Goal: Task Accomplishment & Management: Manage account settings

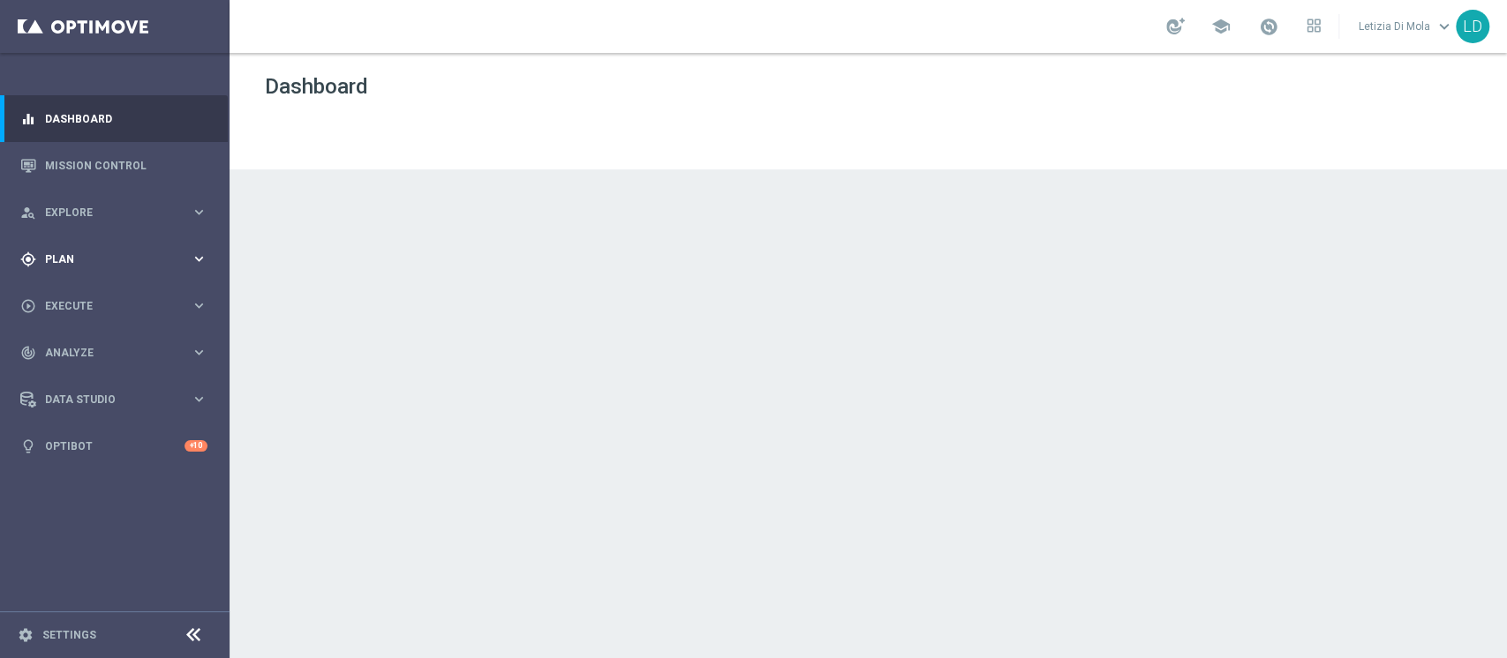
click at [191, 260] on icon "keyboard_arrow_right" at bounding box center [199, 259] width 17 height 17
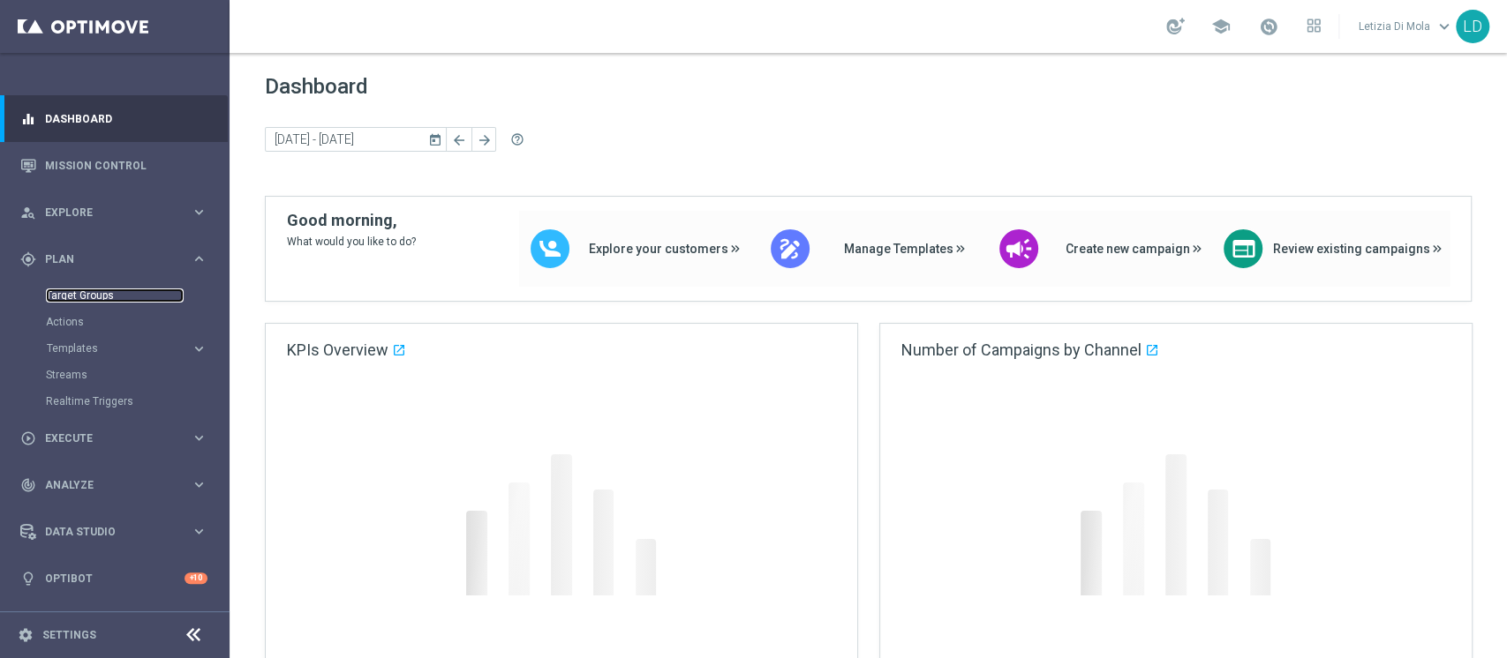
click at [106, 289] on link "Target Groups" at bounding box center [115, 296] width 138 height 14
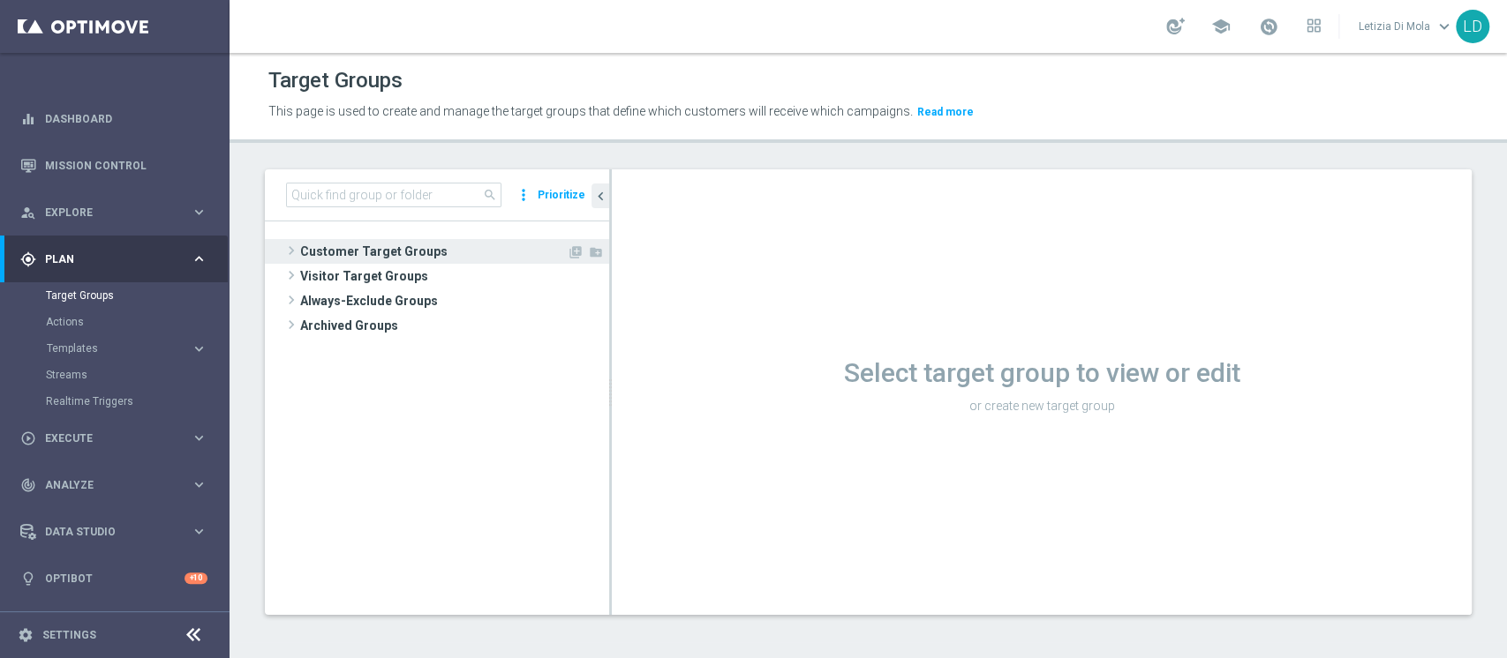
click at [302, 252] on span "Customer Target Groups" at bounding box center [433, 251] width 267 height 25
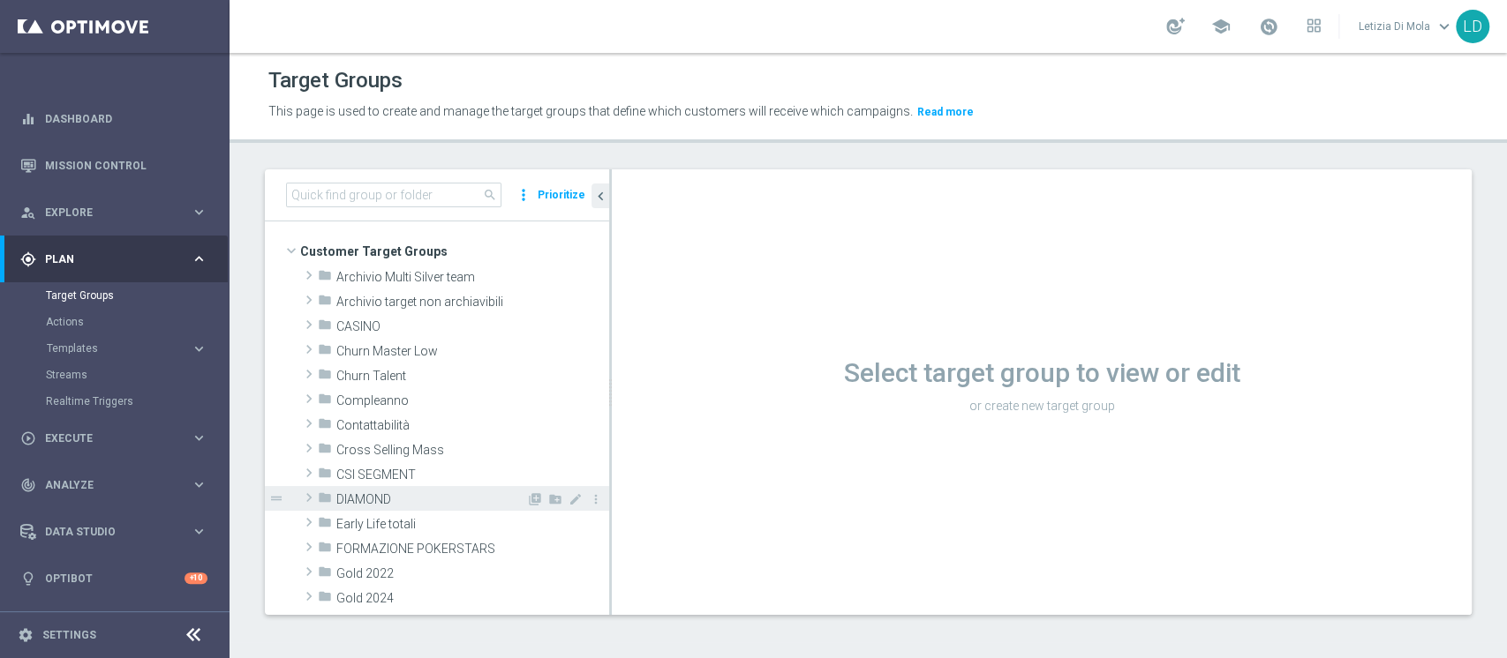
click at [326, 499] on icon "folder" at bounding box center [325, 501] width 14 height 20
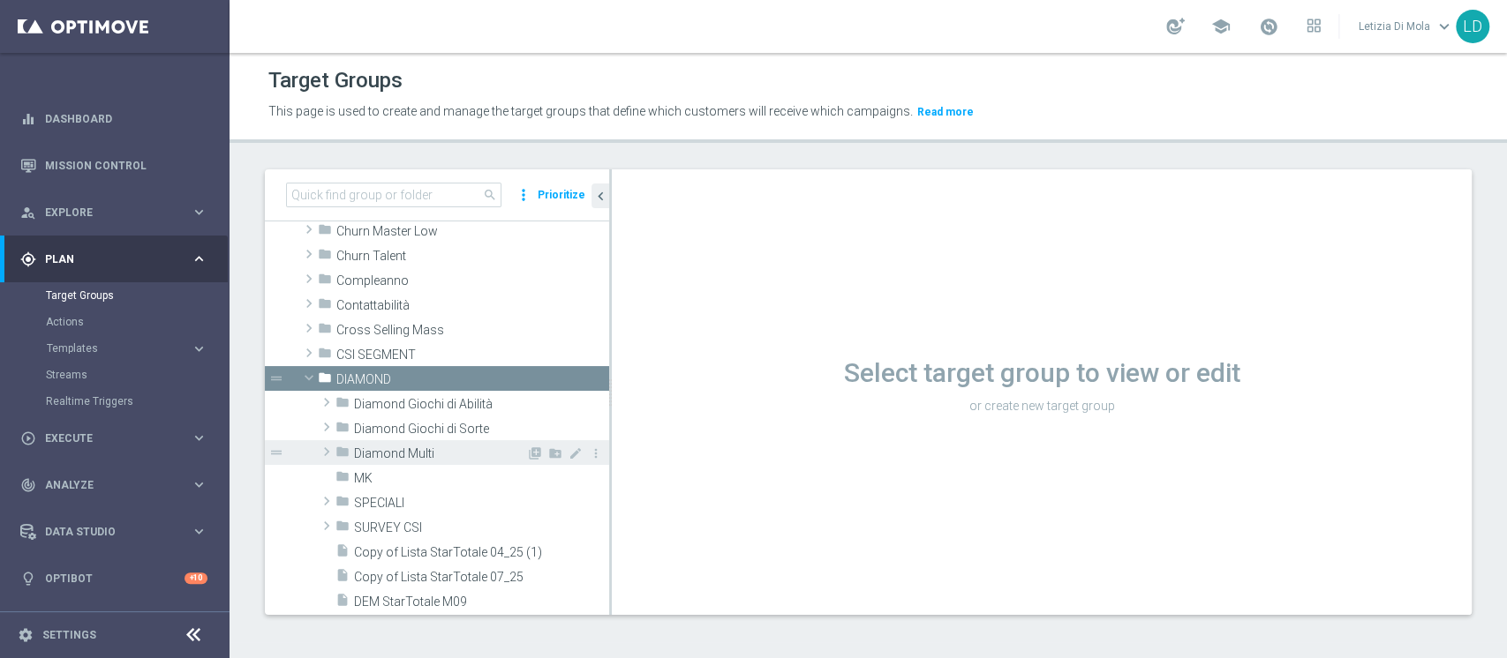
scroll to position [117, 0]
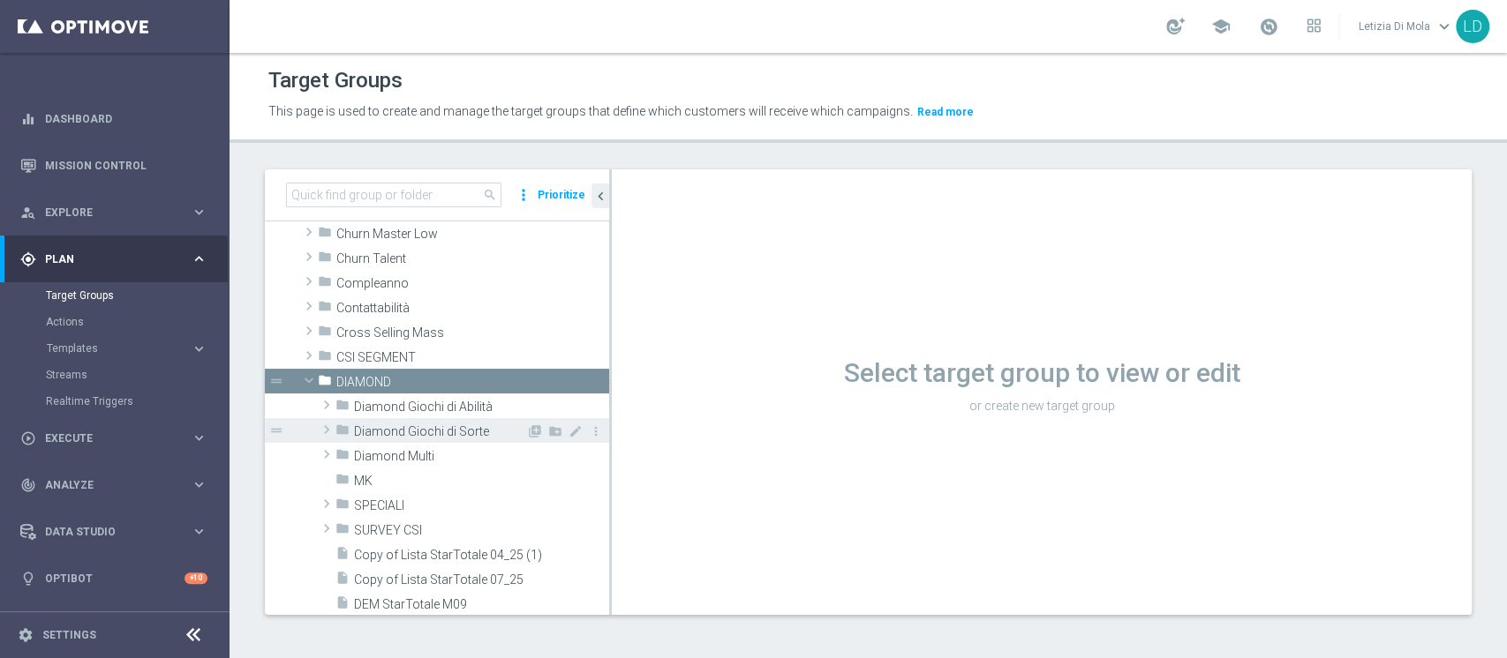
click at [445, 426] on span "Diamond Giochi di Sorte" at bounding box center [440, 432] width 172 height 15
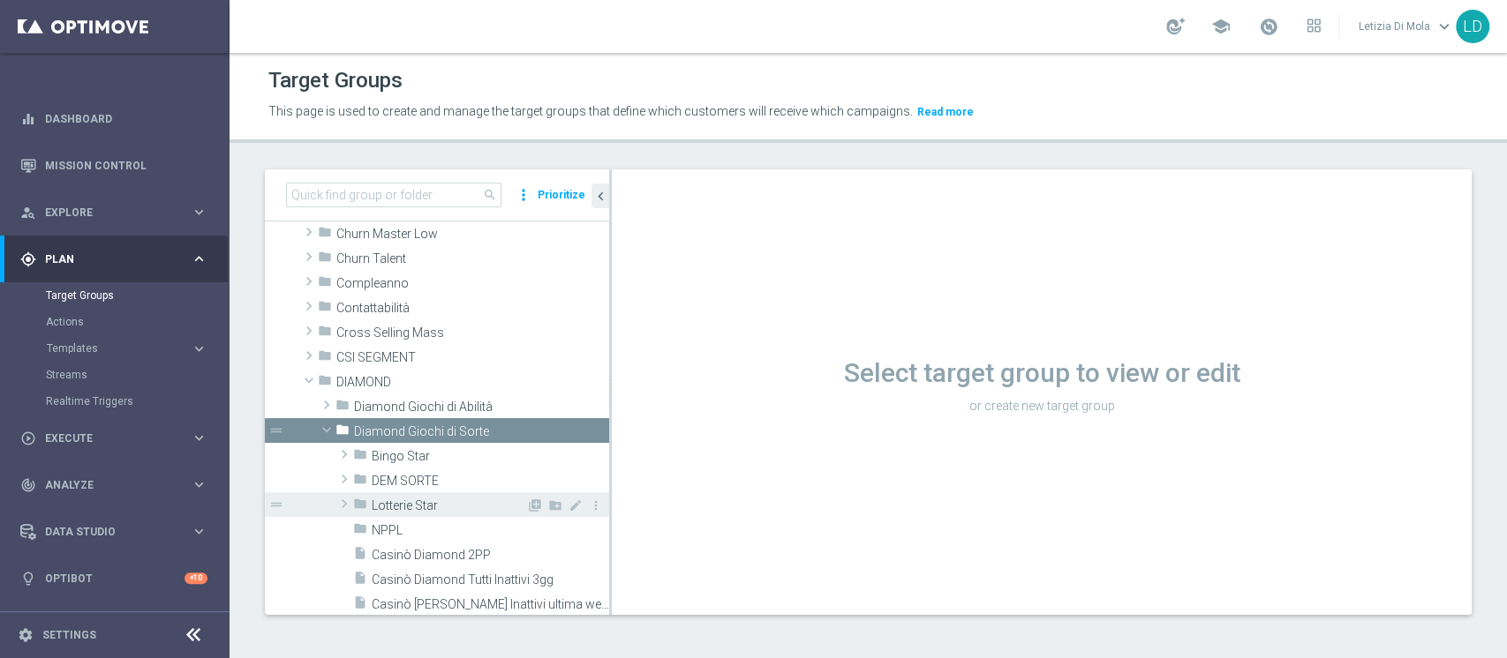
click at [445, 503] on span "Lotterie Star" at bounding box center [449, 506] width 154 height 15
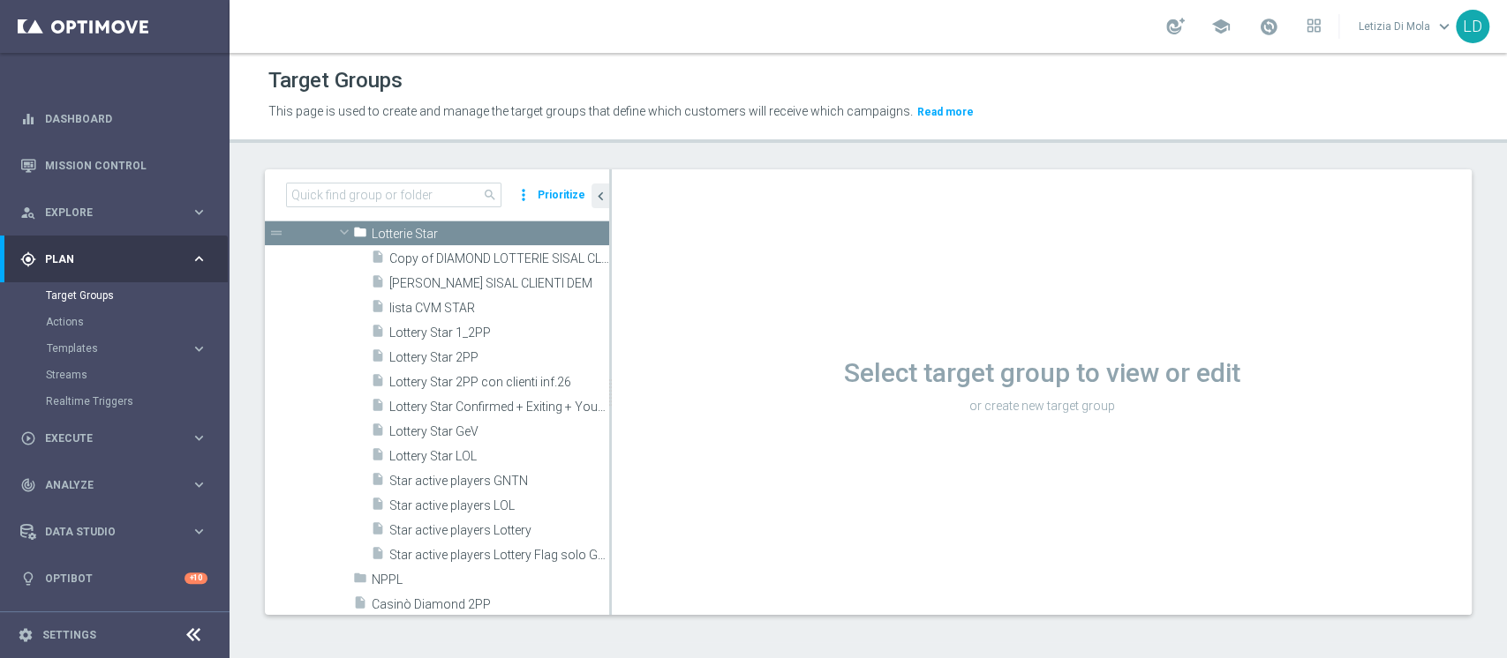
scroll to position [353, 0]
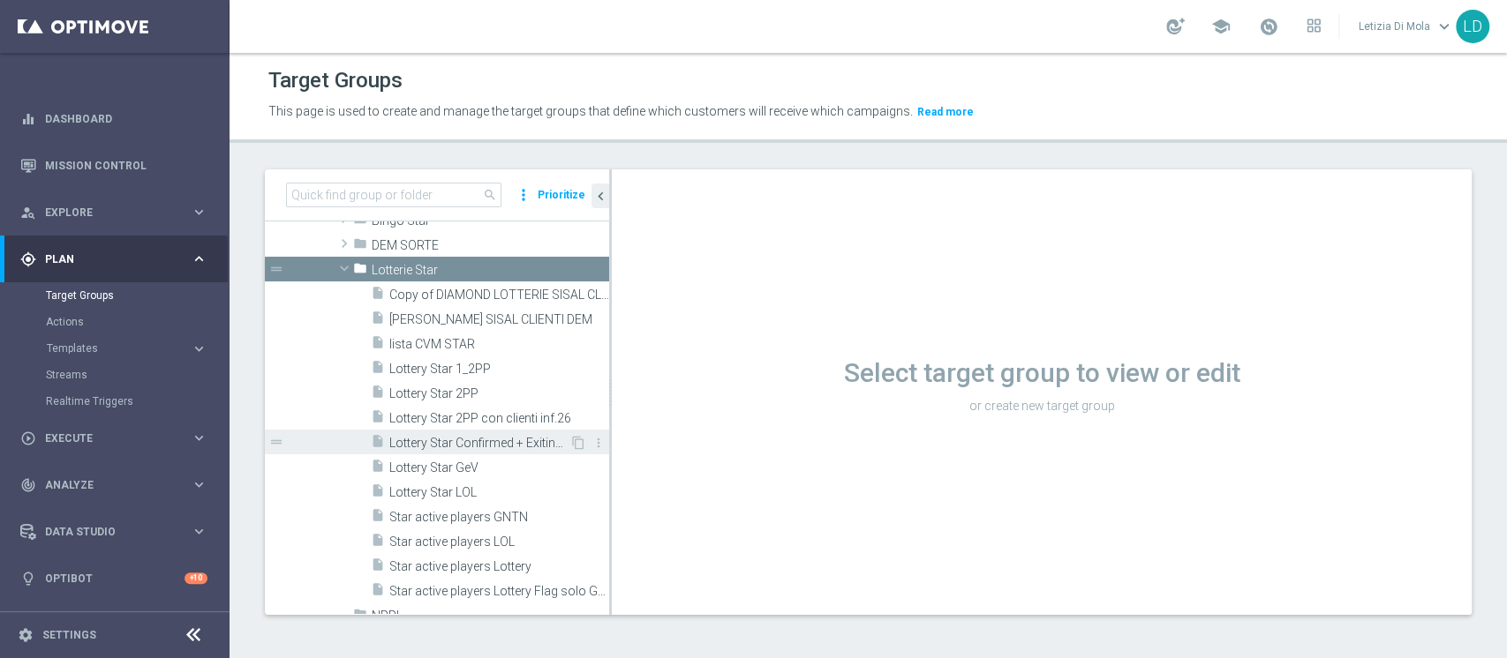
click at [497, 436] on span "Lottery Star Confirmed + Exiting + Young" at bounding box center [479, 443] width 180 height 15
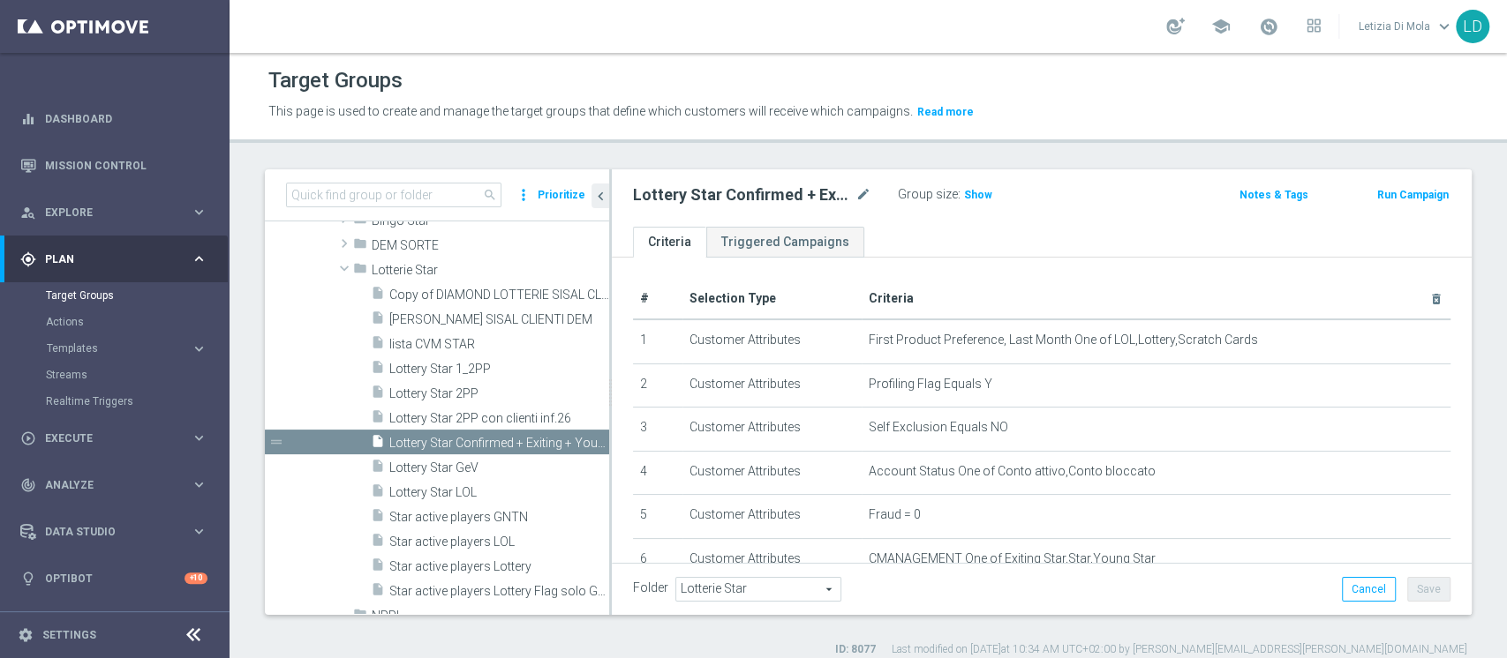
click at [1268, 38] on link at bounding box center [1268, 27] width 23 height 28
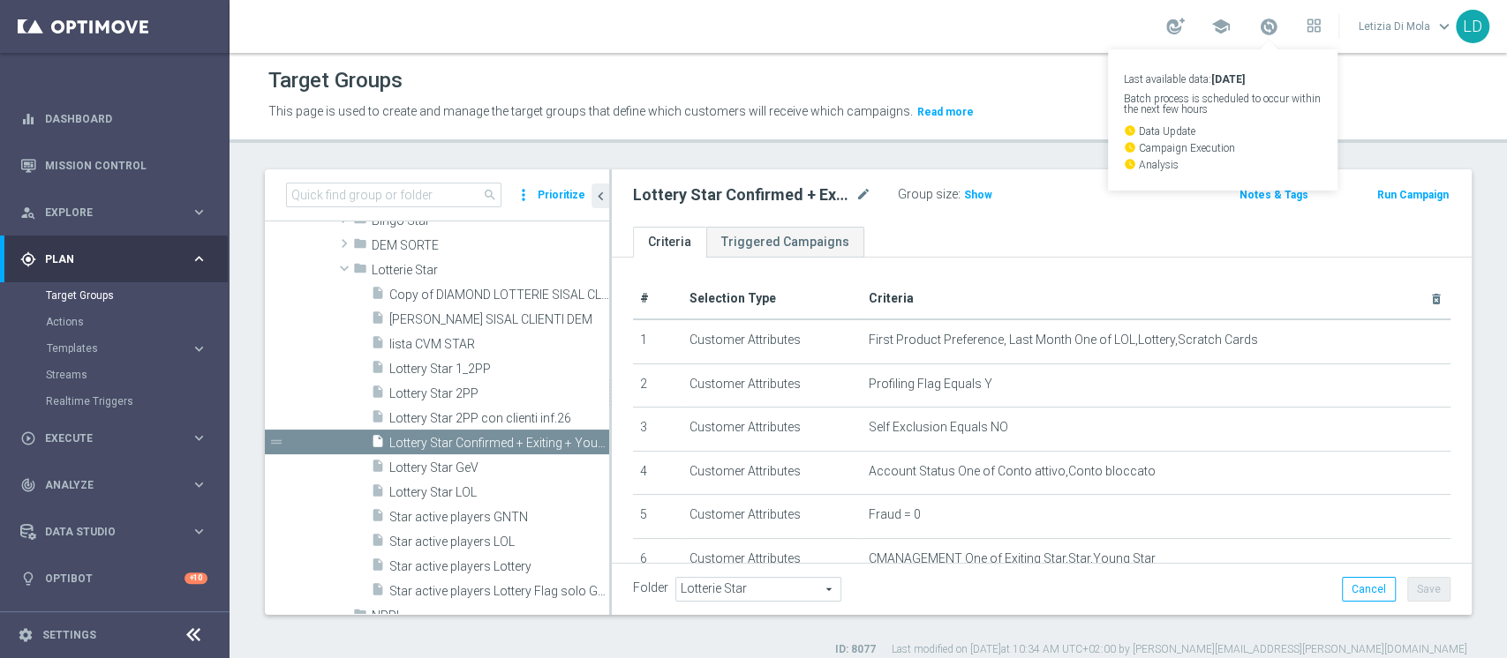
click at [1029, 229] on ul "Criteria Triggered Campaigns" at bounding box center [1042, 242] width 860 height 31
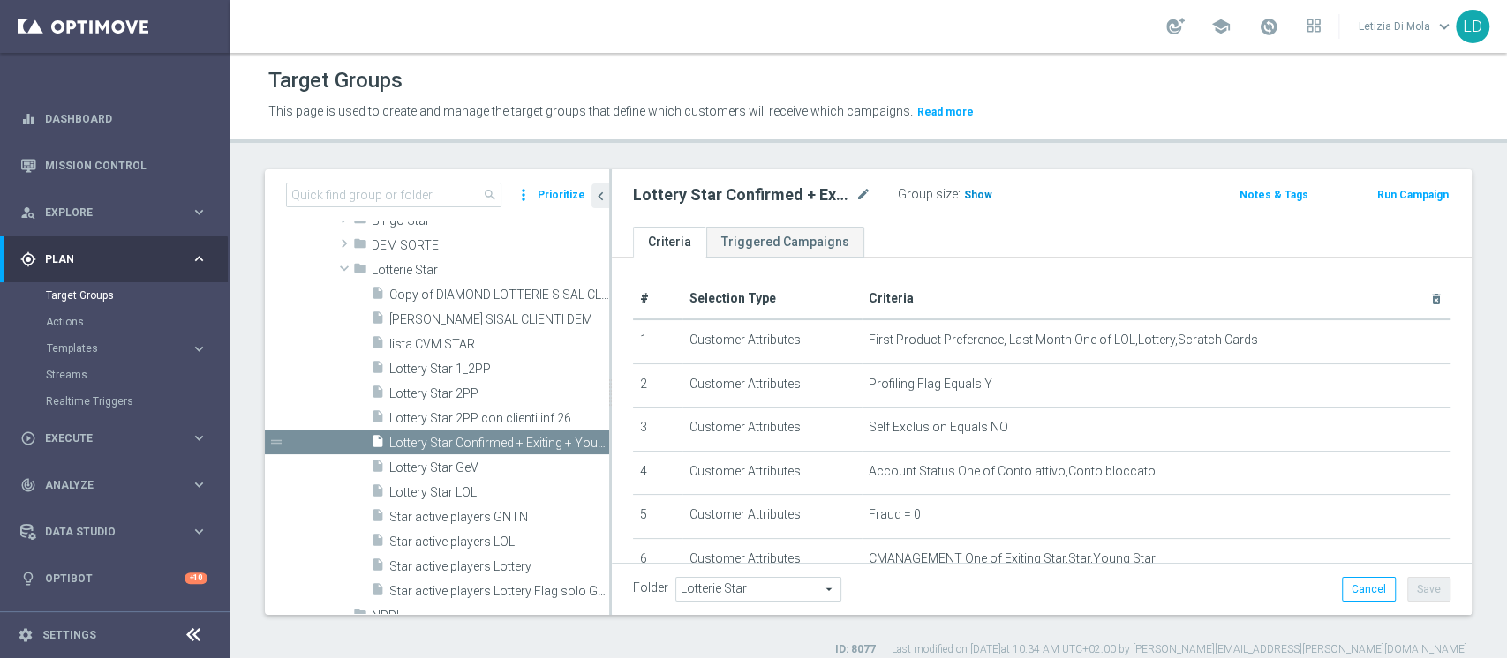
click at [980, 189] on span "Show" at bounding box center [978, 195] width 28 height 12
click at [969, 194] on span "115" at bounding box center [976, 197] width 22 height 17
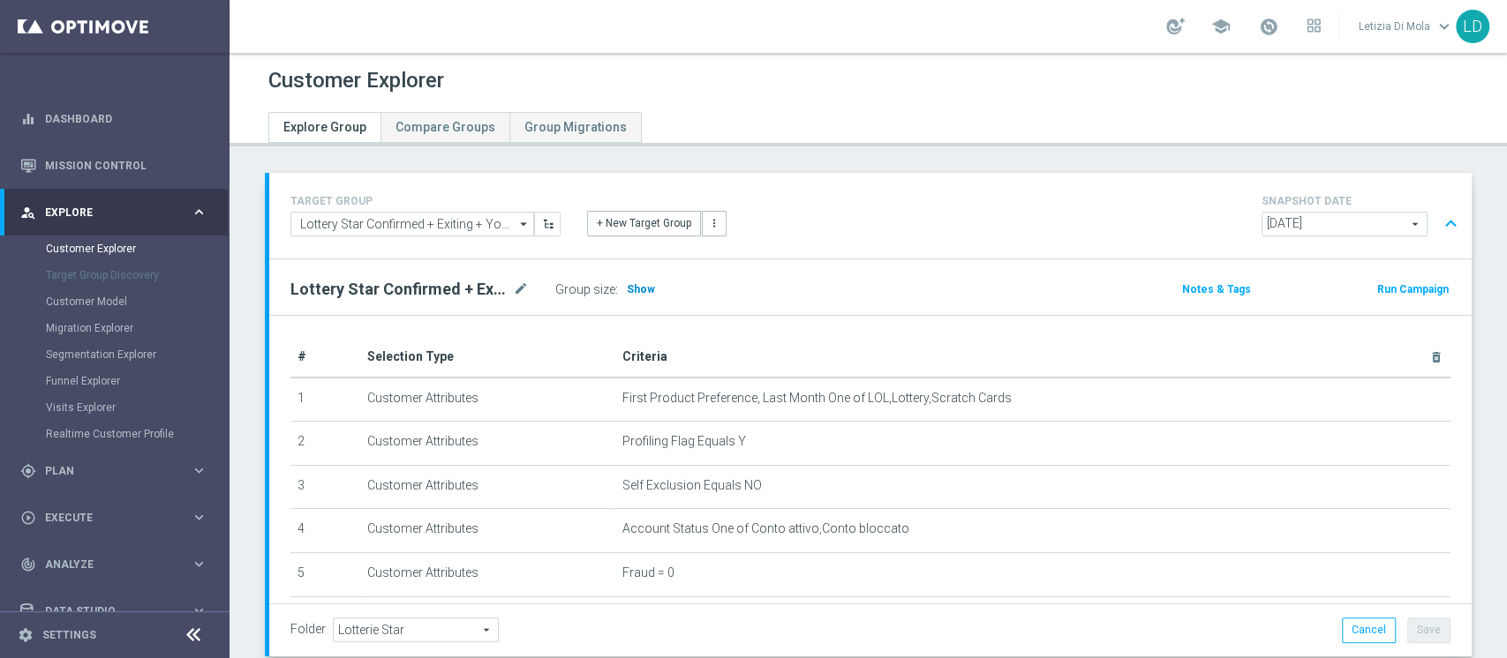
click at [634, 293] on span "Show" at bounding box center [641, 289] width 28 height 12
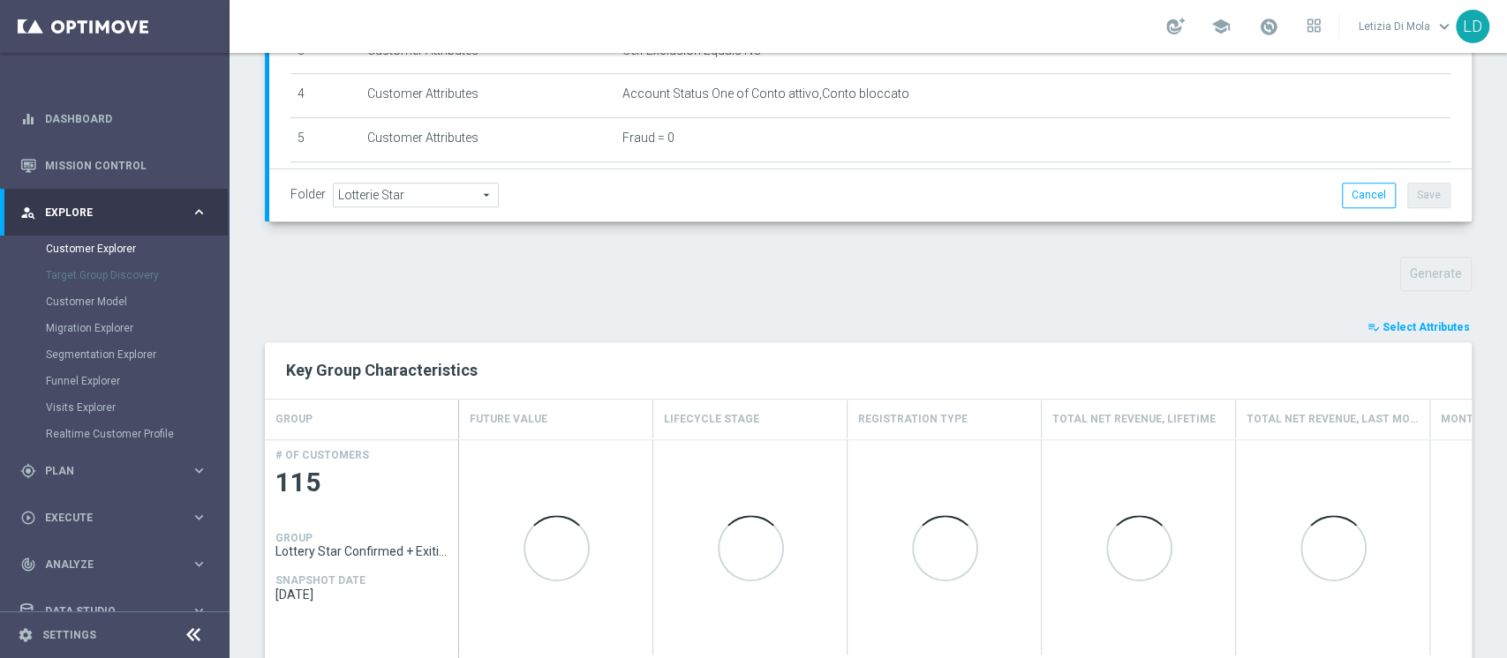
scroll to position [570, 0]
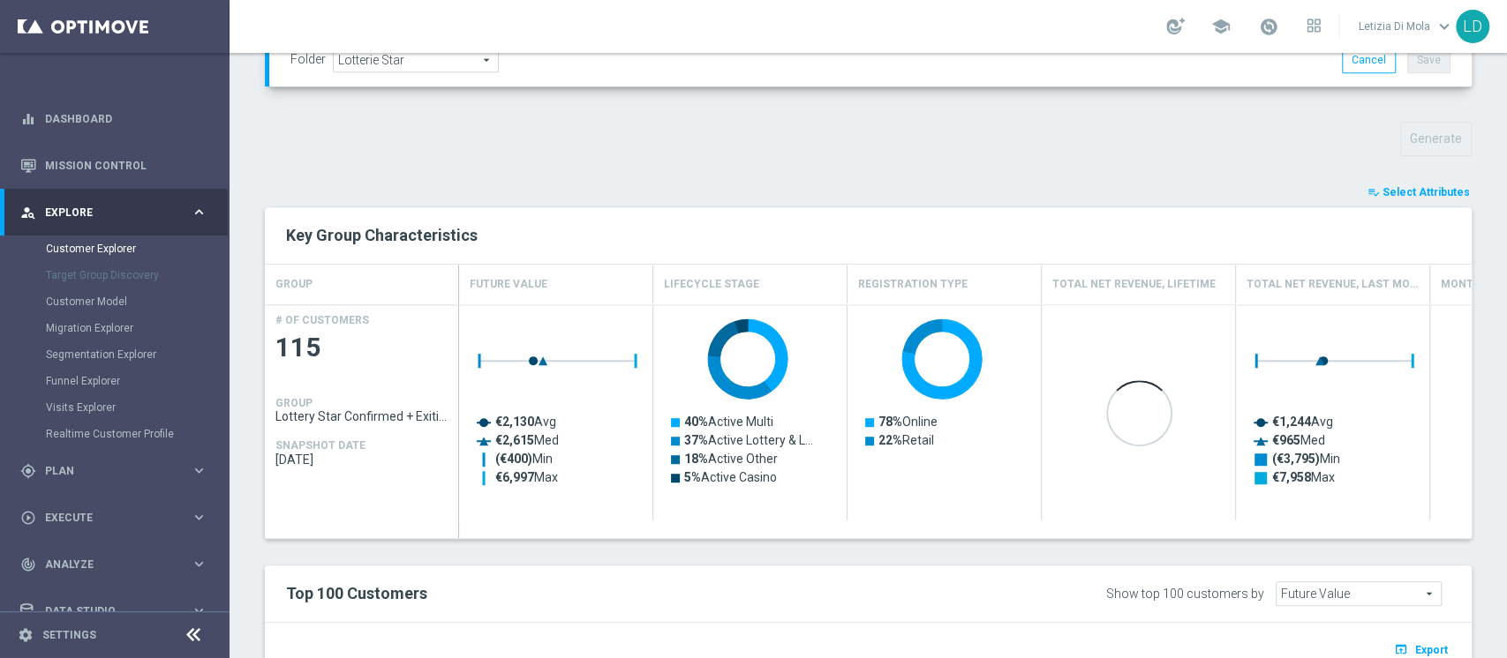
click at [1435, 191] on span "Select Attributes" at bounding box center [1425, 192] width 87 height 12
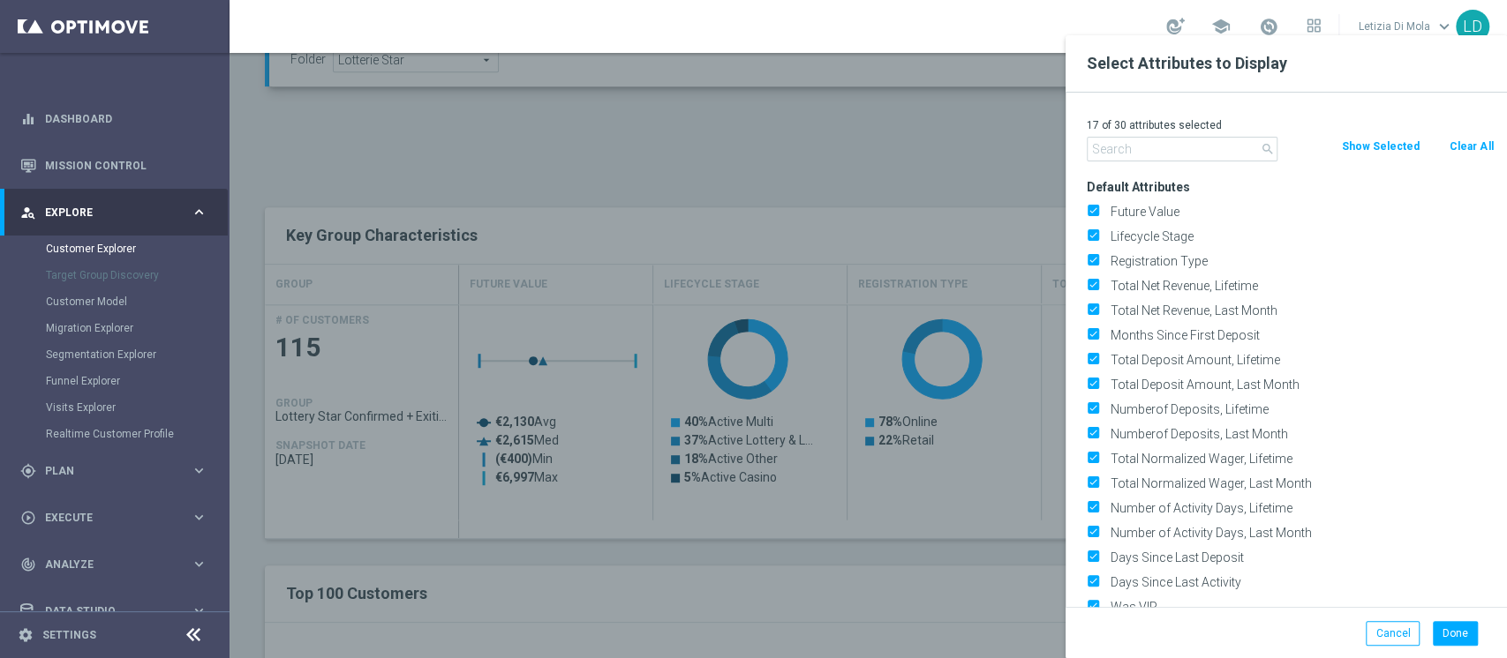
click at [1183, 147] on input "text" at bounding box center [1181, 149] width 191 height 25
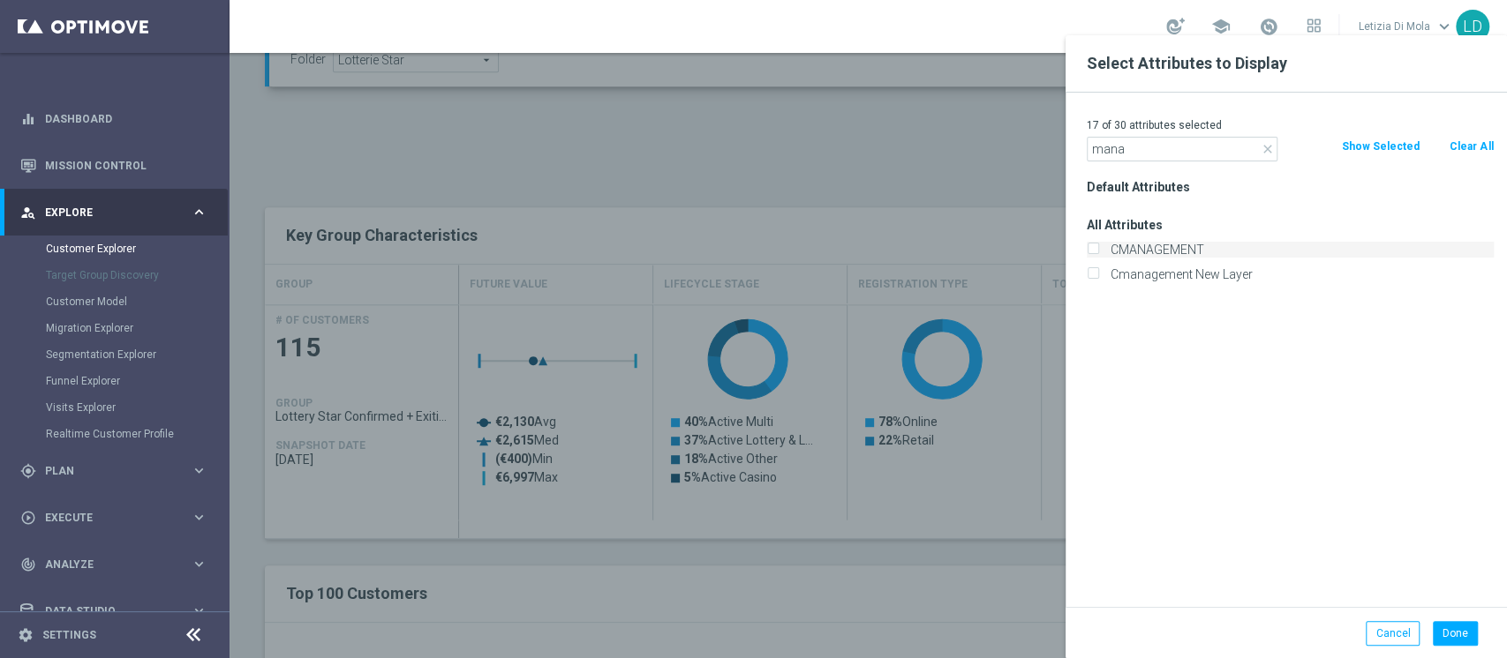
type input "mana"
click at [1172, 250] on label "CMANAGEMENT" at bounding box center [1298, 250] width 389 height 16
click at [1098, 250] on input "CMANAGEMENT" at bounding box center [1091, 251] width 11 height 11
checkbox input "true"
click at [1454, 627] on button "Done" at bounding box center [1454, 633] width 45 height 25
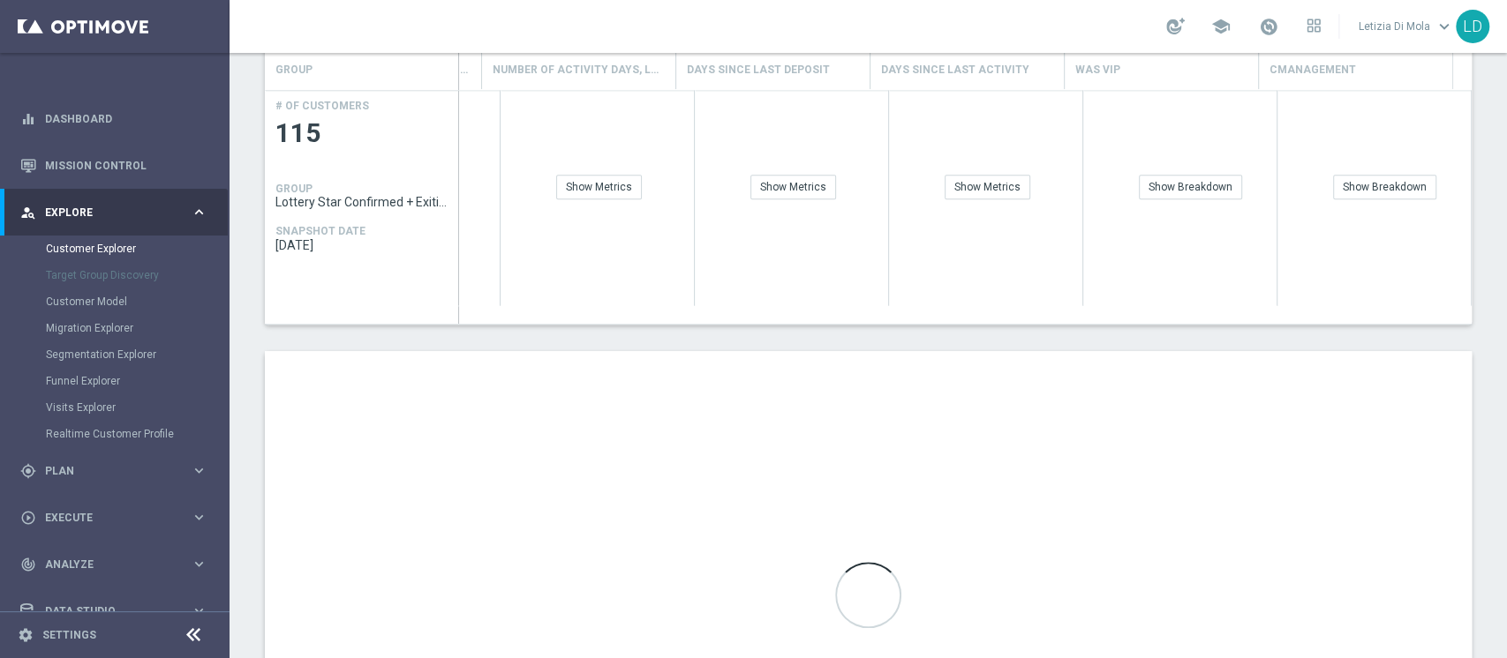
scroll to position [805, 0]
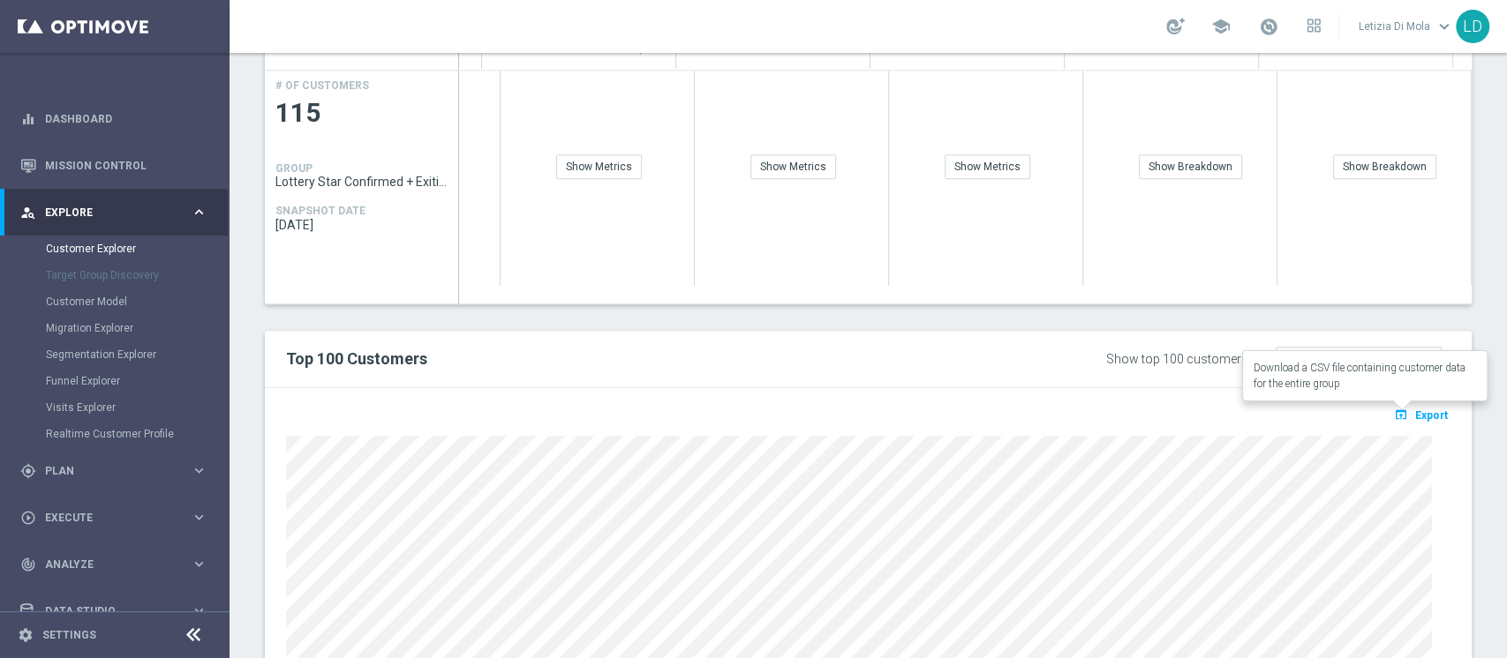
click at [1417, 417] on span "Export" at bounding box center [1431, 416] width 33 height 12
click at [92, 213] on span "Explore" at bounding box center [118, 212] width 146 height 11
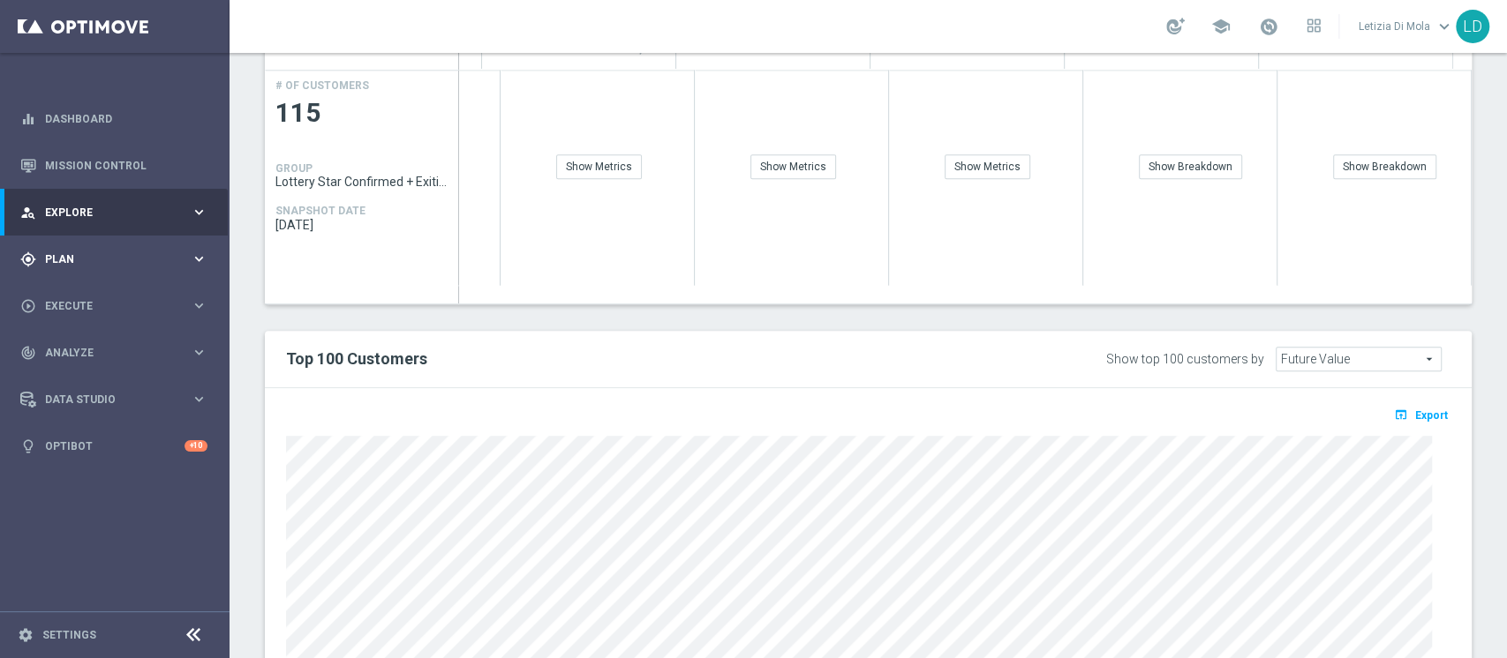
click at [64, 256] on span "Plan" at bounding box center [118, 259] width 146 height 11
click at [65, 296] on link "Target Groups" at bounding box center [115, 296] width 138 height 14
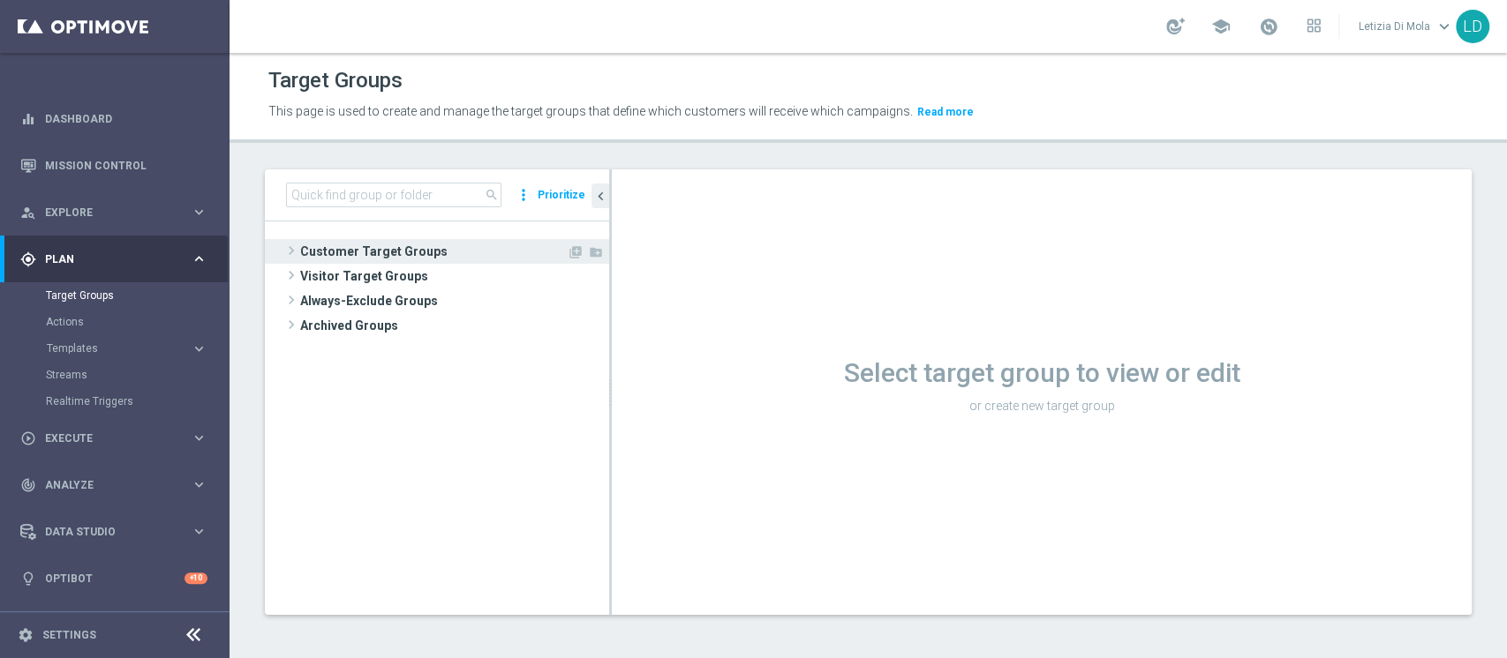
click at [381, 251] on span "Customer Target Groups" at bounding box center [433, 251] width 267 height 25
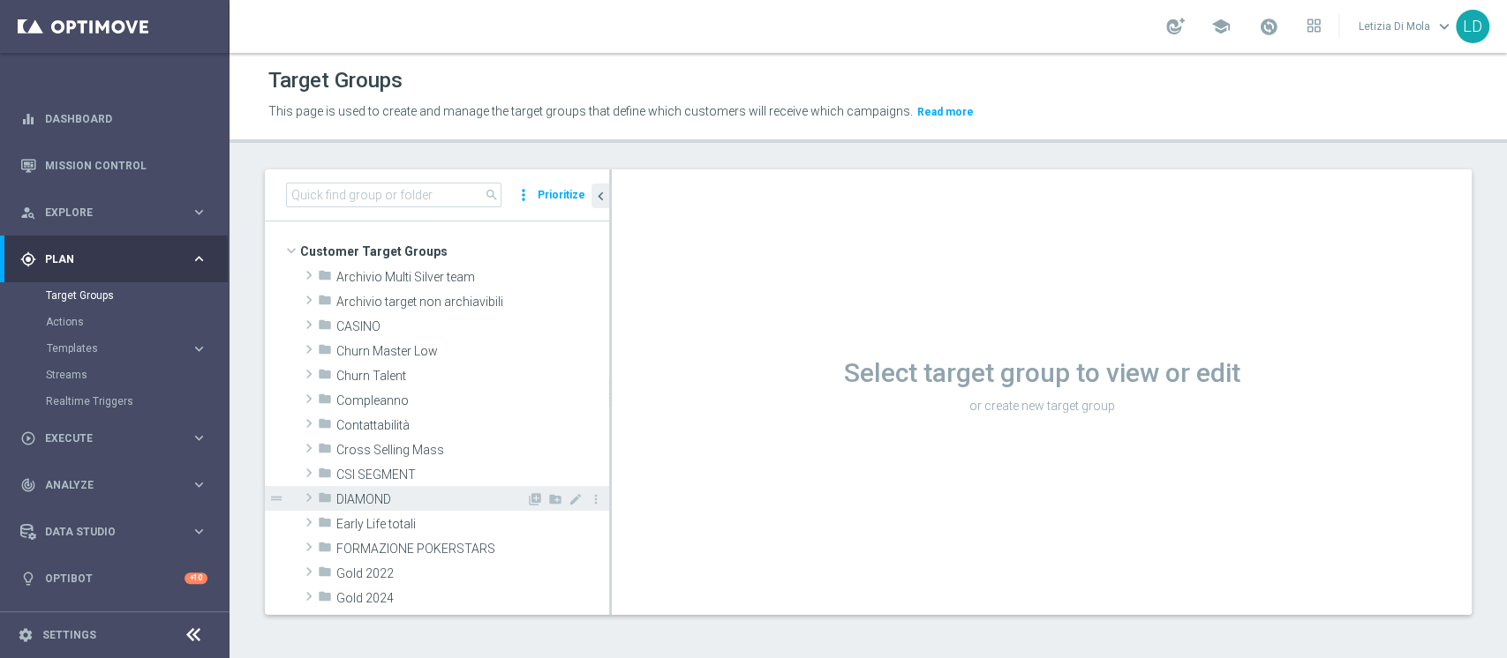
click at [346, 498] on span "DIAMOND" at bounding box center [431, 499] width 190 height 15
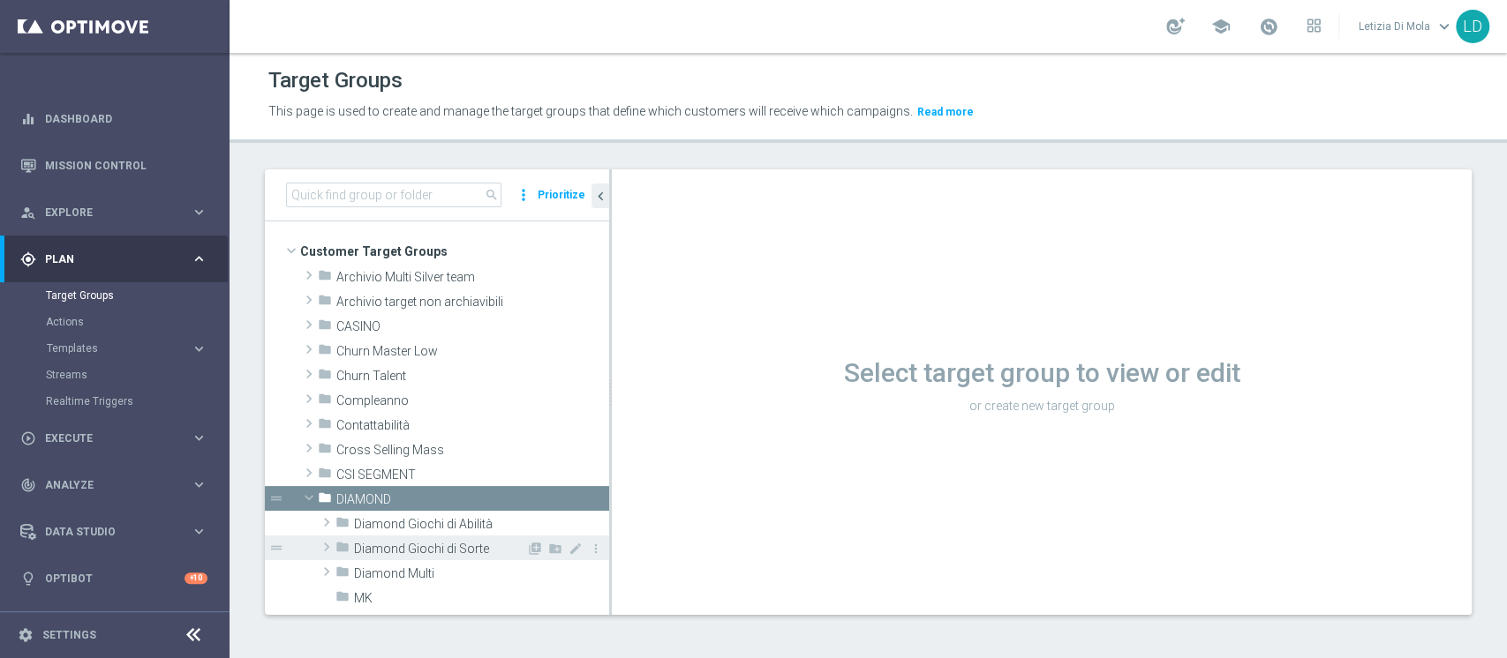
click at [417, 550] on span "Diamond Giochi di Sorte" at bounding box center [440, 549] width 172 height 15
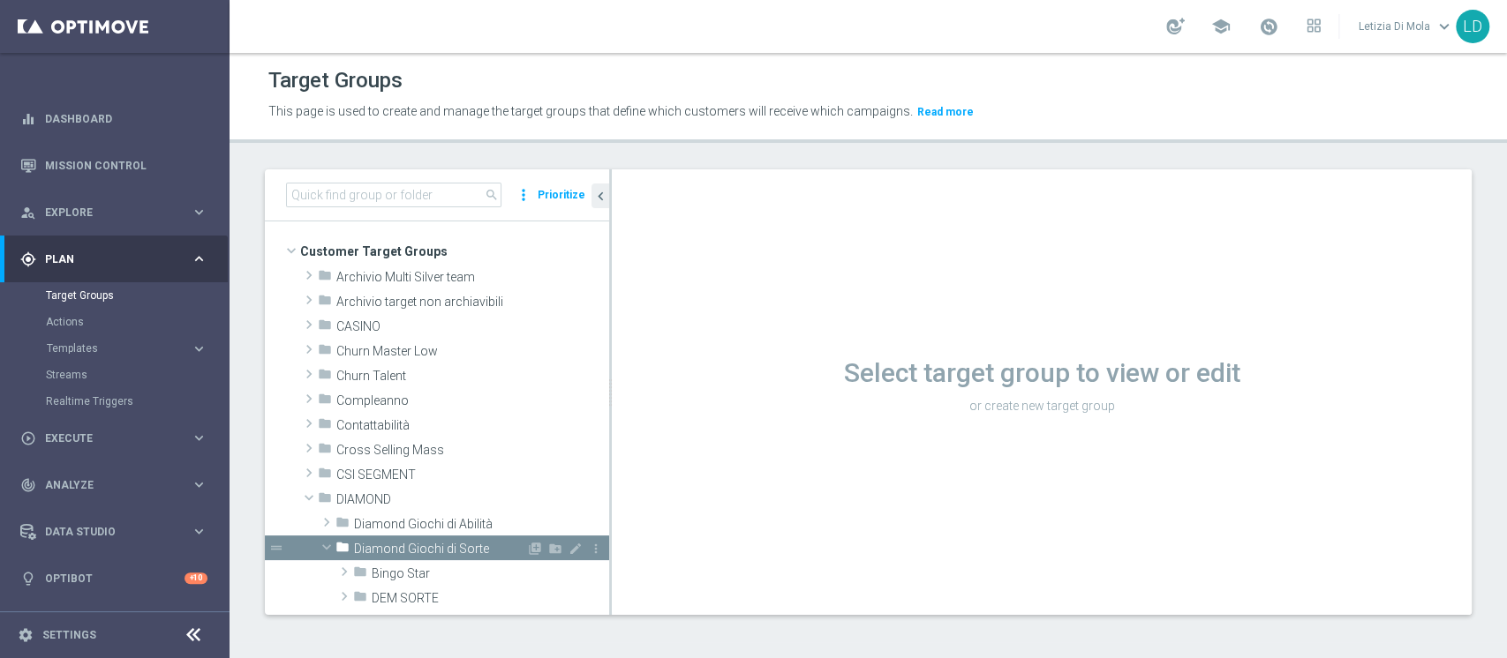
scroll to position [235, 0]
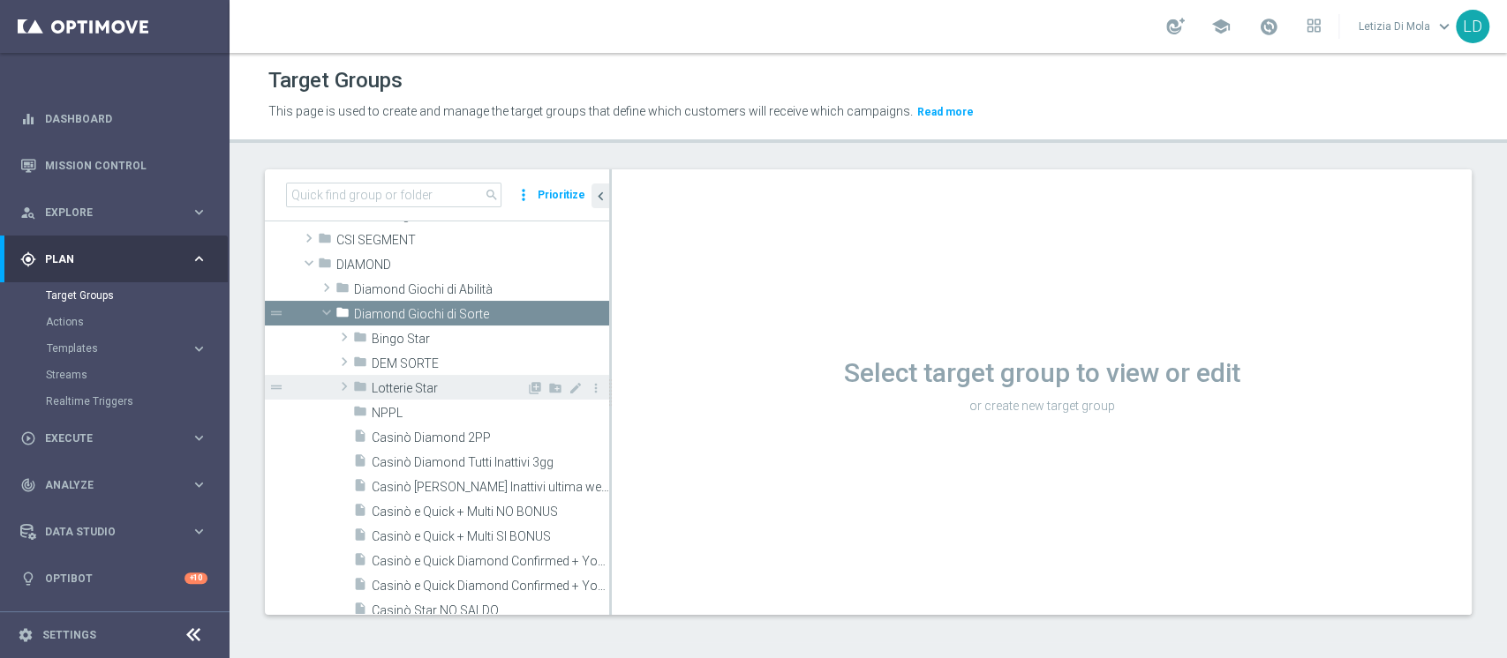
click at [426, 384] on span "Lotterie Star" at bounding box center [449, 388] width 154 height 15
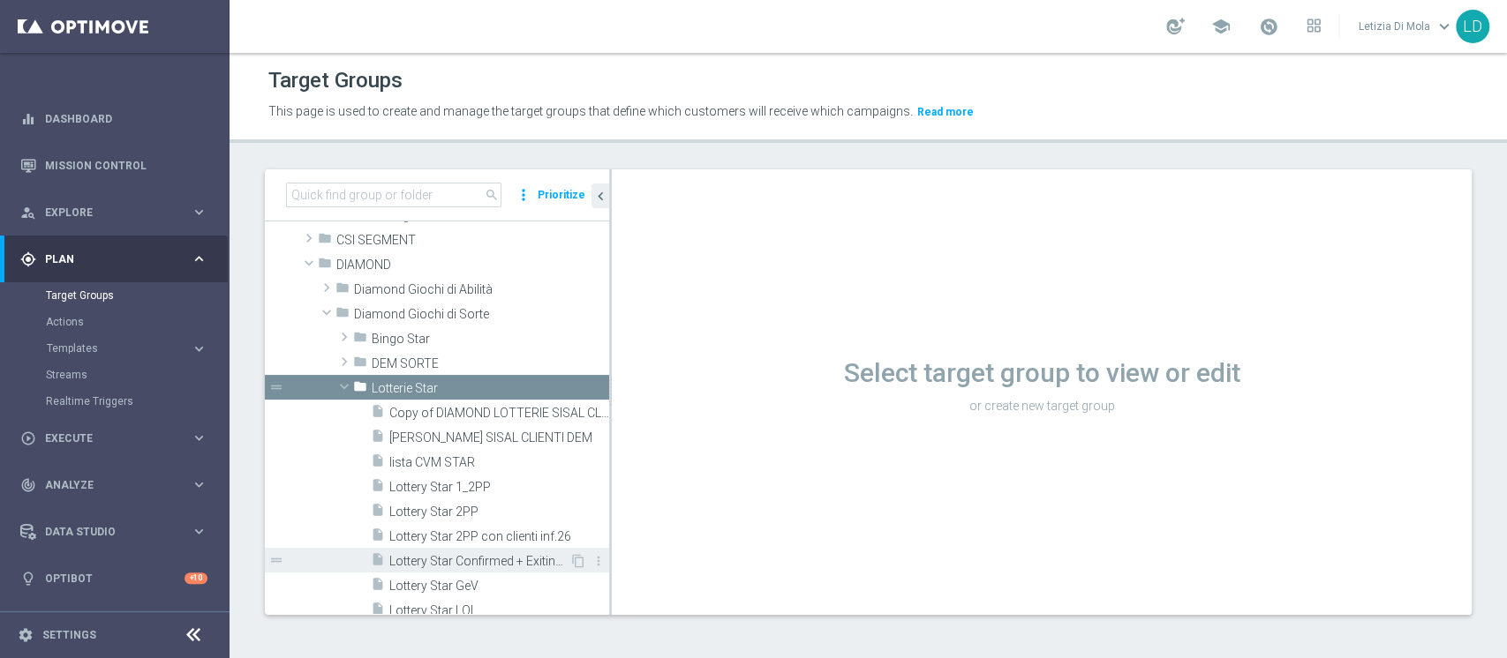
click at [500, 559] on span "Lottery Star Confirmed + Exiting + Young" at bounding box center [479, 561] width 180 height 15
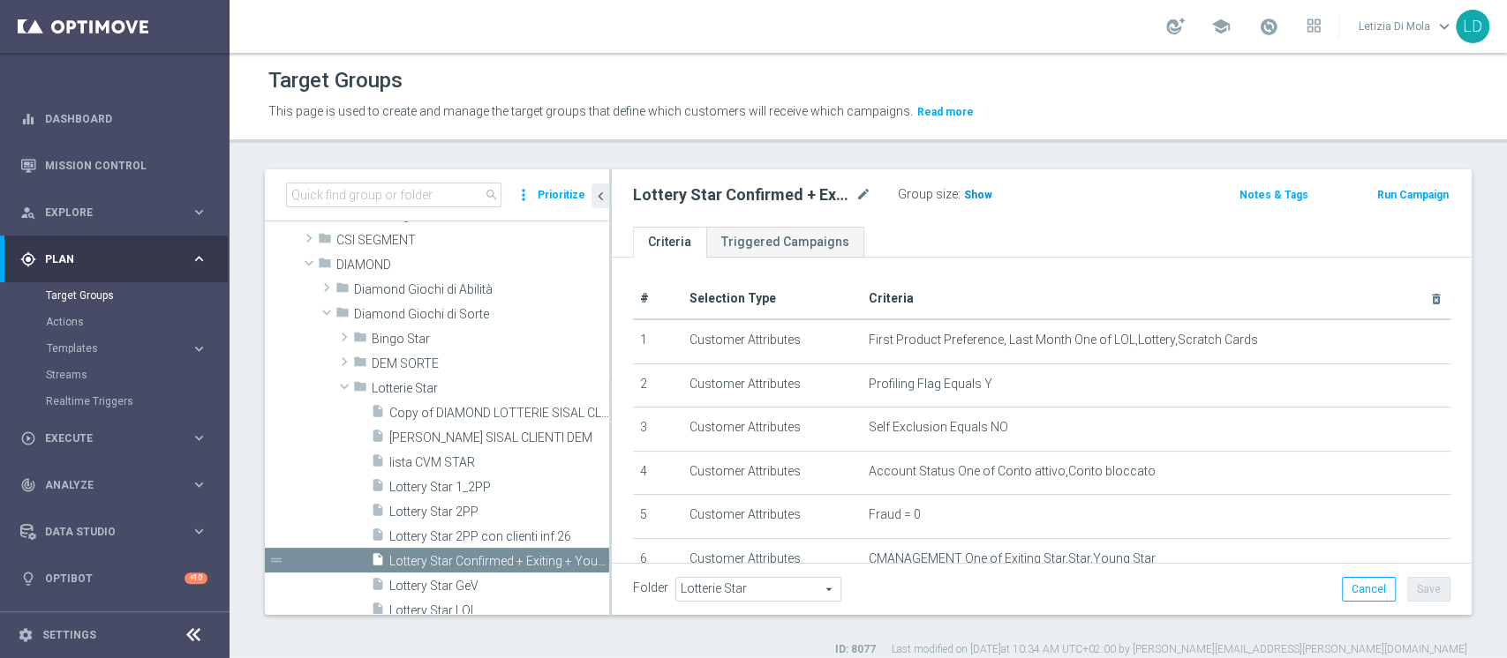
click at [970, 200] on span "Show" at bounding box center [978, 195] width 28 height 12
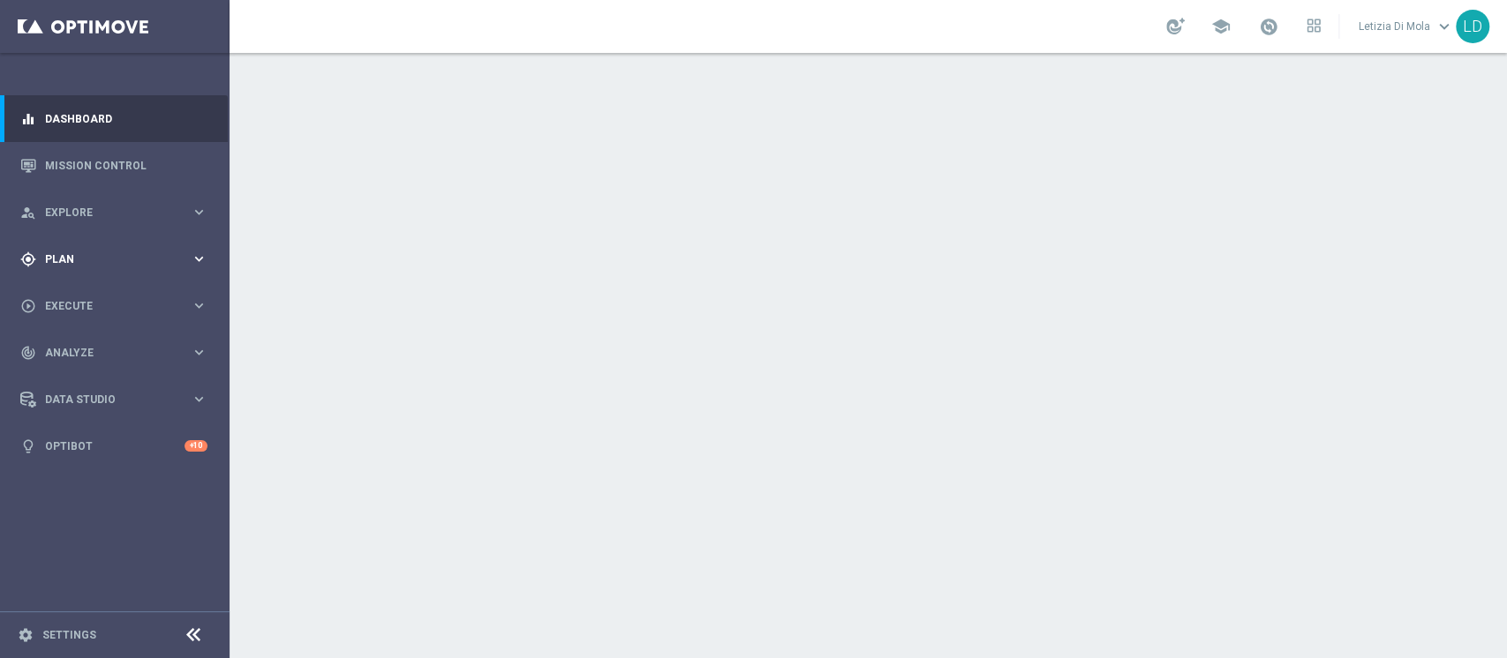
click at [116, 261] on span "Plan" at bounding box center [118, 259] width 146 height 11
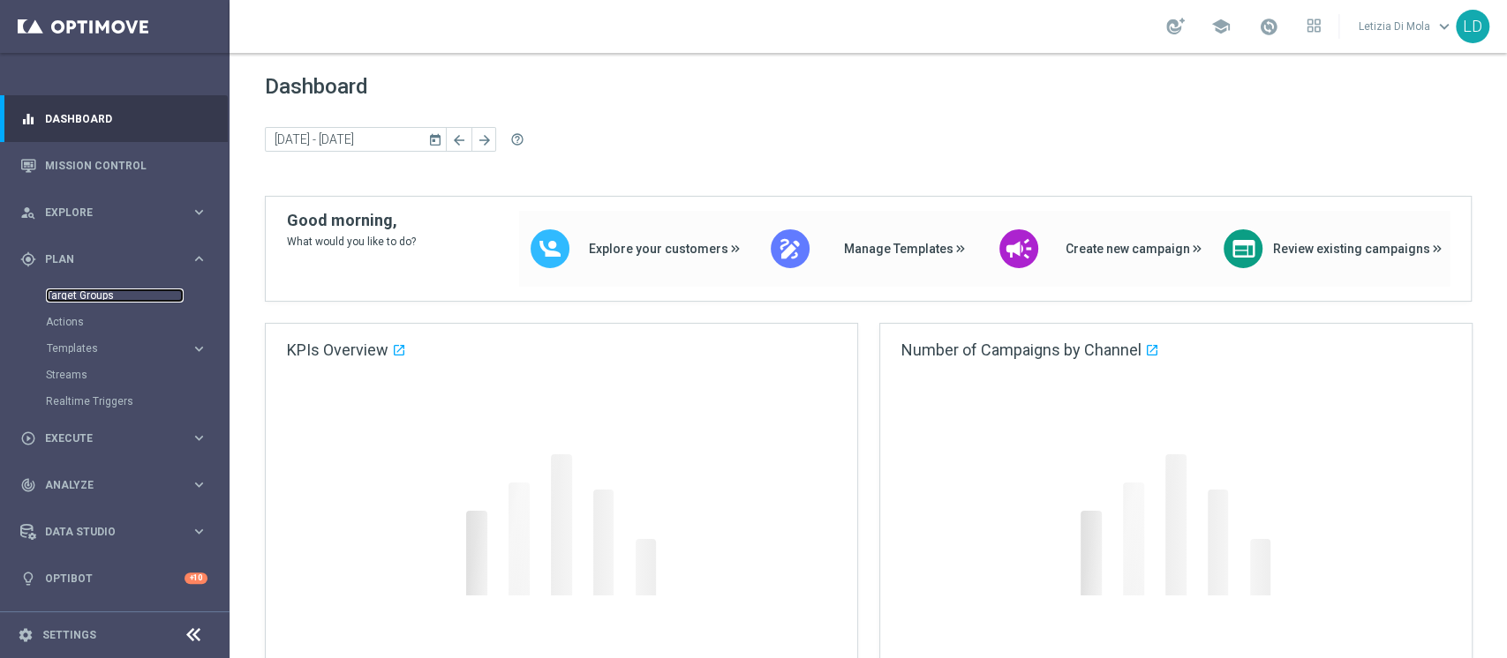
click at [68, 297] on link "Target Groups" at bounding box center [115, 296] width 138 height 14
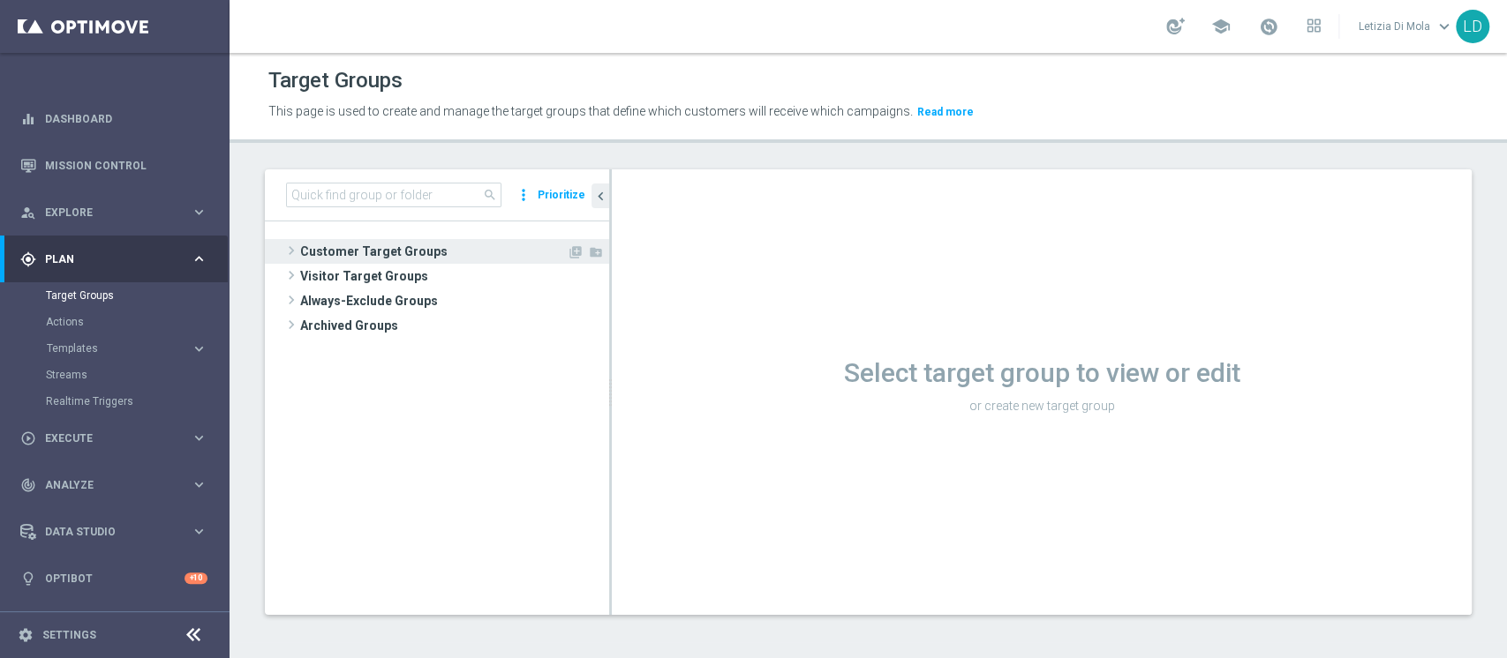
click at [326, 250] on span "Customer Target Groups" at bounding box center [433, 251] width 267 height 25
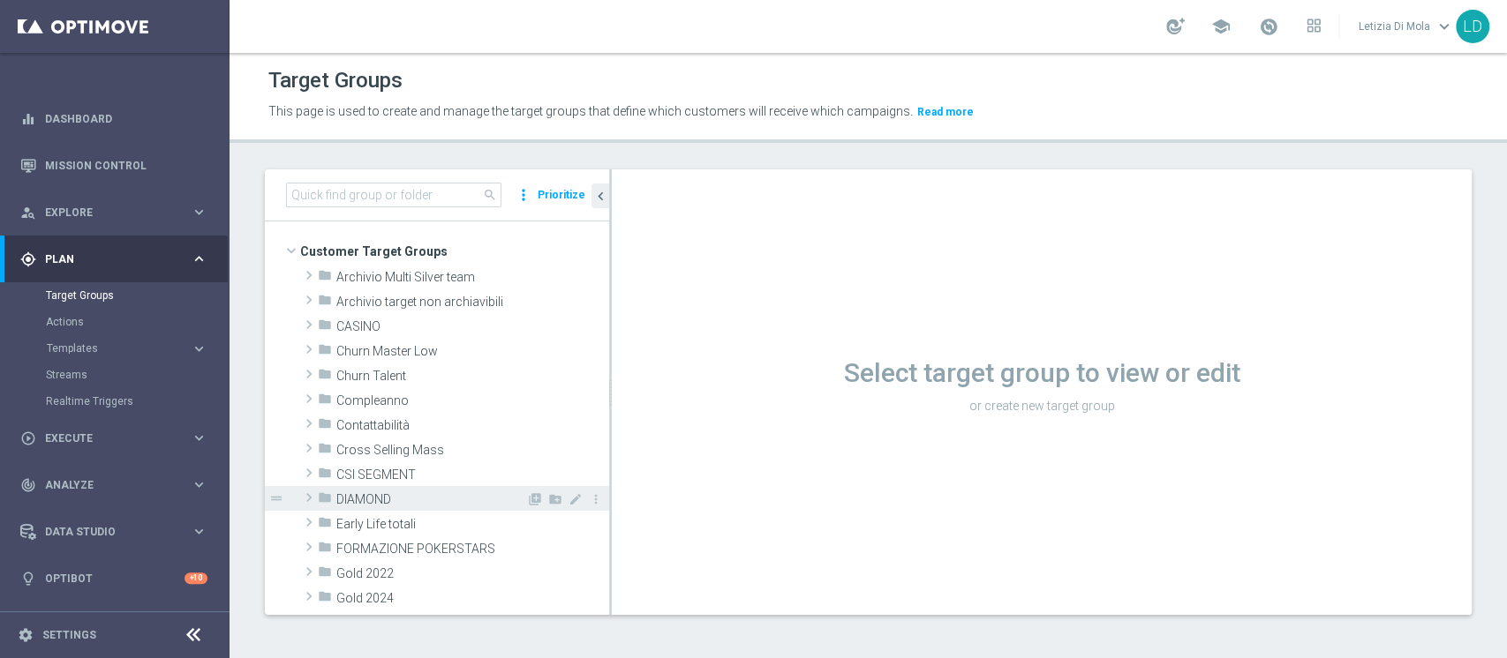
click at [364, 497] on span "DIAMOND" at bounding box center [431, 499] width 190 height 15
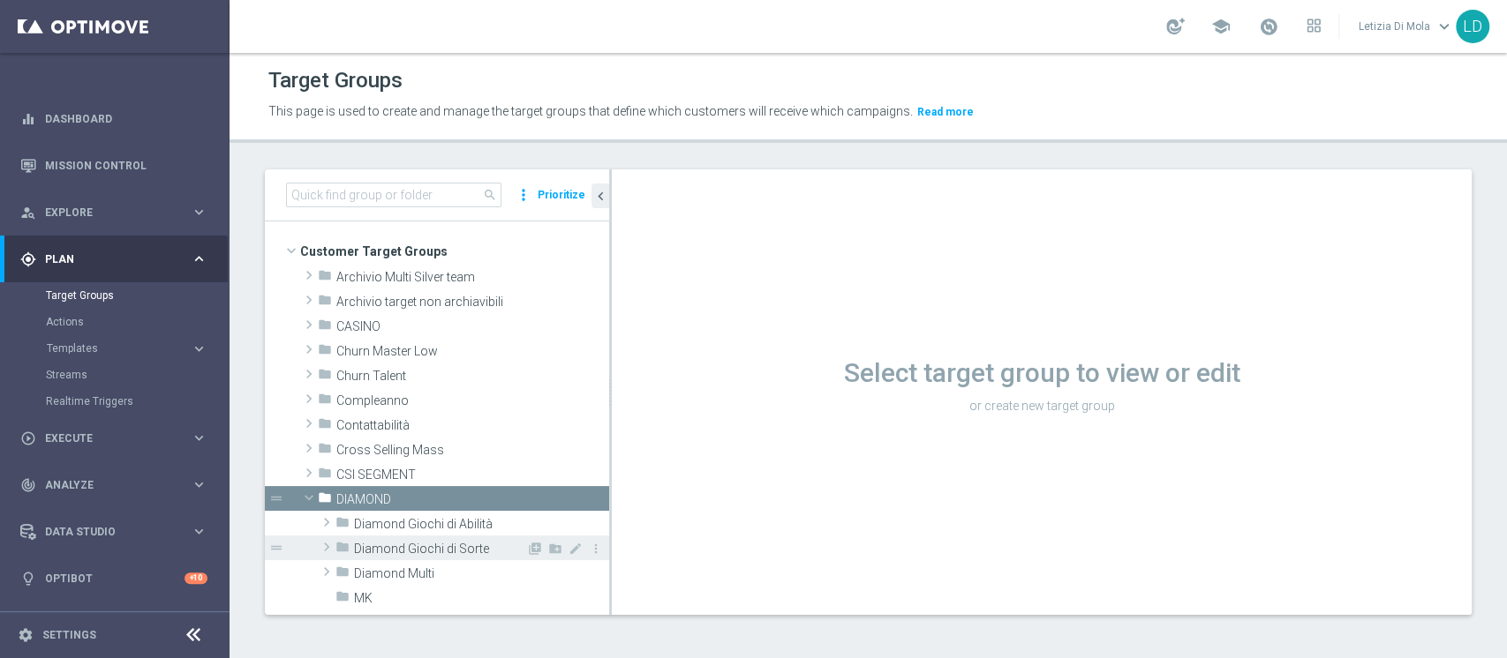
click at [430, 549] on span "Diamond Giochi di Sorte" at bounding box center [440, 549] width 172 height 15
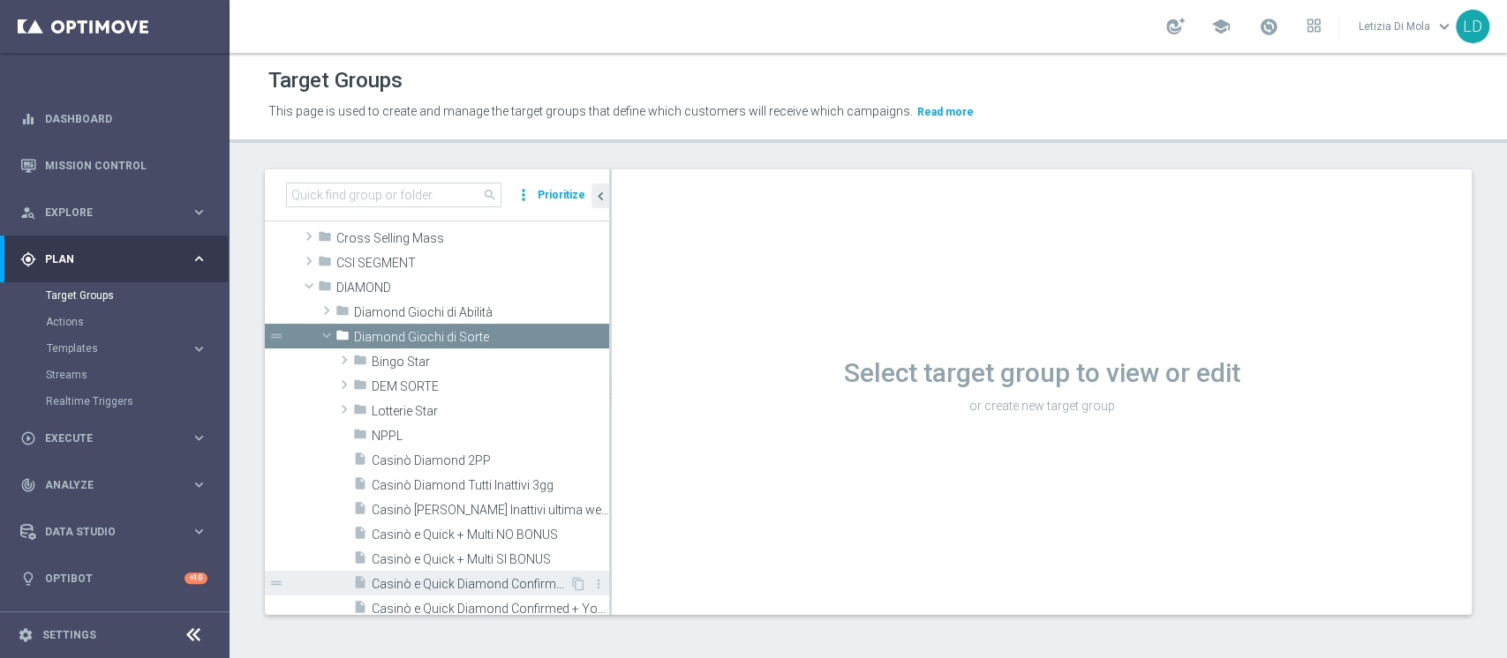
scroll to position [235, 0]
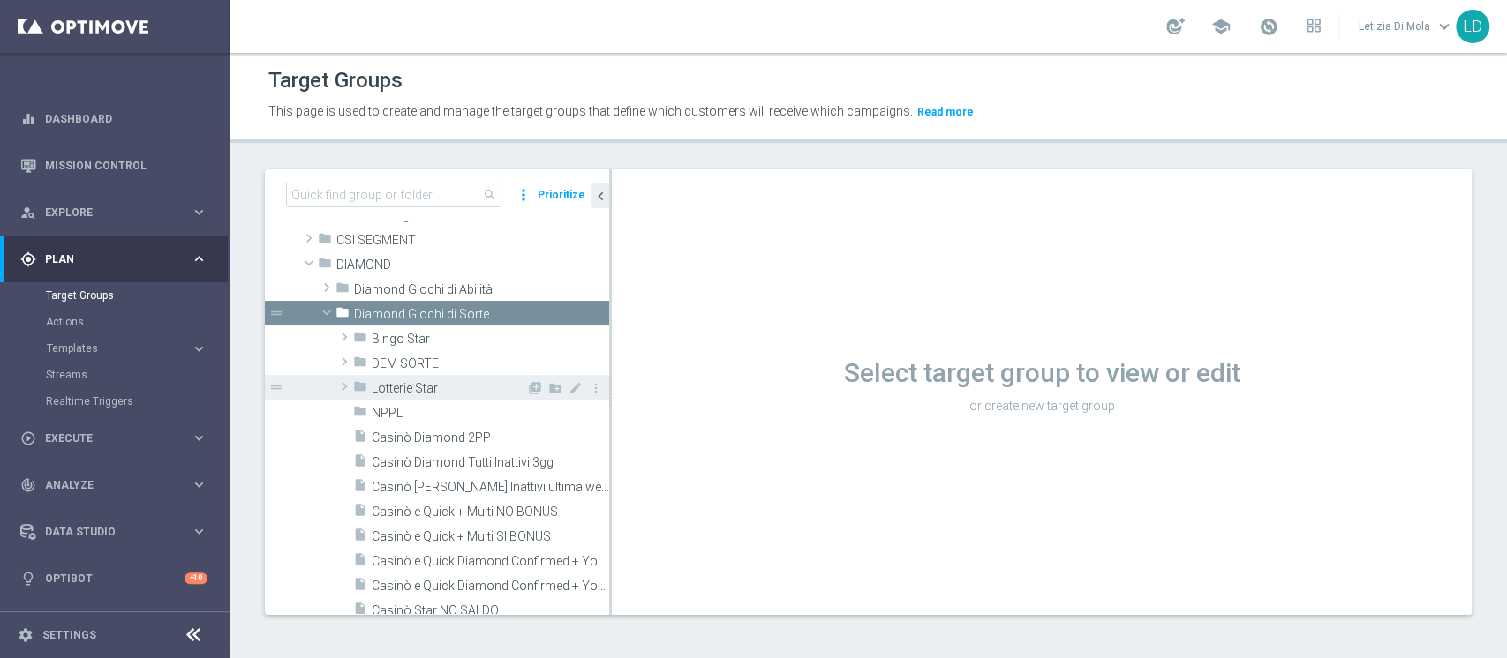
click at [405, 384] on span "Lotterie Star" at bounding box center [449, 388] width 154 height 15
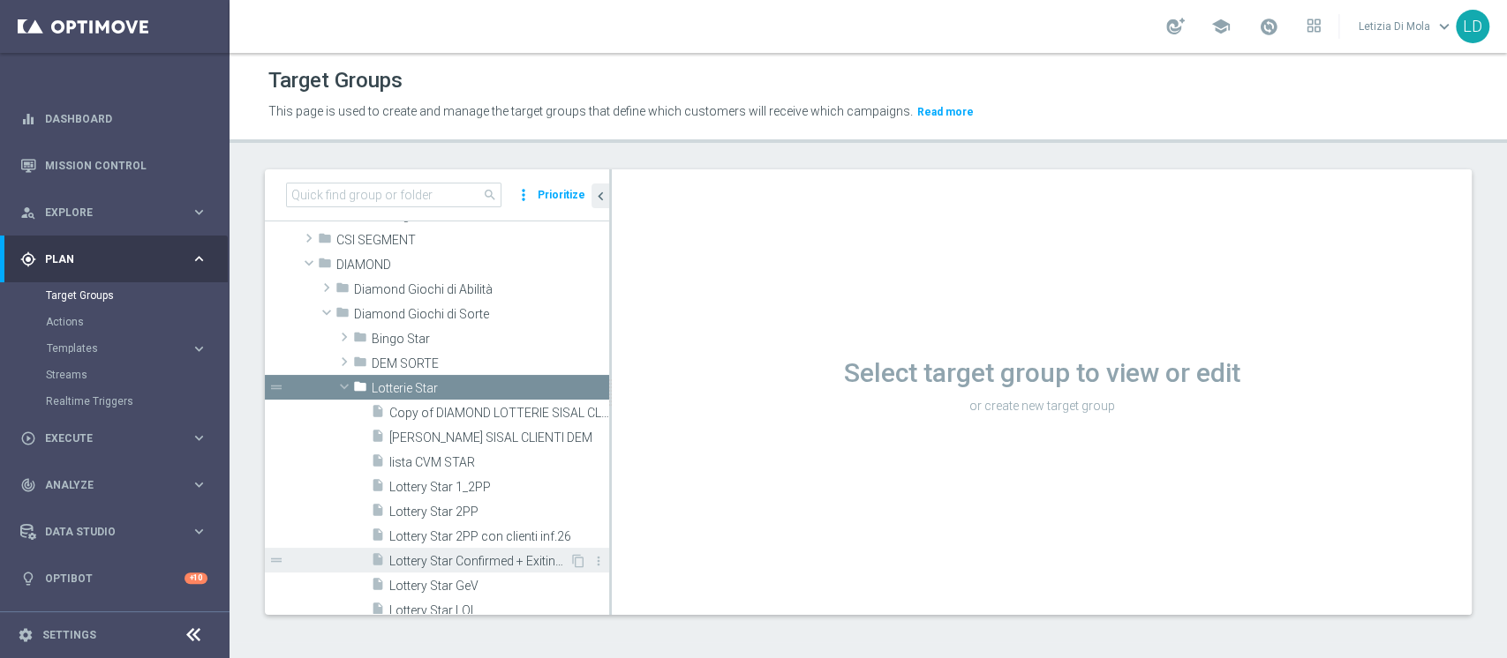
click at [490, 560] on span "Lottery Star Confirmed + Exiting + Young" at bounding box center [479, 561] width 180 height 15
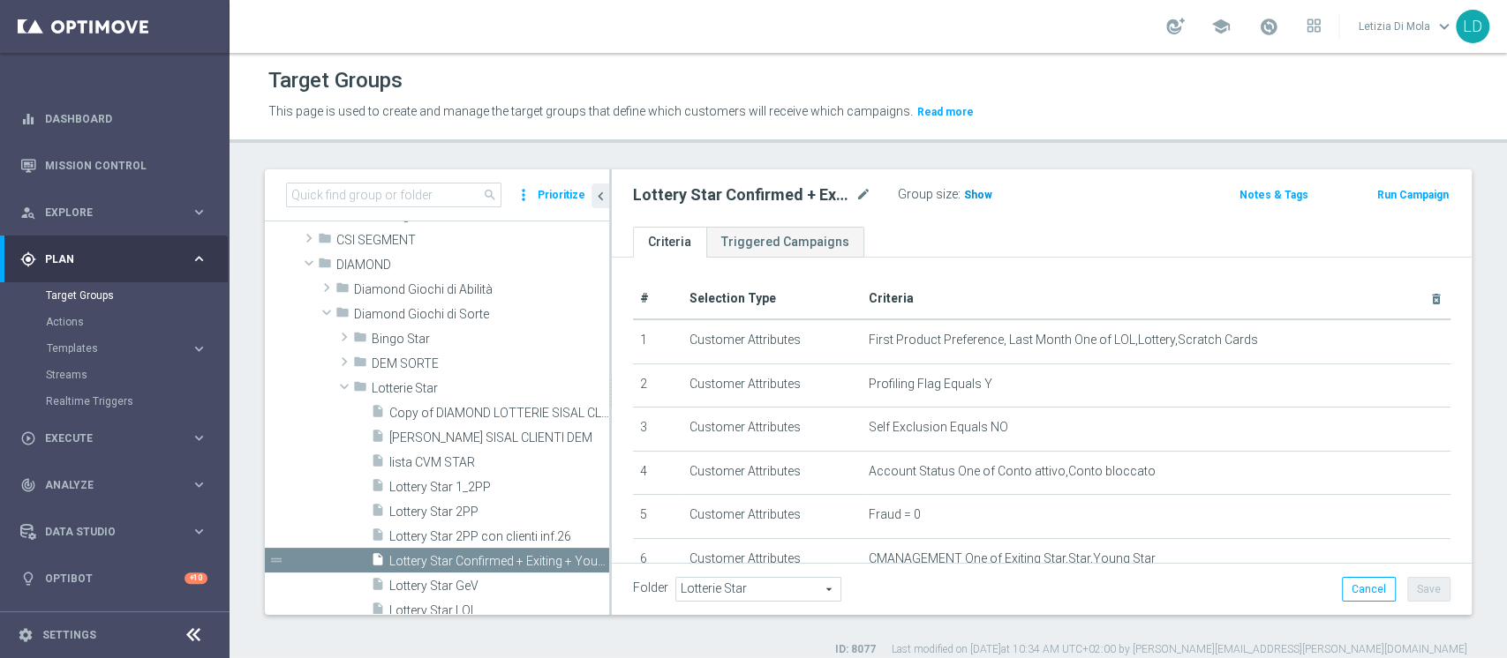
click at [980, 196] on span "Show" at bounding box center [978, 195] width 28 height 12
click at [974, 196] on span "115" at bounding box center [976, 197] width 22 height 17
click at [1262, 32] on span at bounding box center [1268, 26] width 19 height 19
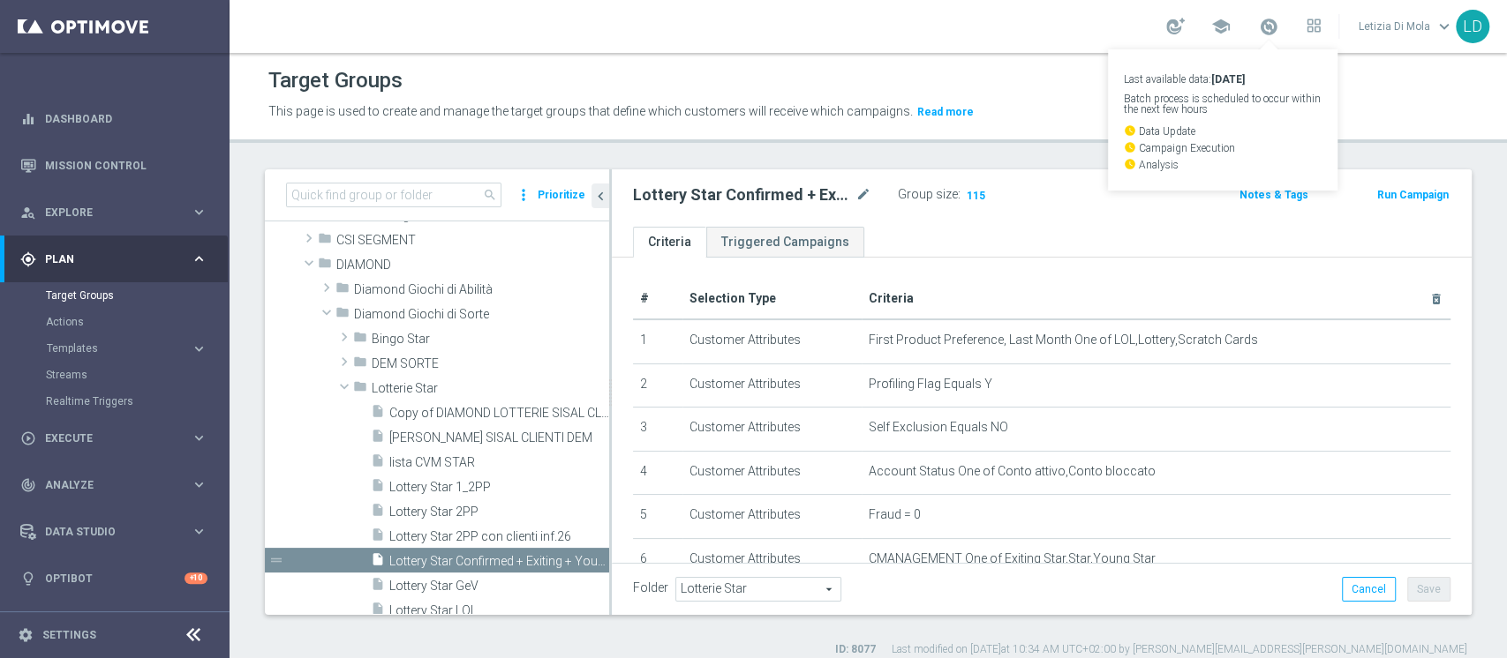
click at [898, 35] on div "school Last available data: 11 Oct 2025 Batch process is scheduled to occur wit…" at bounding box center [867, 26] width 1277 height 53
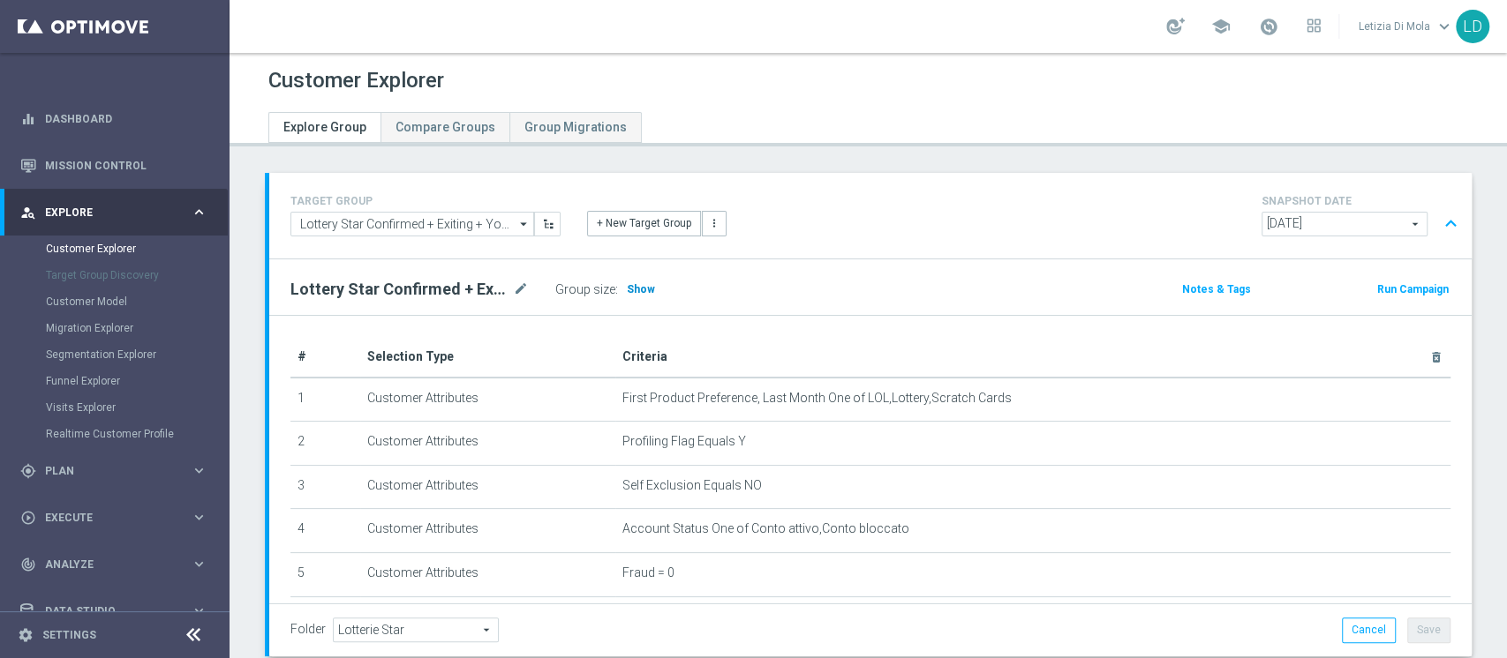
click at [635, 281] on h3 "Show" at bounding box center [641, 289] width 32 height 19
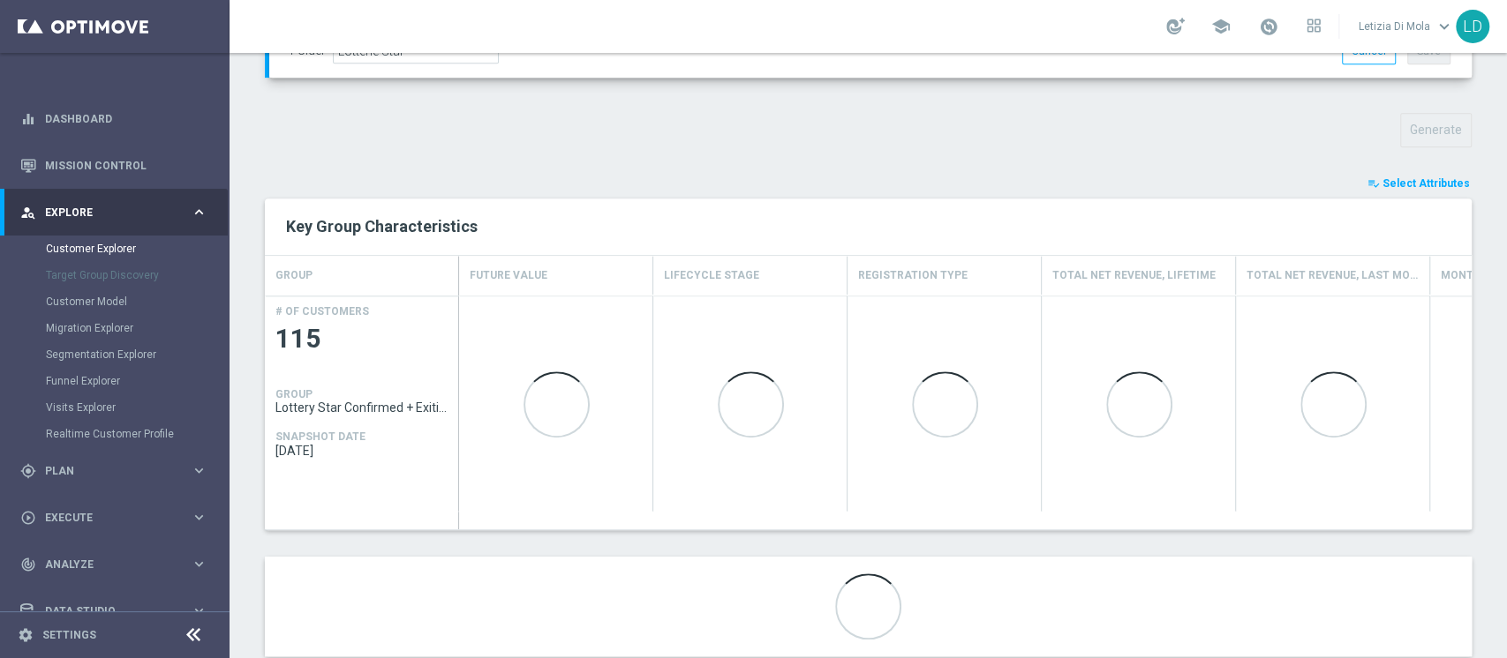
scroll to position [620, 0]
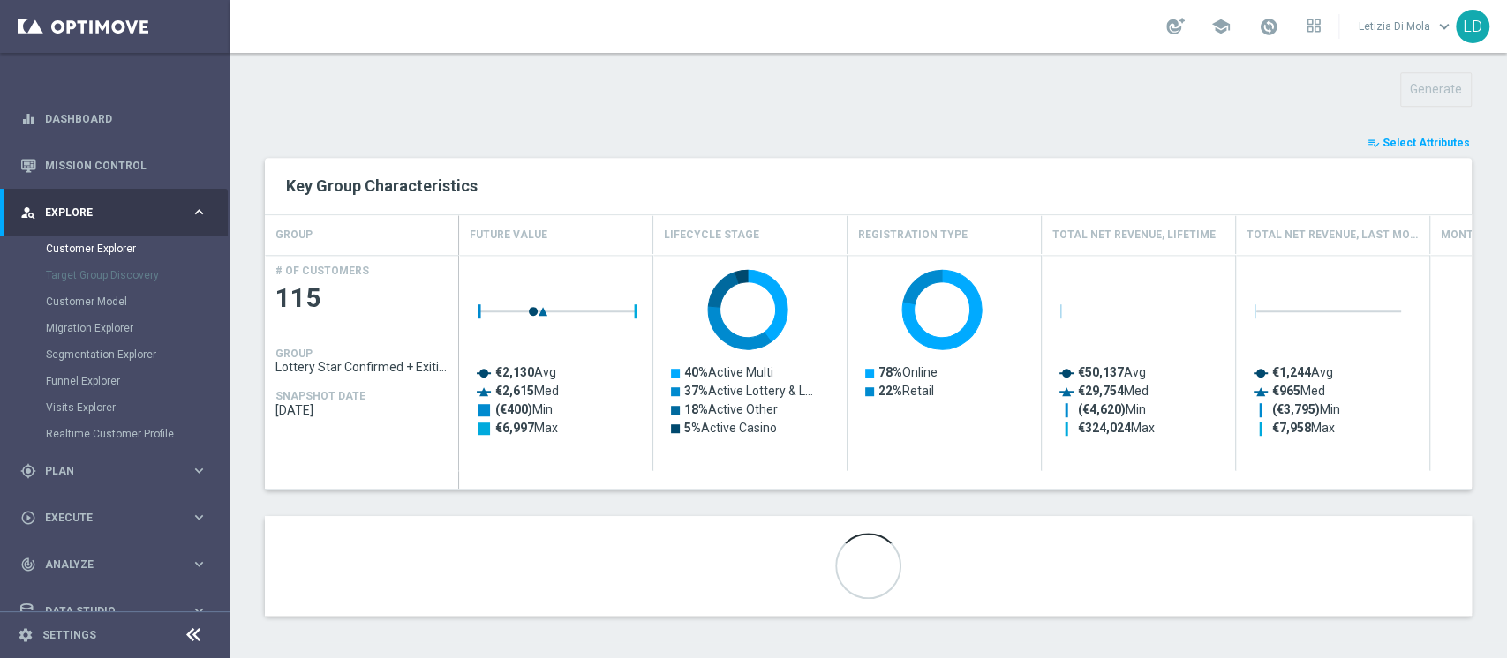
click at [1423, 144] on span "Select Attributes" at bounding box center [1425, 143] width 87 height 12
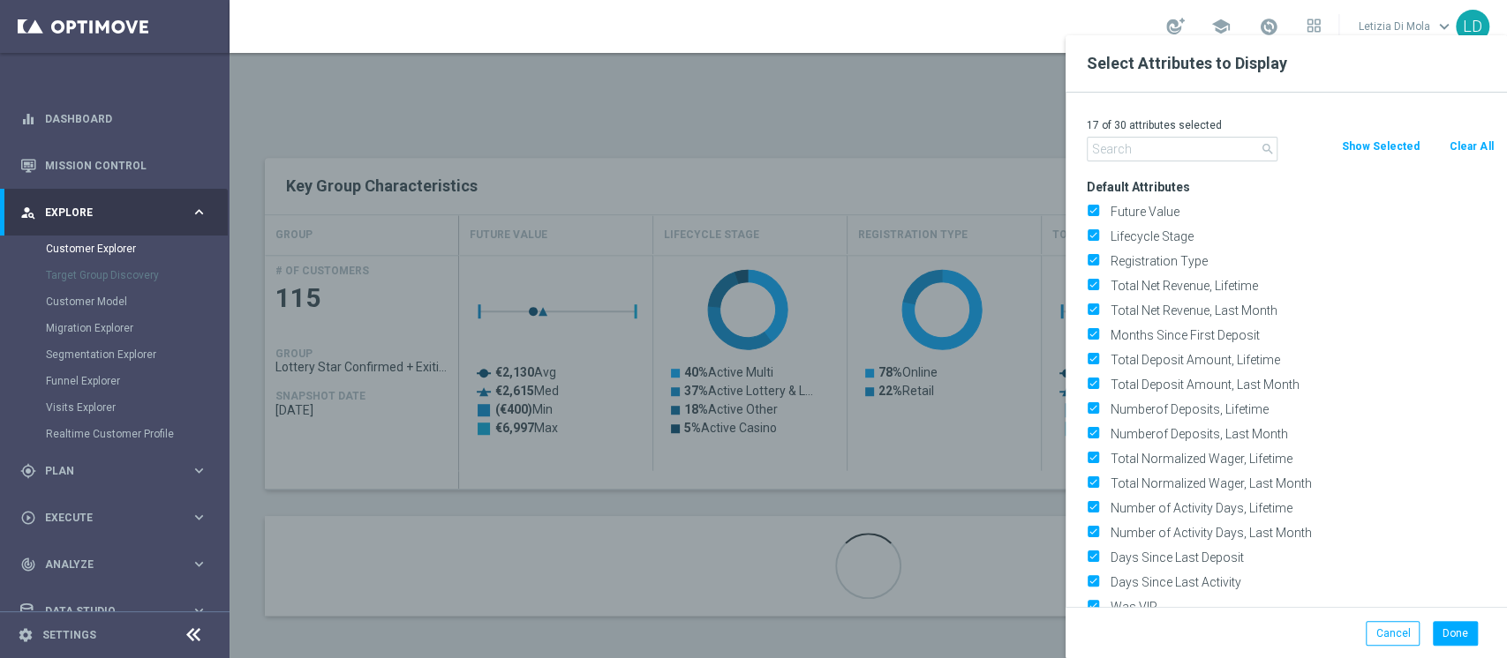
click at [1206, 147] on input "text" at bounding box center [1181, 149] width 191 height 25
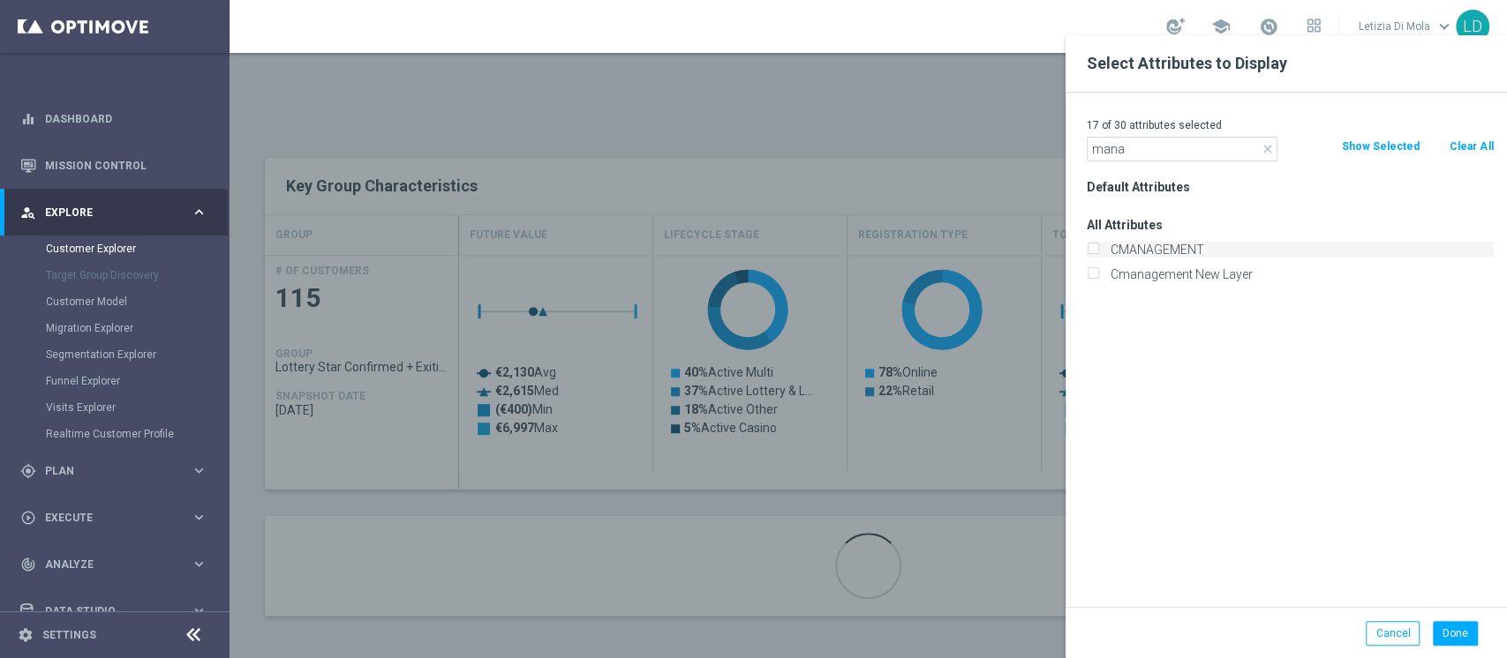
type input "mana"
click at [1171, 244] on label "CMANAGEMENT" at bounding box center [1298, 250] width 389 height 16
click at [1098, 246] on input "CMANAGEMENT" at bounding box center [1091, 251] width 11 height 11
checkbox input "true"
click at [1469, 625] on button "Done" at bounding box center [1454, 633] width 45 height 25
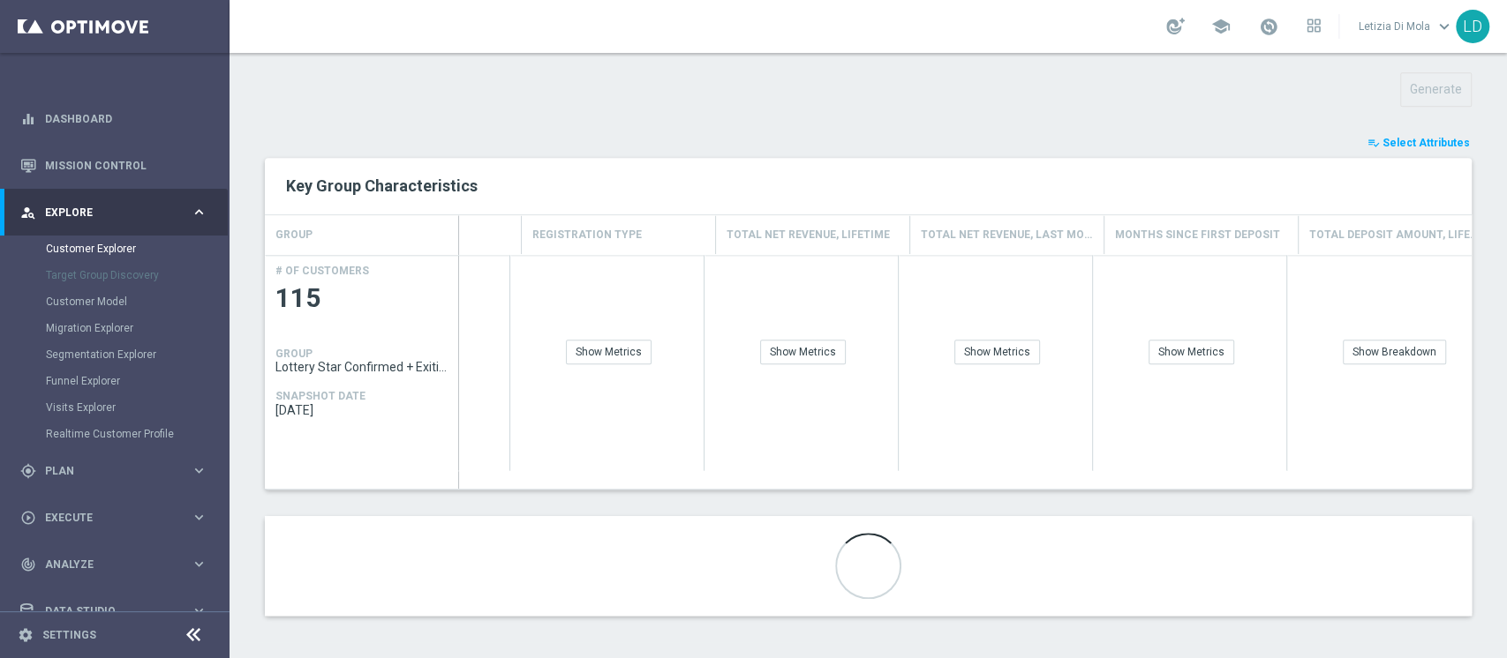
scroll to position [0, 2500]
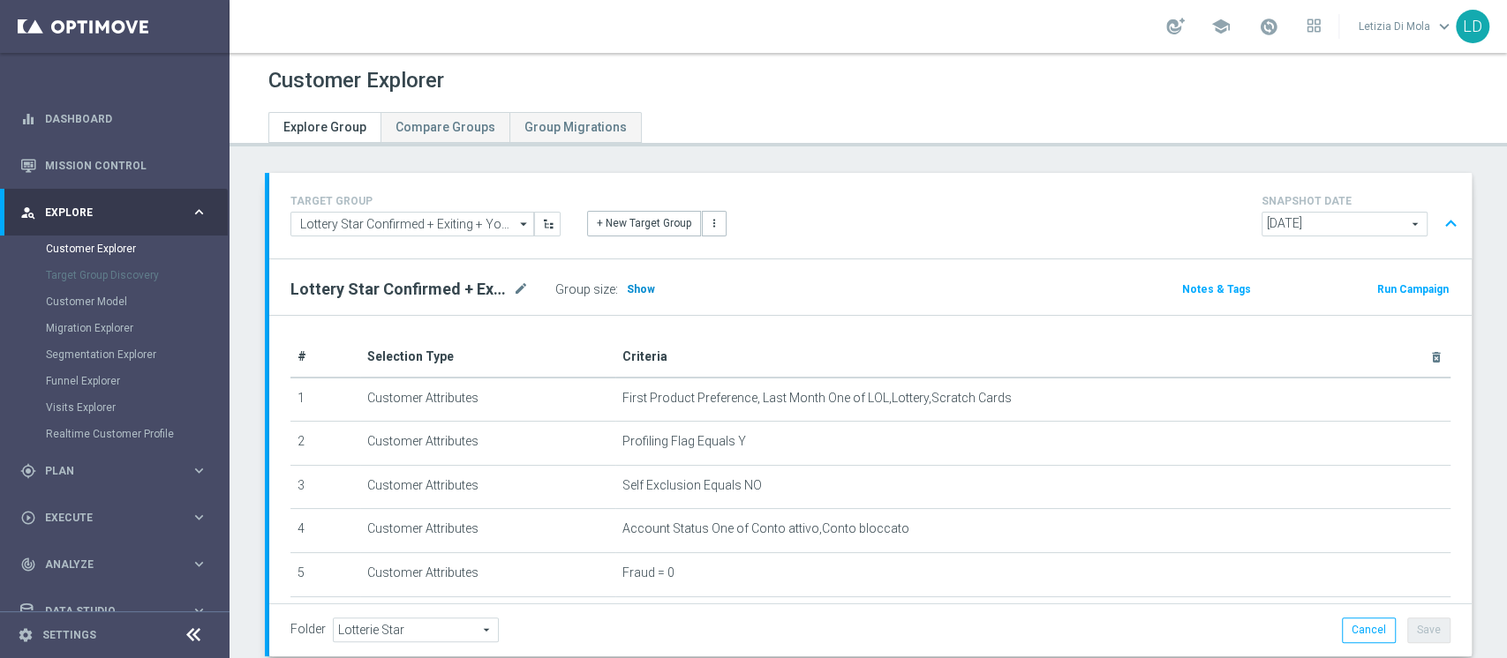
click at [642, 291] on span "Show" at bounding box center [641, 289] width 28 height 12
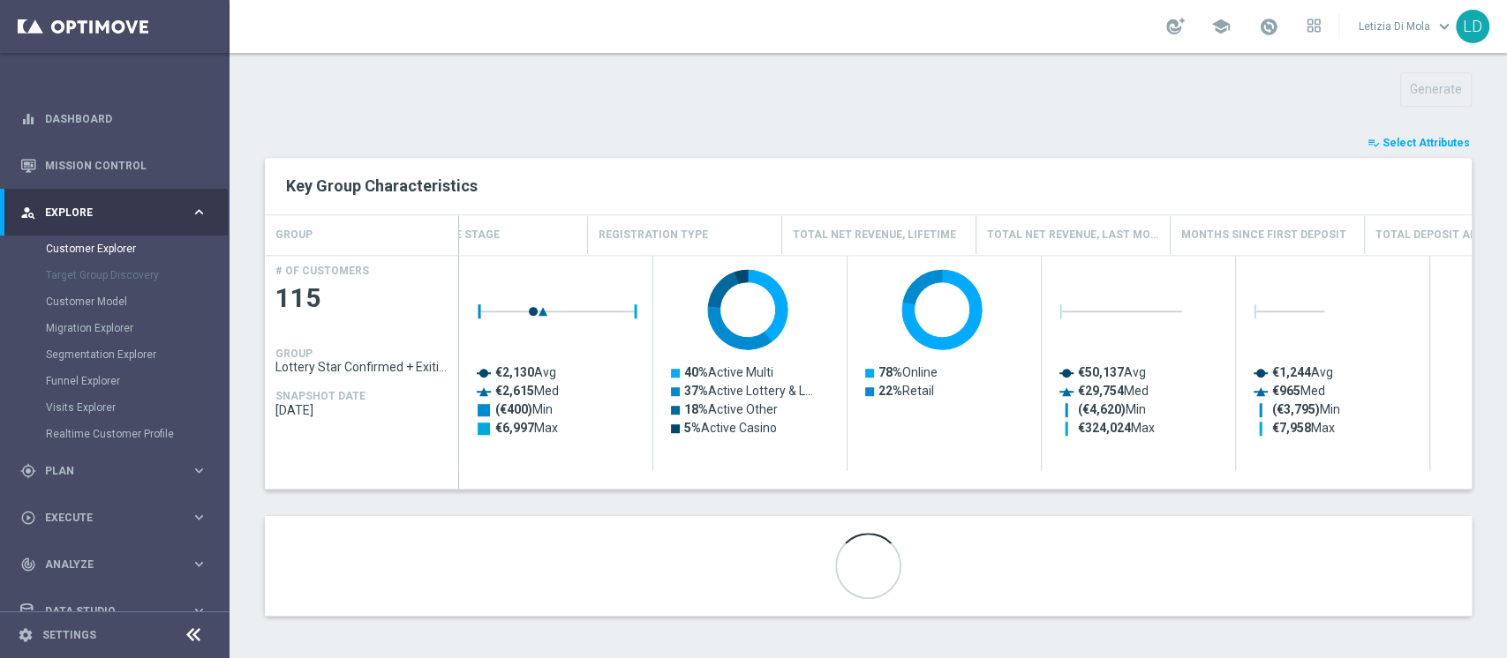
scroll to position [0, 2500]
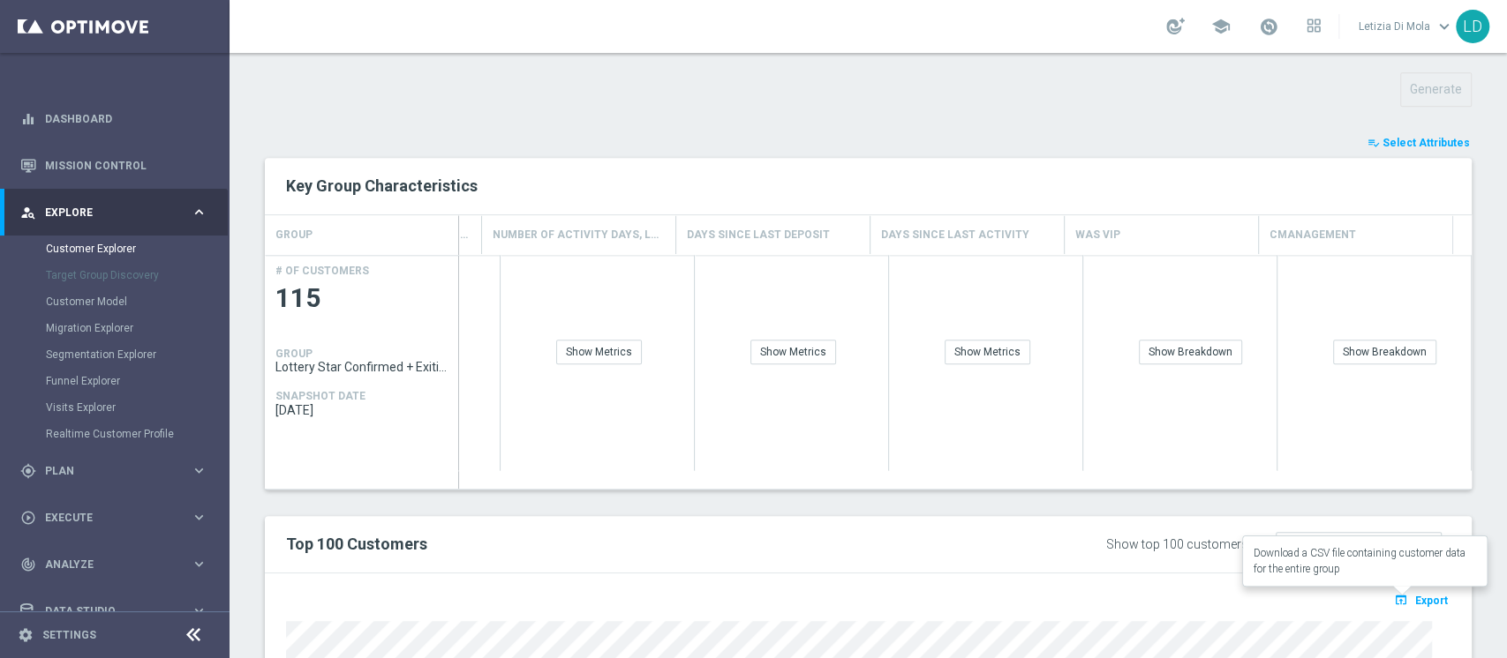
click at [1415, 597] on span "Export" at bounding box center [1431, 601] width 33 height 12
click at [1266, 19] on span at bounding box center [1268, 26] width 19 height 19
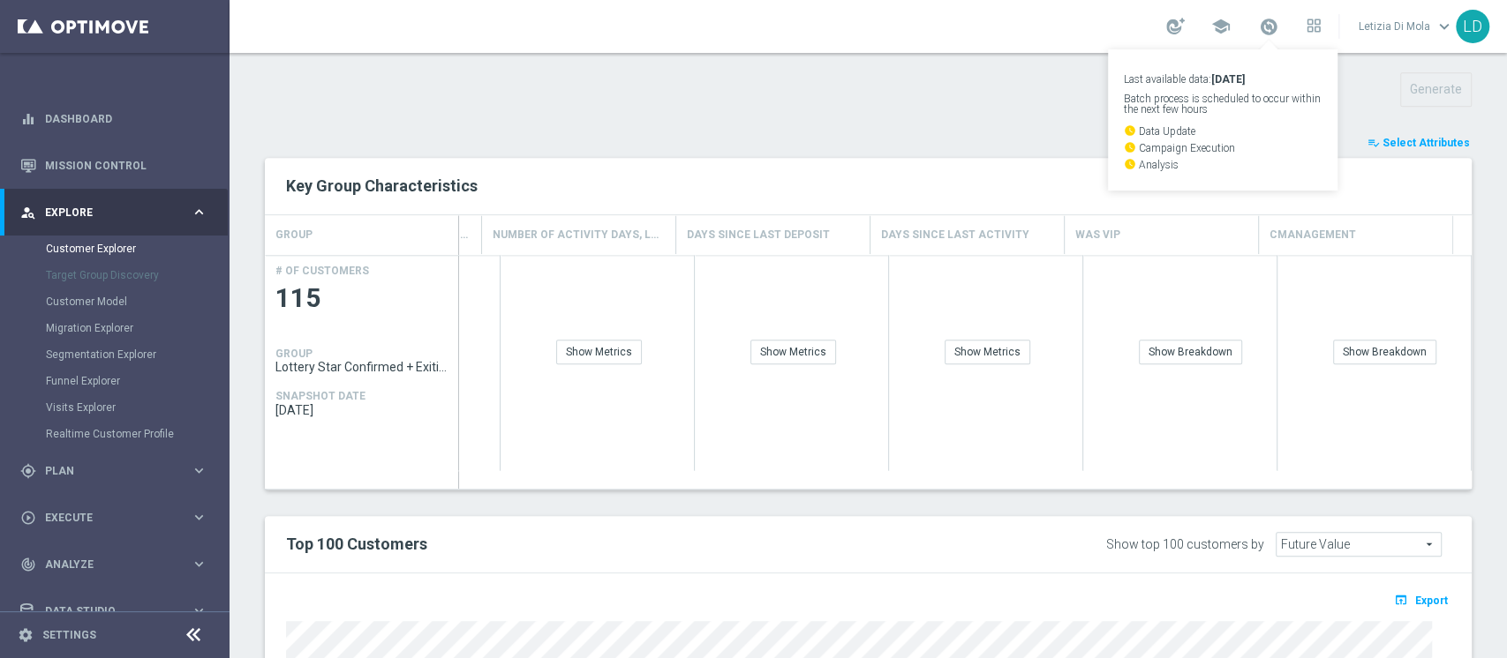
click at [807, 59] on div "TARGET GROUP Lottery Star Confirmed + Exiting + Young Lottery Star Confirmed + …" at bounding box center [867, 291] width 1277 height 1477
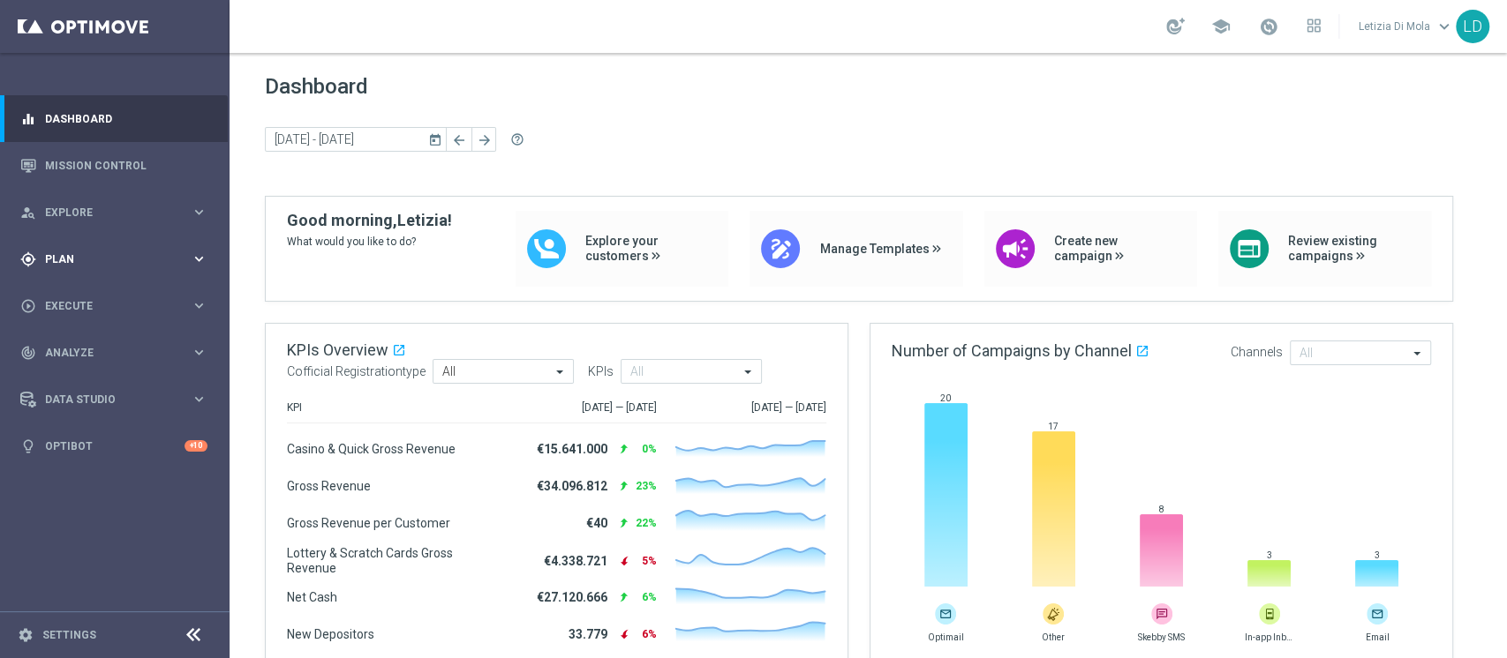
drag, startPoint x: 168, startPoint y: 259, endPoint x: 154, endPoint y: 277, distance: 22.6
click at [164, 259] on span "Plan" at bounding box center [118, 259] width 146 height 11
click at [182, 344] on div "Templates" at bounding box center [119, 348] width 144 height 11
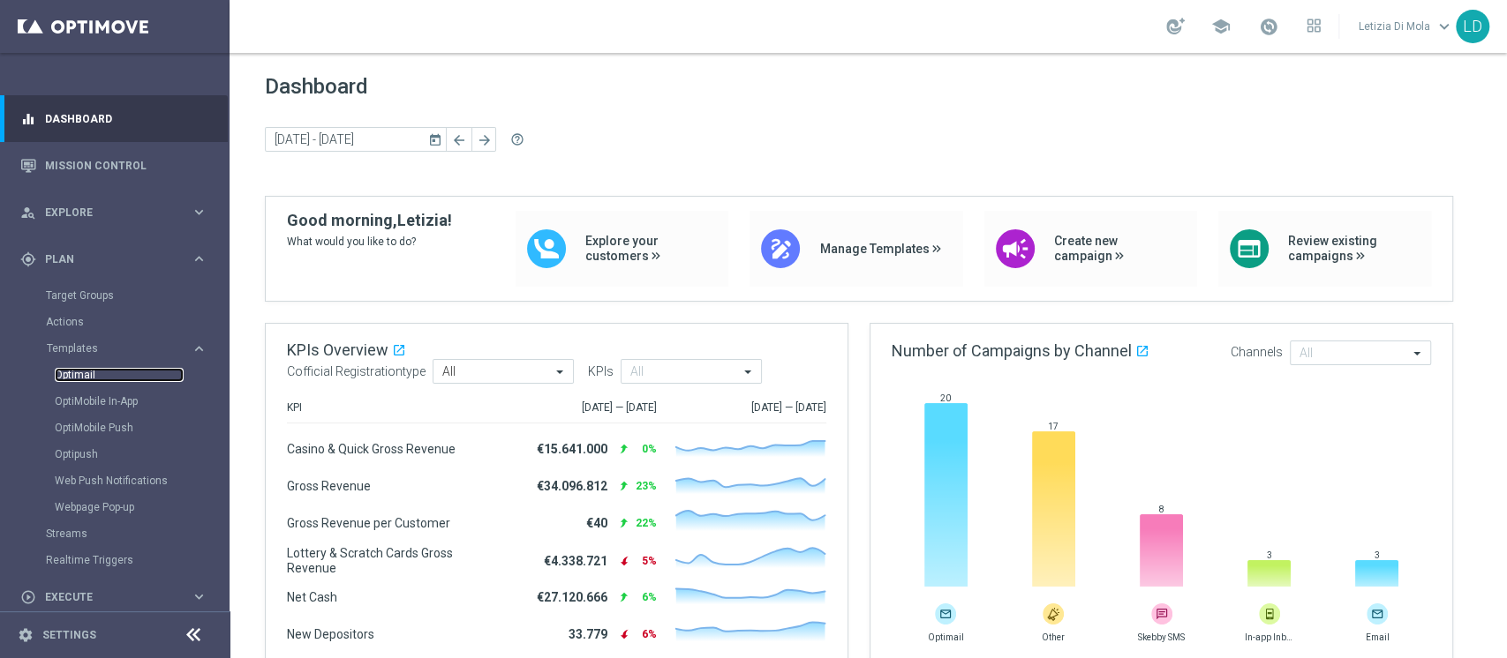
click at [68, 372] on link "Optimail" at bounding box center [119, 375] width 129 height 14
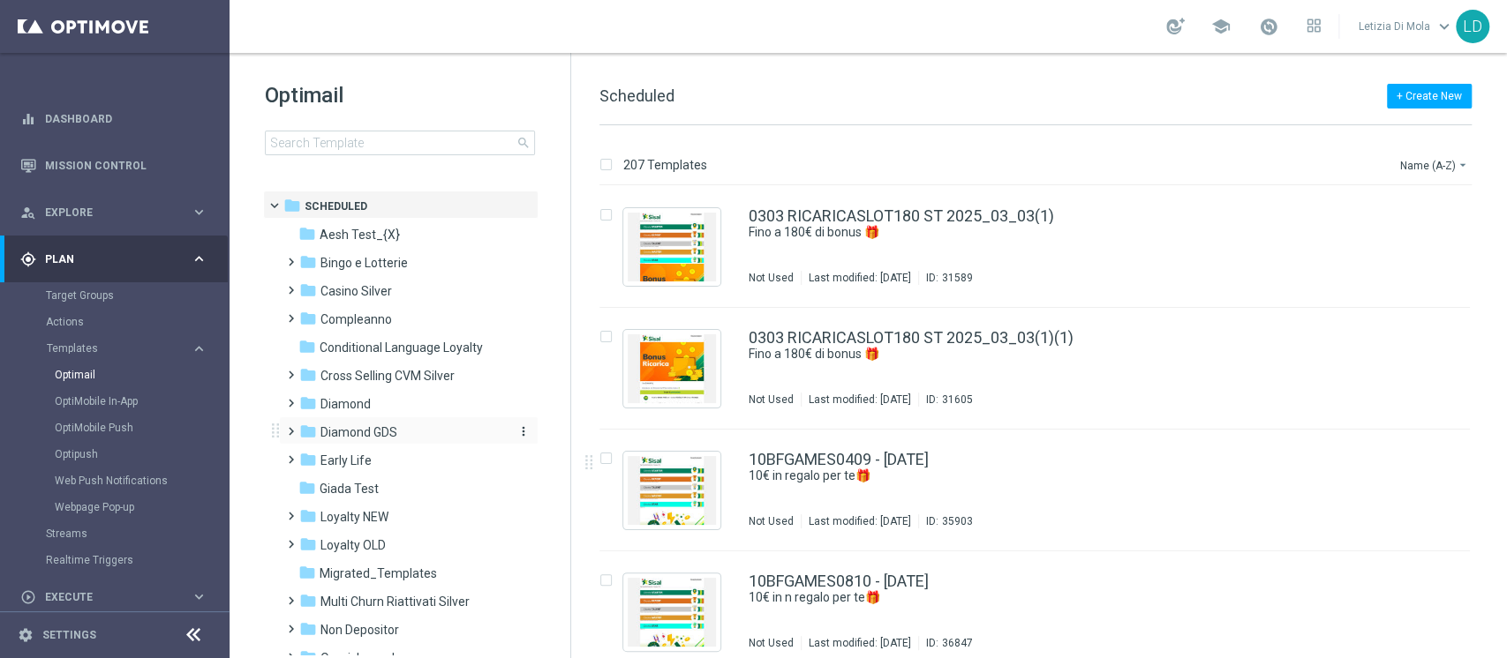
click at [348, 425] on span "Diamond GDS" at bounding box center [358, 433] width 77 height 16
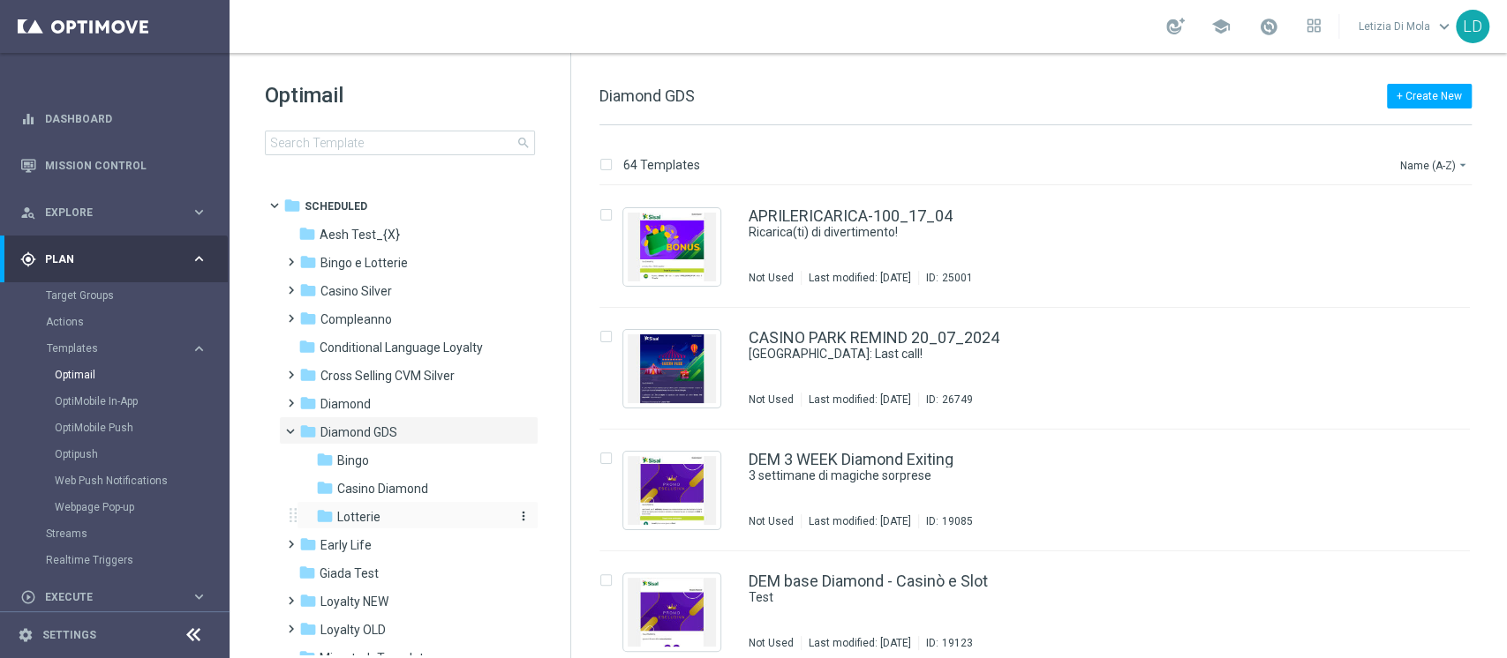
click at [368, 518] on span "Lotterie" at bounding box center [358, 517] width 43 height 16
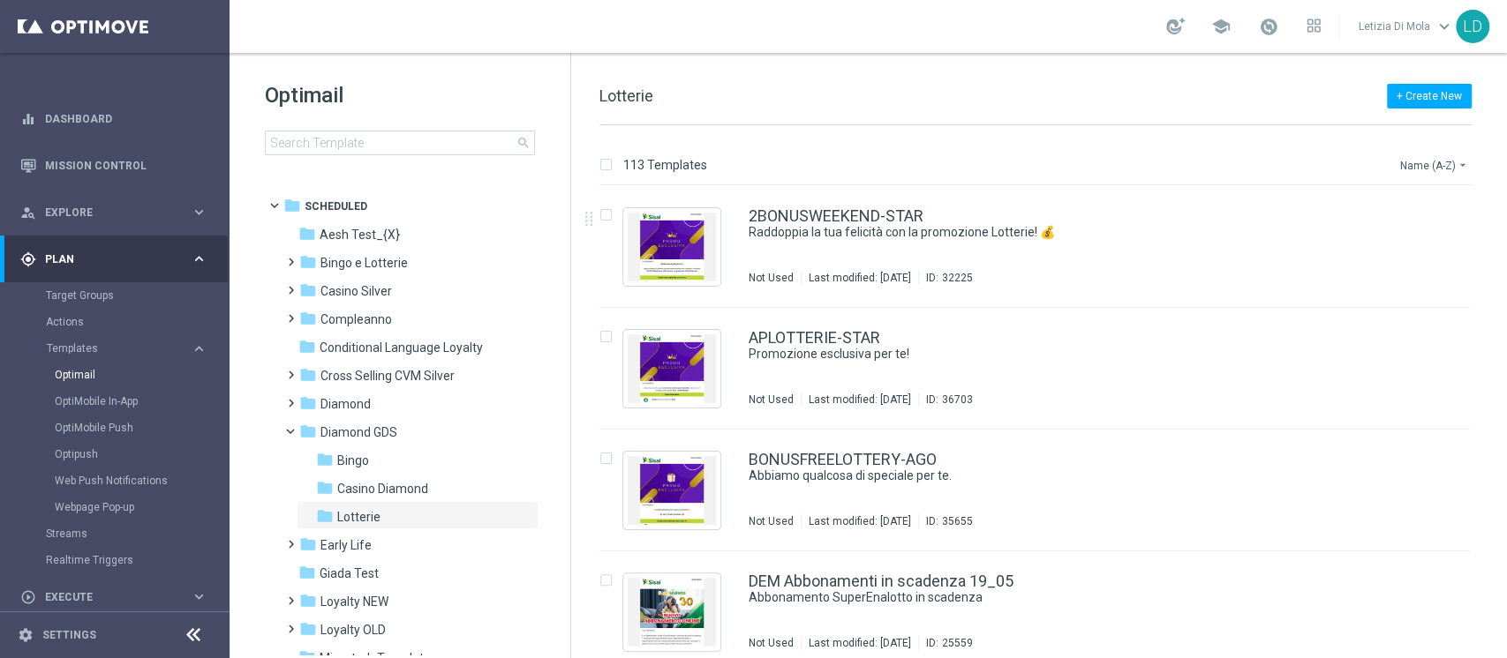
click at [1414, 161] on button "Name (A-Z) arrow_drop_down" at bounding box center [1434, 164] width 73 height 21
click at [1380, 237] on span "Date Modified (Newest)" at bounding box center [1403, 243] width 118 height 12
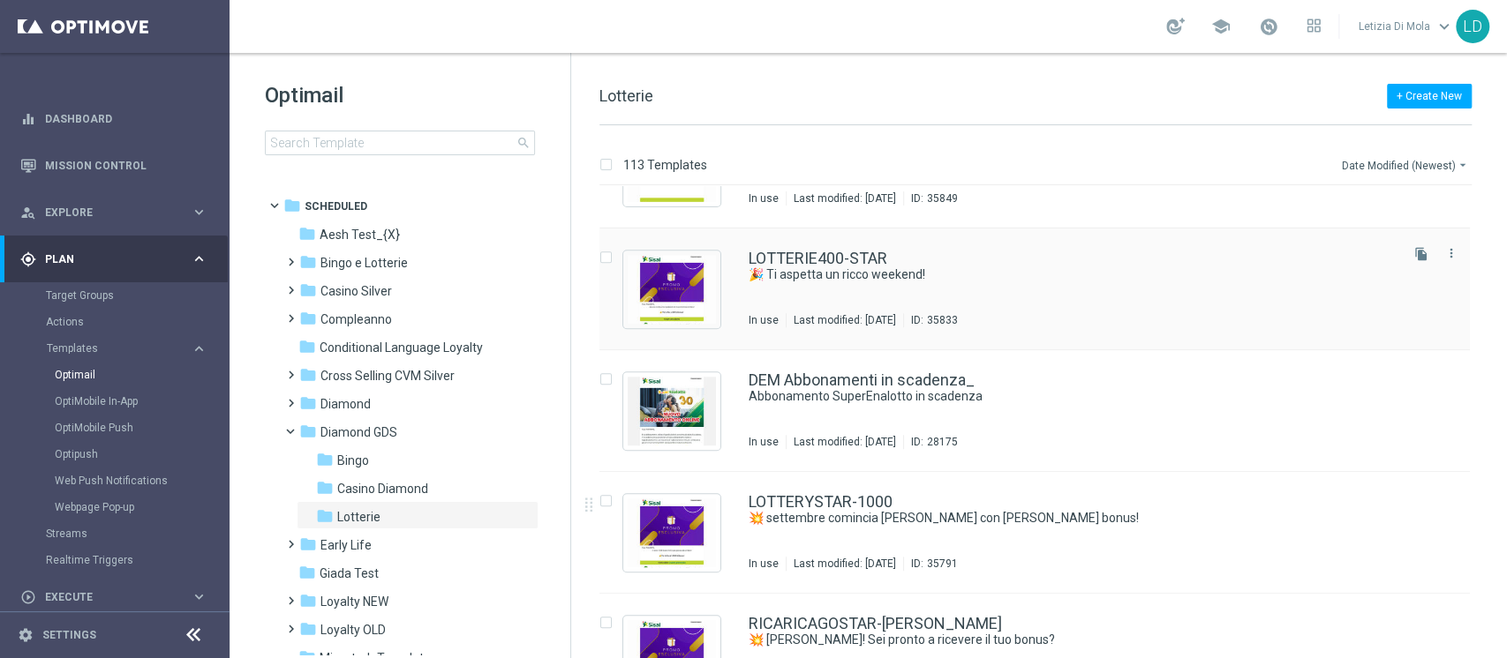
scroll to position [941, 0]
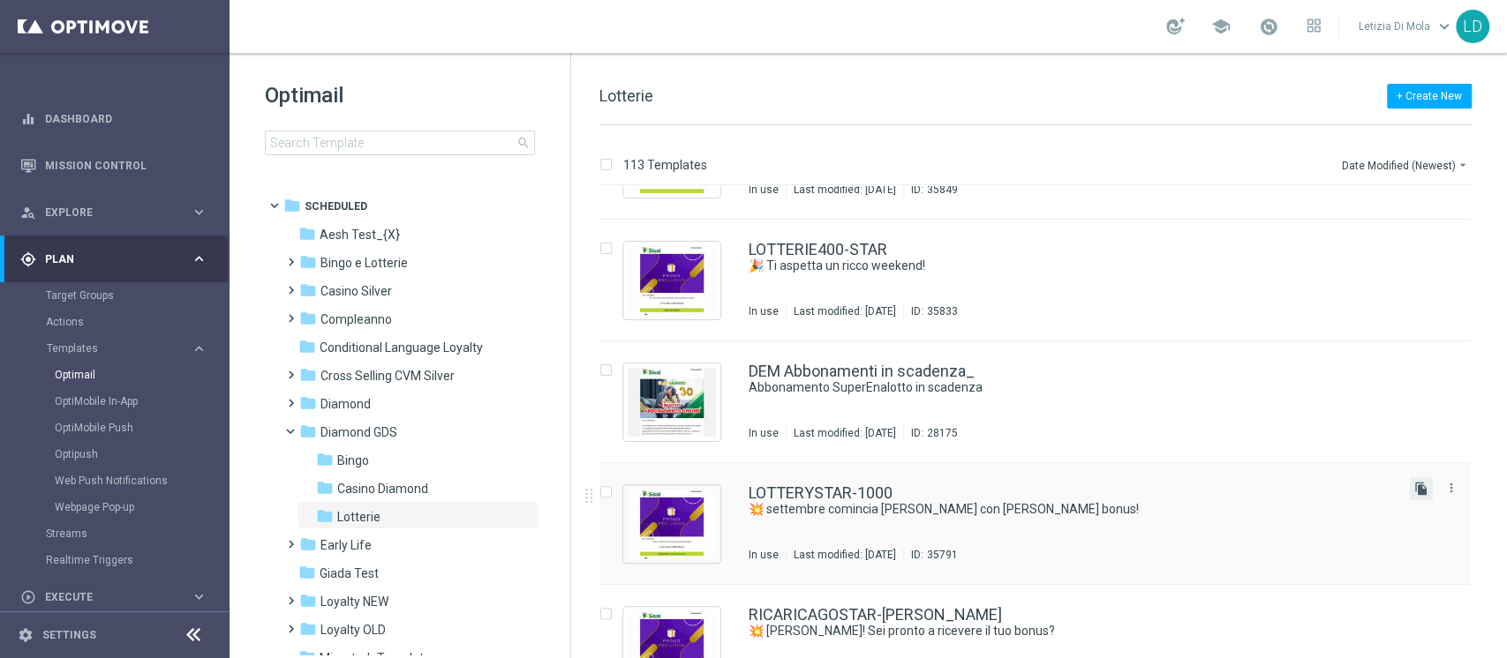
click at [1416, 492] on icon "file_copy" at bounding box center [1421, 489] width 14 height 14
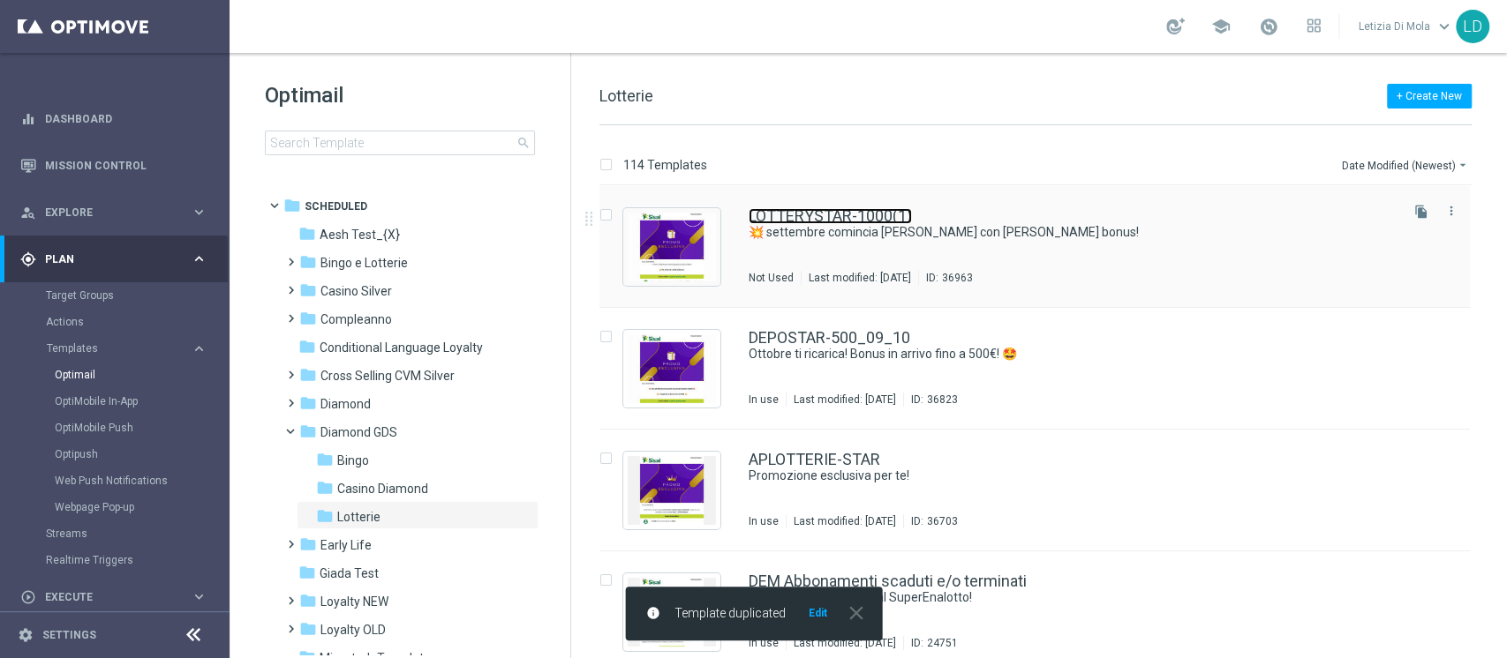
click at [840, 218] on link "LOTTERYSTAR-1000(1)" at bounding box center [829, 216] width 163 height 16
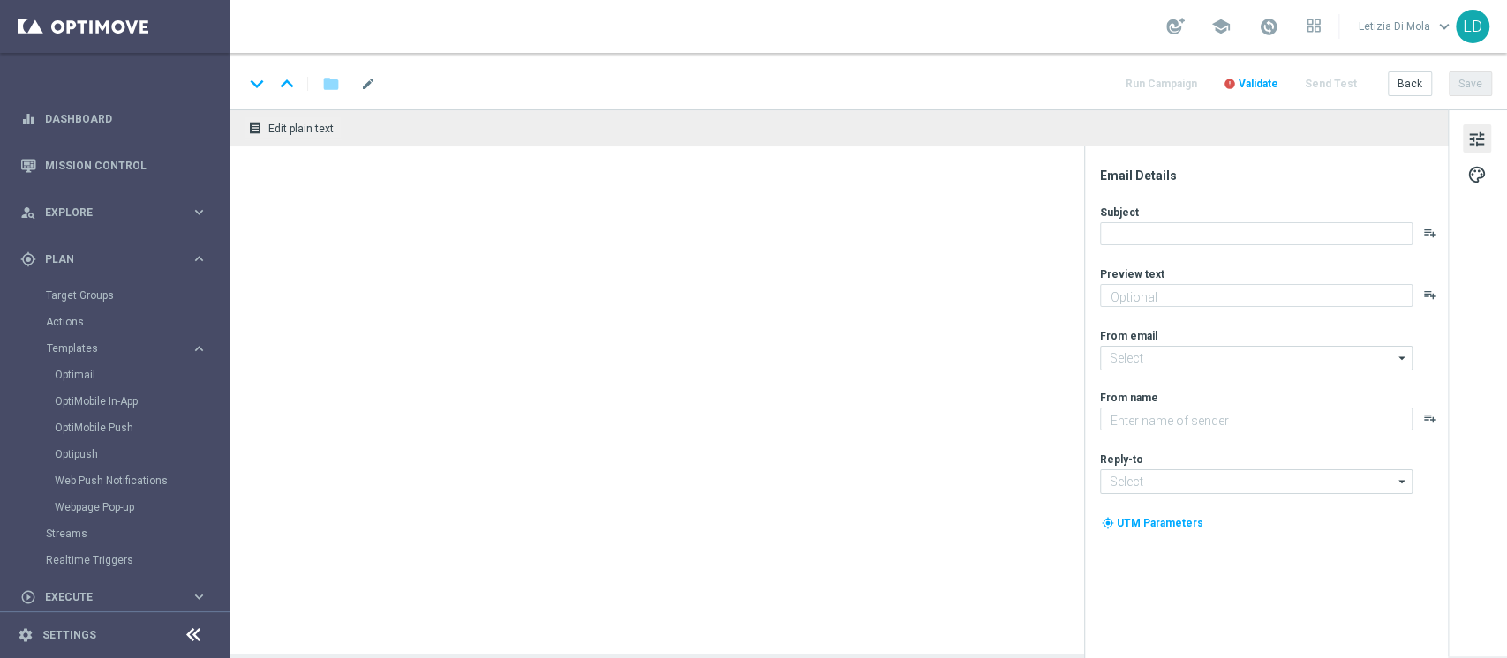
type textarea "fino a 1.000€ di bonus!"
type input "giochi@comunicazioni.sisal.it"
type textarea "Sisal Vip"
type input "teamvip@sisal.it"
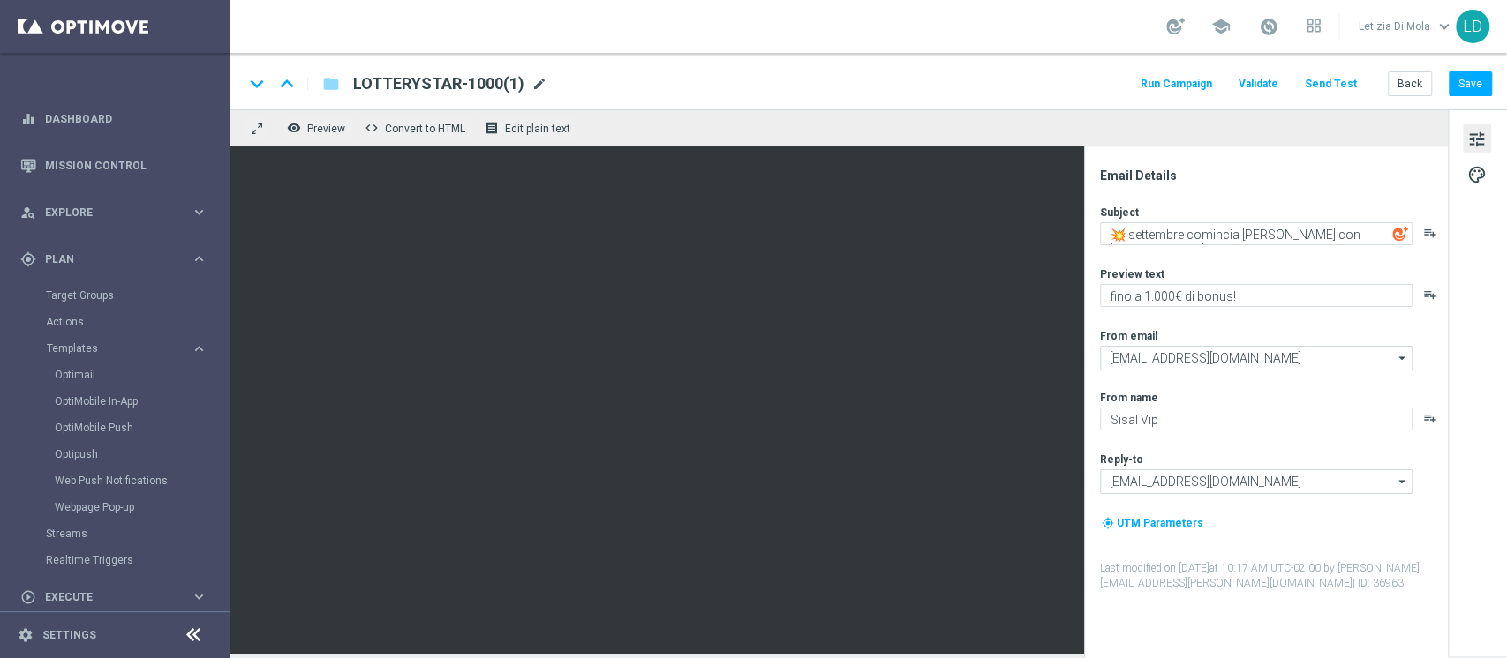
click at [537, 81] on span "mode_edit" at bounding box center [539, 84] width 16 height 16
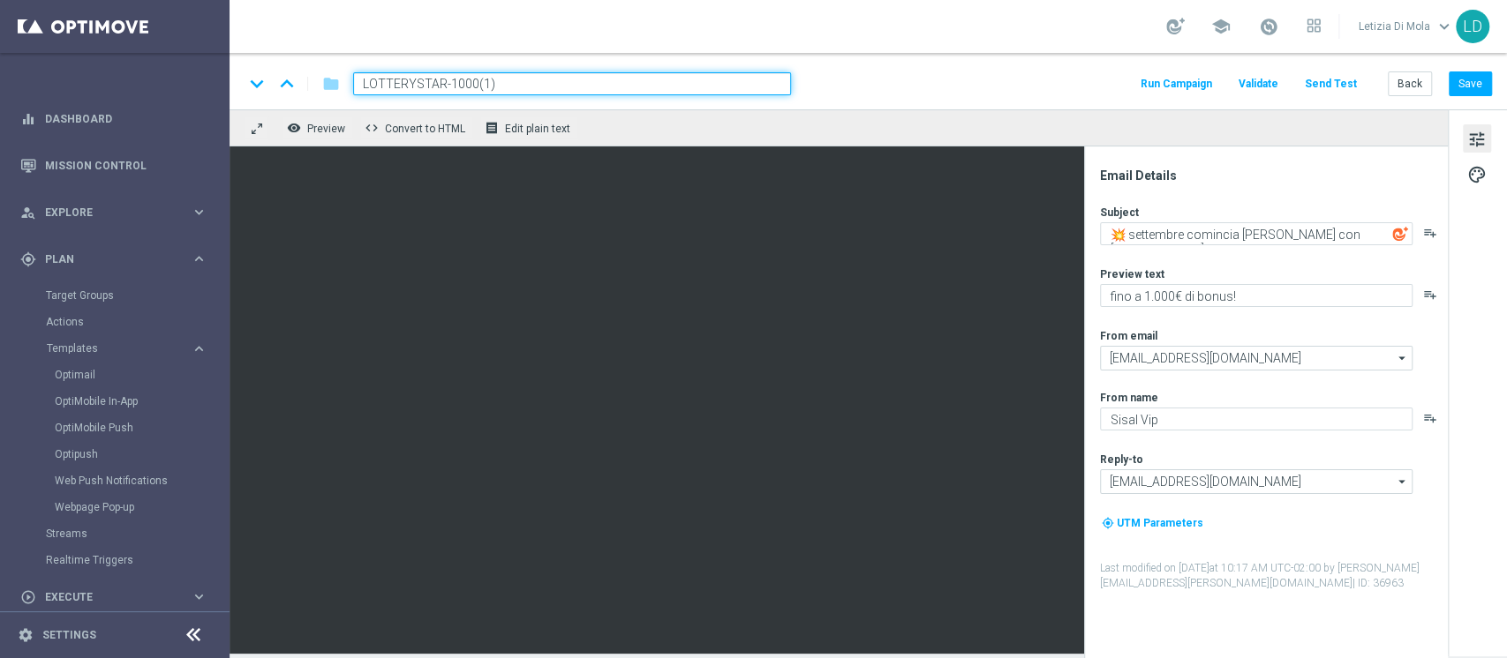
drag, startPoint x: 537, startPoint y: 81, endPoint x: 287, endPoint y: 75, distance: 249.8
click at [287, 75] on div "keyboard_arrow_down keyboard_arrow_up folder LOTTERYSTAR-1000(1)" at bounding box center [517, 83] width 547 height 23
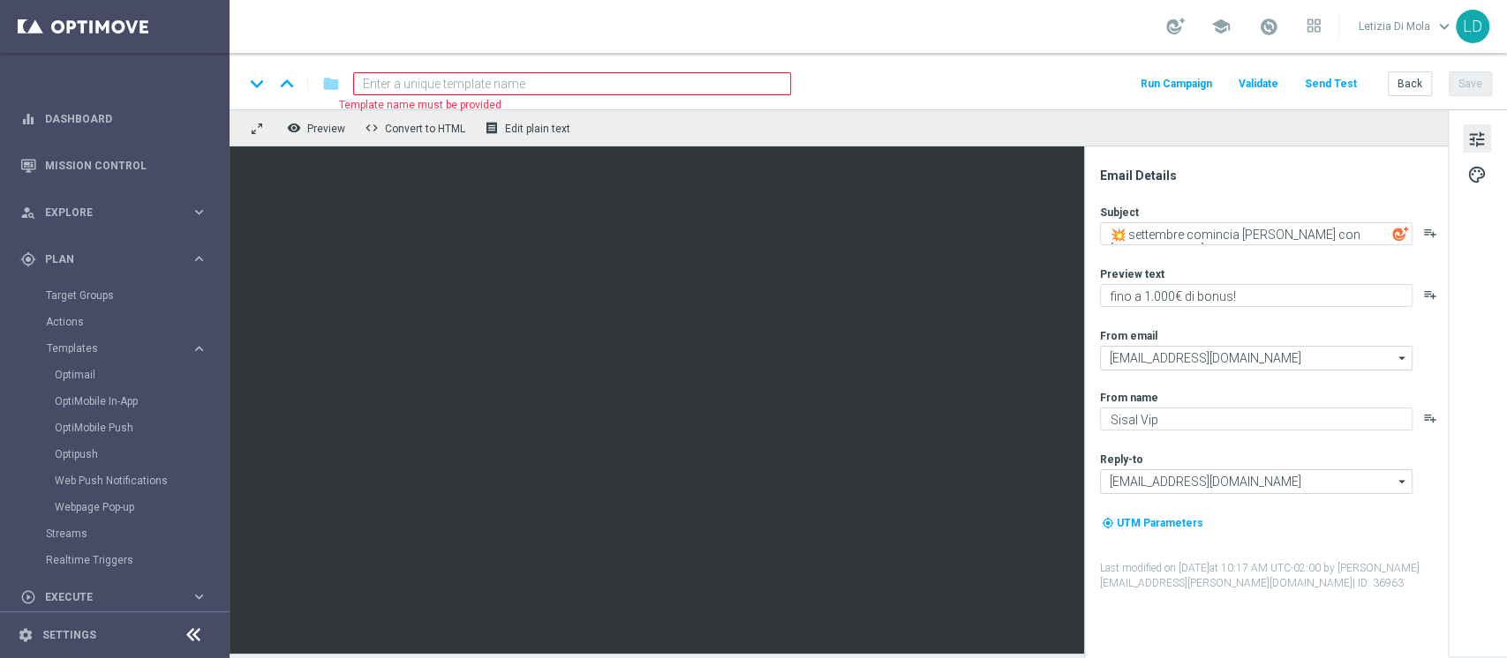
paste input "LOTTERIEA1000-STAR"
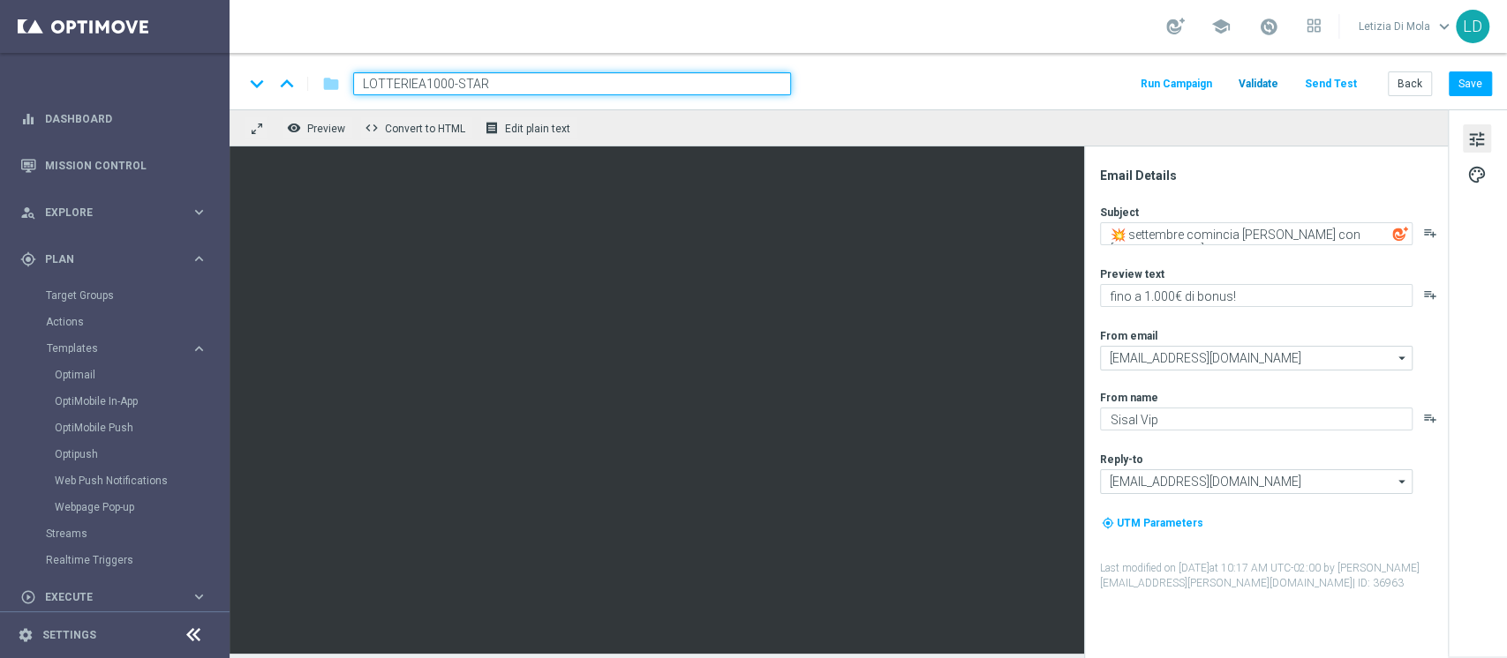
type input "LOTTERIEA1000-STAR"
click at [1269, 81] on span "Validate" at bounding box center [1258, 84] width 40 height 12
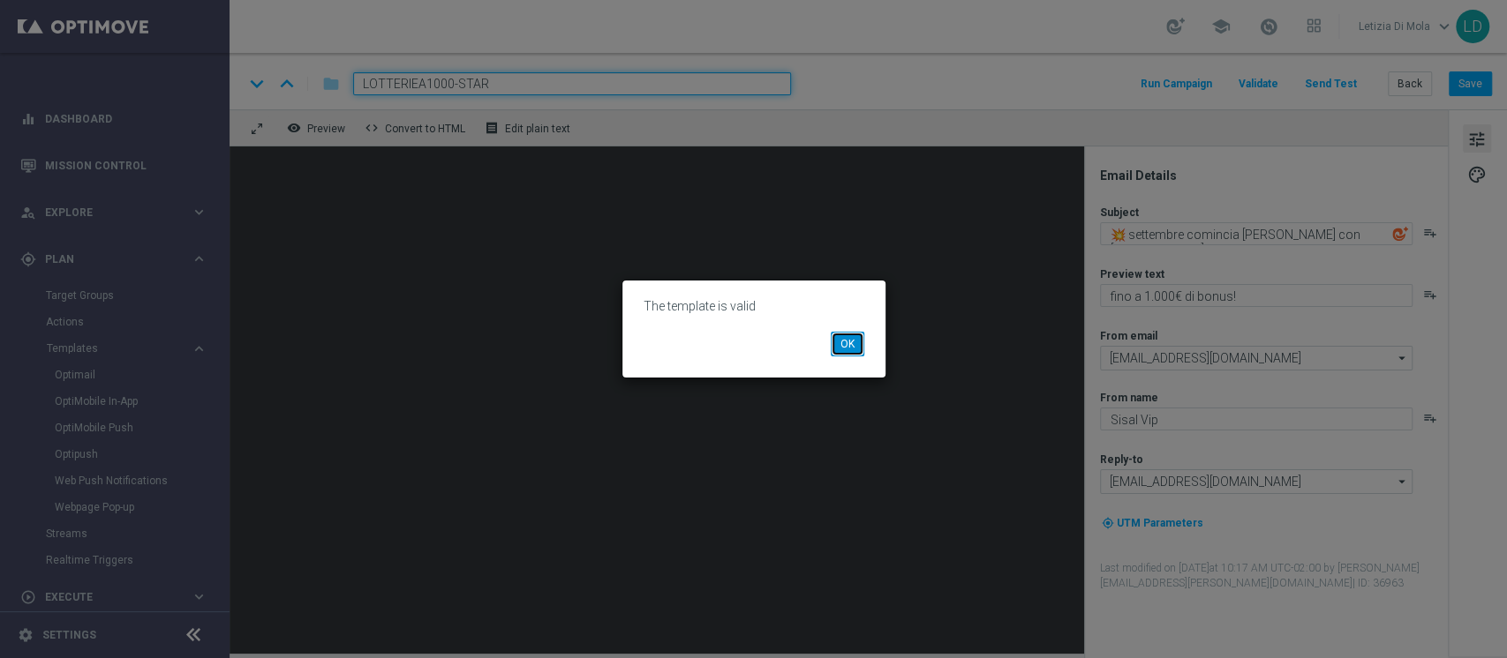
click at [840, 343] on button "OK" at bounding box center [847, 344] width 34 height 25
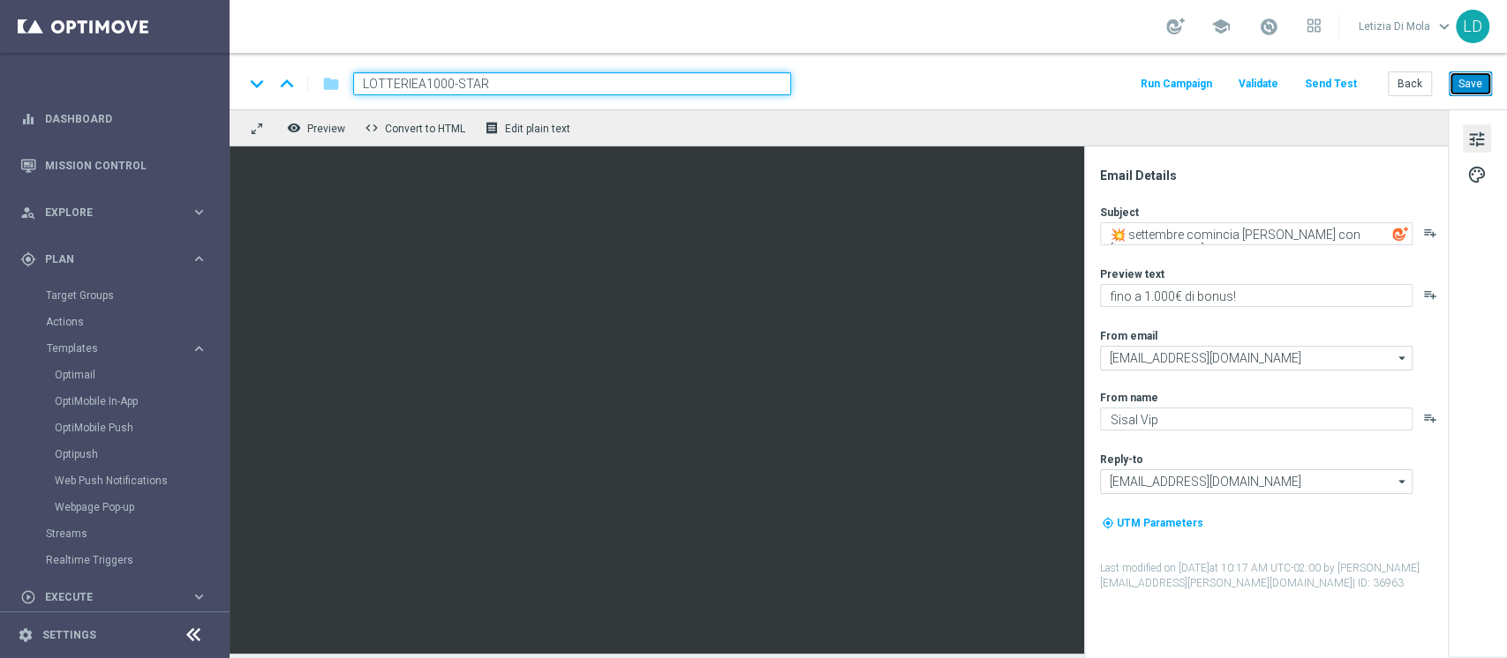
click at [1471, 84] on button "Save" at bounding box center [1469, 83] width 43 height 25
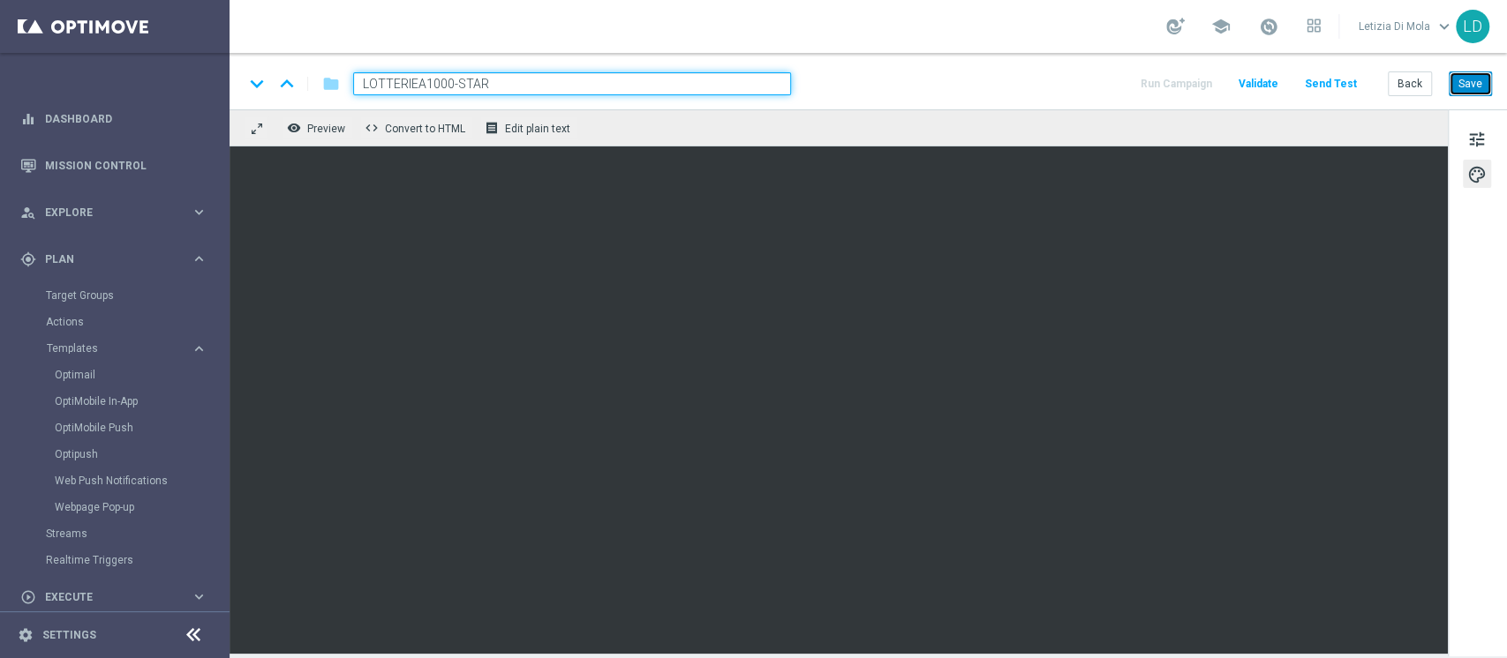
click at [1463, 81] on button "Save" at bounding box center [1469, 83] width 43 height 25
click at [1470, 84] on button "Save" at bounding box center [1469, 83] width 43 height 25
click at [1469, 77] on button "Save" at bounding box center [1469, 83] width 43 height 25
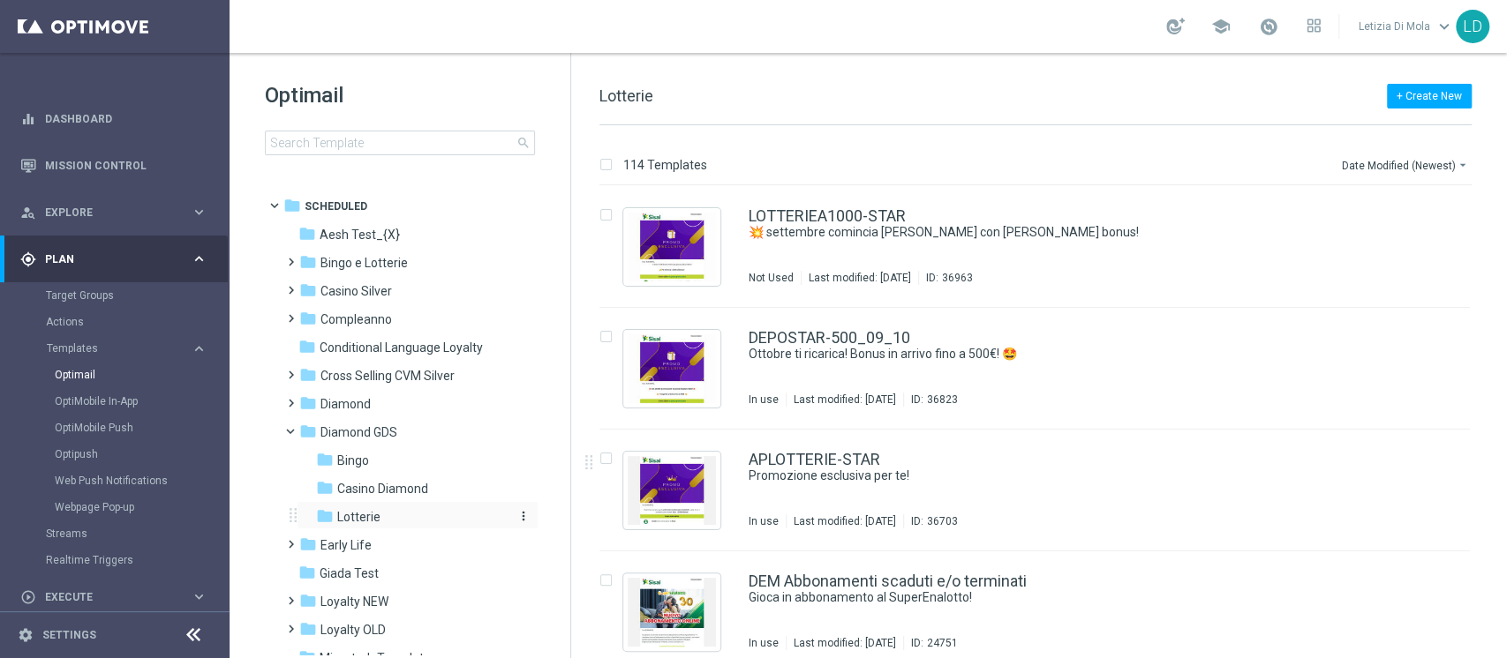
click at [437, 515] on div "folder Lotterie" at bounding box center [410, 517] width 188 height 20
click at [976, 248] on div "LOTTERIEA1000-STAR 💥 settembre comincia alla grande con ricchi bonus! Not Used …" at bounding box center [1071, 246] width 647 height 77
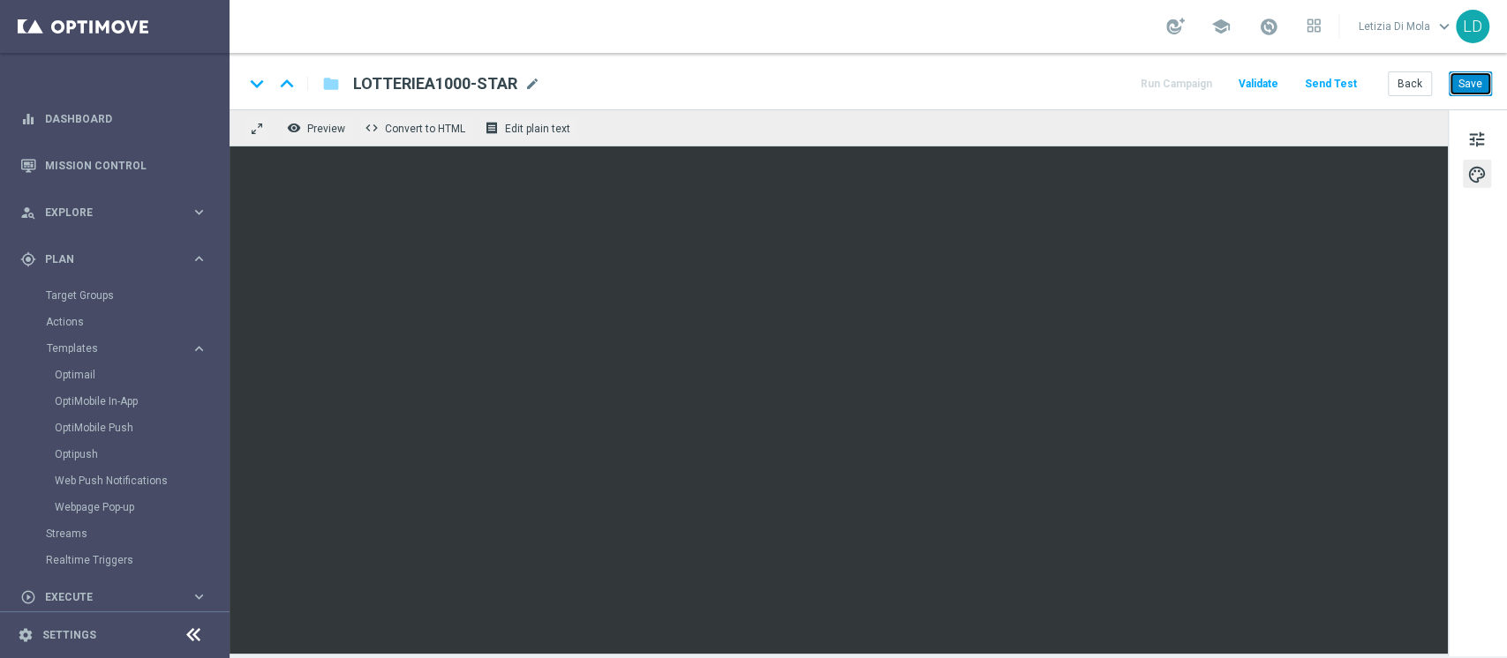
click at [1476, 86] on button "Save" at bounding box center [1469, 83] width 43 height 25
click at [1481, 80] on button "Save" at bounding box center [1469, 83] width 43 height 25
click at [1470, 131] on span "tune" at bounding box center [1476, 139] width 19 height 23
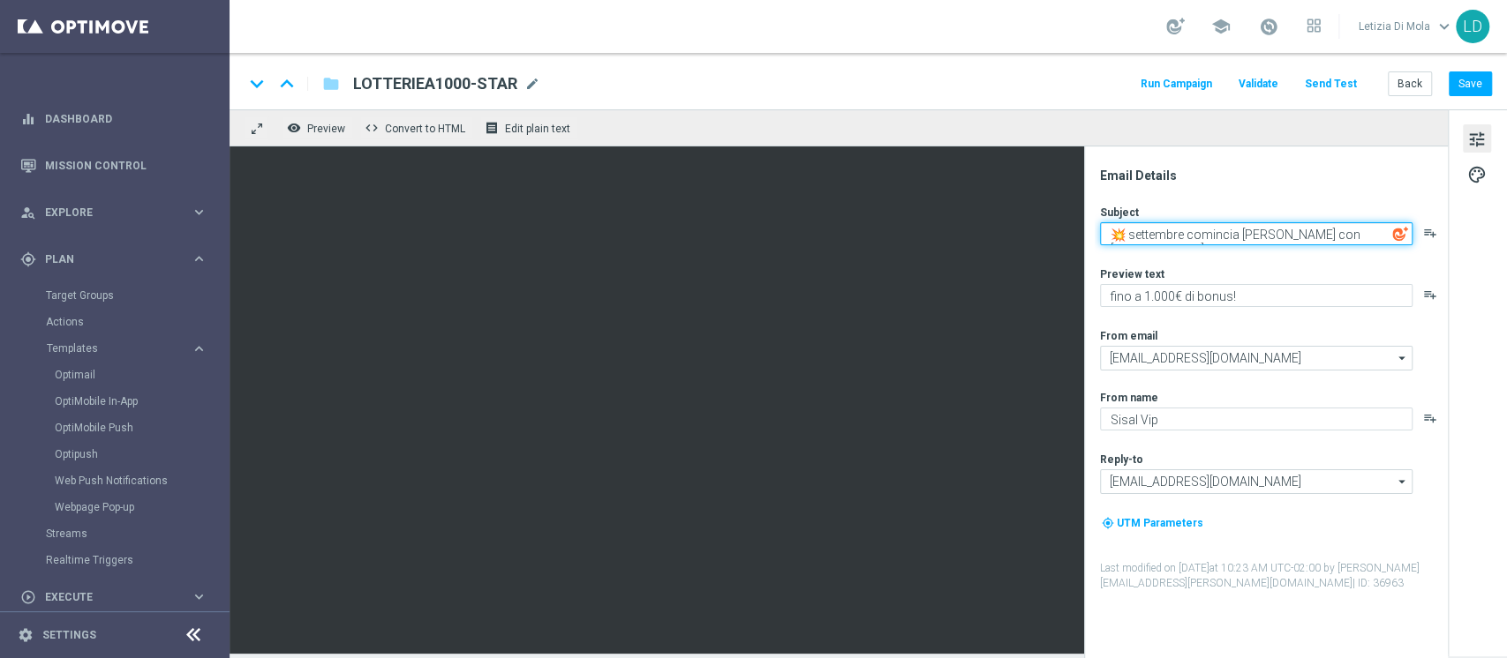
click at [1318, 232] on textarea "💥 settembre comincia alla grande con ricchi bonus!" at bounding box center [1256, 233] width 312 height 23
drag, startPoint x: 1131, startPoint y: 232, endPoint x: 1390, endPoint y: 232, distance: 259.5
click at [1390, 232] on textarea "💥 settembre comincia alla grande con ricchi bonus!" at bounding box center [1256, 233] width 312 height 23
click at [1129, 229] on textarea "💥 La tua ricarica vale oro! !" at bounding box center [1256, 233] width 312 height 23
click at [1272, 235] on textarea "La tua ricarica vale oro! !" at bounding box center [1256, 233] width 312 height 23
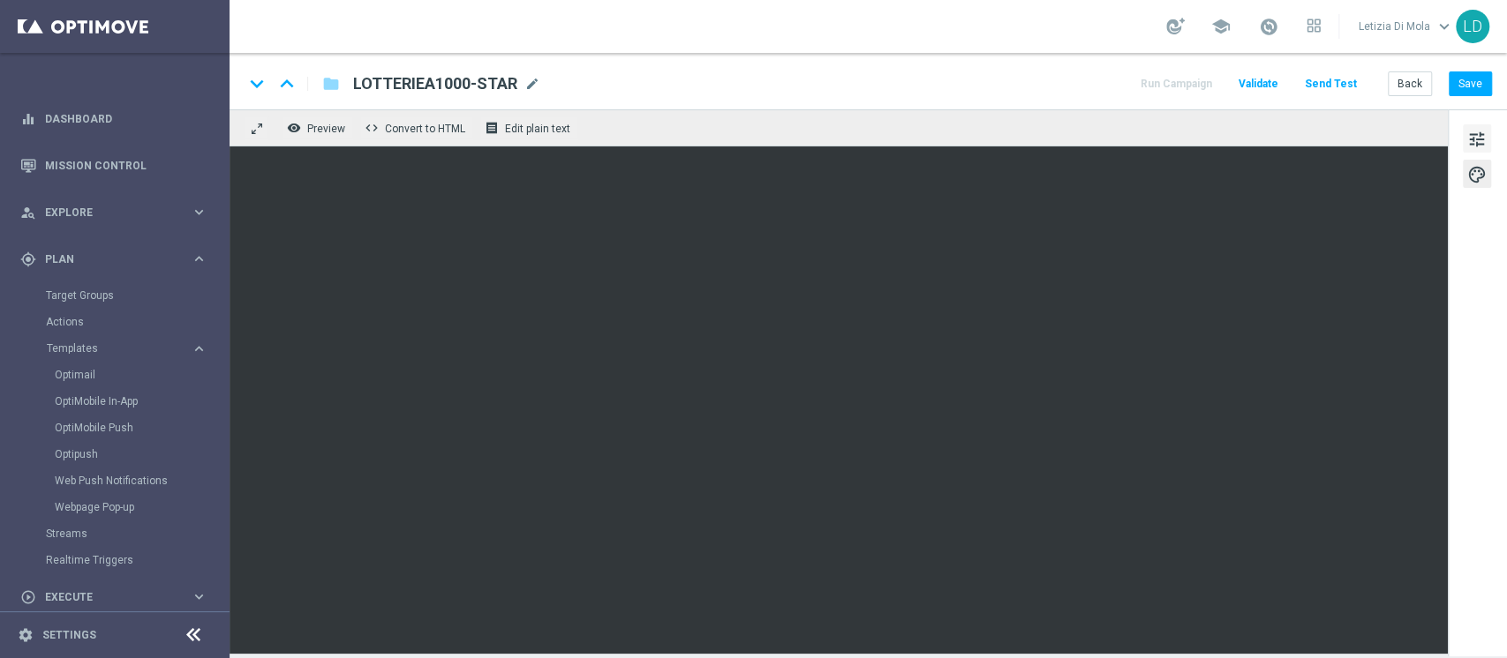
click at [1480, 132] on span "tune" at bounding box center [1476, 139] width 19 height 23
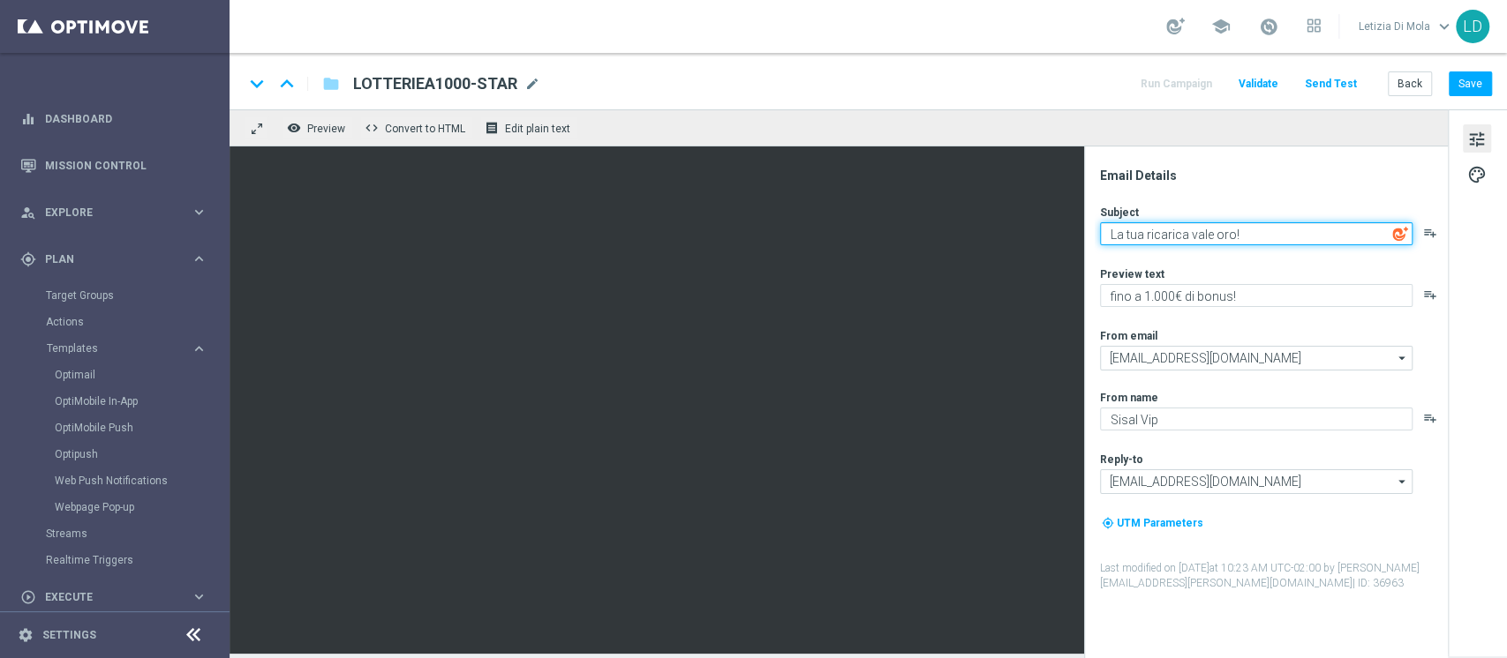
click at [1267, 232] on textarea "La tua ricarica vale oro!" at bounding box center [1256, 233] width 312 height 23
paste textarea "💰"
type textarea "La tua ricarica vale oro! 💰"
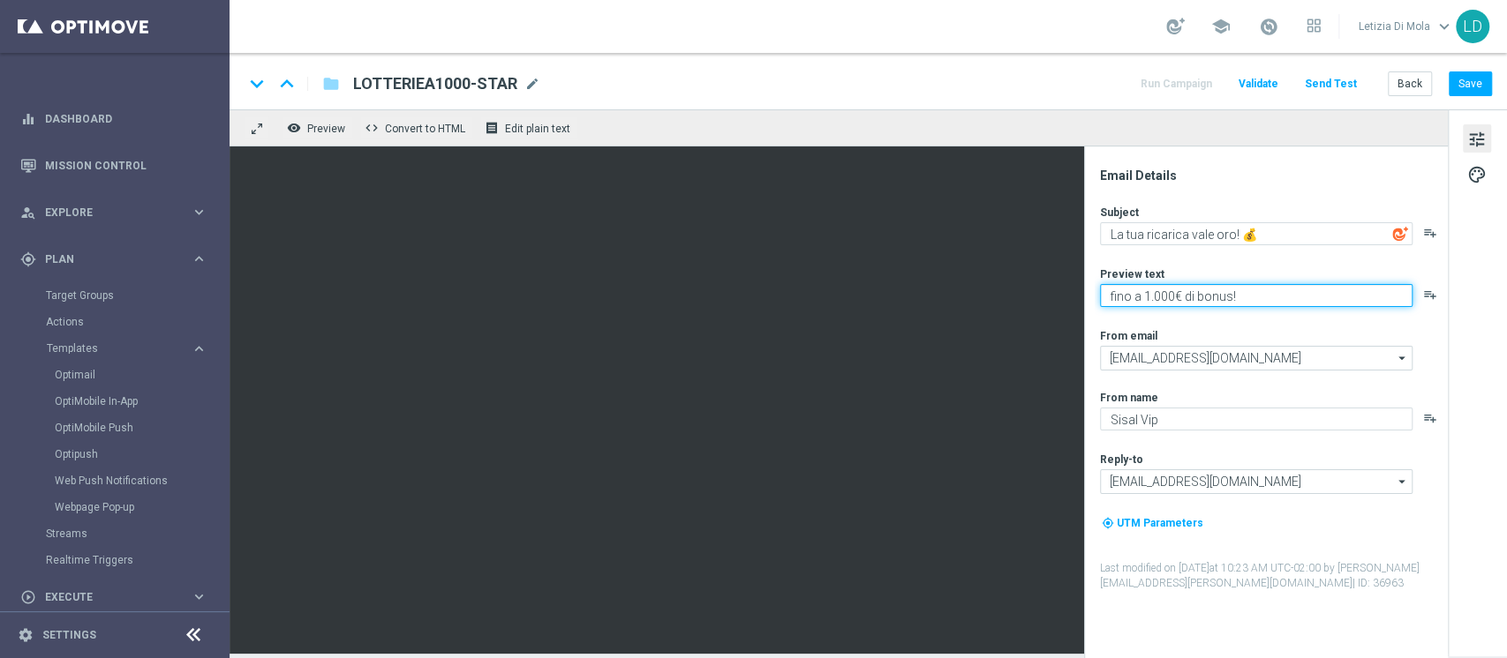
click at [1231, 297] on textarea "fino a 1.000€ di bonus!" at bounding box center [1256, 295] width 312 height 23
click at [1111, 297] on textarea "fino a 1.000€ di bonus per te!" at bounding box center [1256, 295] width 312 height 23
type textarea "Fino a 1.000€ di bonus per te!"
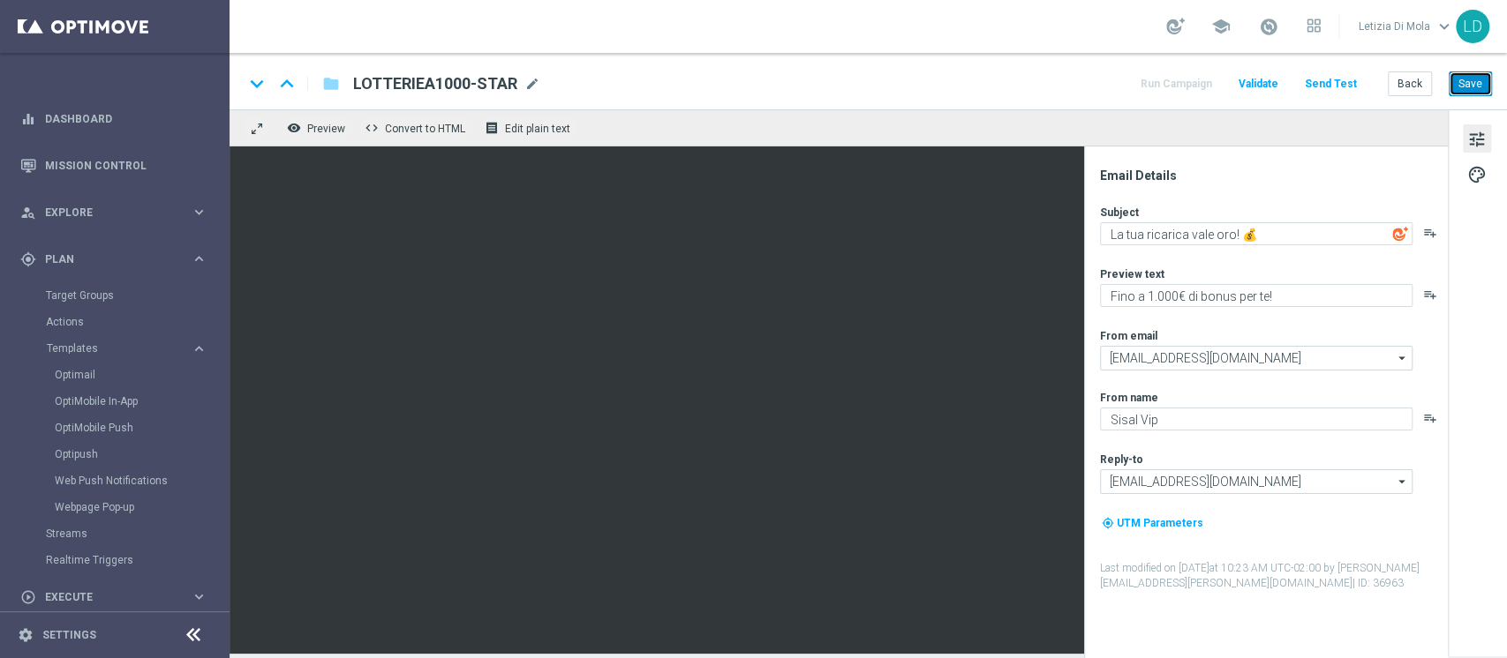
click at [1484, 81] on button "Save" at bounding box center [1469, 83] width 43 height 25
click at [1401, 232] on img at bounding box center [1400, 234] width 16 height 16
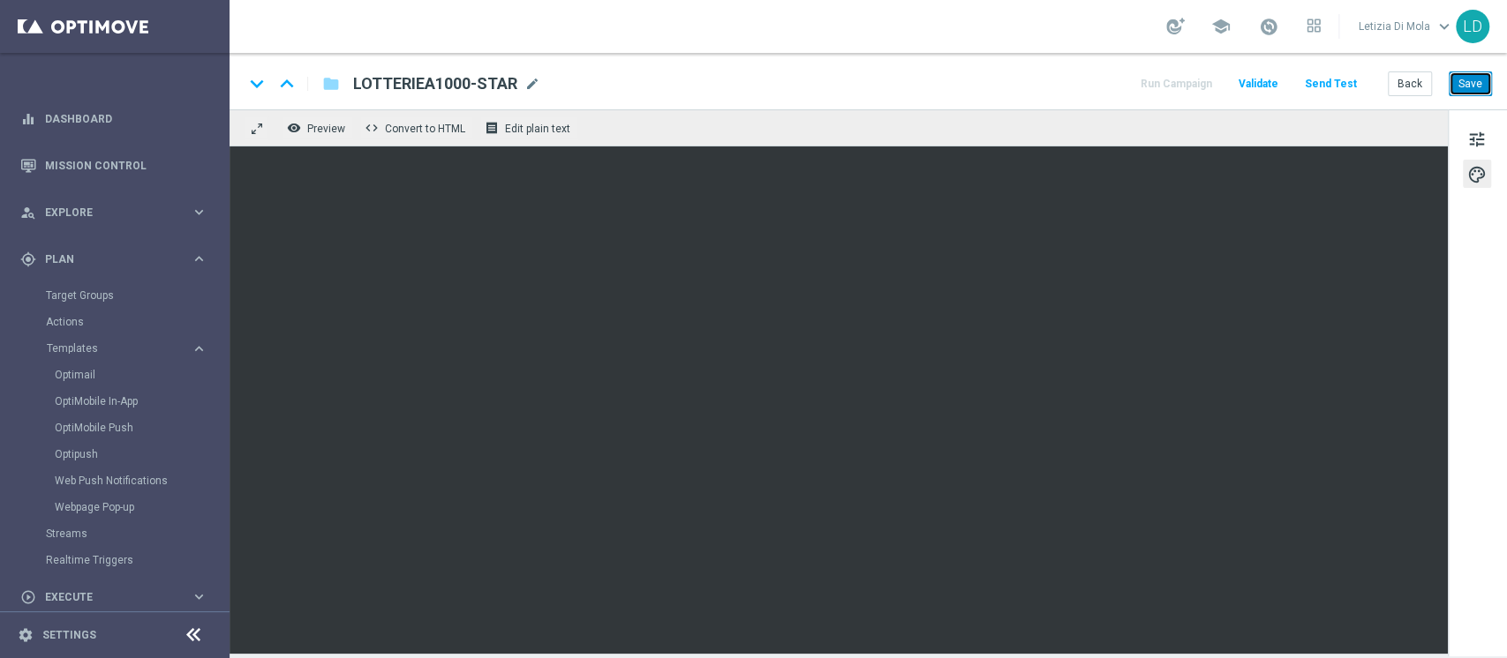
click at [1468, 81] on button "Save" at bounding box center [1469, 83] width 43 height 25
click at [1485, 68] on div "keyboard_arrow_down keyboard_arrow_up folder LOTTERIEA1000-STAR LOTTERIEA1000-S…" at bounding box center [867, 81] width 1277 height 56
click at [1483, 79] on button "Save" at bounding box center [1469, 83] width 43 height 25
click at [1483, 132] on span "tune" at bounding box center [1476, 139] width 19 height 23
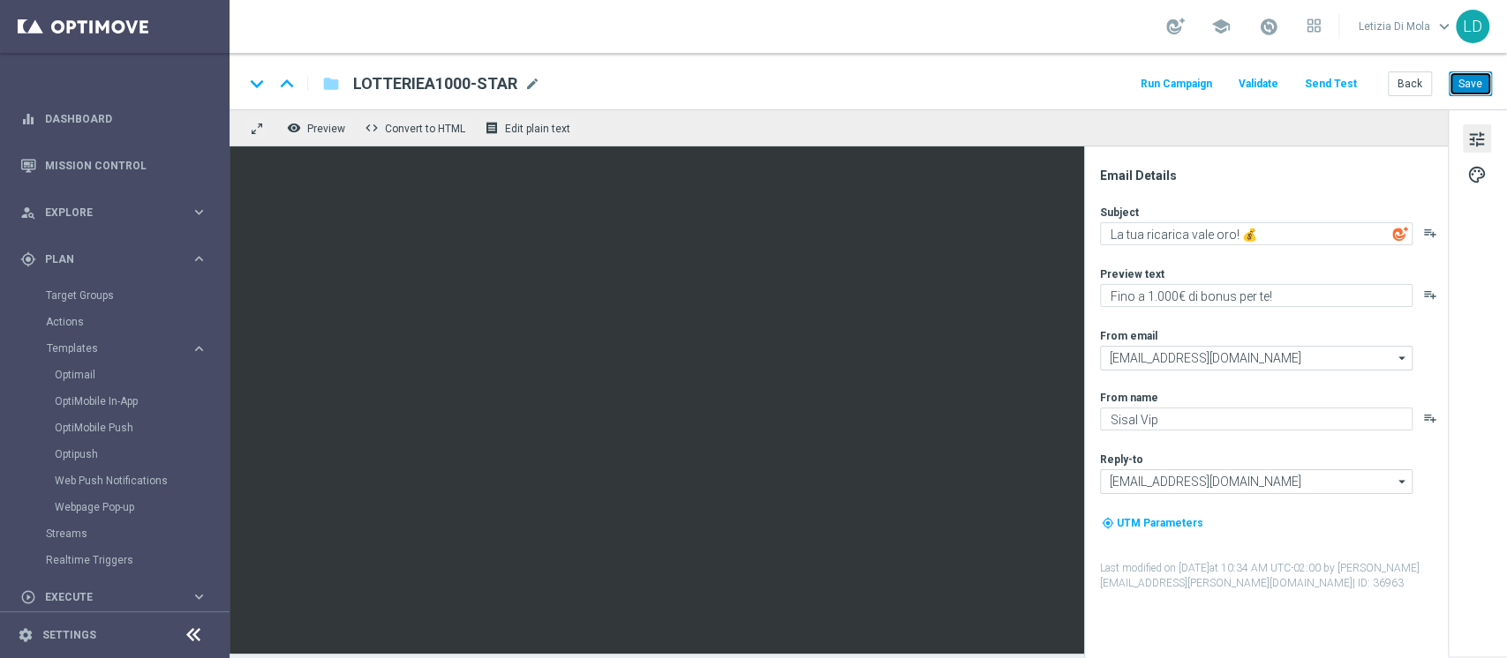
click at [1482, 75] on button "Save" at bounding box center [1469, 83] width 43 height 25
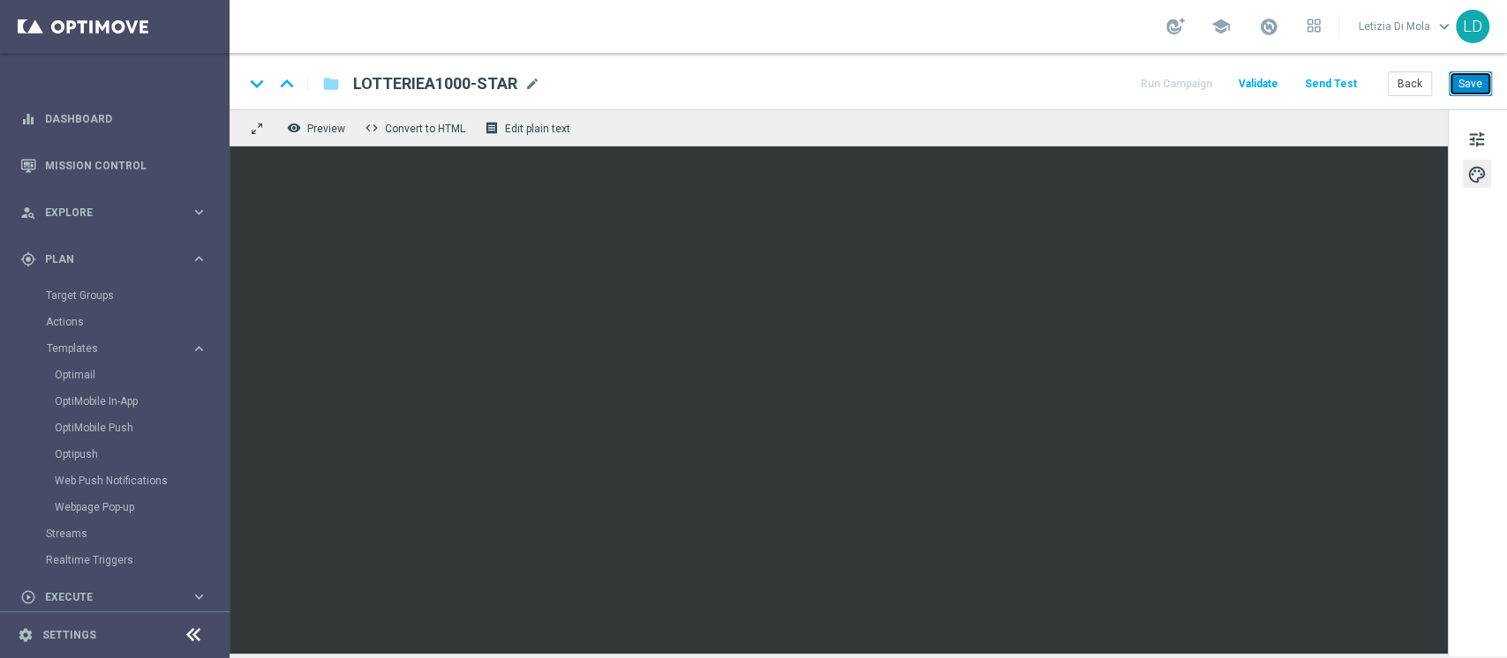
click at [1476, 84] on button "Save" at bounding box center [1469, 83] width 43 height 25
click at [1477, 133] on span "tune" at bounding box center [1476, 139] width 19 height 23
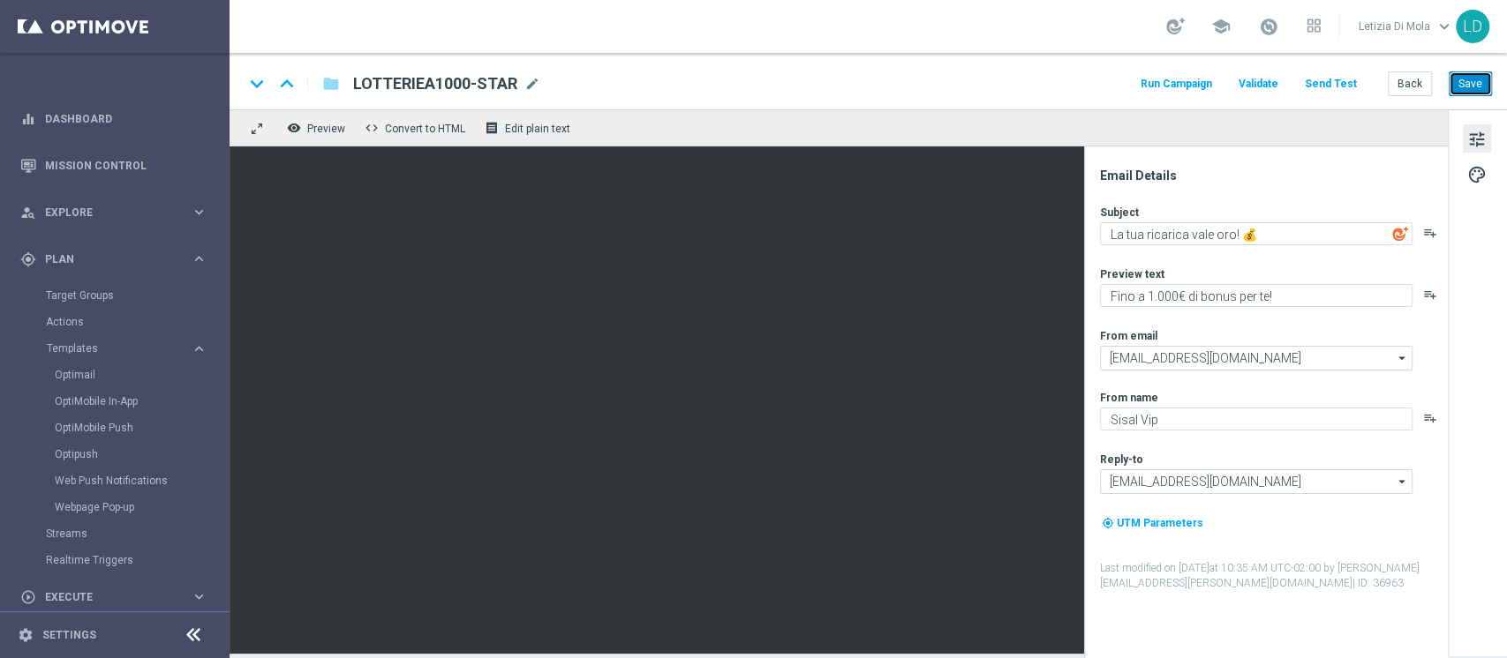
click at [1475, 79] on button "Save" at bounding box center [1469, 83] width 43 height 25
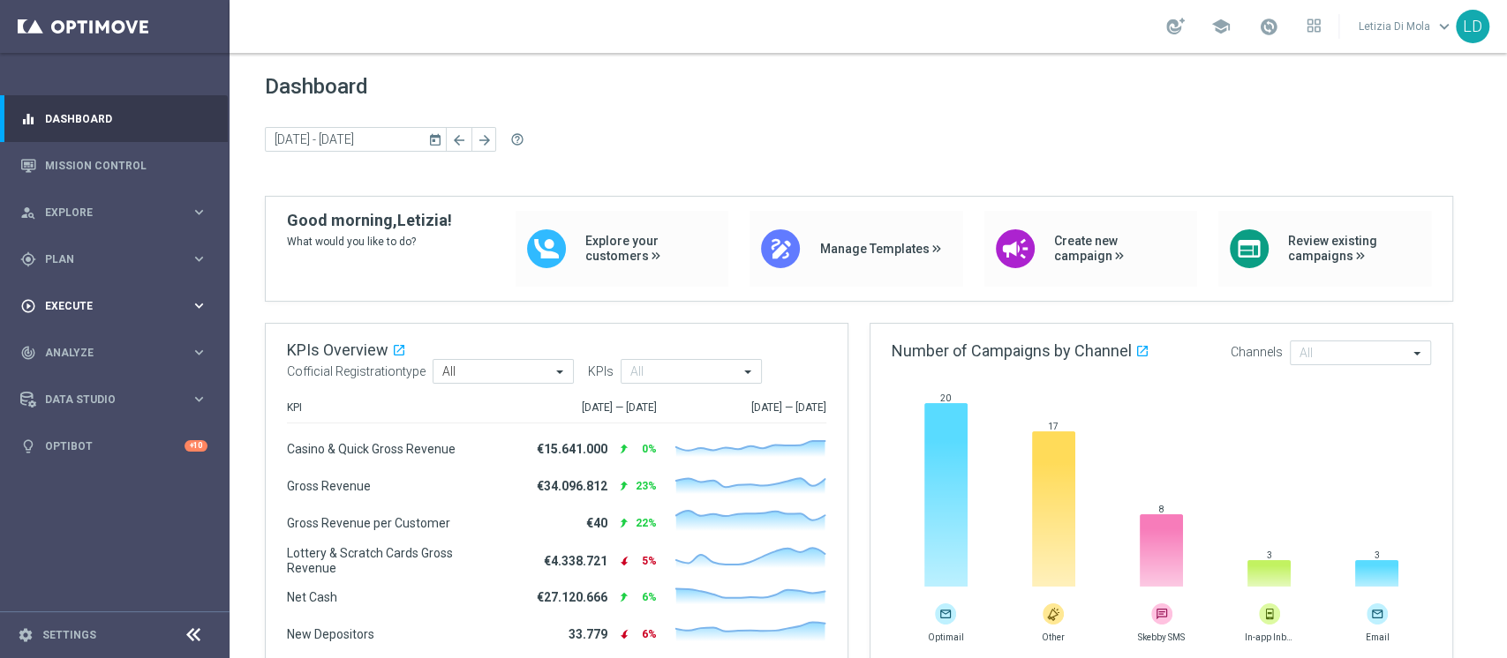
click at [203, 306] on icon "keyboard_arrow_right" at bounding box center [199, 305] width 17 height 17
click at [112, 335] on link "Campaign Builder" at bounding box center [115, 342] width 138 height 14
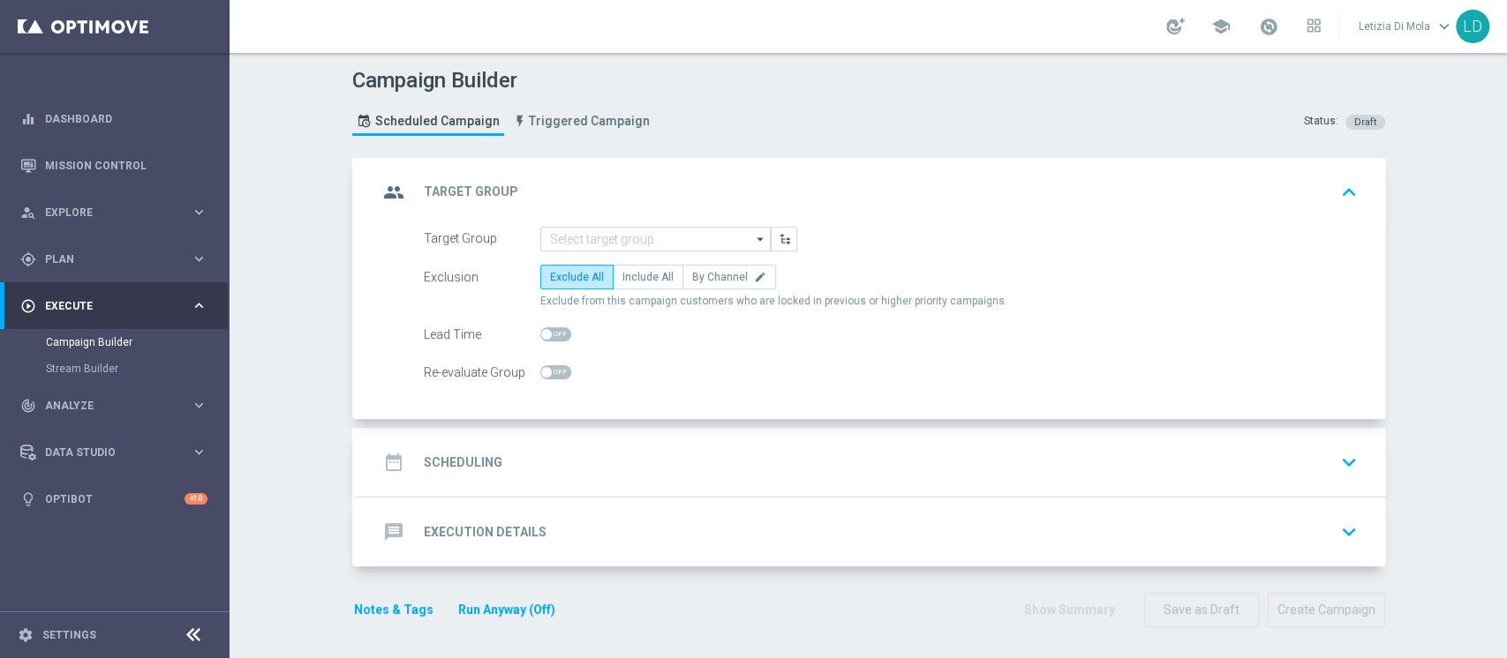
click at [752, 235] on icon "arrow_drop_down" at bounding box center [761, 239] width 18 height 23
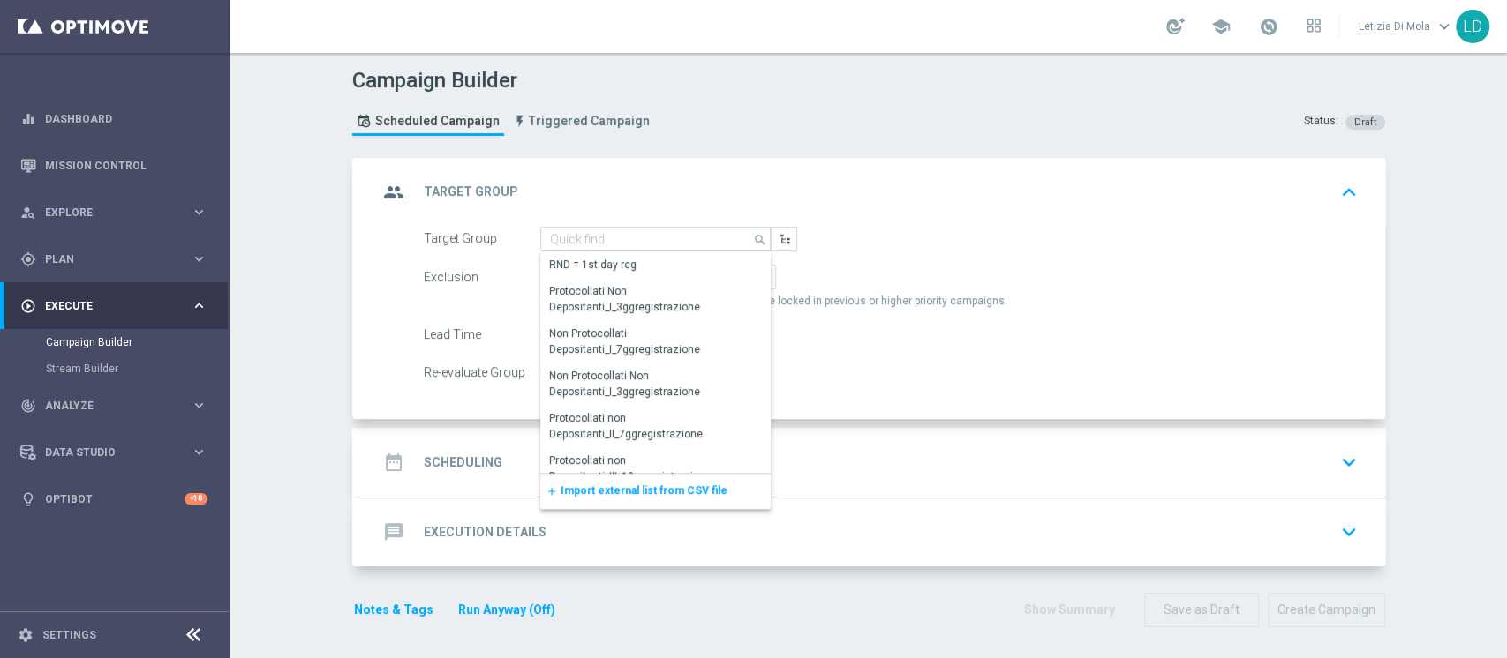
click at [669, 495] on span "Import external list from CSV file" at bounding box center [643, 491] width 167 height 12
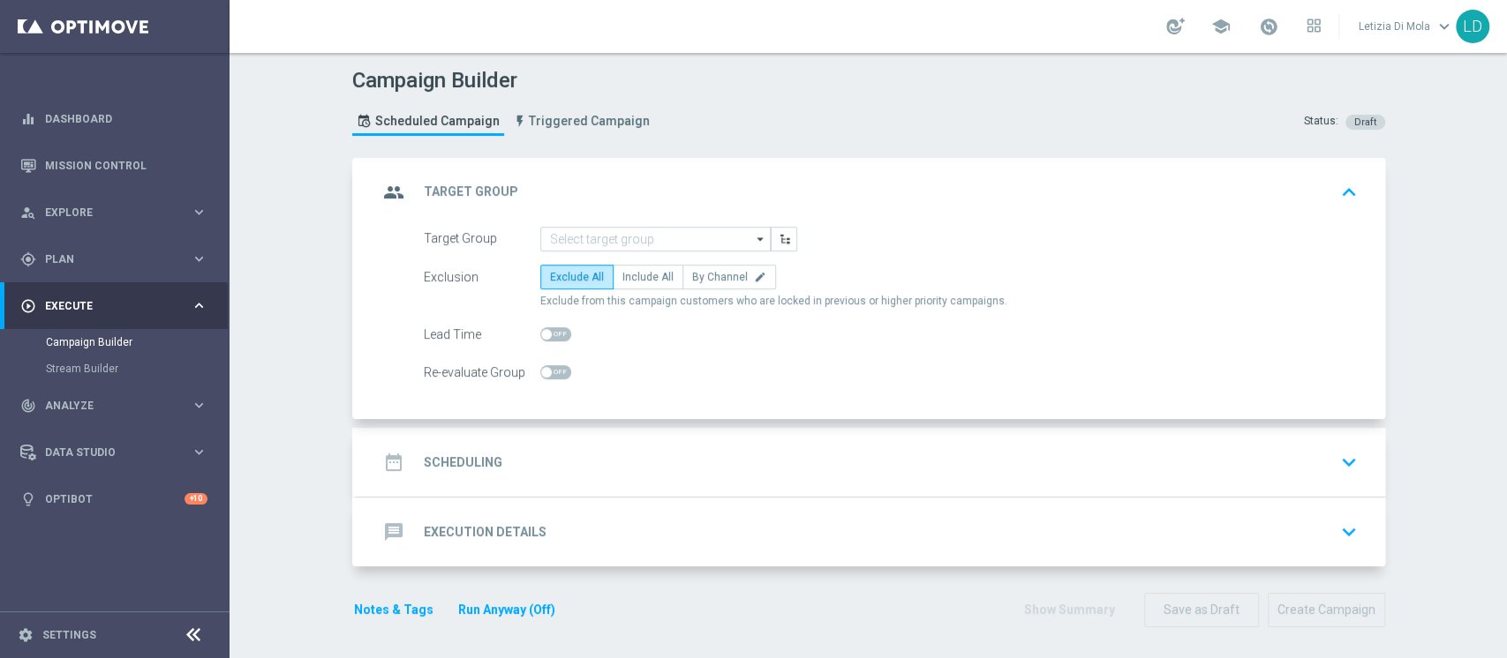
click at [752, 238] on icon "arrow_drop_down" at bounding box center [761, 239] width 18 height 23
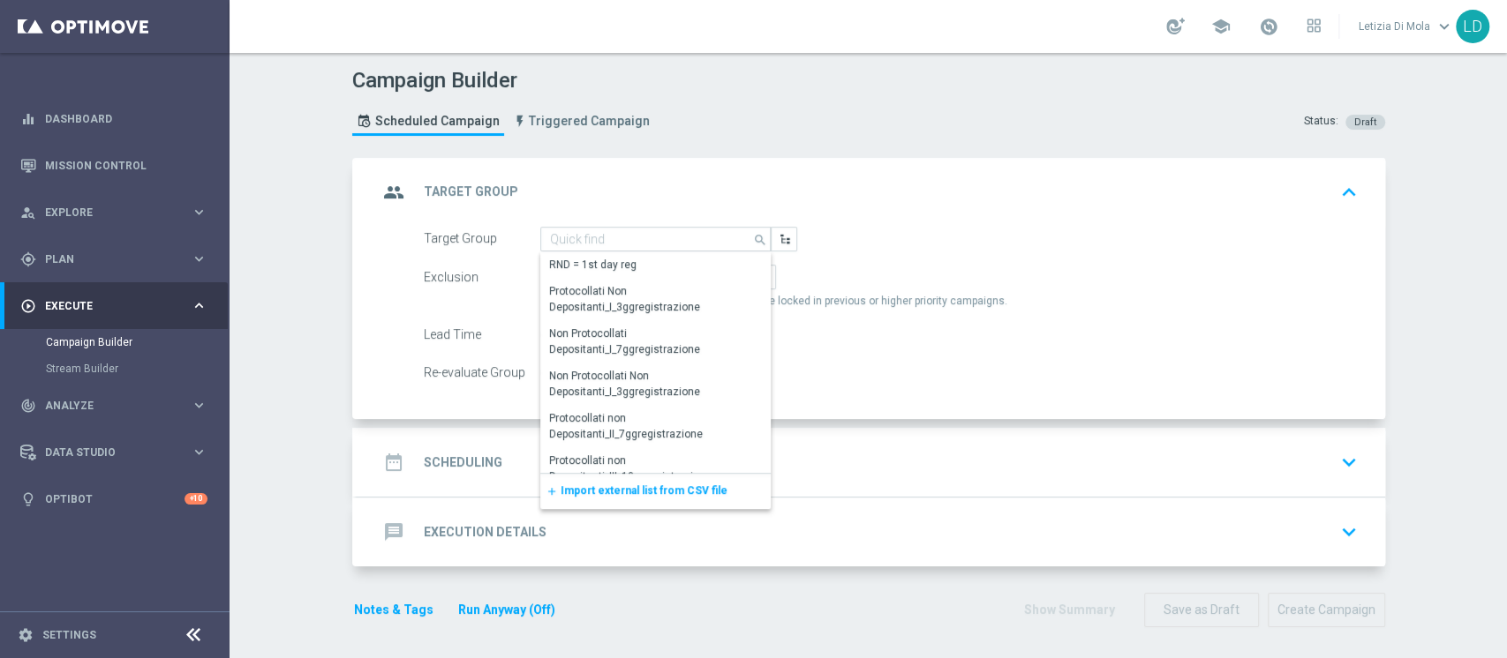
click at [648, 486] on span "Import external list from CSV file" at bounding box center [643, 491] width 167 height 12
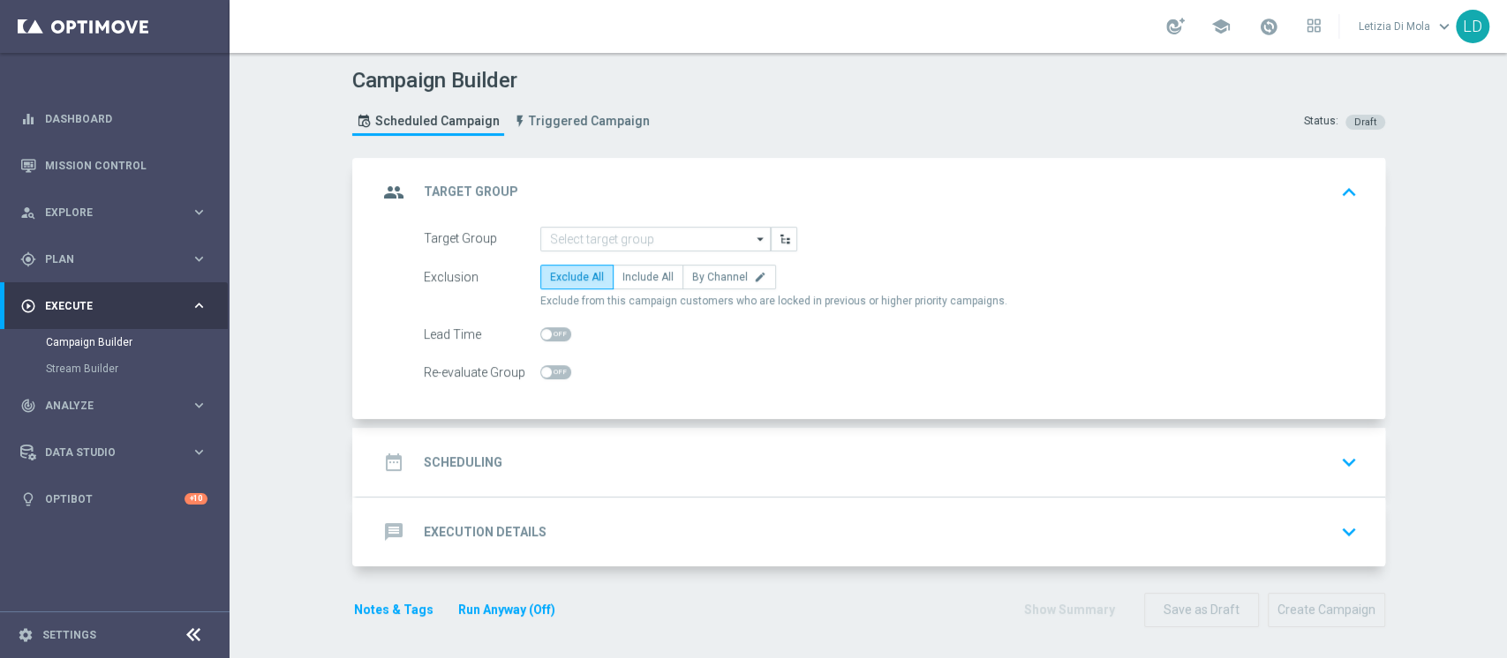
click at [752, 237] on icon "arrow_drop_down" at bounding box center [761, 239] width 18 height 23
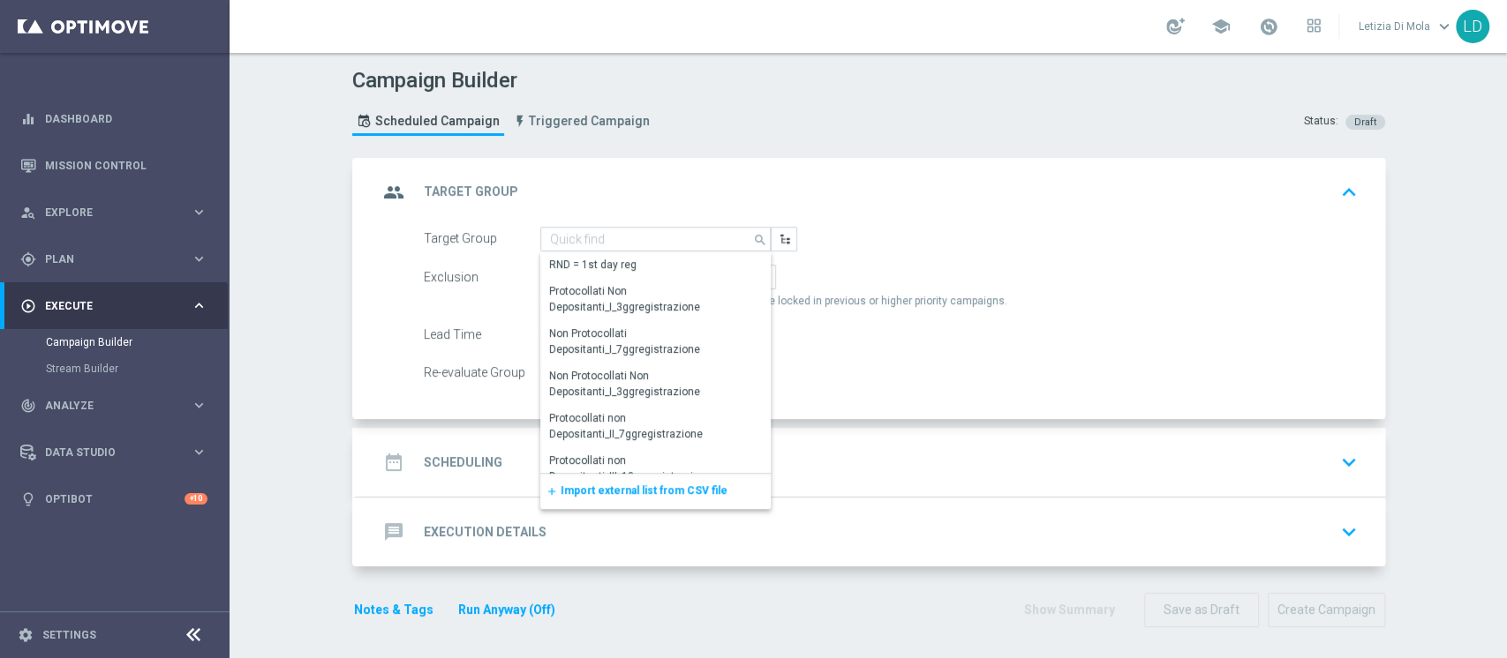
click at [682, 487] on span "Import external list from CSV file" at bounding box center [643, 491] width 167 height 12
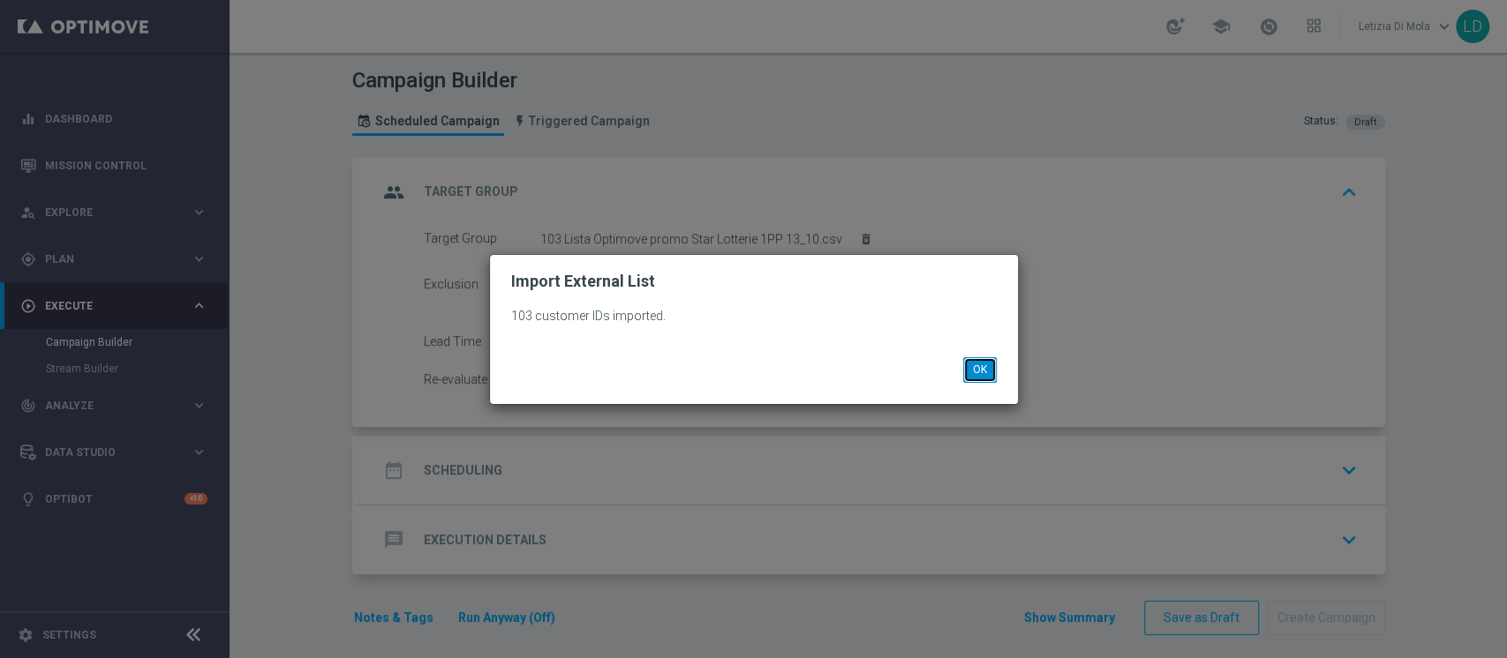
click at [969, 367] on button "OK" at bounding box center [980, 369] width 34 height 25
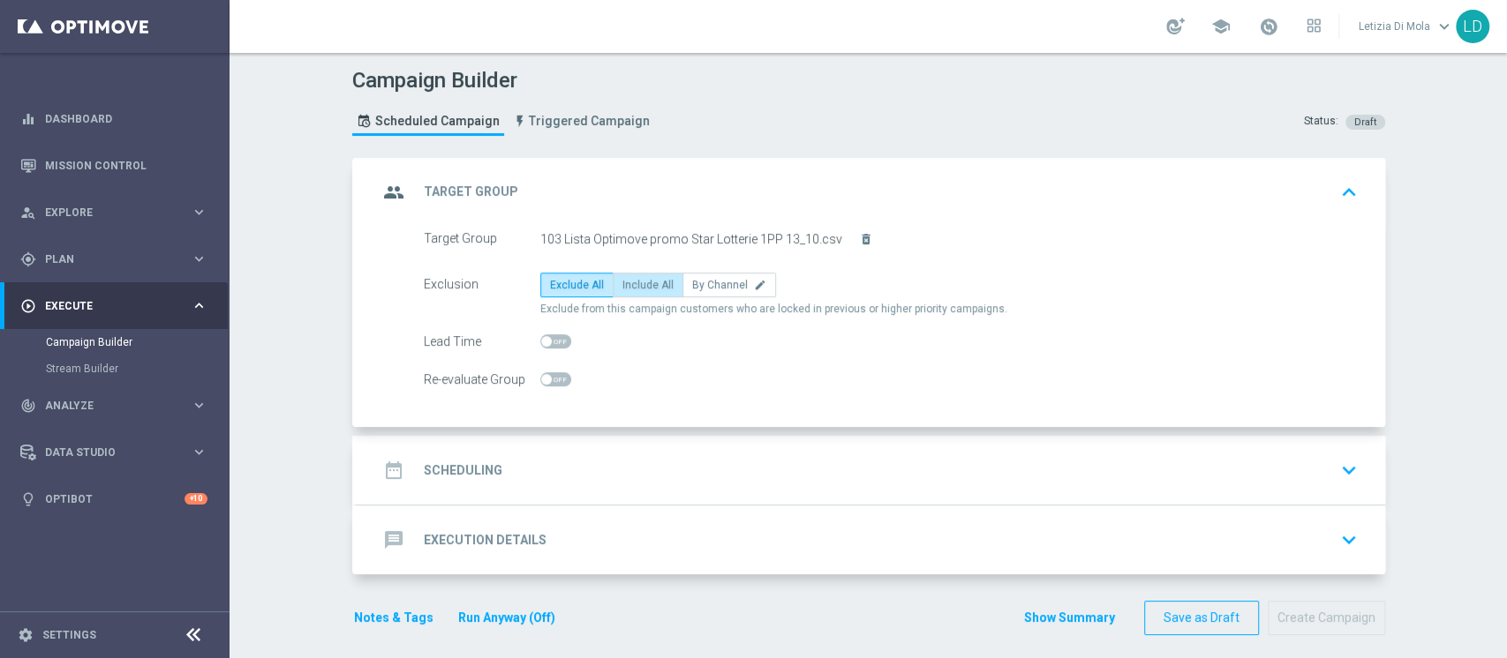
click at [643, 286] on span "Include All" at bounding box center [647, 285] width 51 height 12
click at [634, 286] on input "Include All" at bounding box center [627, 287] width 11 height 11
radio input "true"
click at [393, 192] on icon "group" at bounding box center [394, 193] width 32 height 32
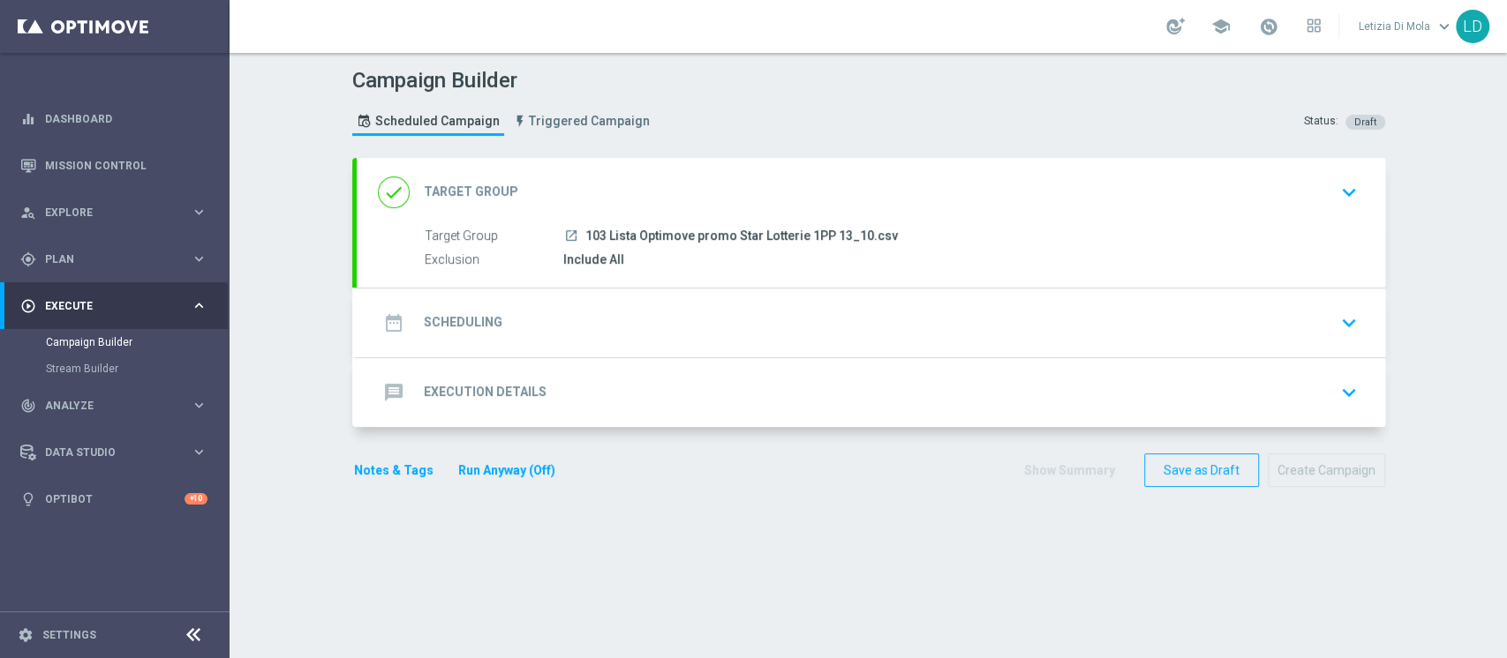
click at [381, 311] on icon "date_range" at bounding box center [394, 323] width 32 height 32
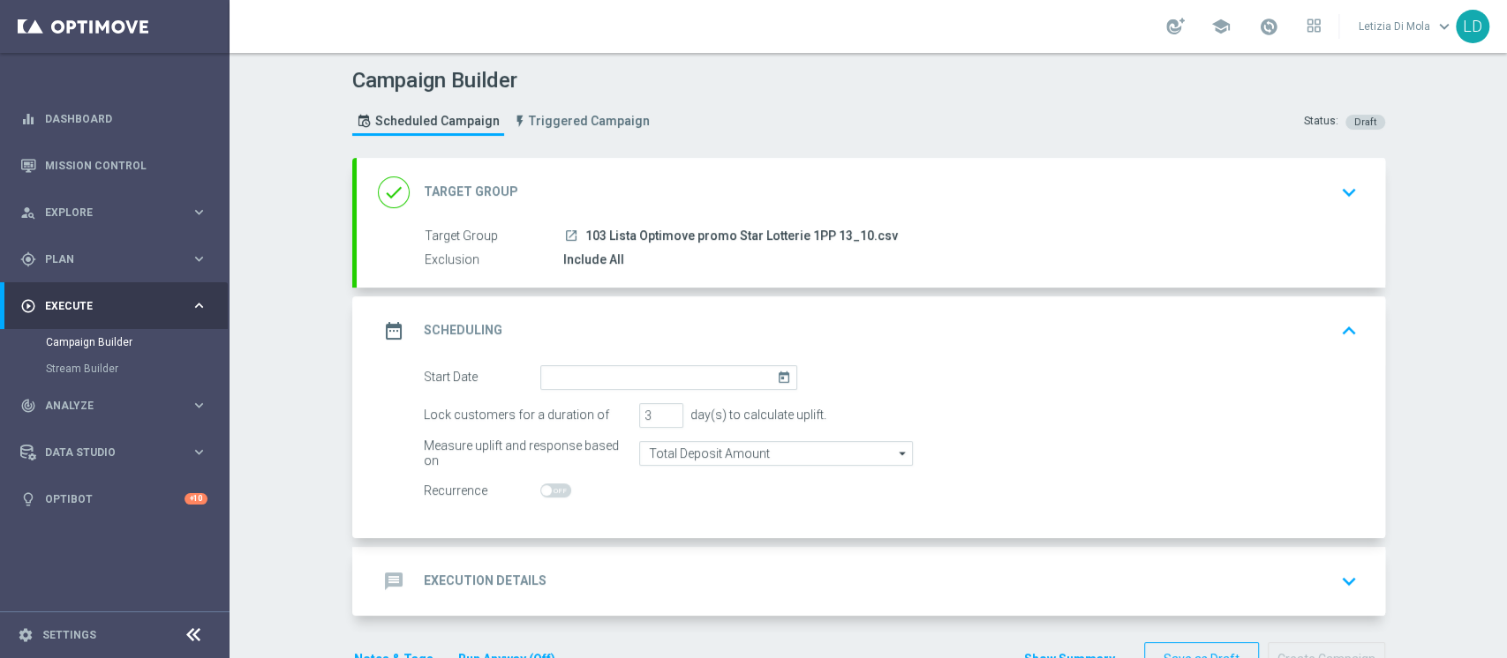
click at [777, 381] on icon "today" at bounding box center [787, 374] width 20 height 19
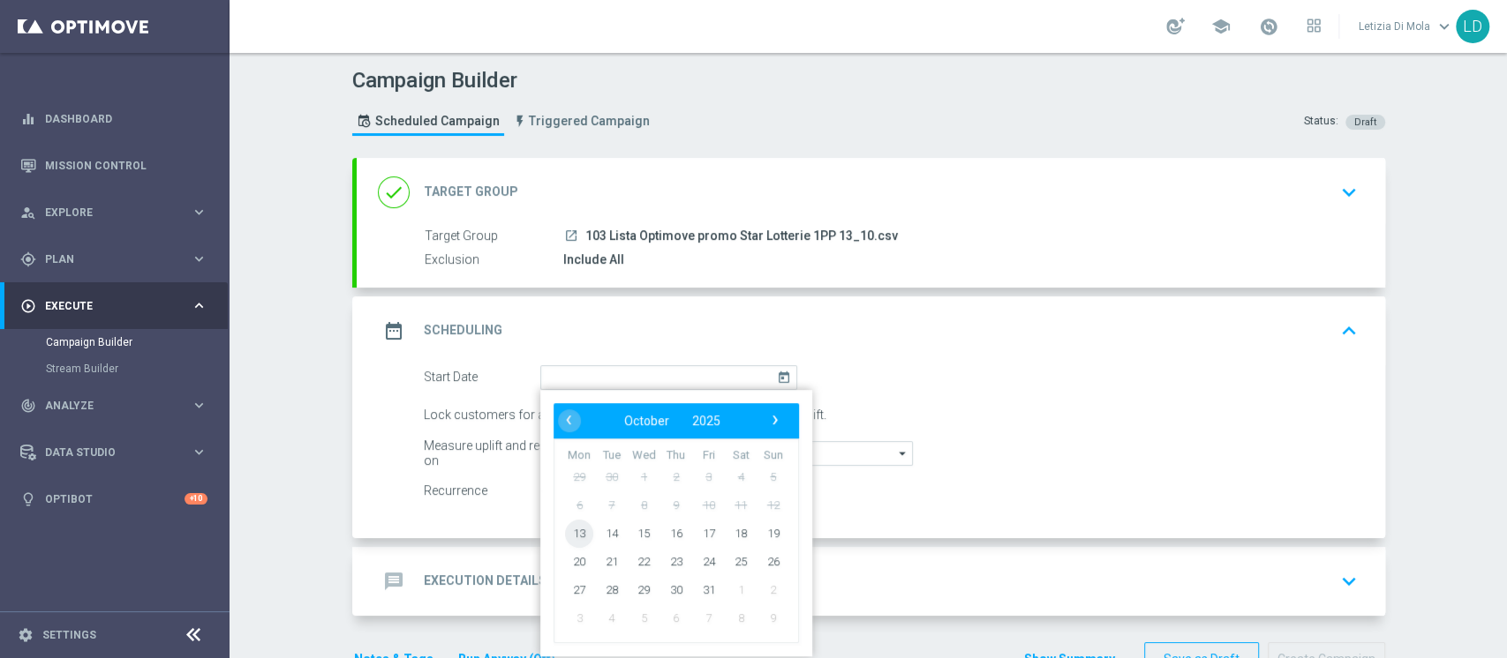
click at [565, 531] on span "13" at bounding box center [579, 533] width 28 height 28
type input "13 Oct 2025"
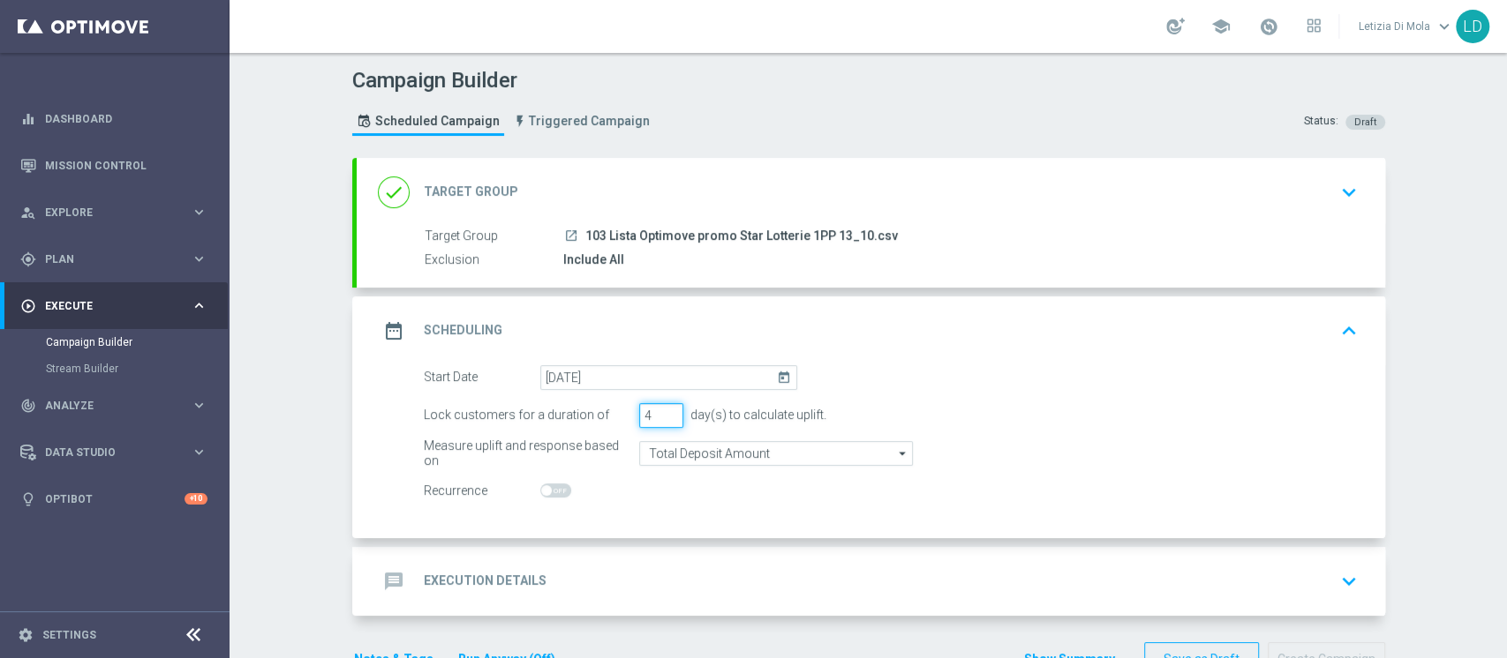
click at [661, 407] on input "4" at bounding box center [661, 415] width 44 height 25
type input "5"
click at [661, 407] on input "5" at bounding box center [661, 415] width 44 height 25
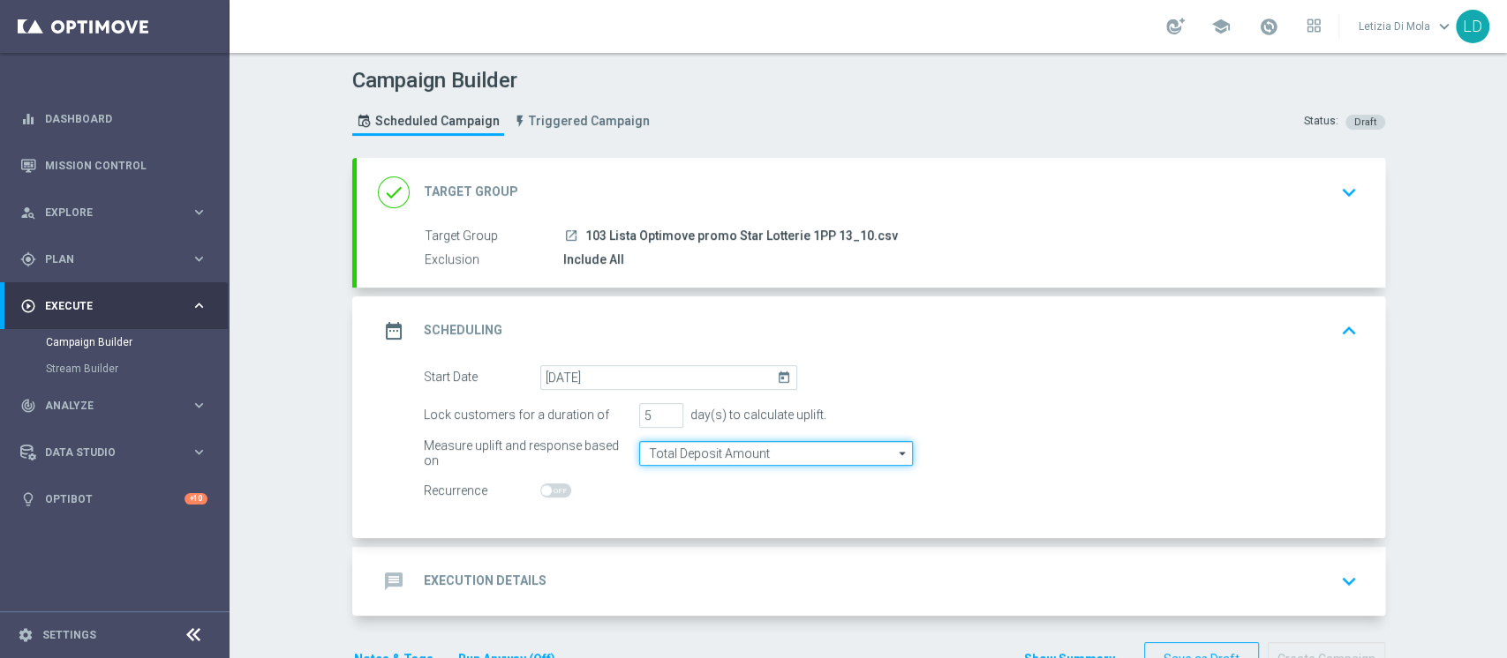
click at [825, 455] on input "Total Deposit Amount" at bounding box center [776, 453] width 274 height 25
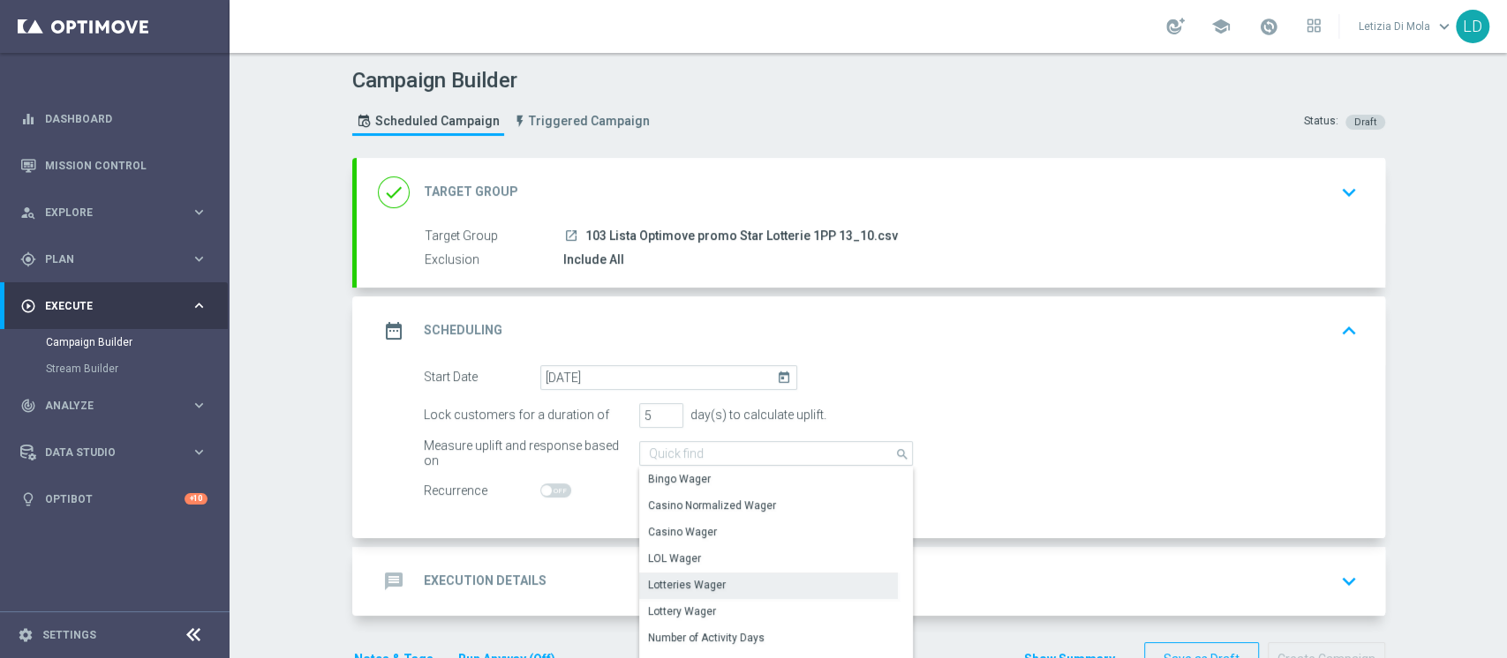
click at [775, 583] on div "Lotteries Wager" at bounding box center [768, 585] width 259 height 25
type input "Lotteries Wager"
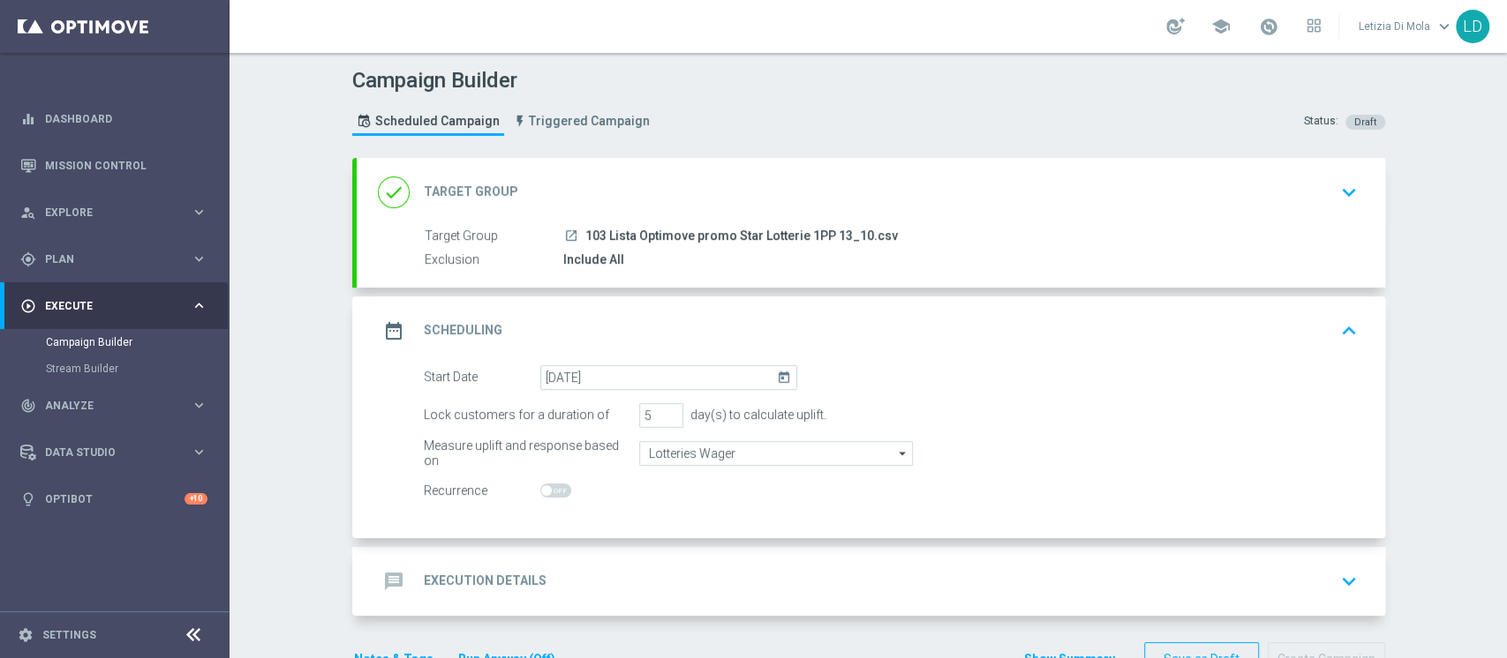
click at [387, 330] on icon "date_range" at bounding box center [394, 331] width 32 height 32
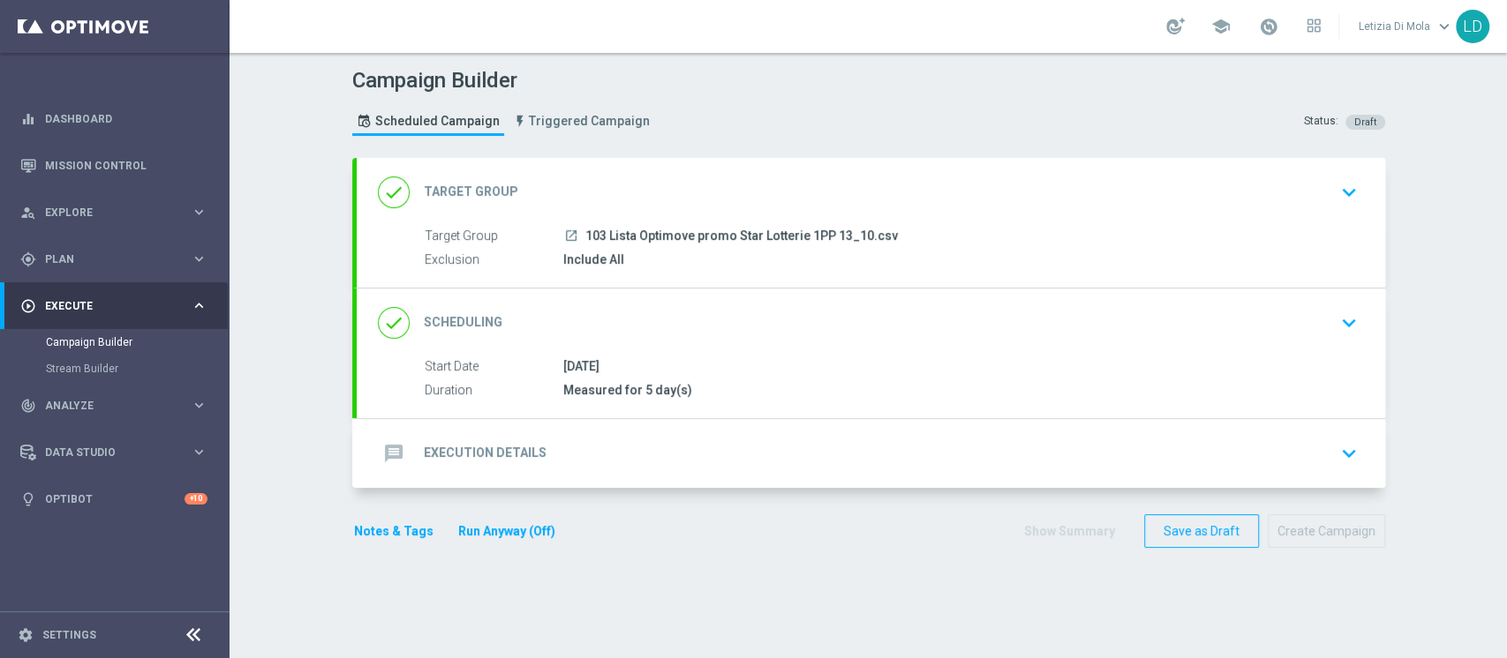
click at [462, 446] on h2 "Execution Details" at bounding box center [485, 453] width 123 height 17
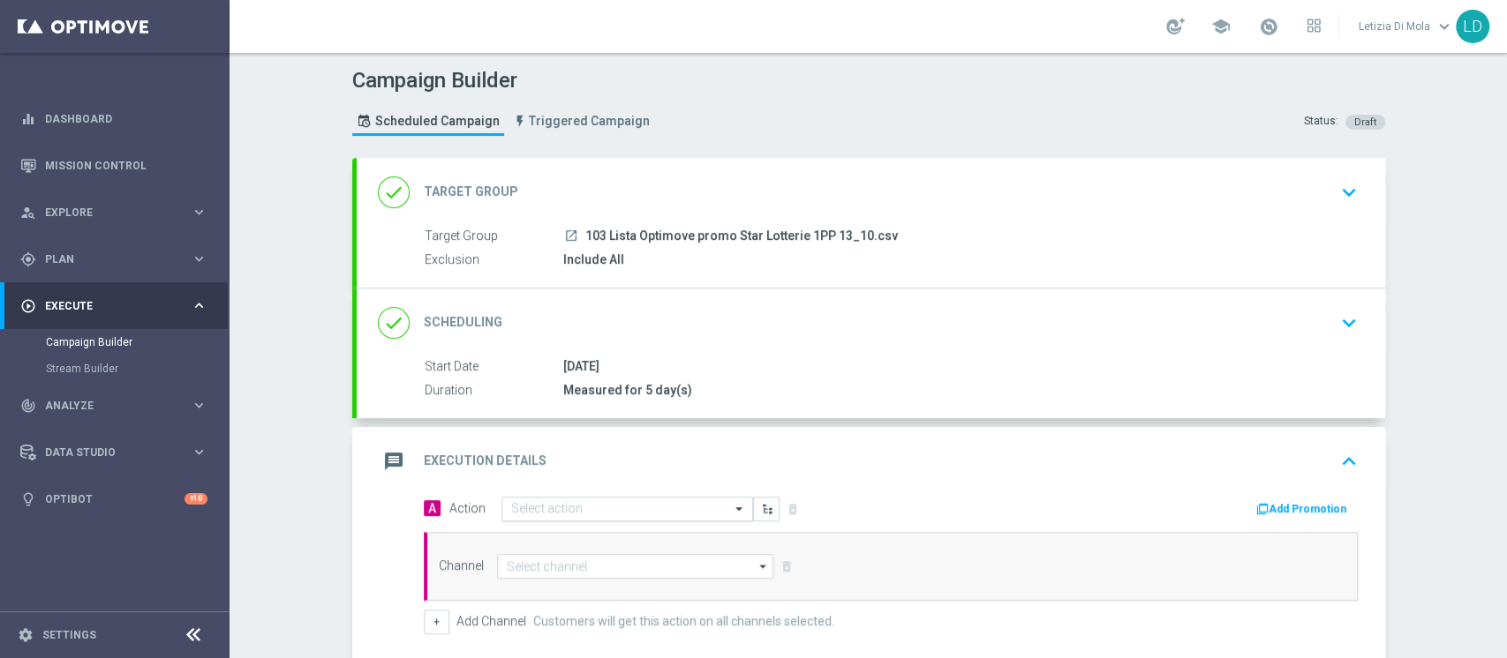
click at [730, 507] on span at bounding box center [741, 508] width 22 height 15
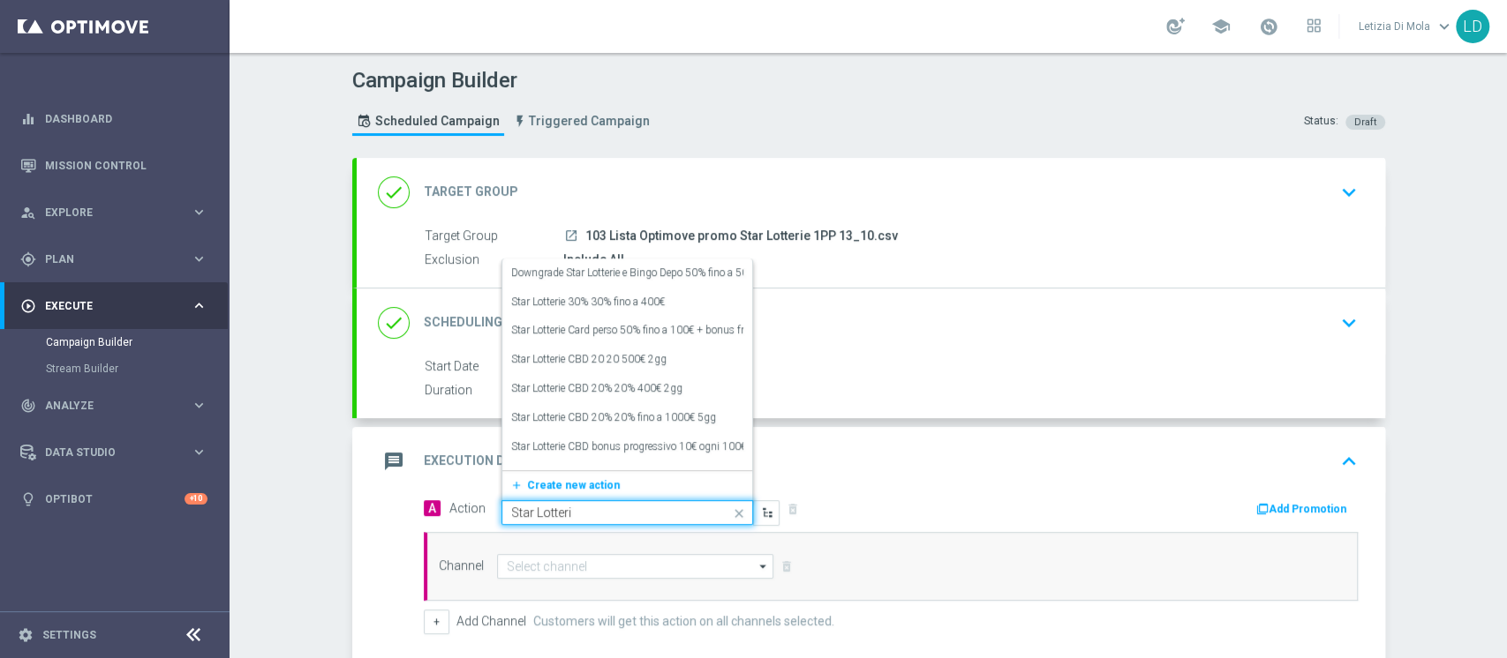
type input "Star Lotterie"
click at [657, 403] on div "Star Lotterie CBD 20% 20% fino a 1000€ 5gg edit" at bounding box center [627, 417] width 232 height 29
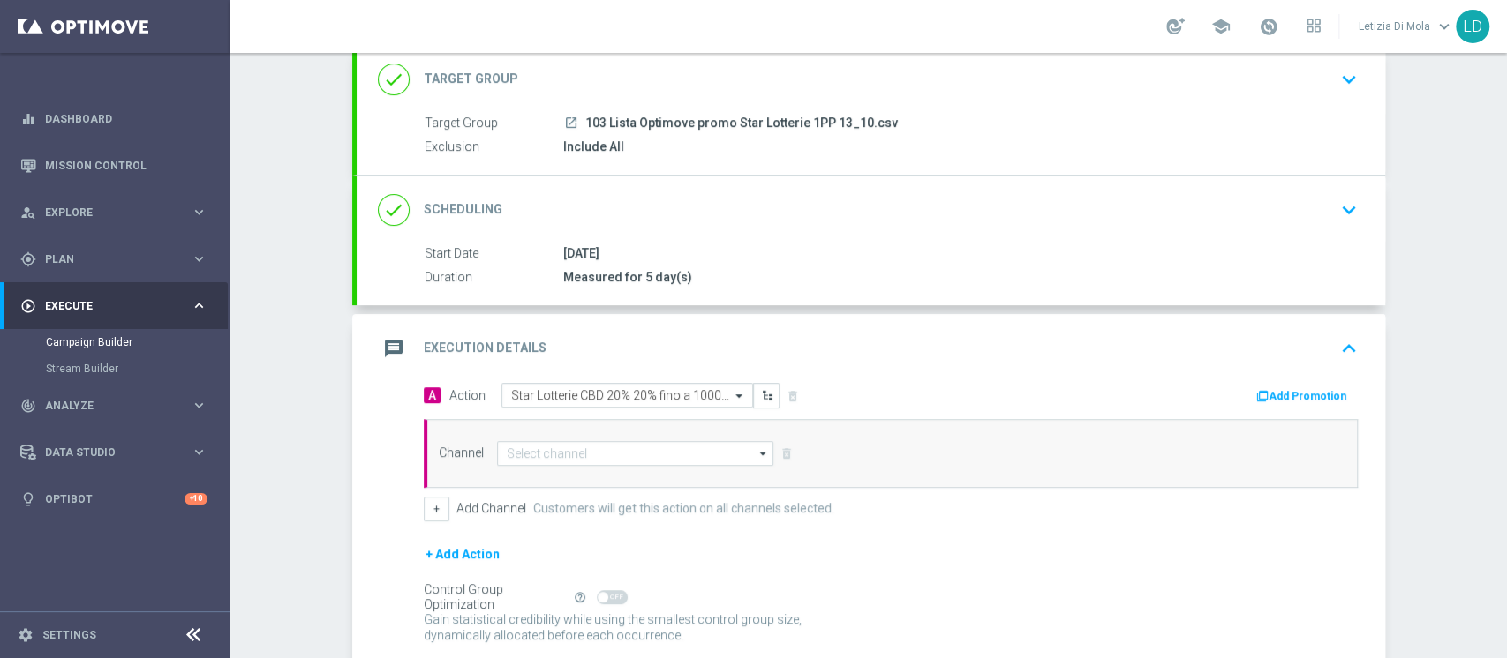
scroll to position [252, 0]
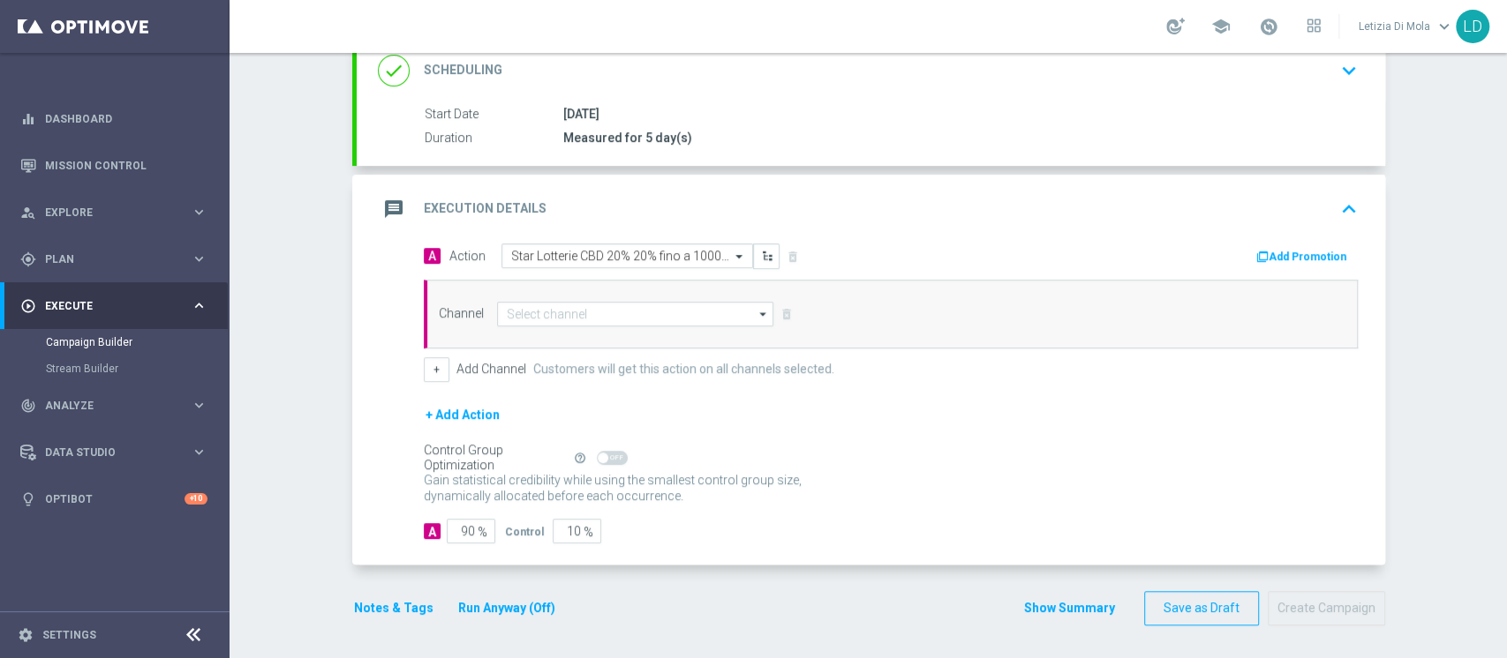
click at [755, 309] on icon "arrow_drop_down" at bounding box center [764, 314] width 18 height 23
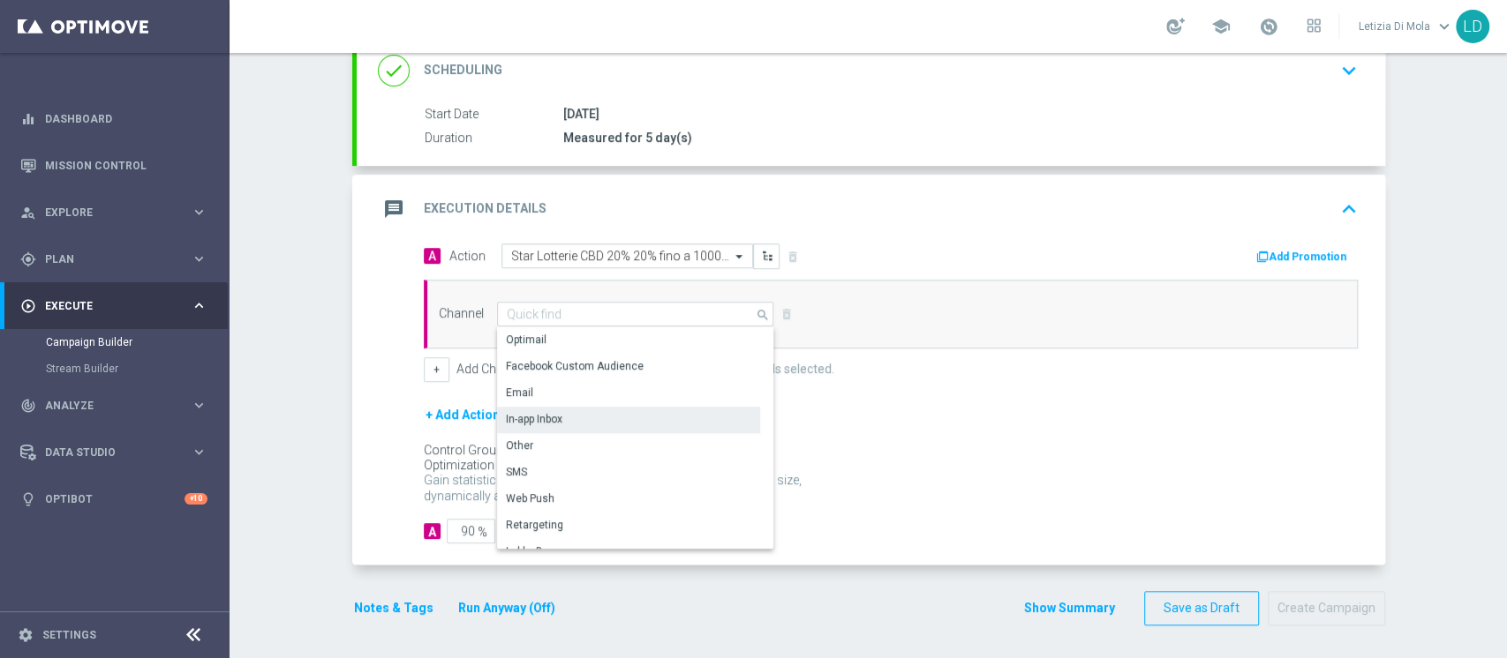
click at [629, 415] on div "In-app Inbox" at bounding box center [628, 419] width 263 height 25
type input "In-app Inbox"
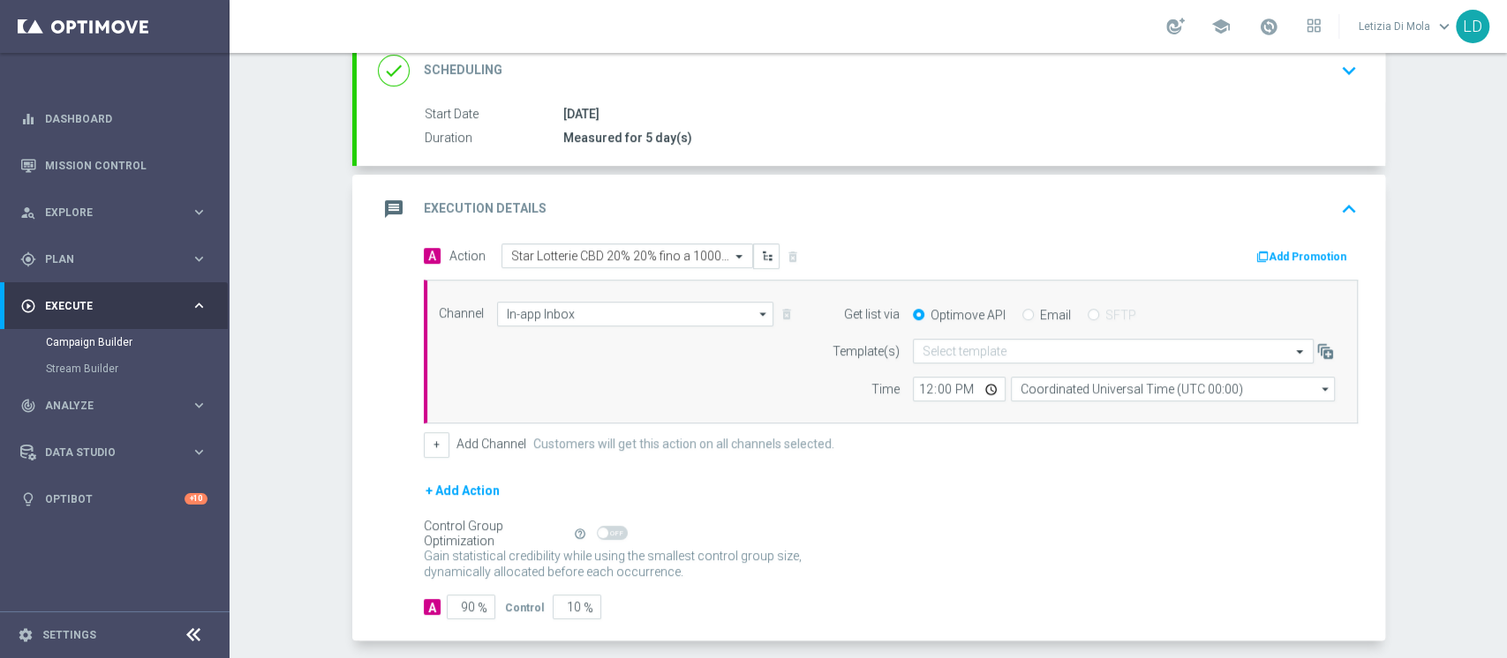
click at [1040, 312] on label "Email" at bounding box center [1055, 315] width 31 height 16
click at [1033, 312] on input "Email" at bounding box center [1027, 316] width 11 height 11
radio input "true"
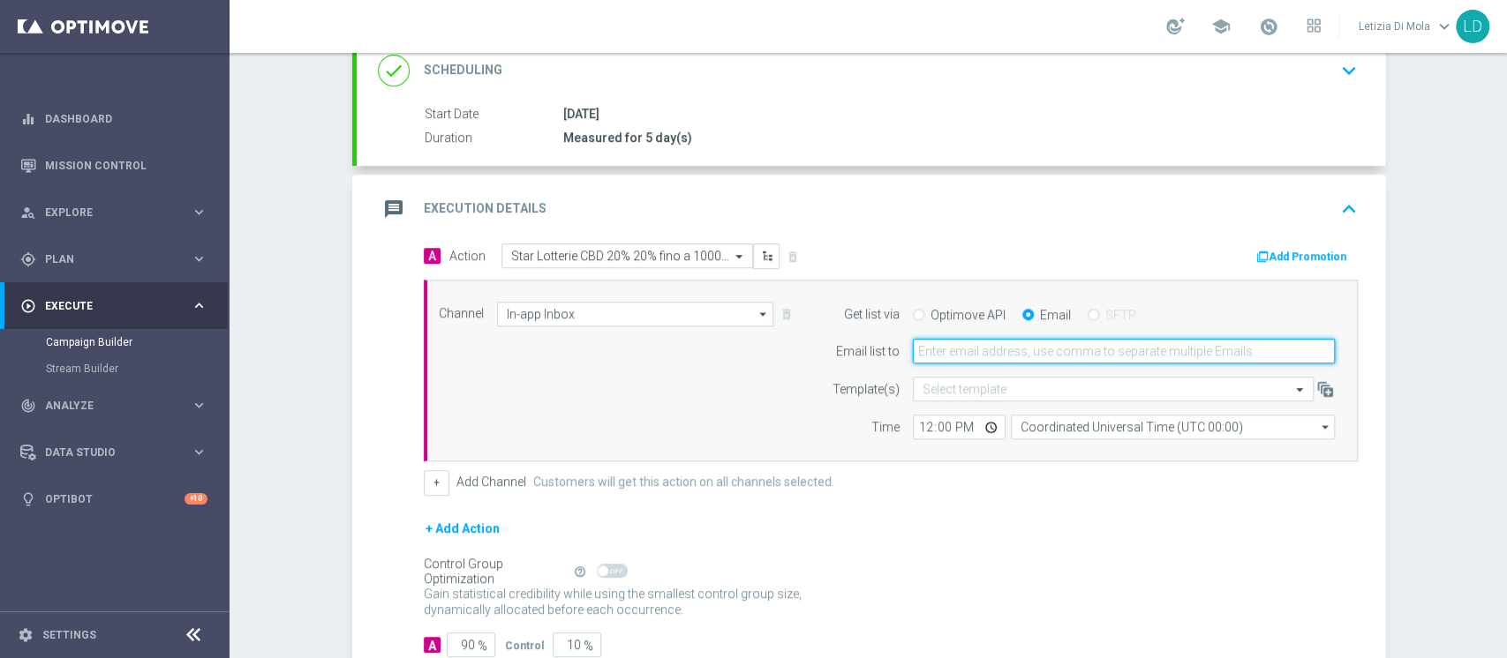
click at [1016, 350] on input "email" at bounding box center [1124, 351] width 422 height 25
type input "[PERSON_NAME][EMAIL_ADDRESS][PERSON_NAME][DOMAIN_NAME]"
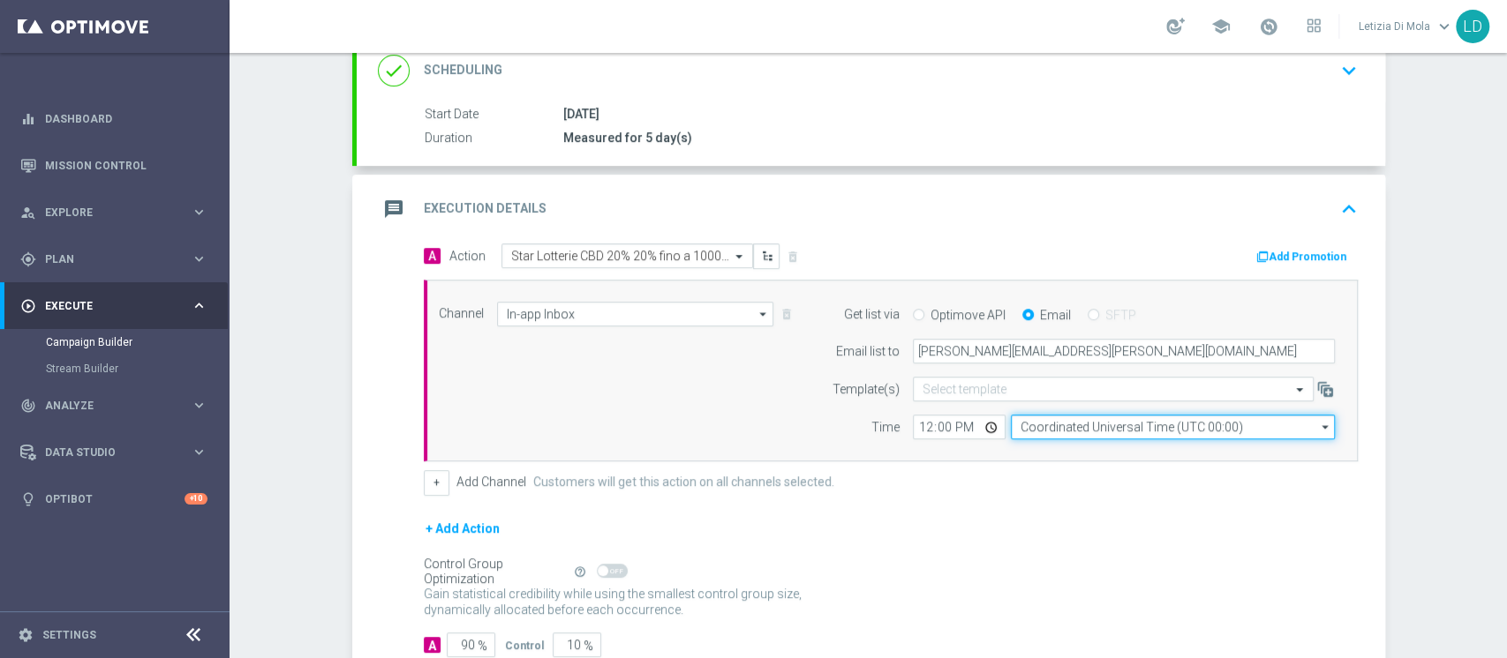
click at [1071, 420] on input "Coordinated Universal Time (UTC 00:00)" at bounding box center [1173, 427] width 324 height 25
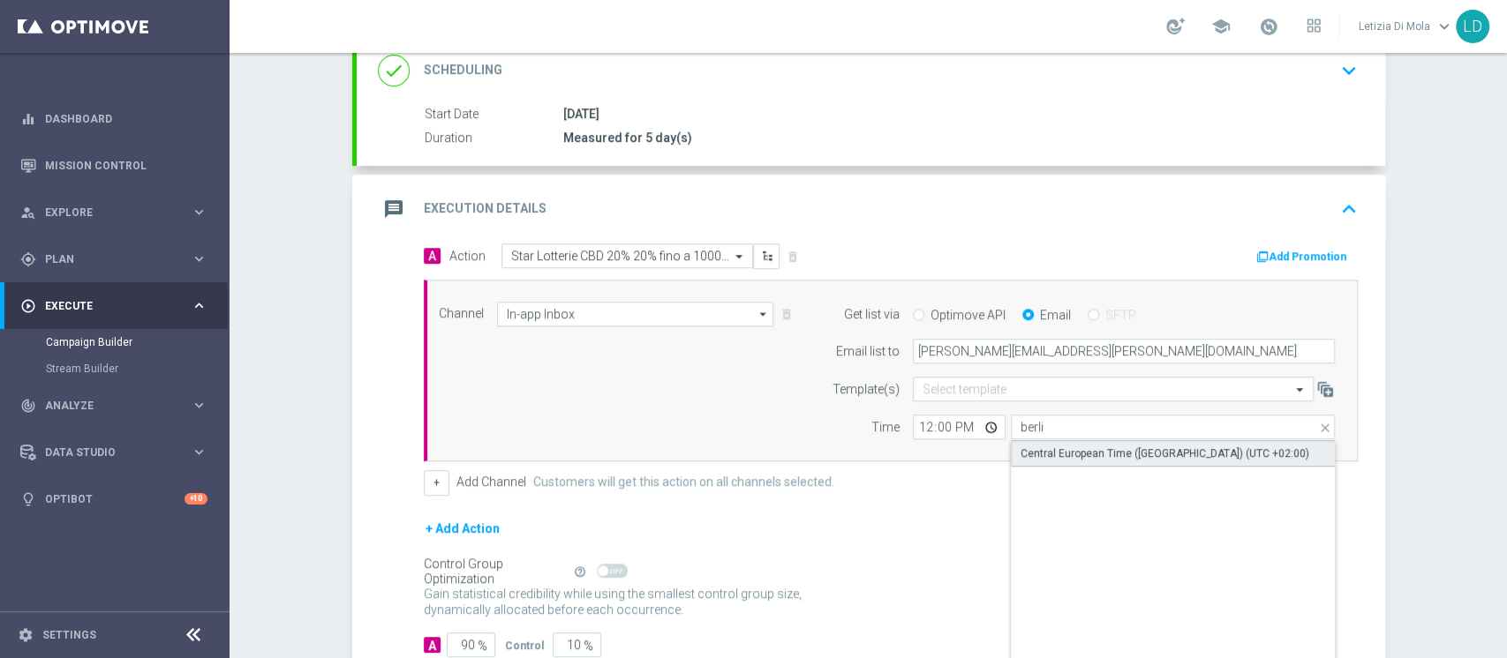
click at [1100, 446] on div "Central European Time (Berlin) (UTC +02:00)" at bounding box center [1164, 454] width 289 height 16
type input "Central European Time (Berlin) (UTC +02:00)"
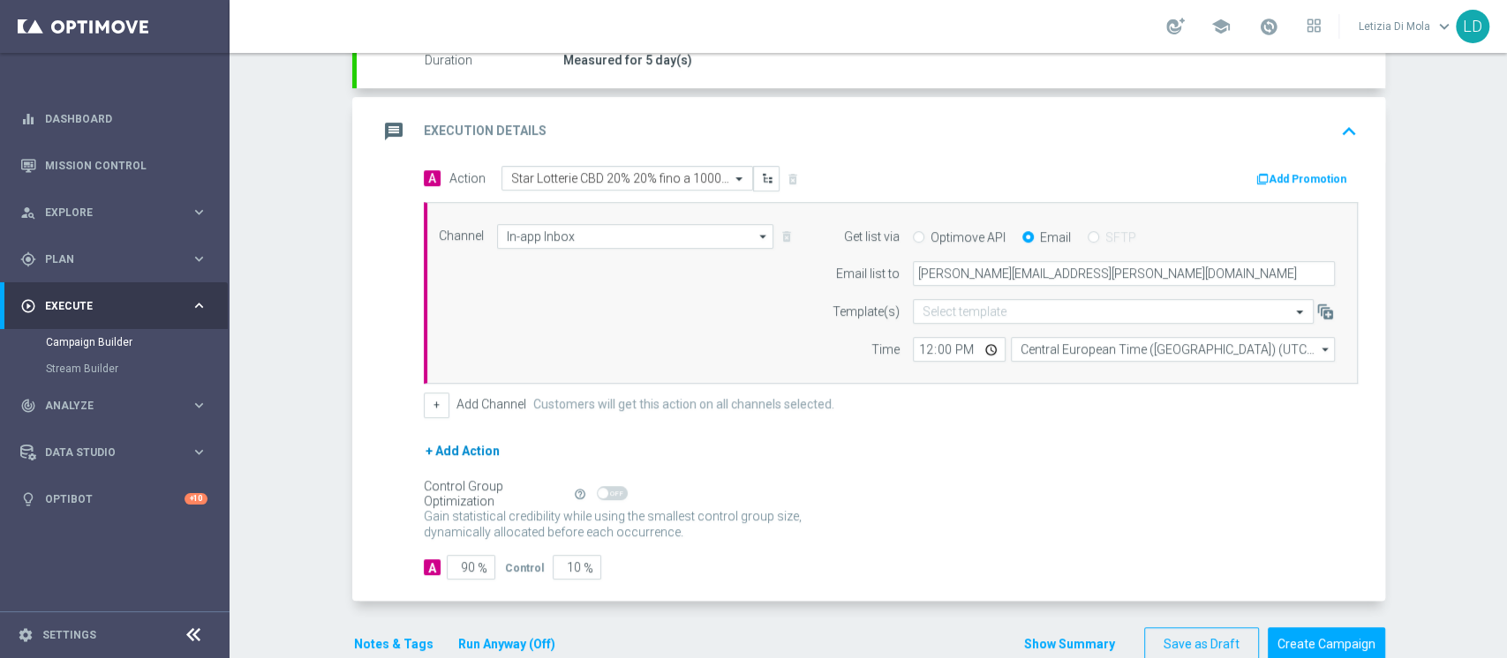
scroll to position [366, 0]
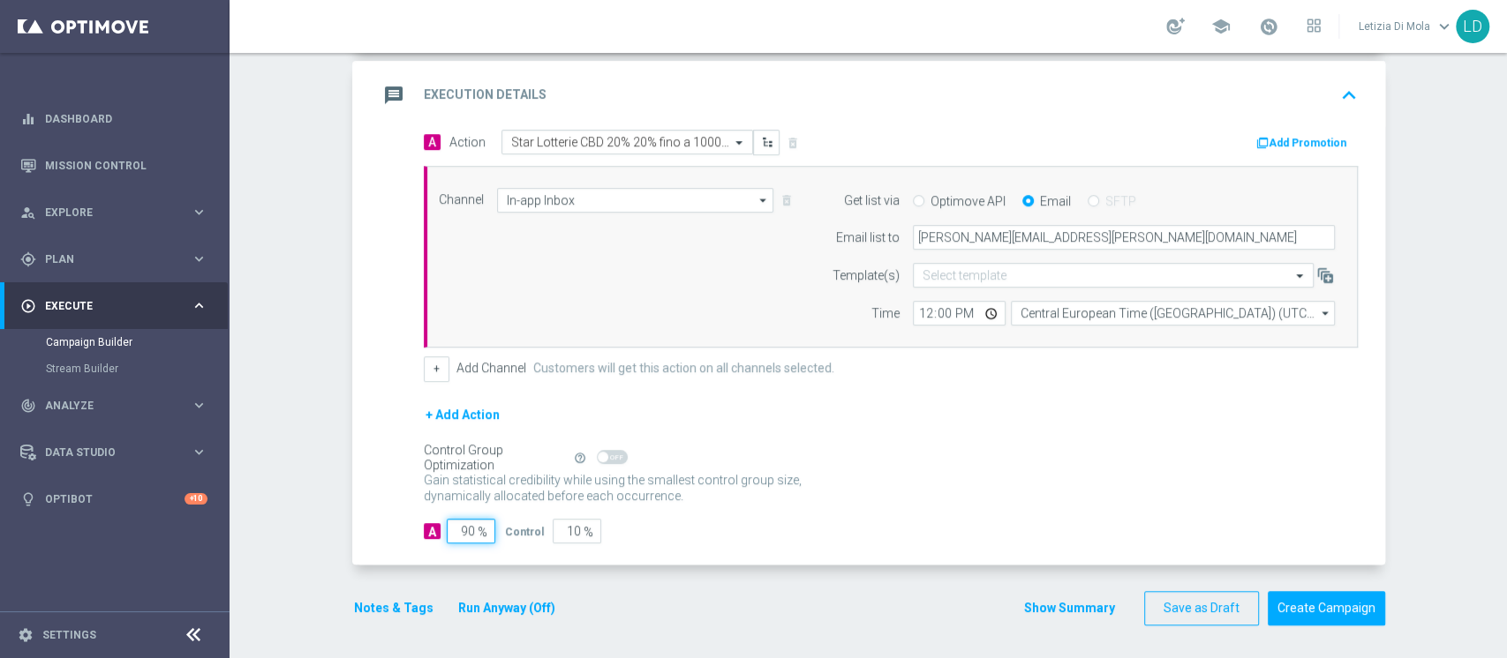
drag, startPoint x: 459, startPoint y: 522, endPoint x: 449, endPoint y: 519, distance: 10.1
click at [449, 519] on input "90" at bounding box center [471, 531] width 49 height 25
type input "10"
type input "90"
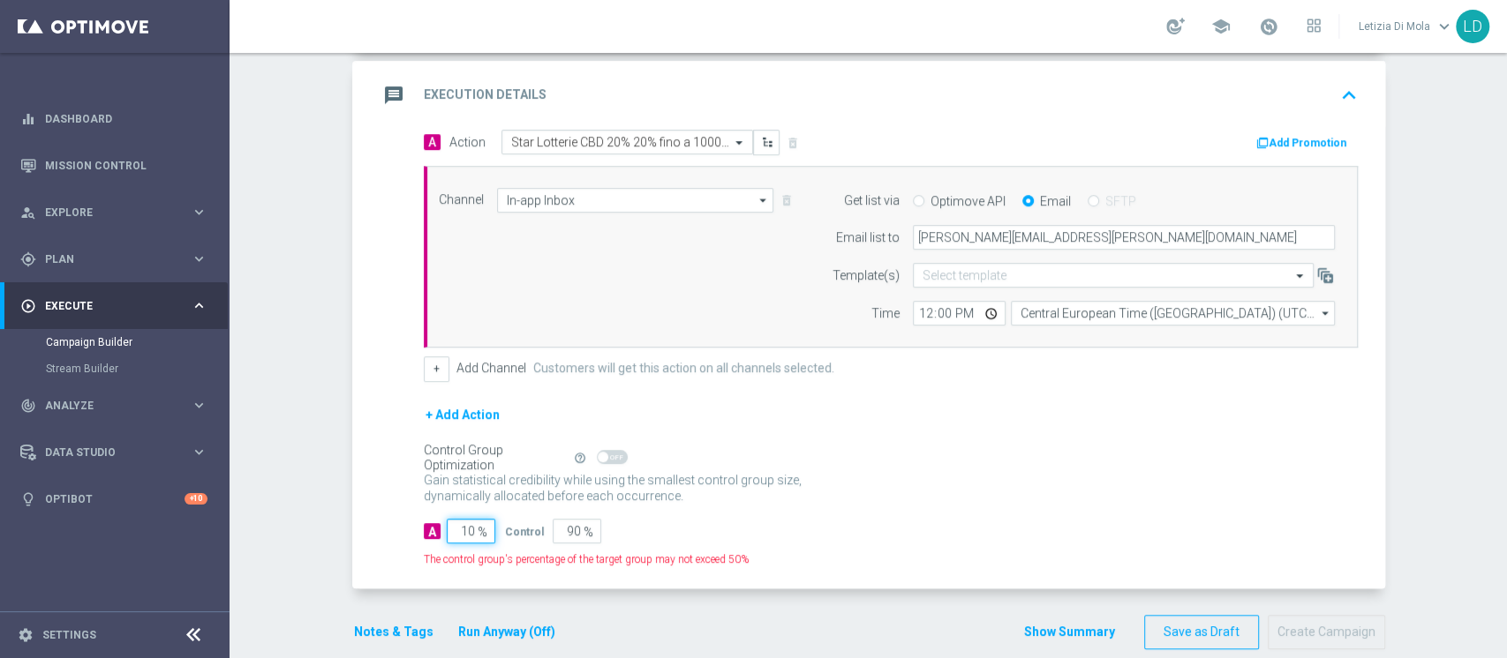
type input "100"
type input "0"
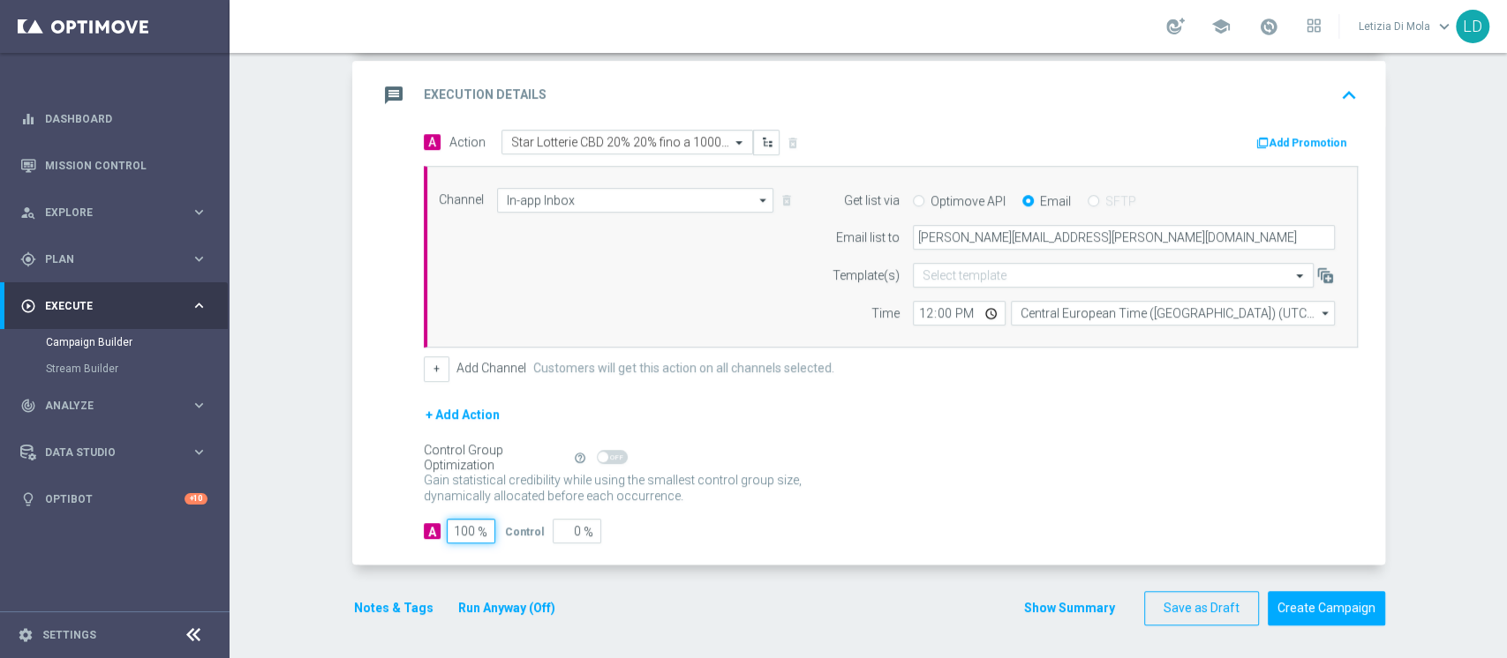
type input "100"
click at [378, 90] on icon "message" at bounding box center [394, 95] width 32 height 32
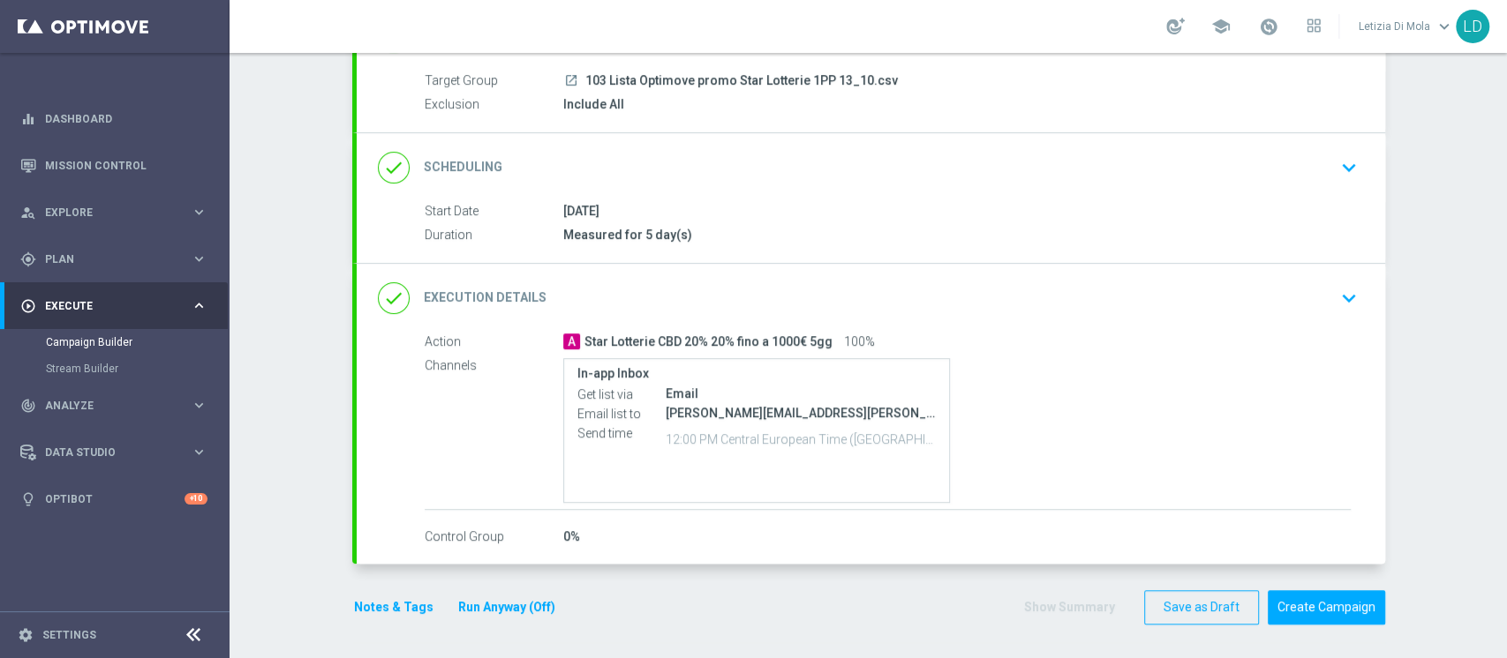
scroll to position [155, 0]
click at [353, 605] on button "Notes & Tags" at bounding box center [393, 608] width 83 height 22
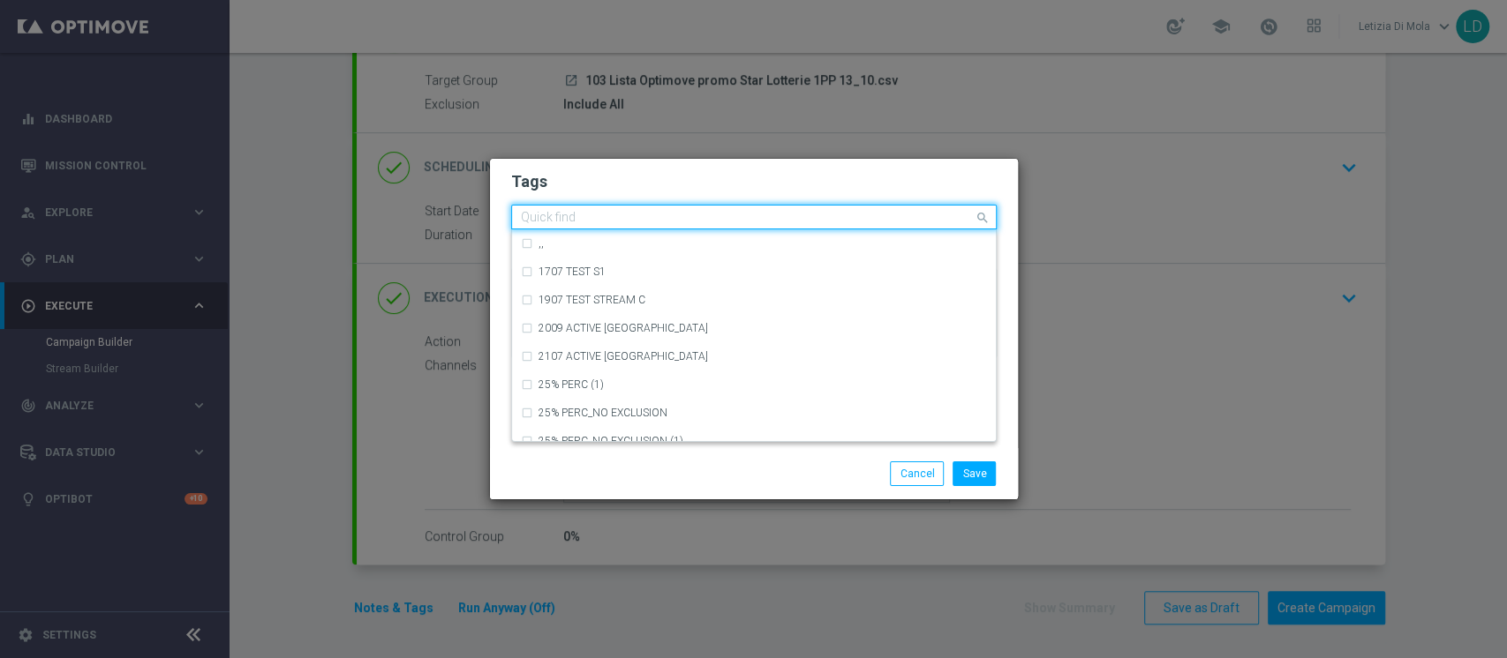
click at [642, 220] on input "text" at bounding box center [747, 218] width 453 height 15
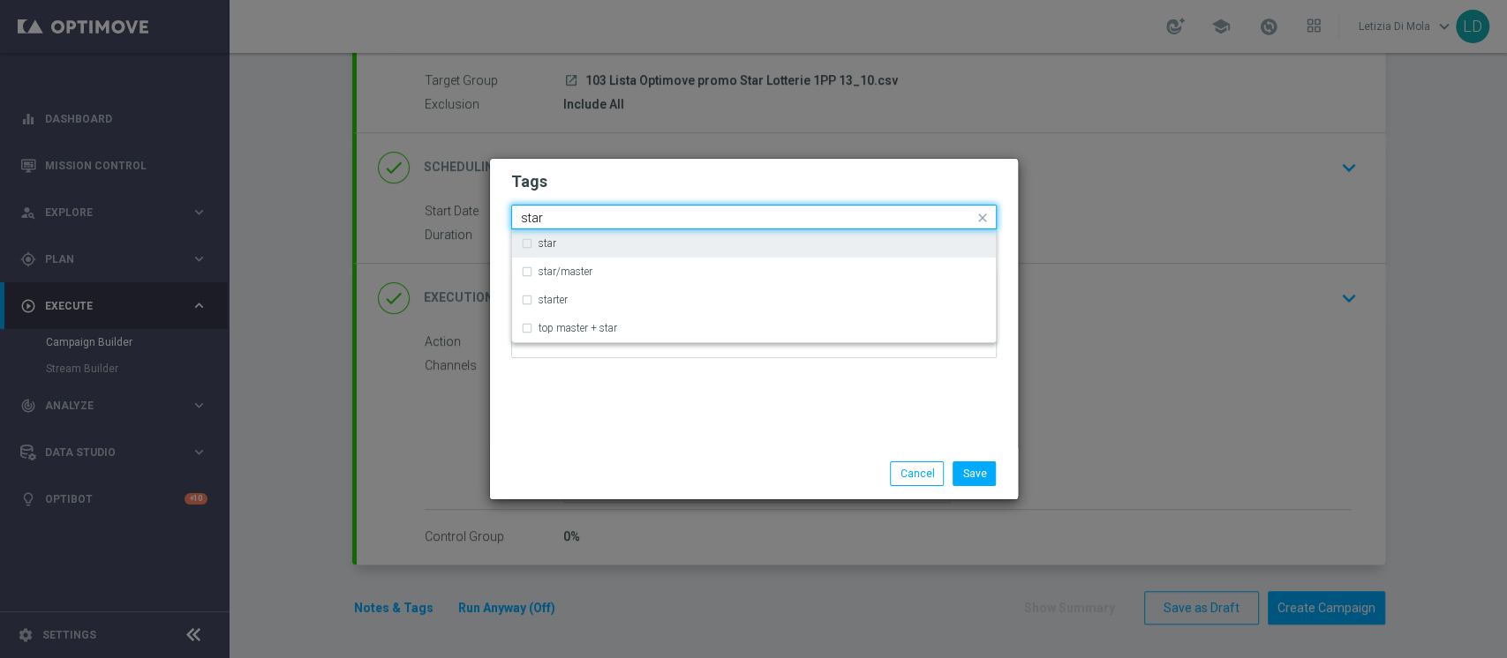
click at [590, 234] on div "star" at bounding box center [754, 243] width 466 height 28
type input "star"
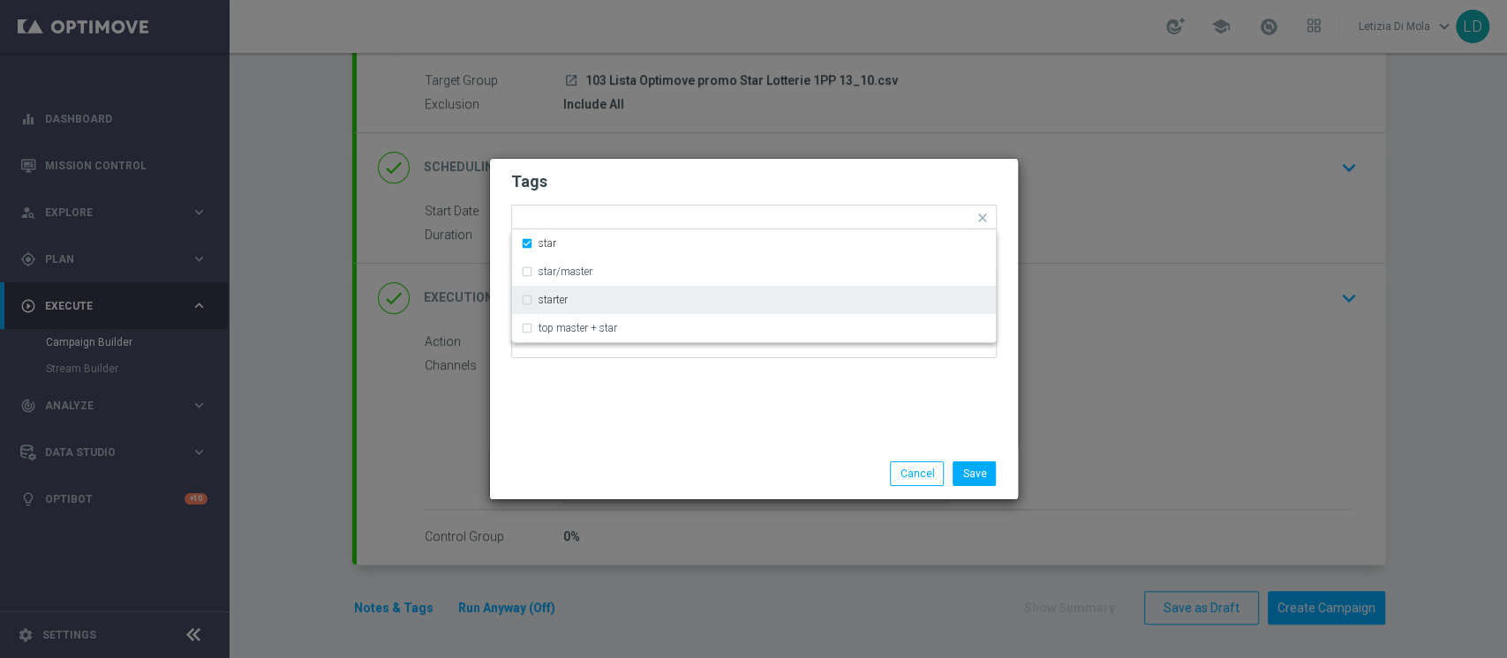
click at [666, 509] on modal-container "Tags Quick find × star star star/master starter top master + star Notes Save Ca…" at bounding box center [753, 329] width 1507 height 658
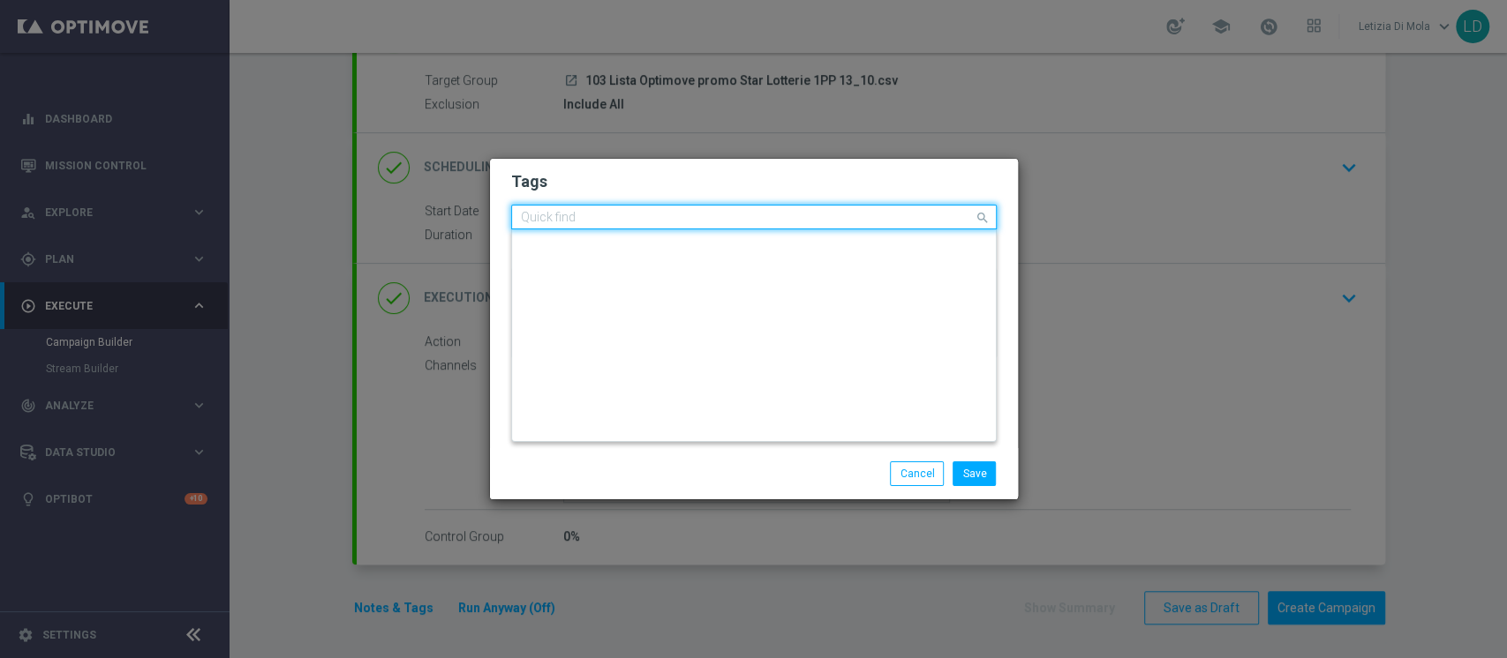
click at [633, 213] on input "text" at bounding box center [747, 218] width 453 height 15
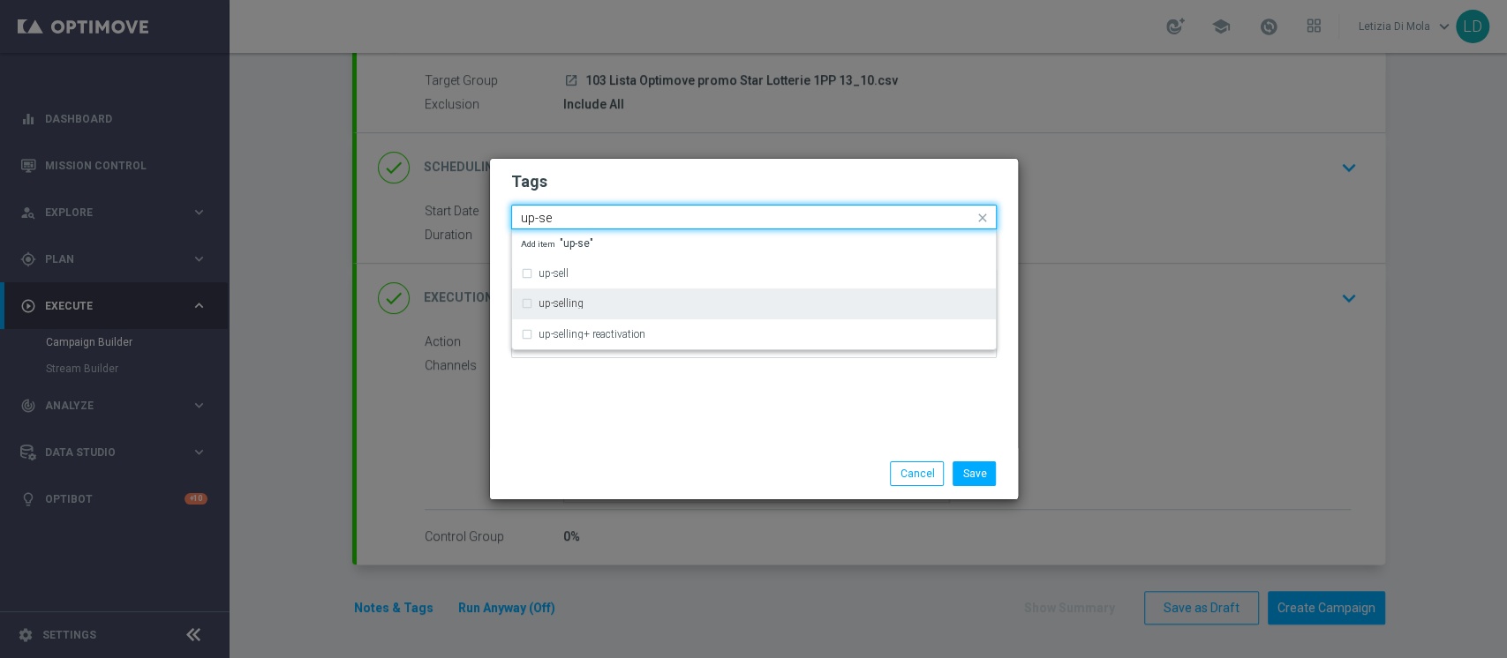
click at [631, 312] on div "up-selling" at bounding box center [754, 303] width 466 height 28
type input "up-se"
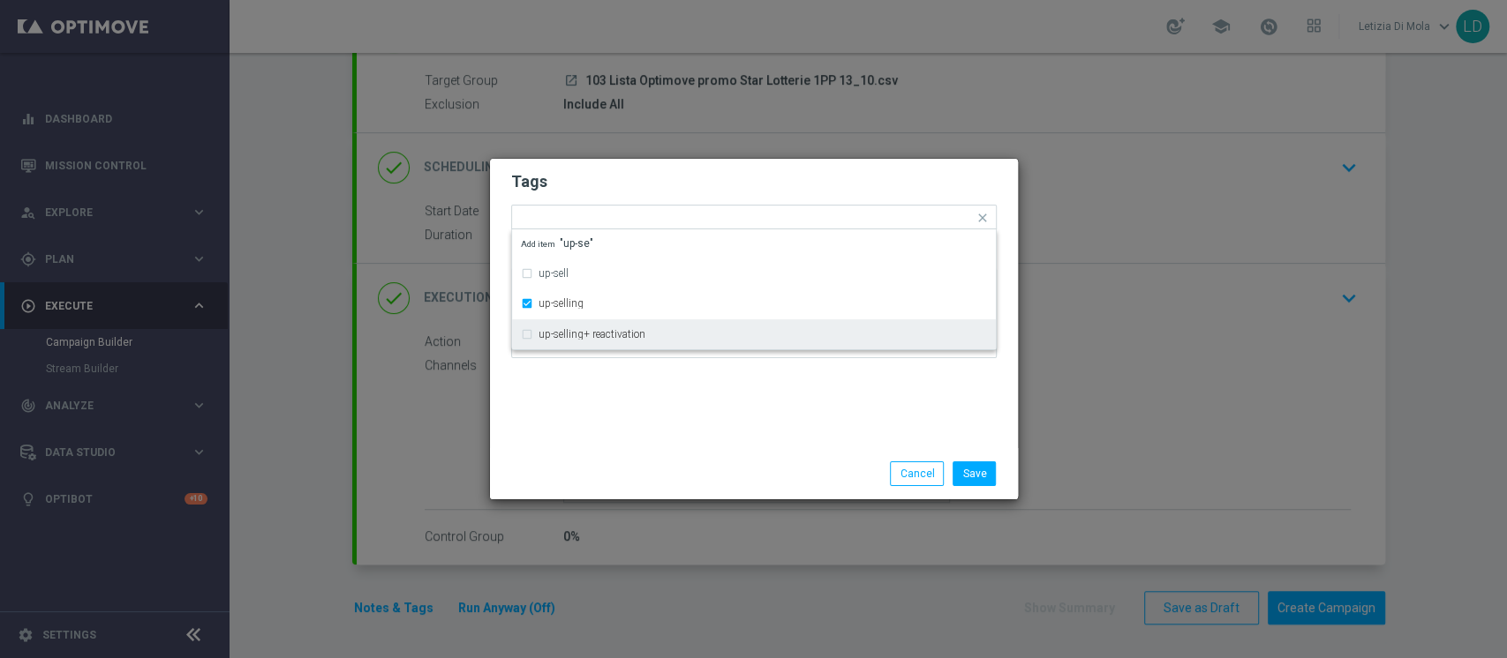
click at [664, 426] on div "Tags Quick find × star × up-selling up-sell up-selling up-selling+ reactivation…" at bounding box center [754, 303] width 528 height 289
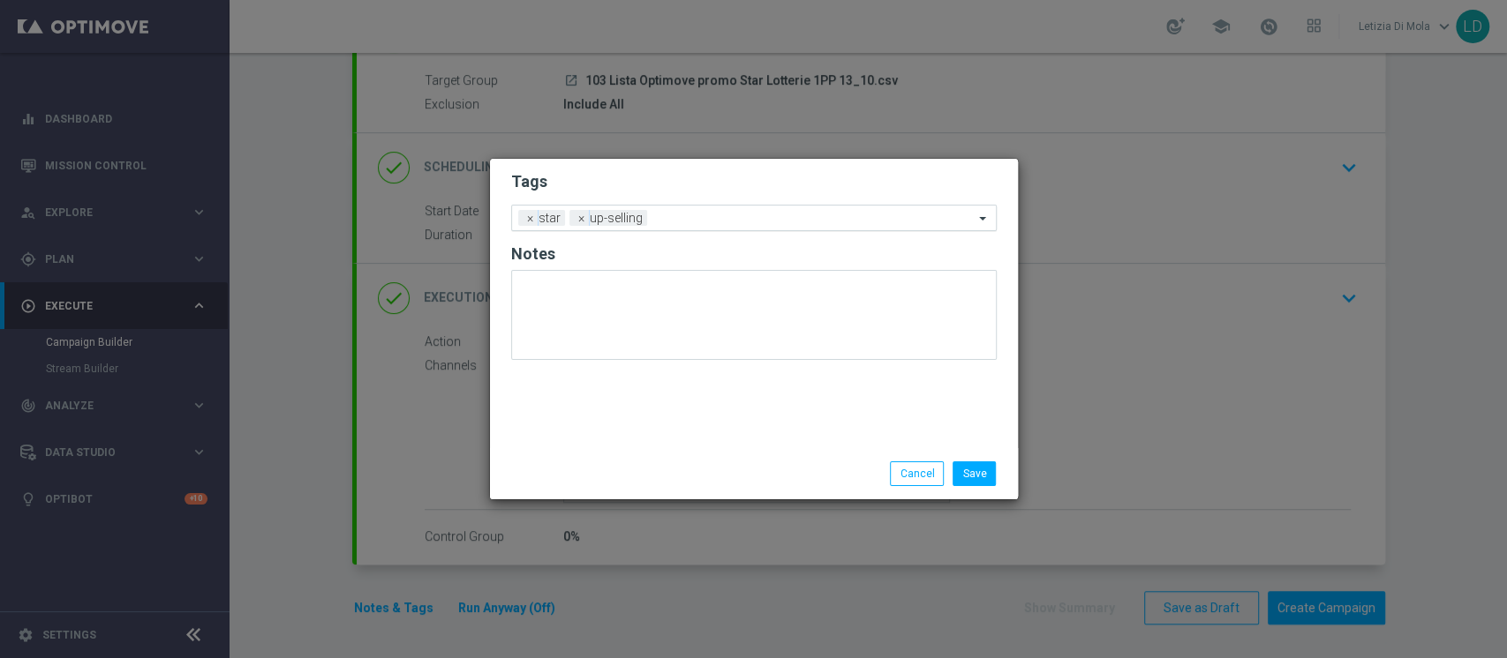
click at [694, 222] on input "text" at bounding box center [813, 219] width 319 height 15
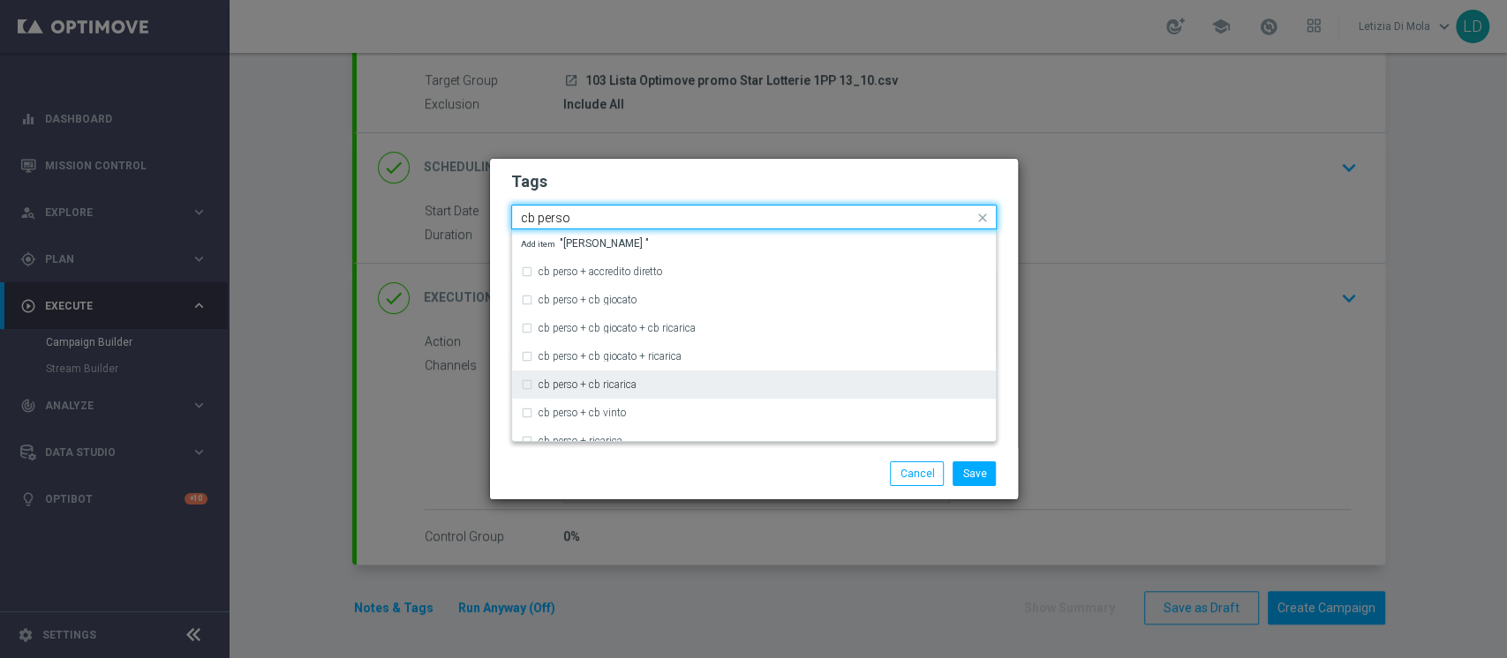
click at [690, 395] on div "cb perso + cb ricarica" at bounding box center [754, 385] width 466 height 28
type input "cb perso"
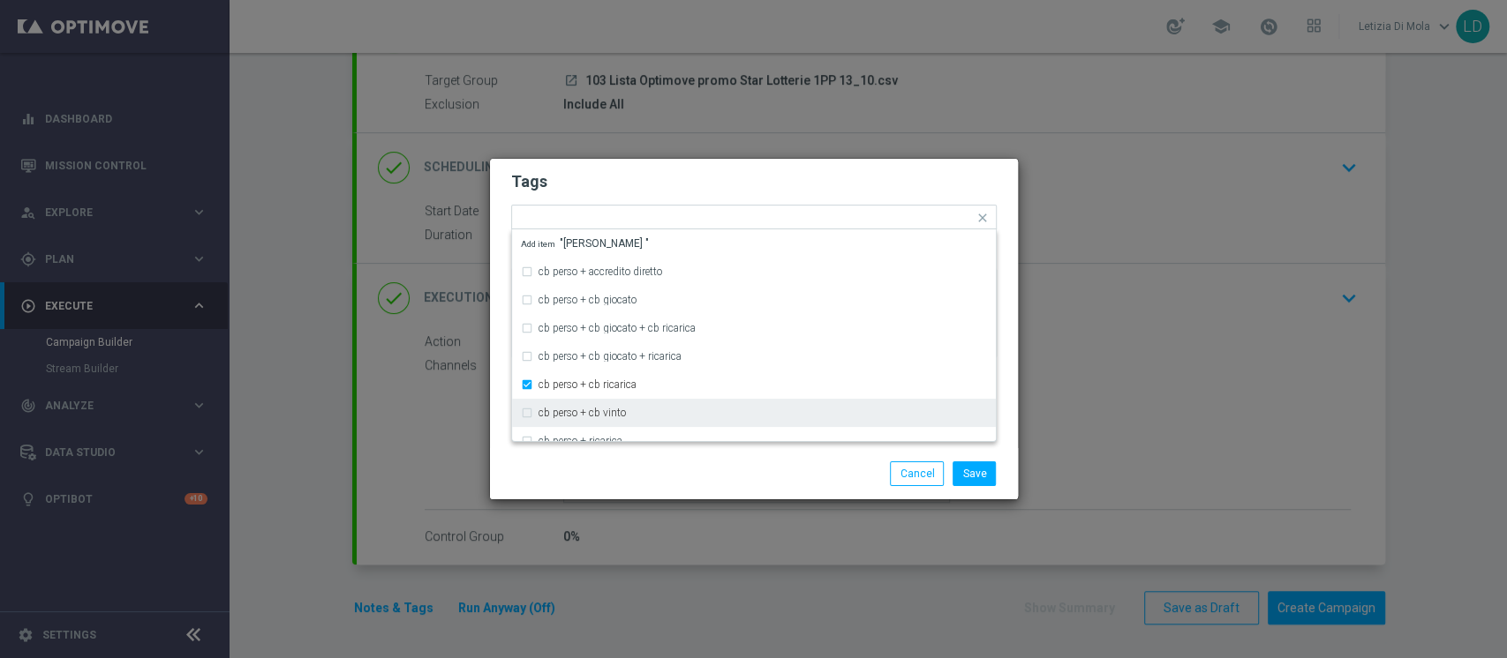
click at [692, 468] on div "Save Cancel" at bounding box center [839, 474] width 342 height 25
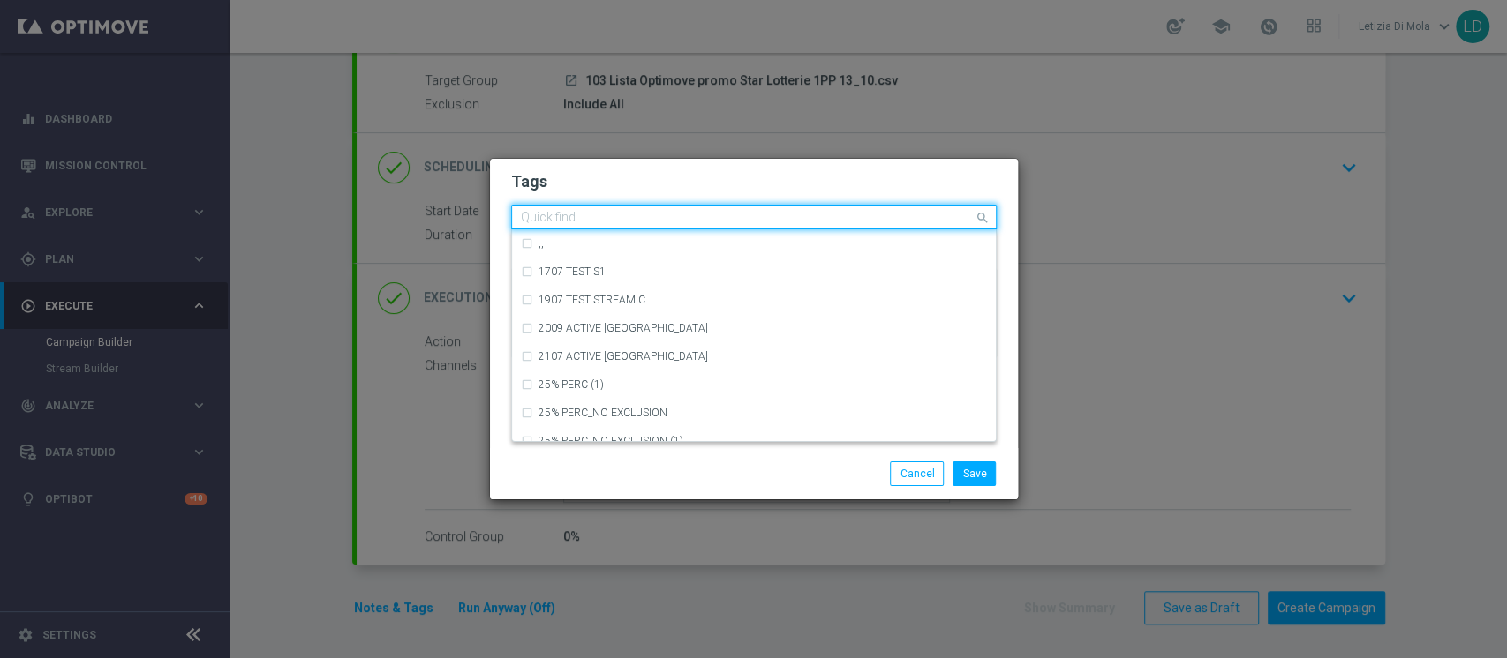
click at [837, 218] on input "text" at bounding box center [747, 218] width 453 height 15
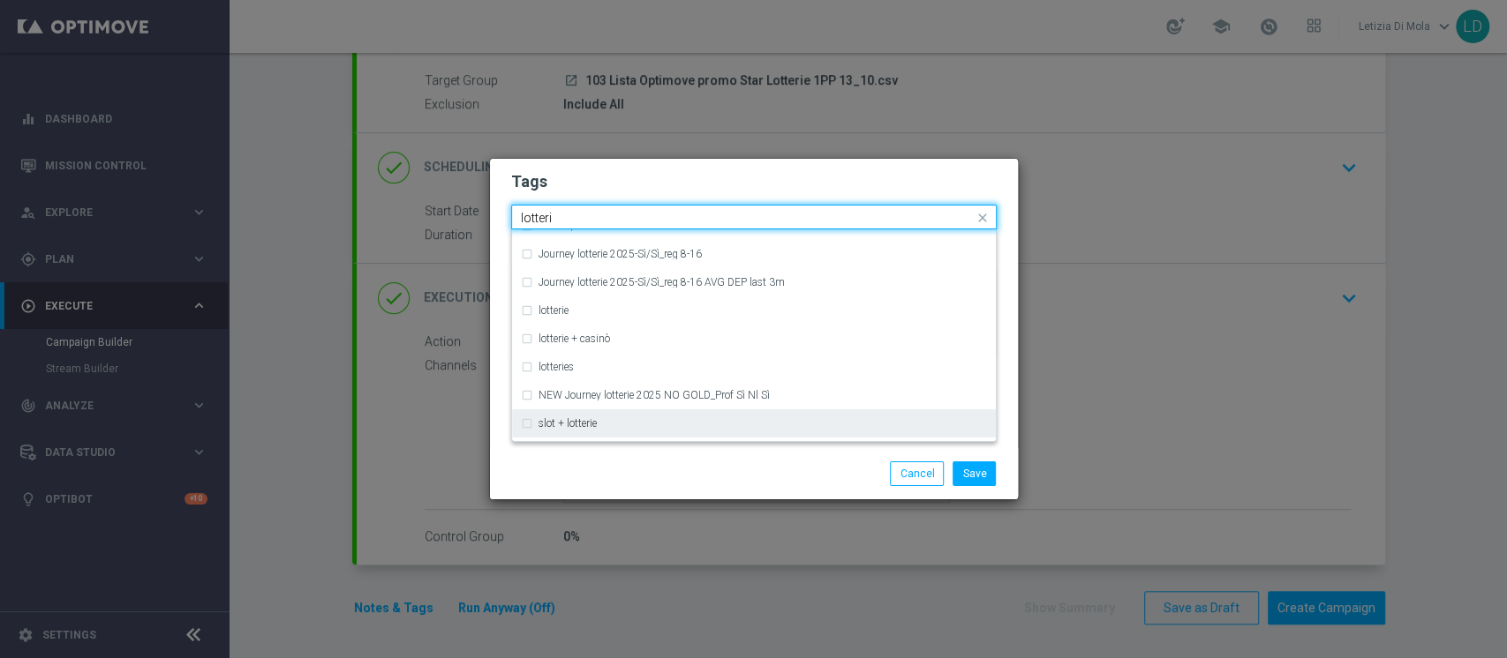
scroll to position [353, 0]
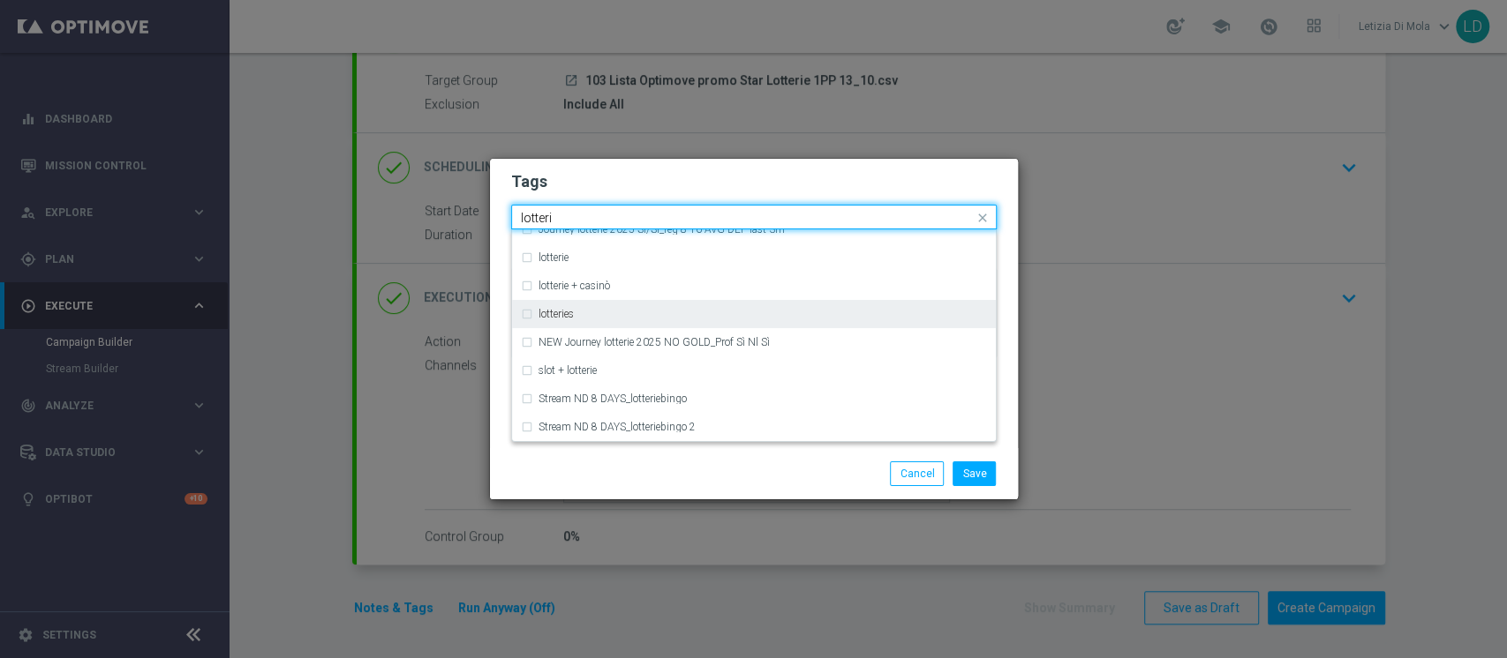
click at [612, 314] on div "lotteries" at bounding box center [762, 314] width 448 height 11
type input "lotteri"
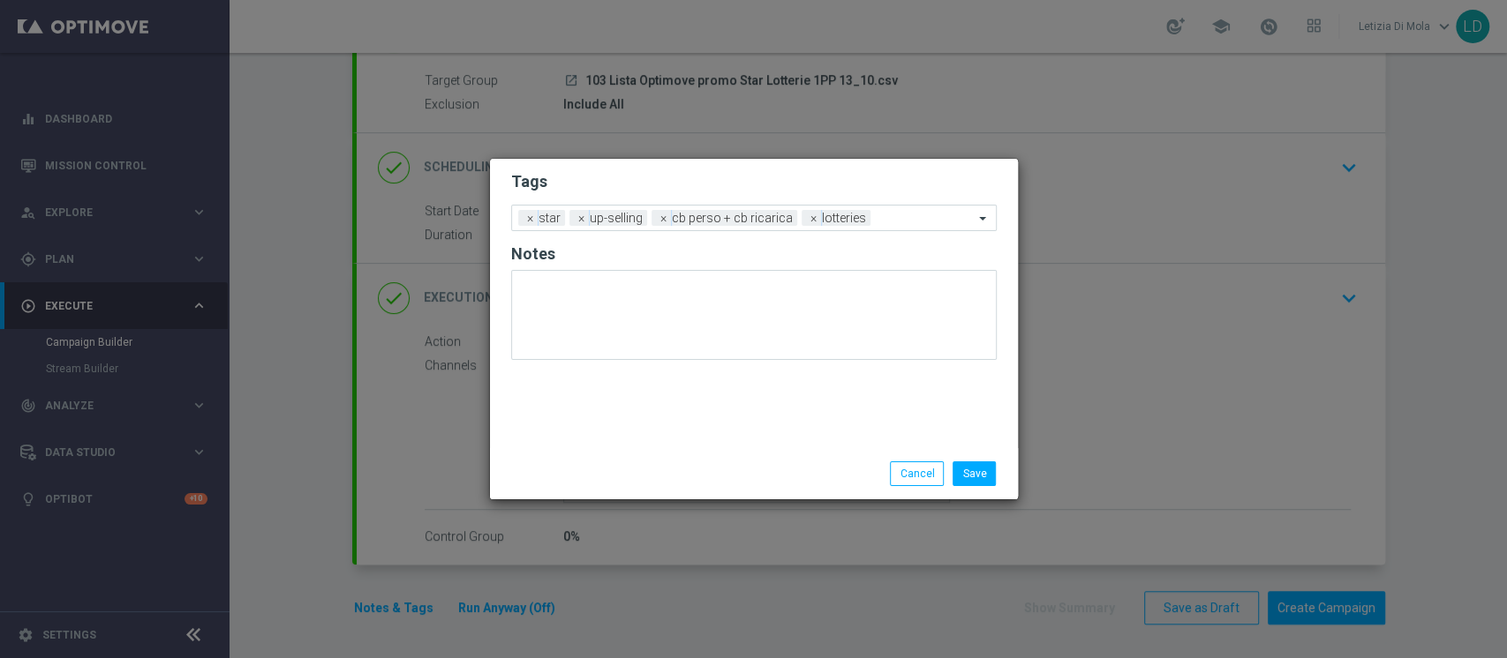
drag, startPoint x: 658, startPoint y: 464, endPoint x: 678, endPoint y: 448, distance: 25.8
click at [659, 464] on div "Save Cancel" at bounding box center [754, 474] width 512 height 25
click at [909, 222] on input "text" at bounding box center [925, 219] width 96 height 15
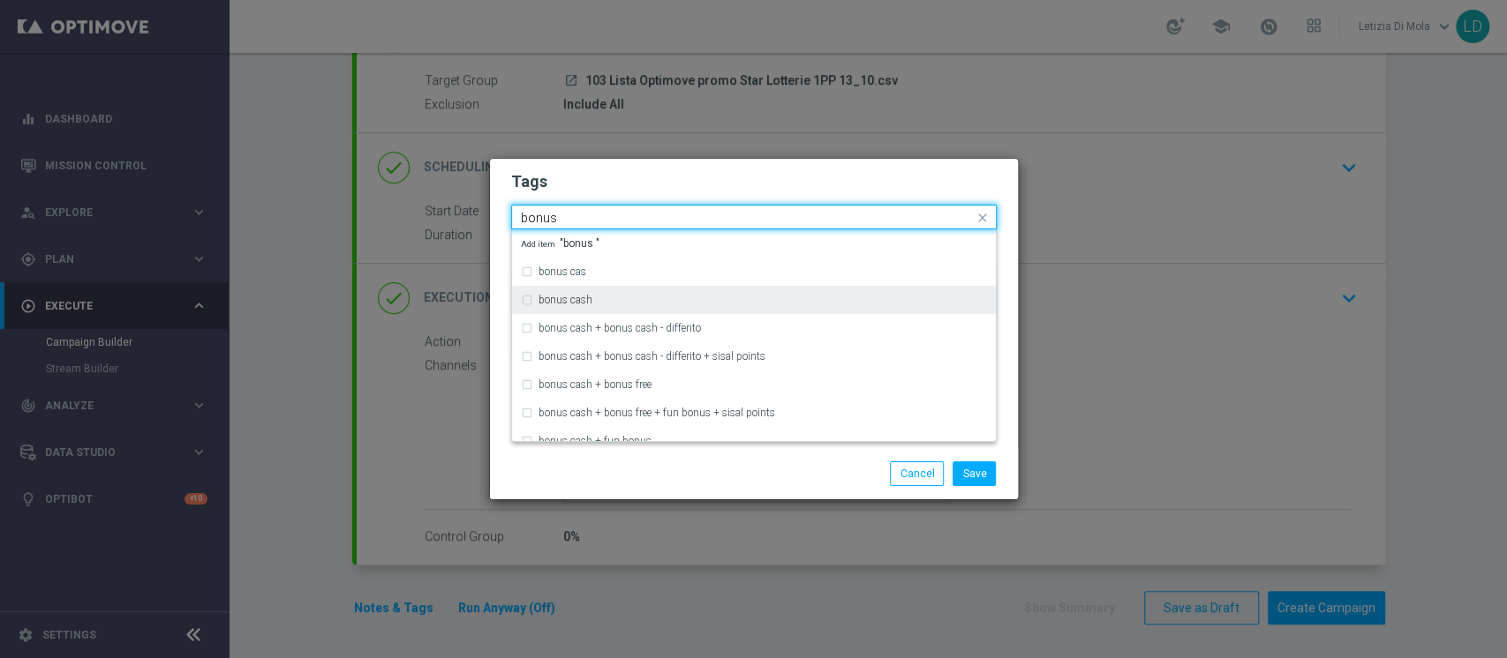
click at [819, 300] on div "bonus cash" at bounding box center [762, 300] width 448 height 11
type input "bonus"
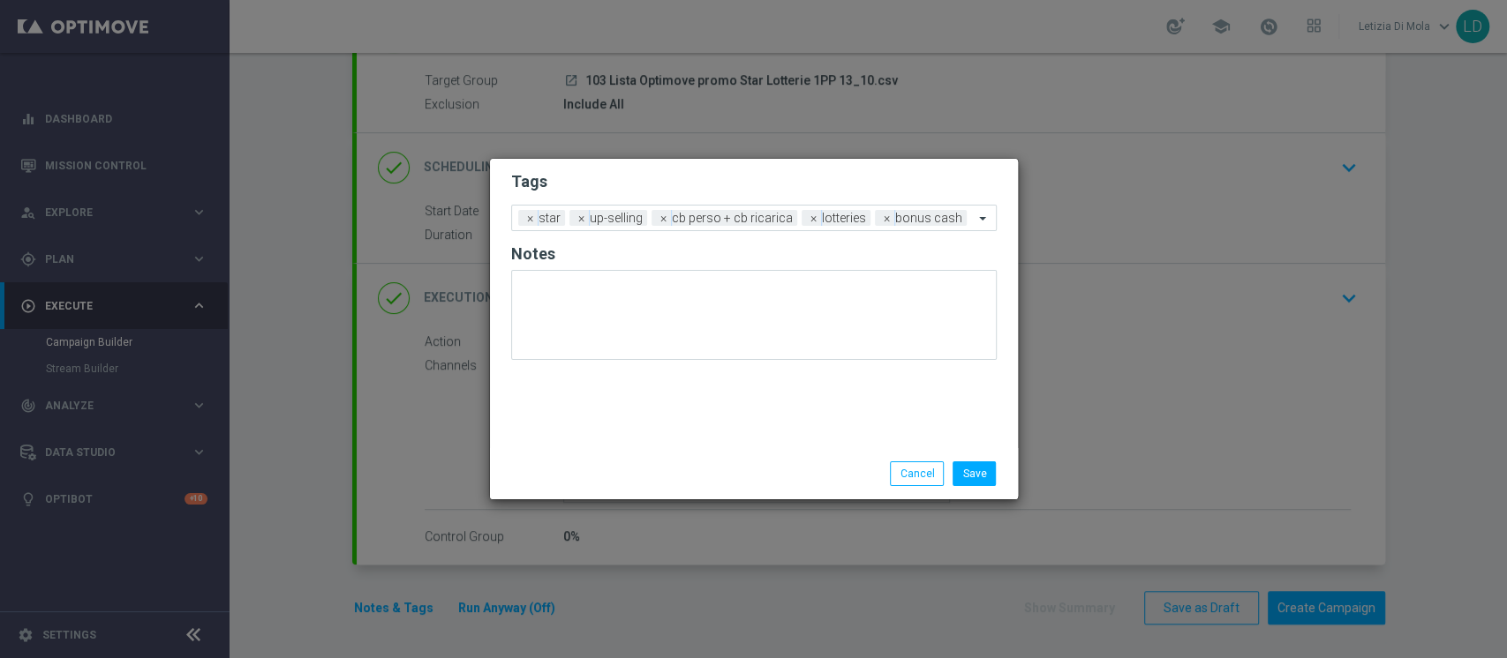
click at [783, 469] on div "Save Cancel" at bounding box center [839, 474] width 342 height 25
click at [972, 470] on button "Save" at bounding box center [973, 474] width 43 height 25
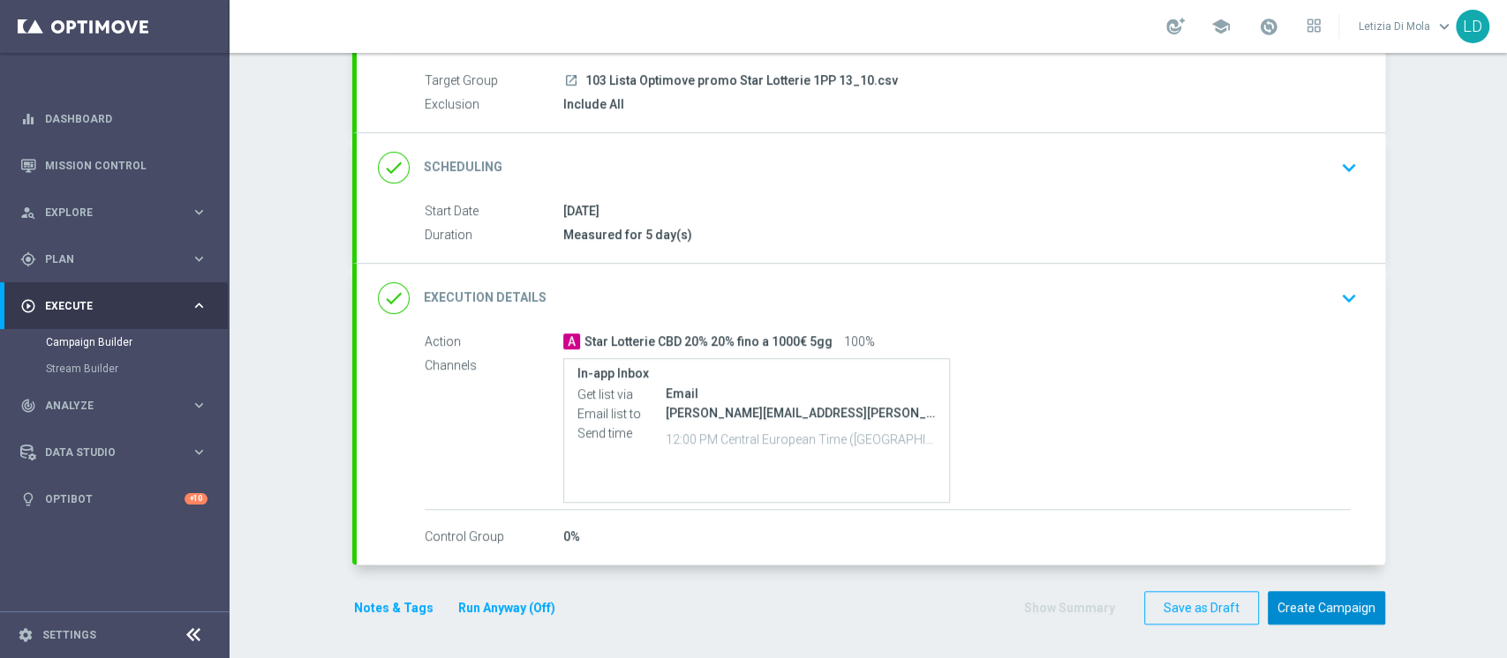
click at [1337, 607] on button "Create Campaign" at bounding box center [1325, 608] width 117 height 34
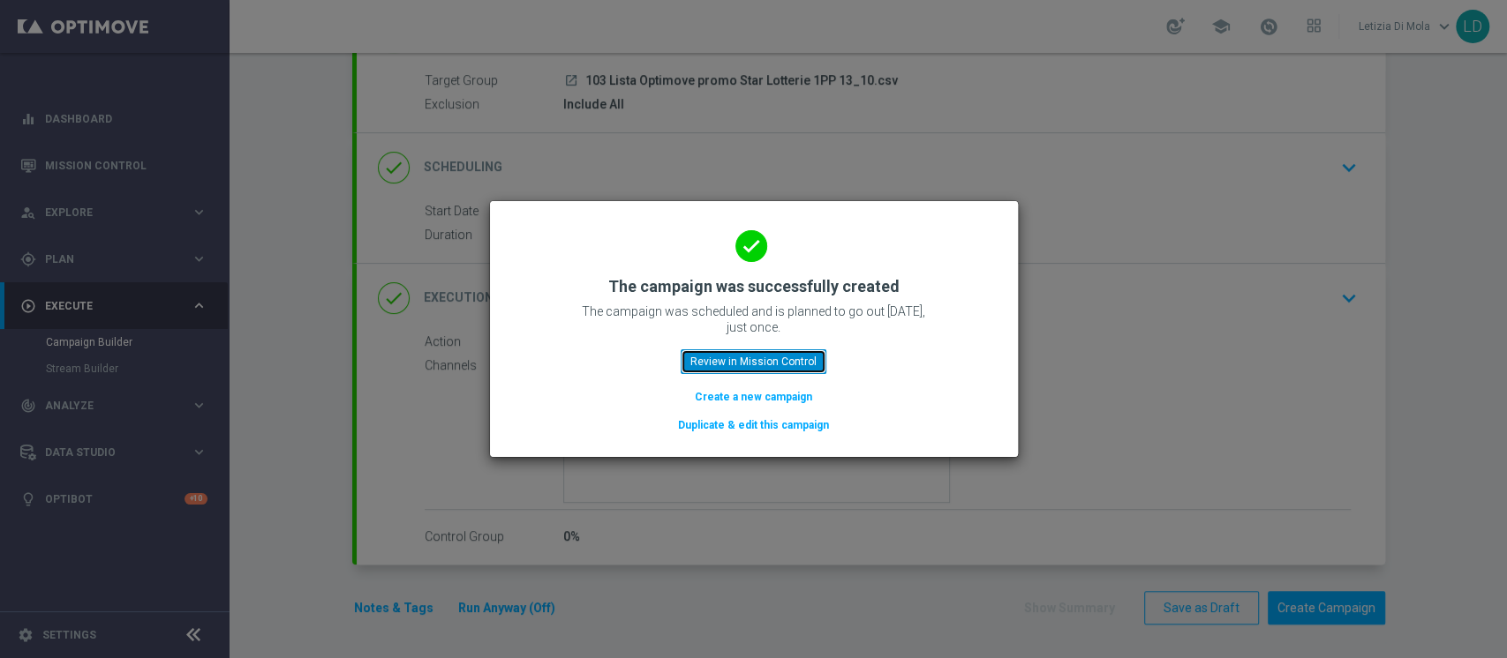
click at [799, 357] on button "Review in Mission Control" at bounding box center [753, 361] width 146 height 25
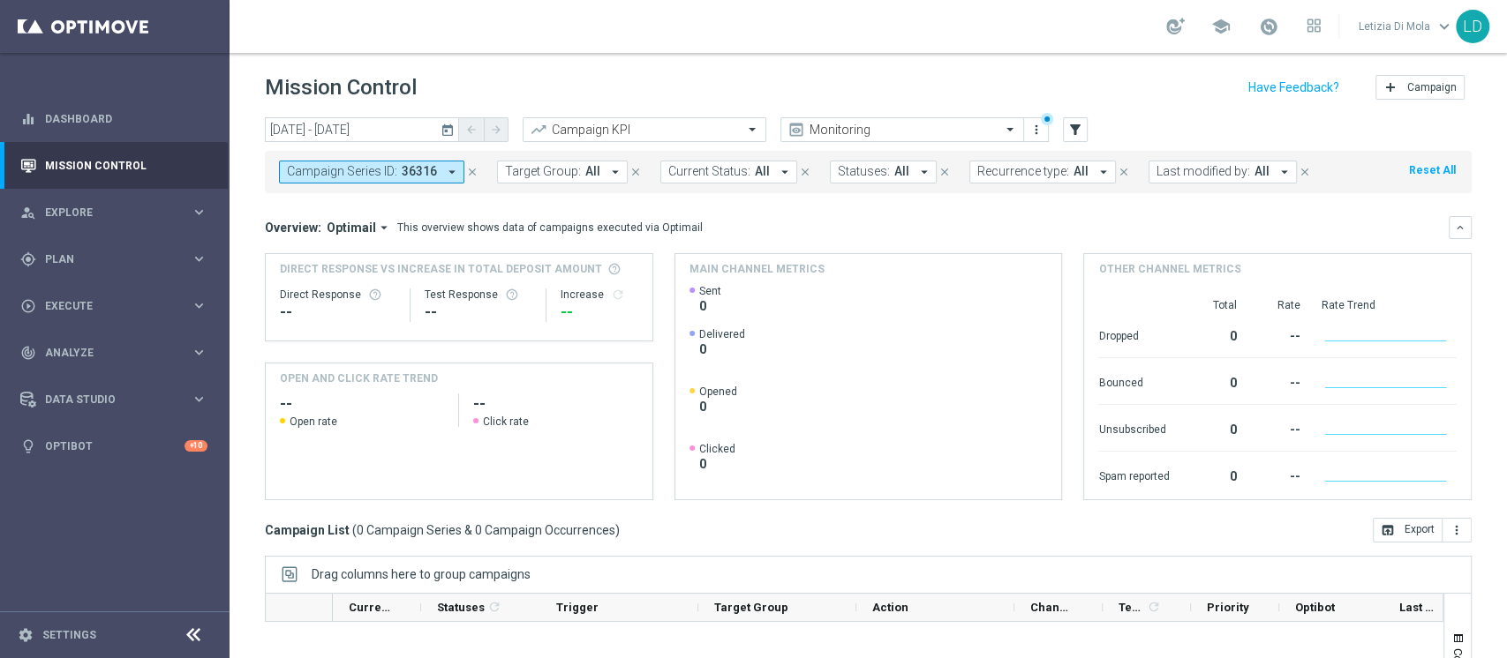
click at [452, 124] on icon "today" at bounding box center [448, 130] width 16 height 16
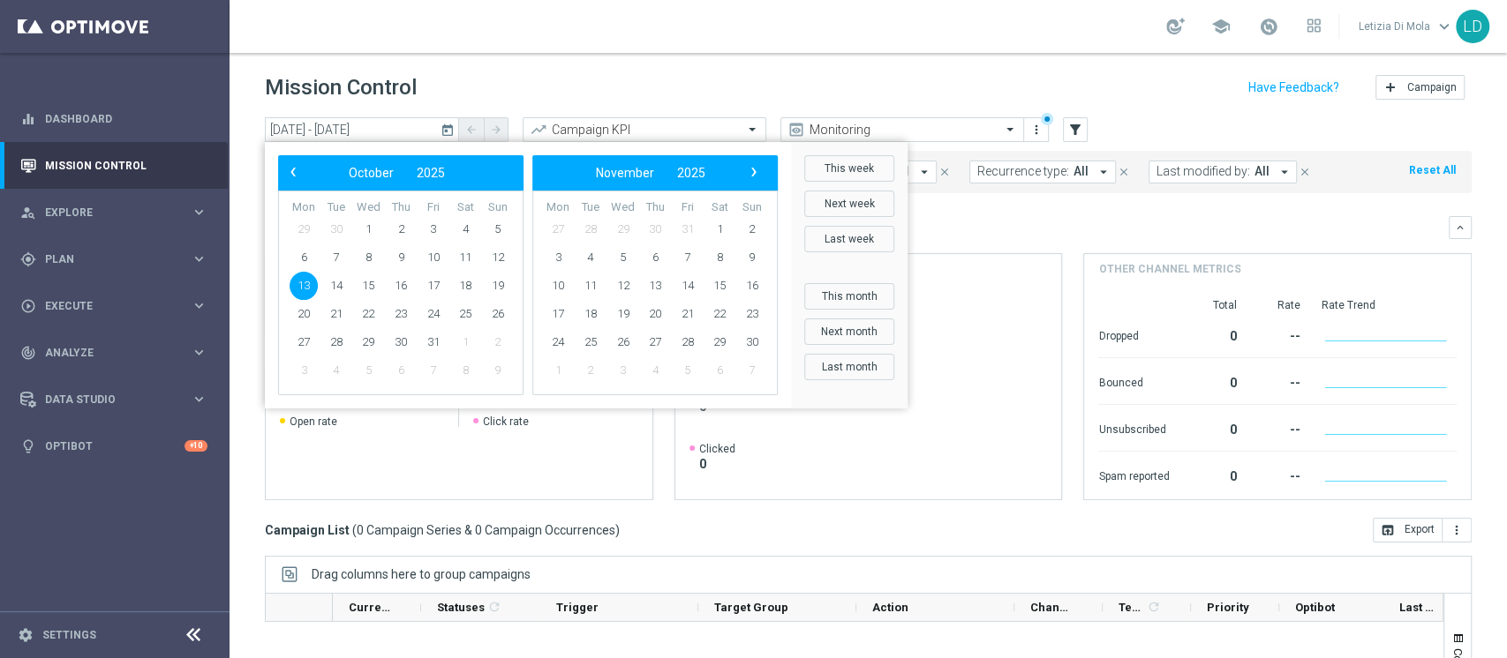
click at [301, 281] on span "13" at bounding box center [303, 286] width 28 height 28
click at [429, 288] on span "17" at bounding box center [433, 286] width 28 height 28
type input "13 Oct 2025 - 17 Oct 2025"
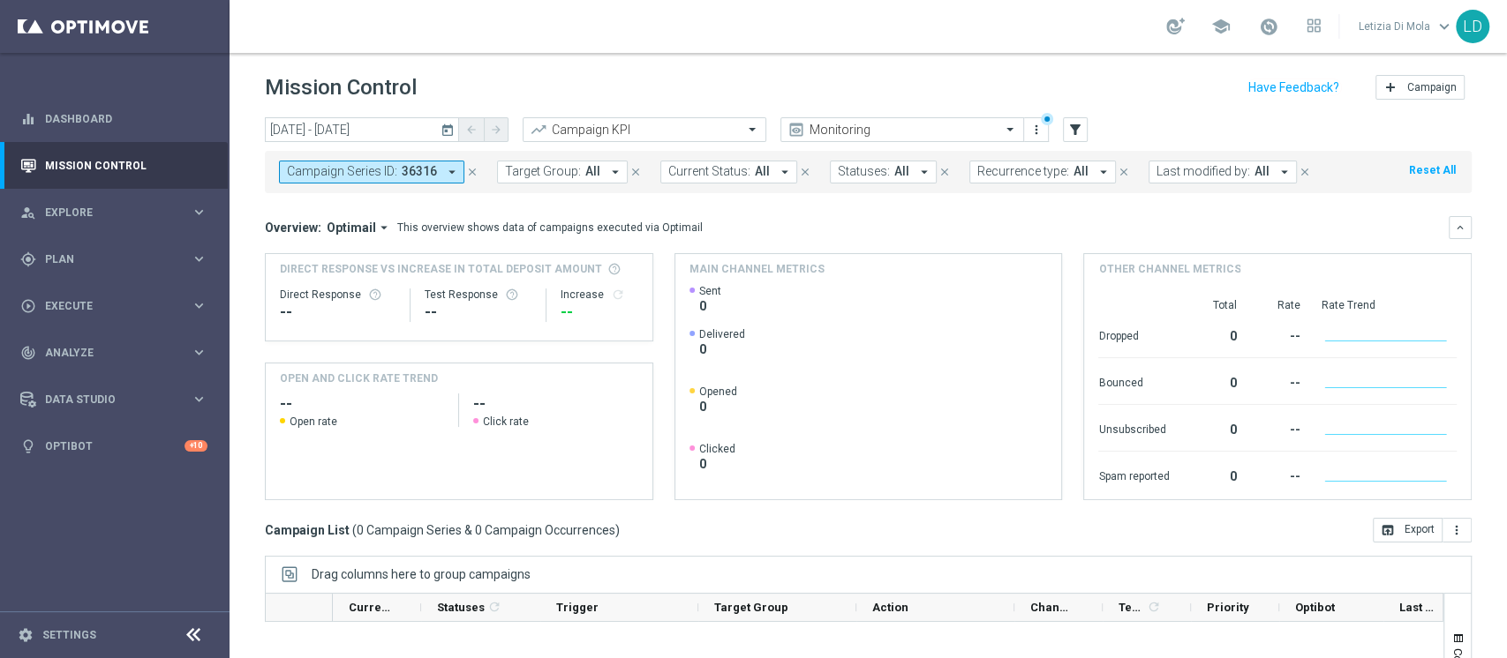
click at [1046, 116] on div at bounding box center [1047, 119] width 12 height 12
click at [1035, 128] on icon "more_vert" at bounding box center [1036, 130] width 14 height 14
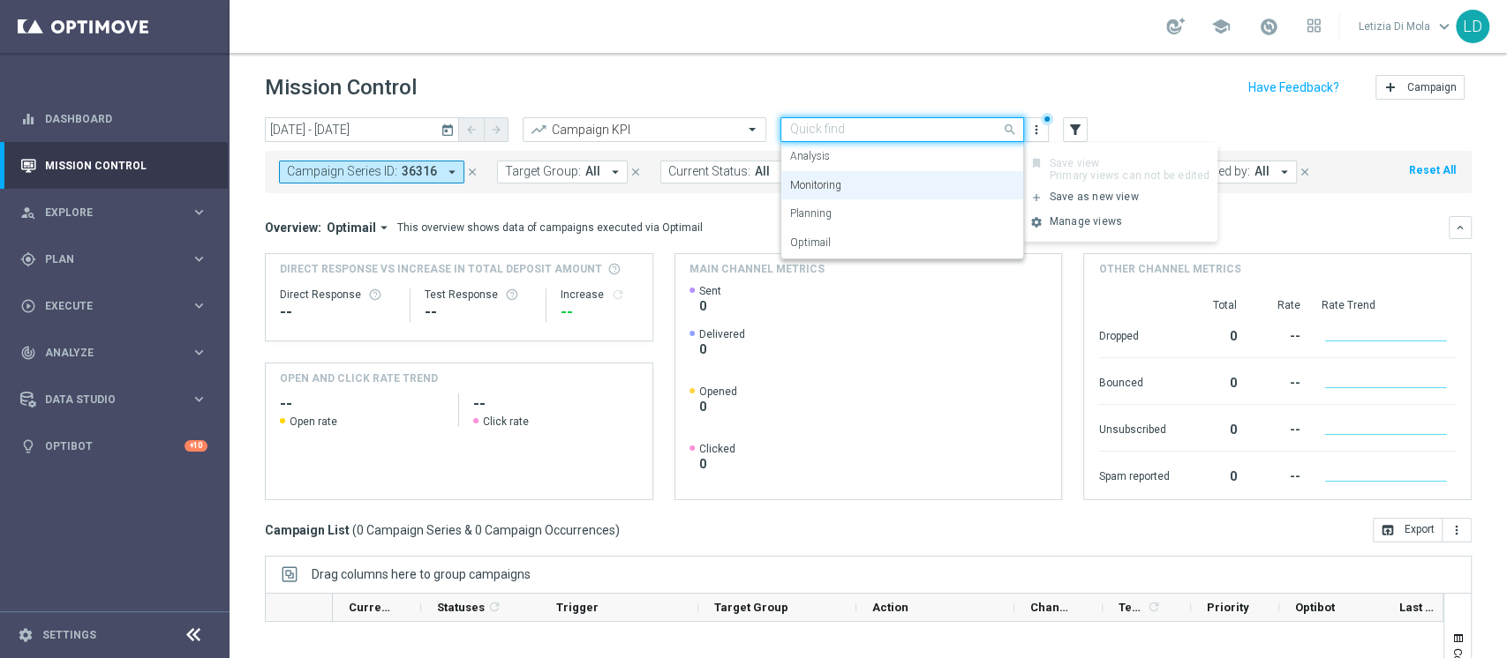
click at [934, 124] on input "text" at bounding box center [884, 130] width 189 height 15
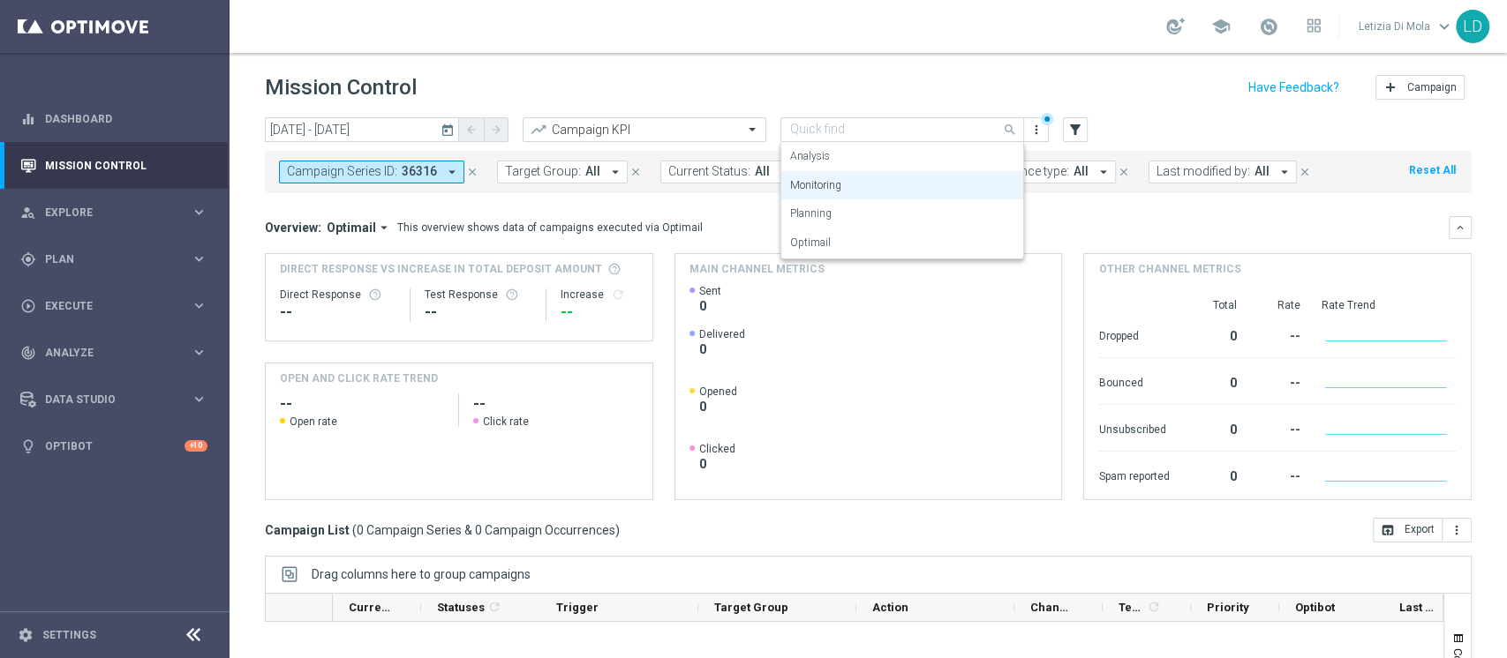
click at [939, 125] on input "text" at bounding box center [884, 130] width 189 height 15
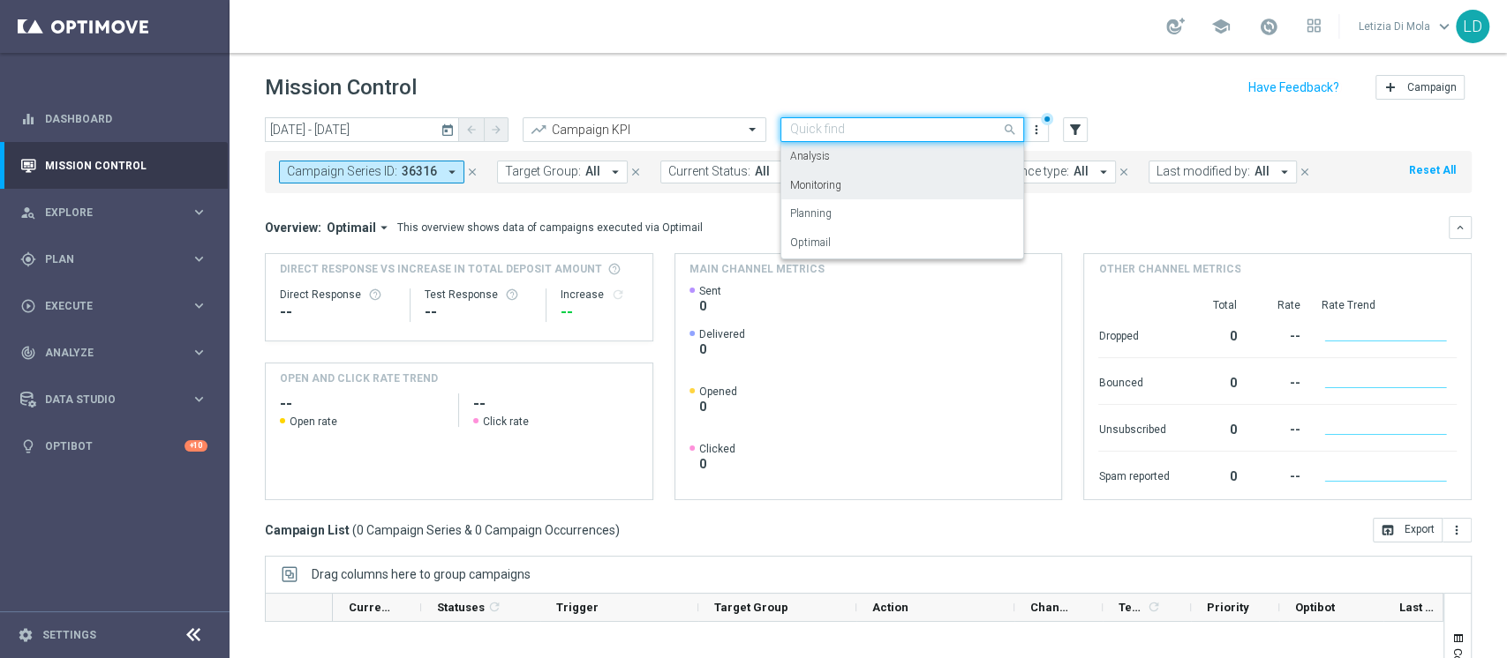
click at [885, 158] on div "Analysis" at bounding box center [902, 156] width 224 height 29
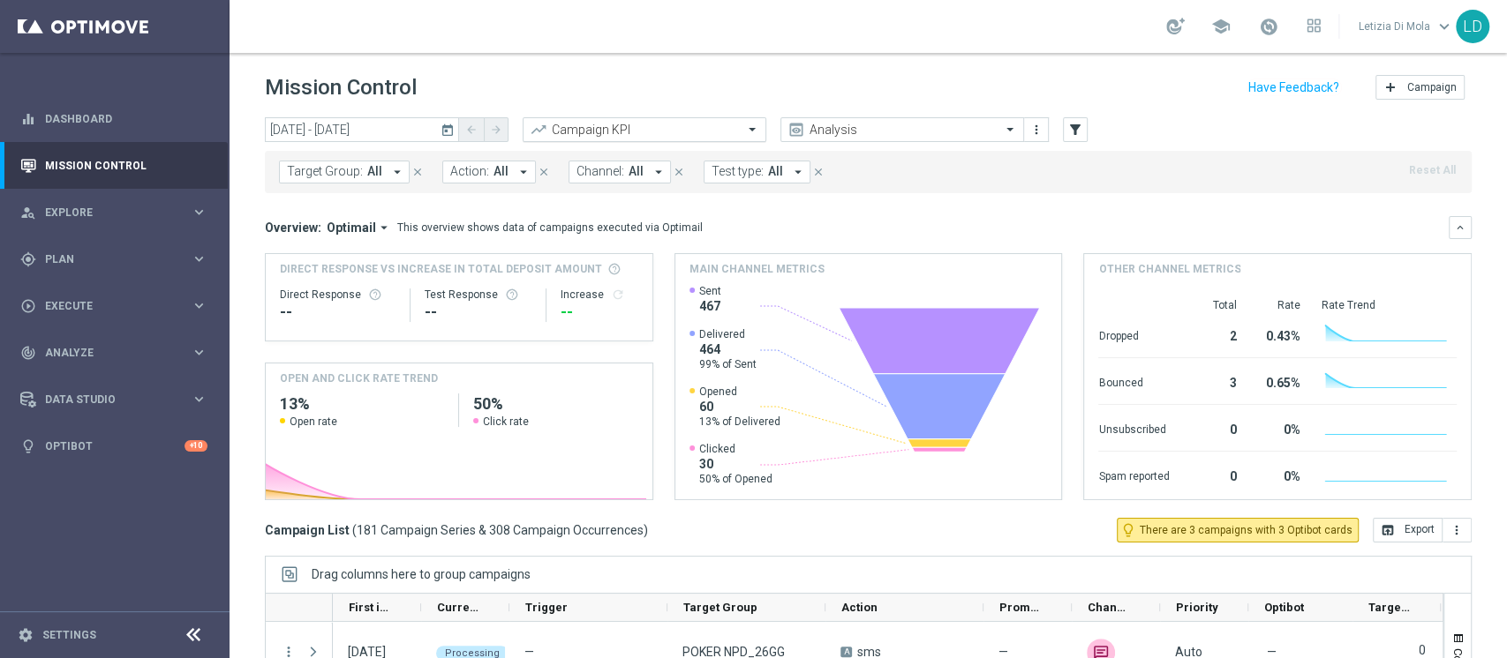
click at [754, 129] on span at bounding box center [754, 129] width 22 height 15
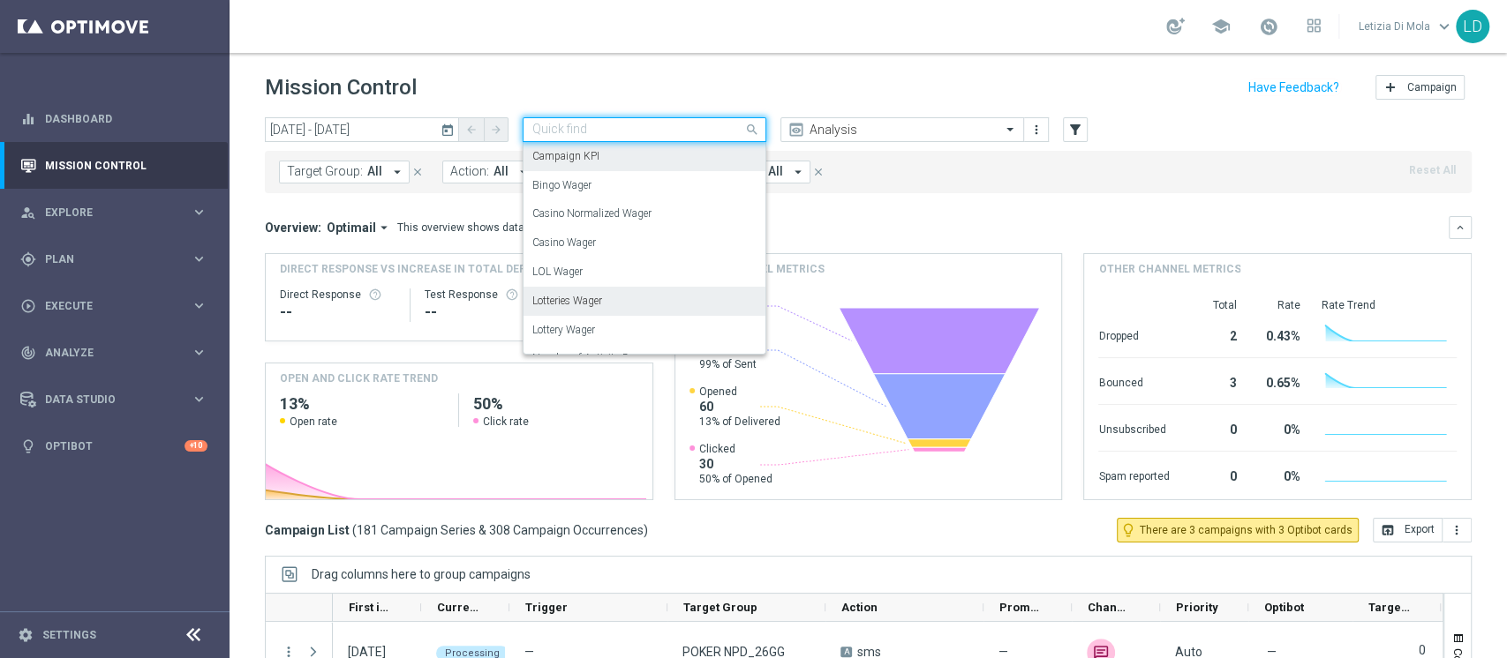
click at [642, 302] on div "Lotteries Wager" at bounding box center [644, 301] width 224 height 29
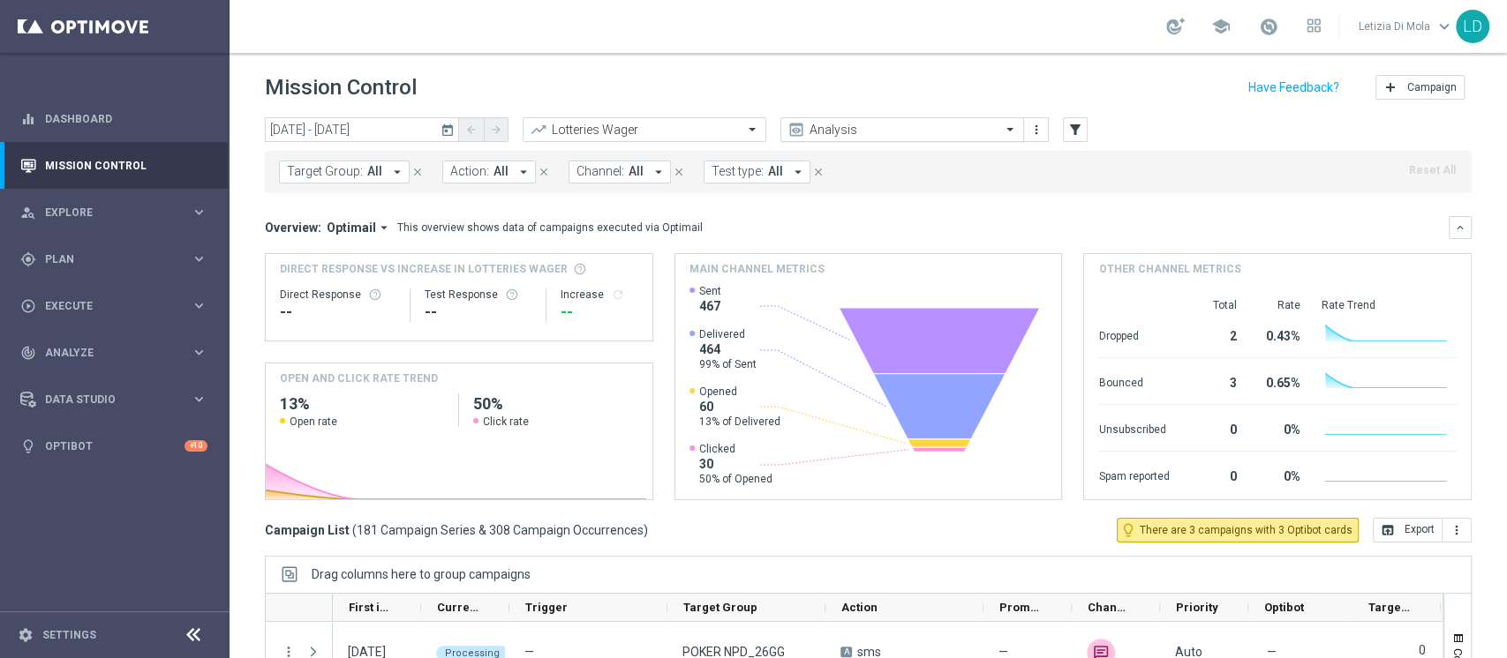
click at [1007, 126] on span at bounding box center [1012, 129] width 22 height 15
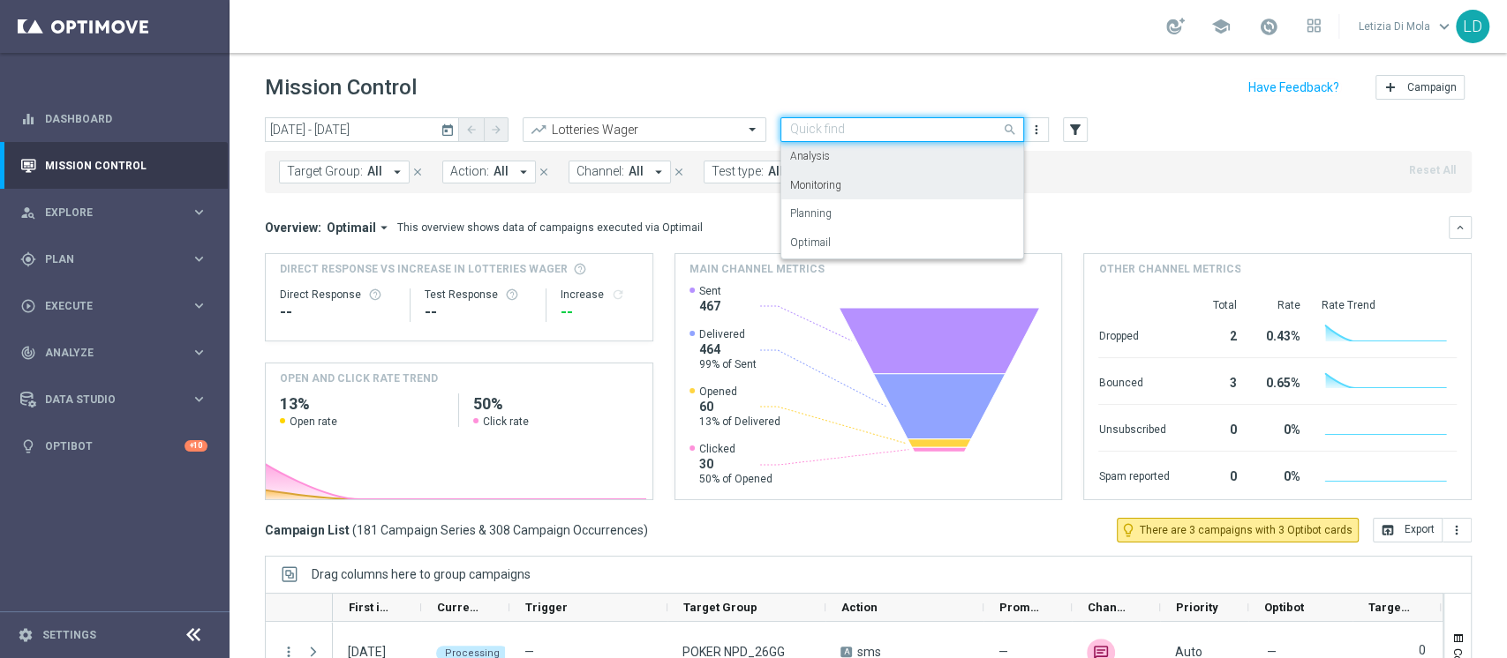
click at [953, 184] on div "Monitoring" at bounding box center [902, 185] width 224 height 29
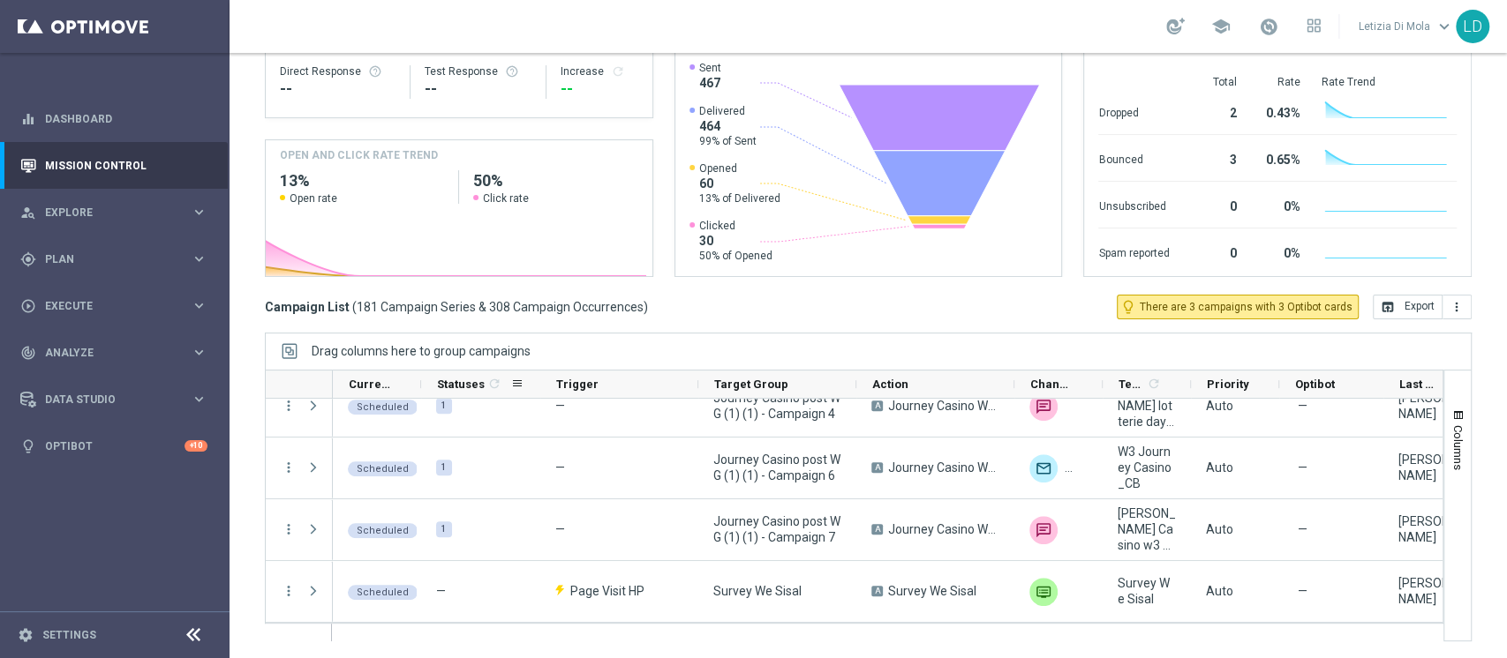
click at [487, 387] on icon "refresh" at bounding box center [494, 384] width 14 height 14
click at [456, 383] on span "Statuses" at bounding box center [461, 384] width 48 height 13
click at [126, 162] on link "Mission Control" at bounding box center [126, 165] width 162 height 47
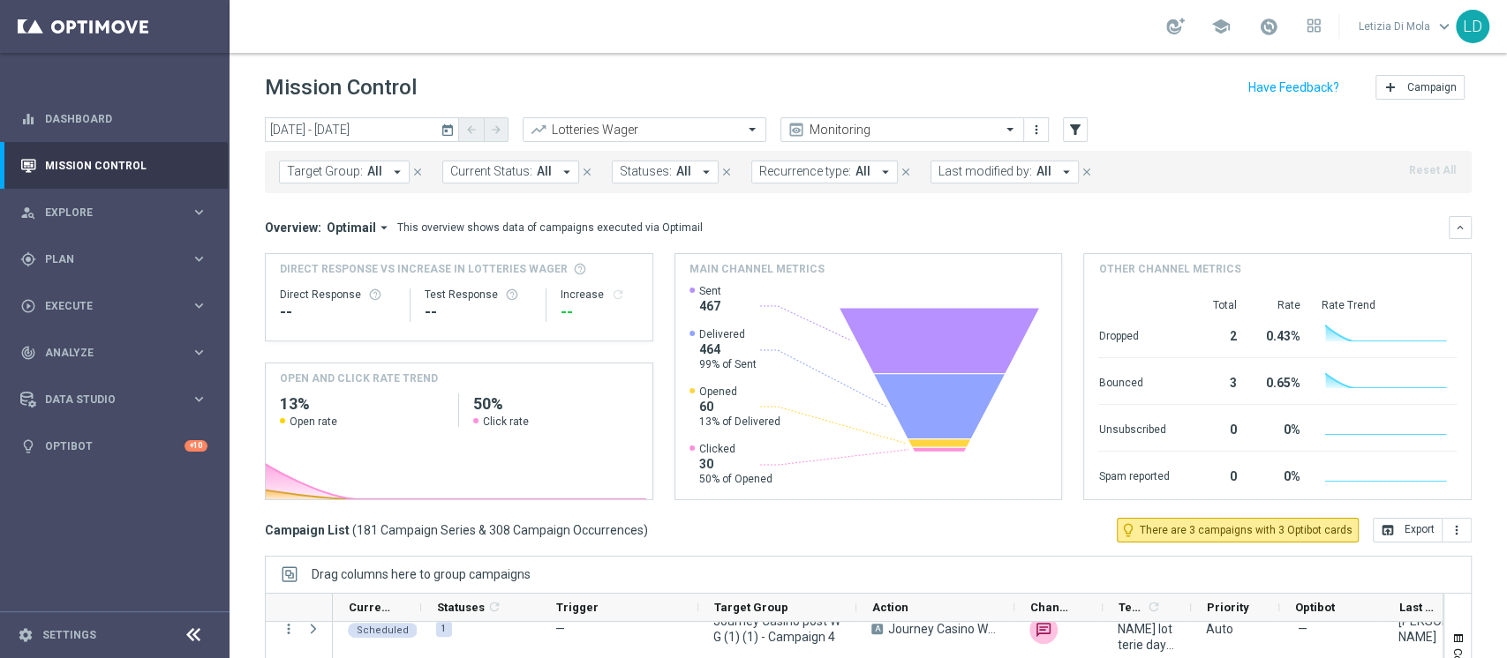
click at [1058, 170] on icon "arrow_drop_down" at bounding box center [1066, 172] width 16 height 16
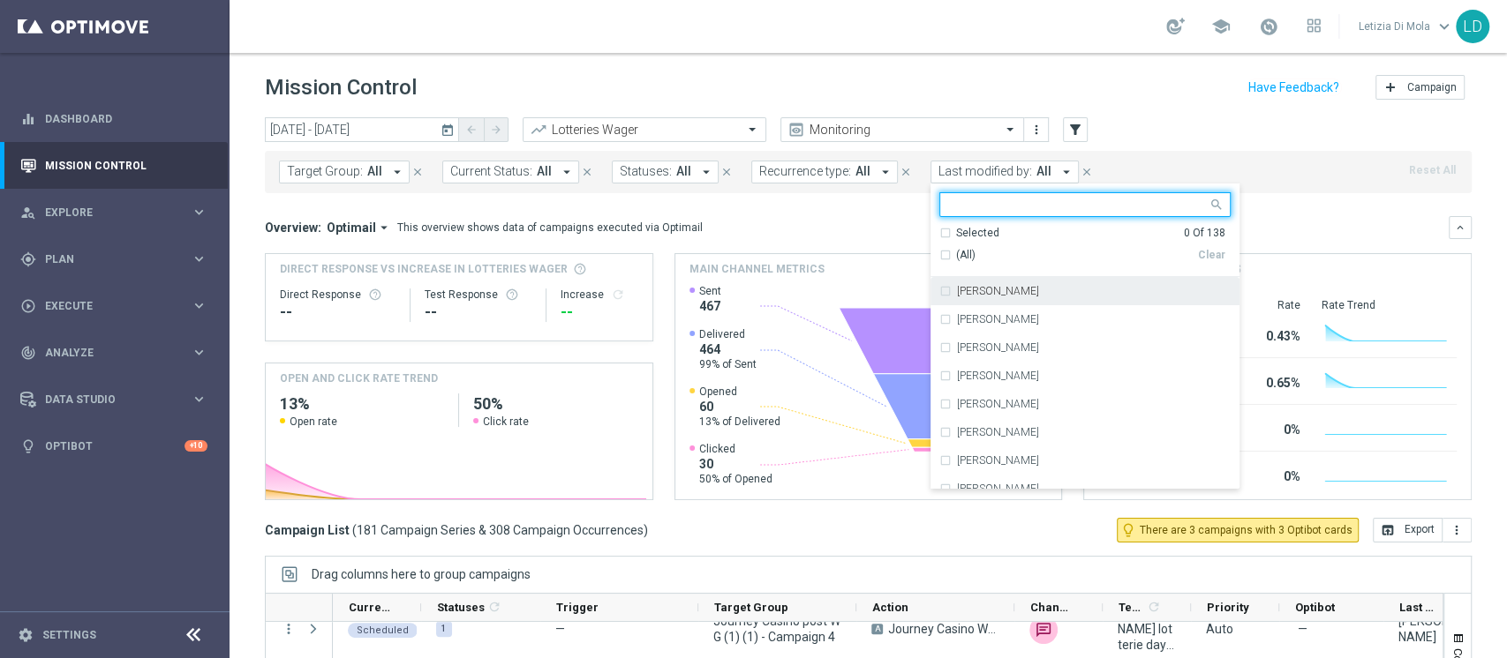
click at [997, 198] on input "text" at bounding box center [1078, 205] width 259 height 15
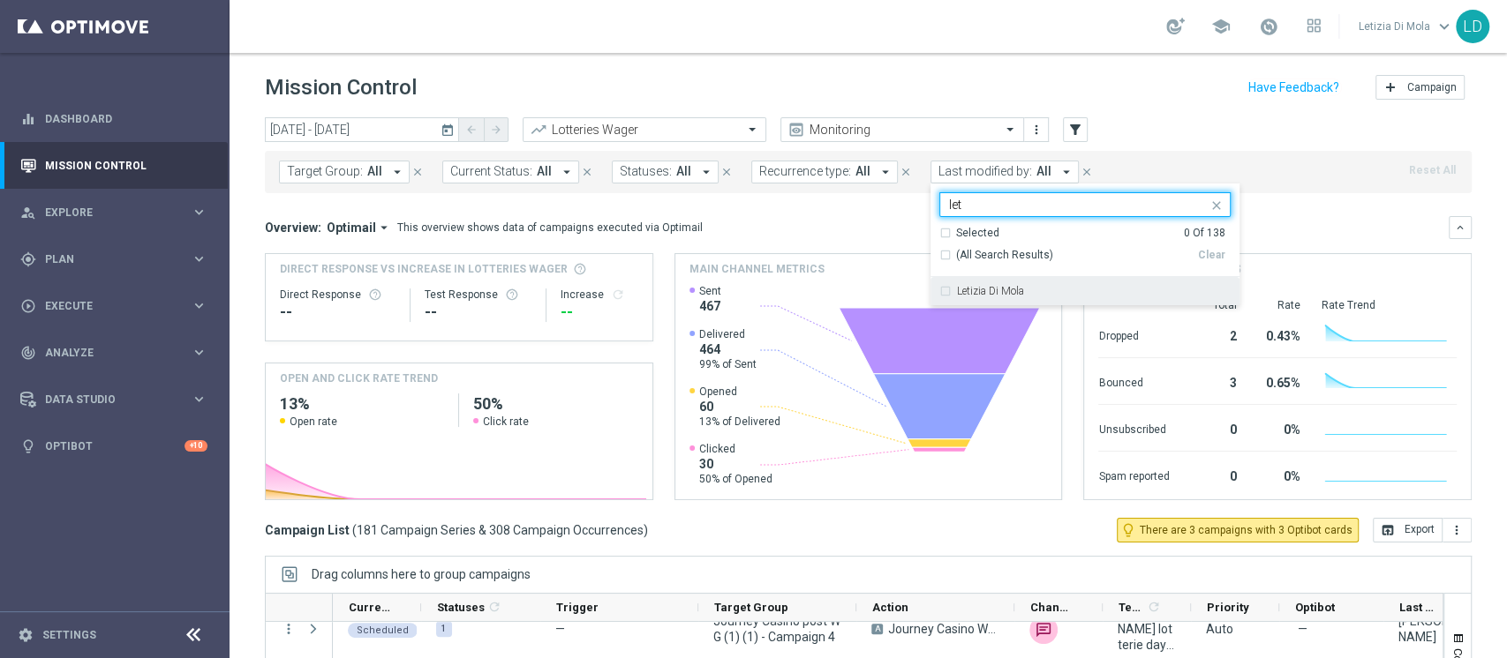
click at [996, 291] on label "Letizia Di Mola" at bounding box center [990, 291] width 67 height 11
type input "let"
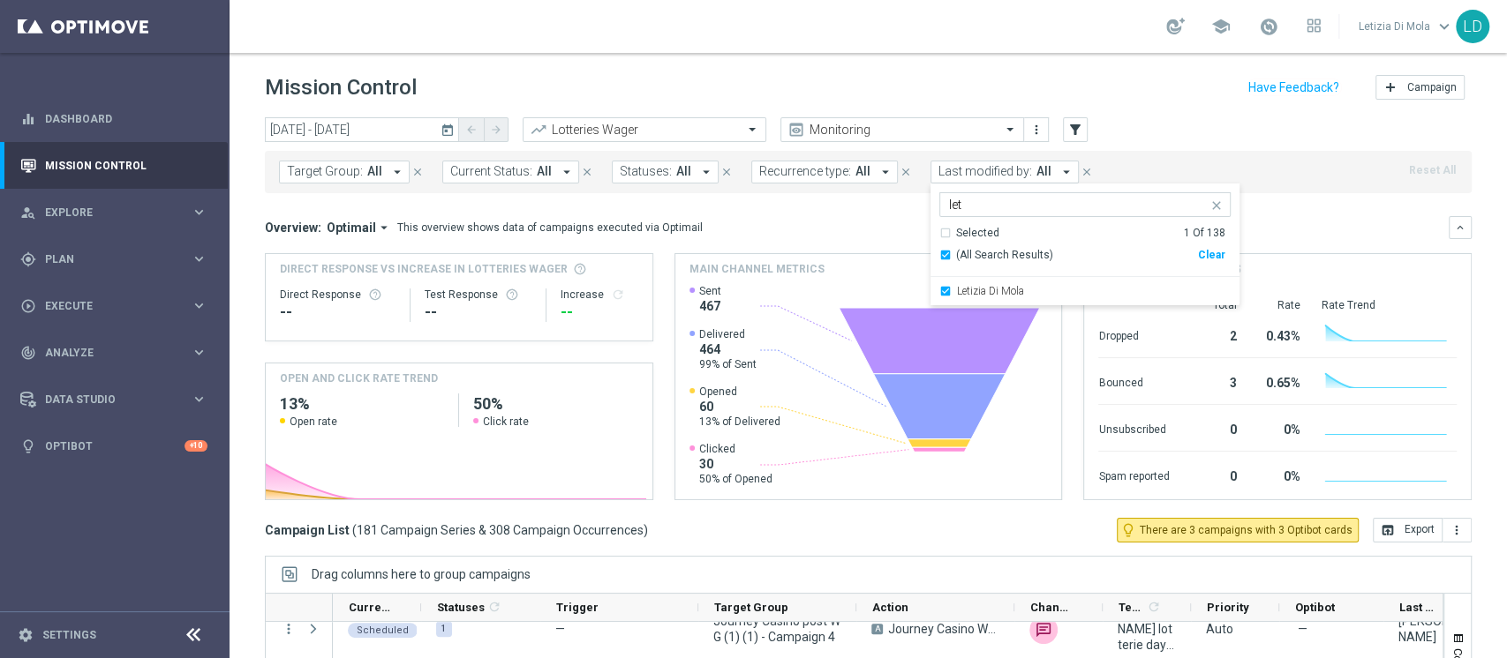
click at [1293, 221] on div "Overview: Optimail arrow_drop_down This overview shows data of campaigns execut…" at bounding box center [857, 228] width 1184 height 16
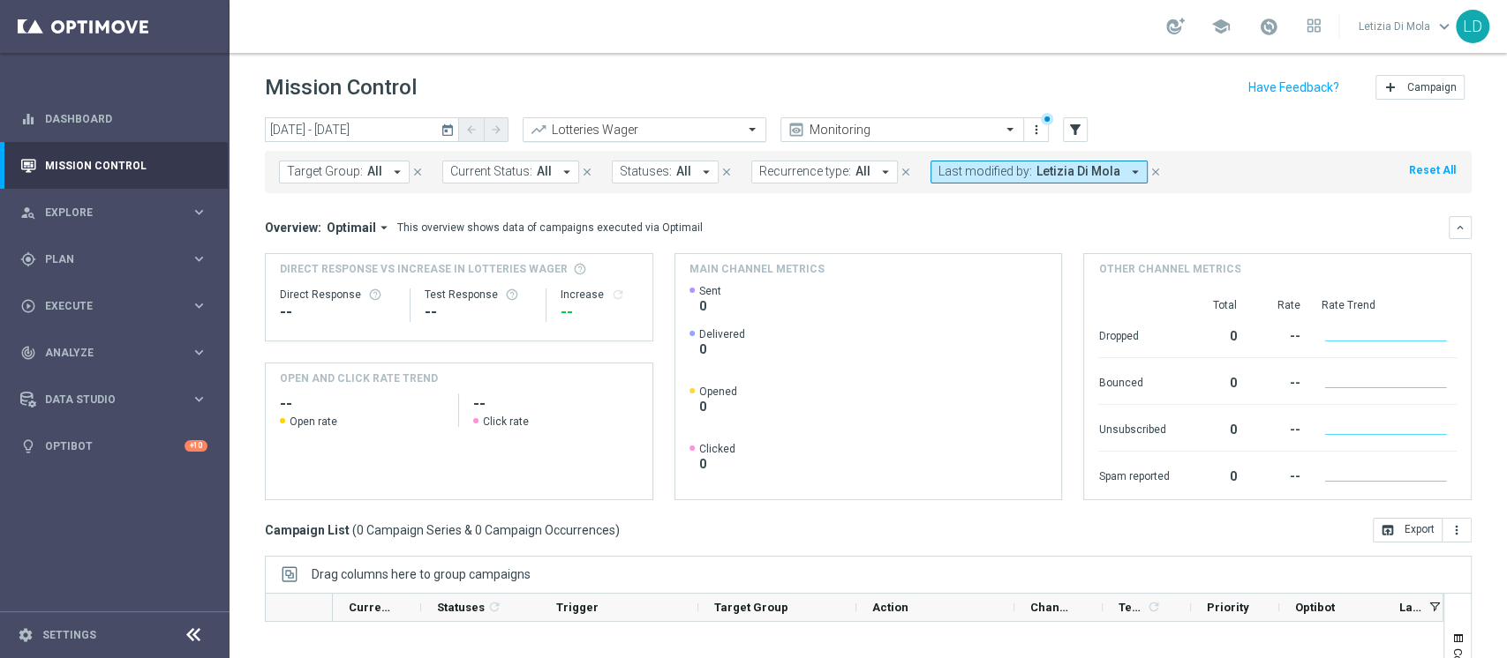
click at [760, 132] on span at bounding box center [754, 129] width 22 height 15
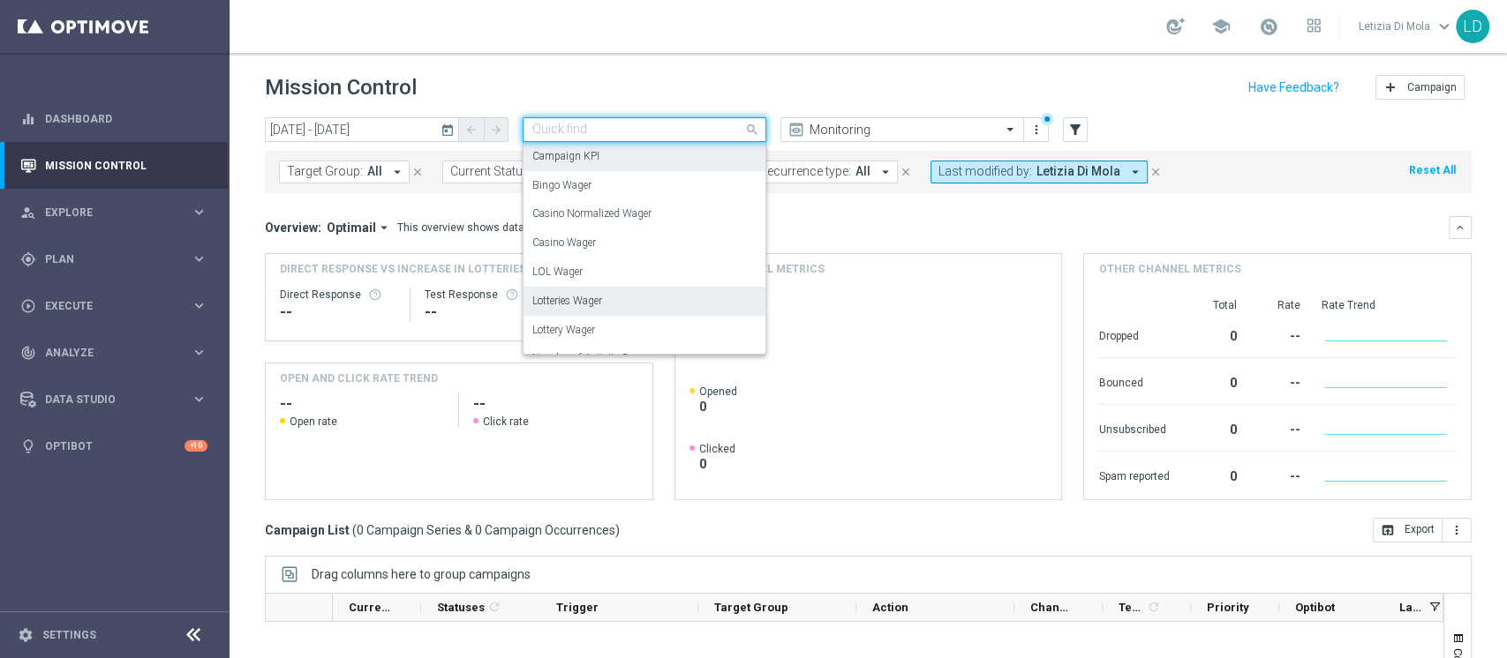
click at [628, 160] on div "Campaign KPI" at bounding box center [644, 156] width 224 height 29
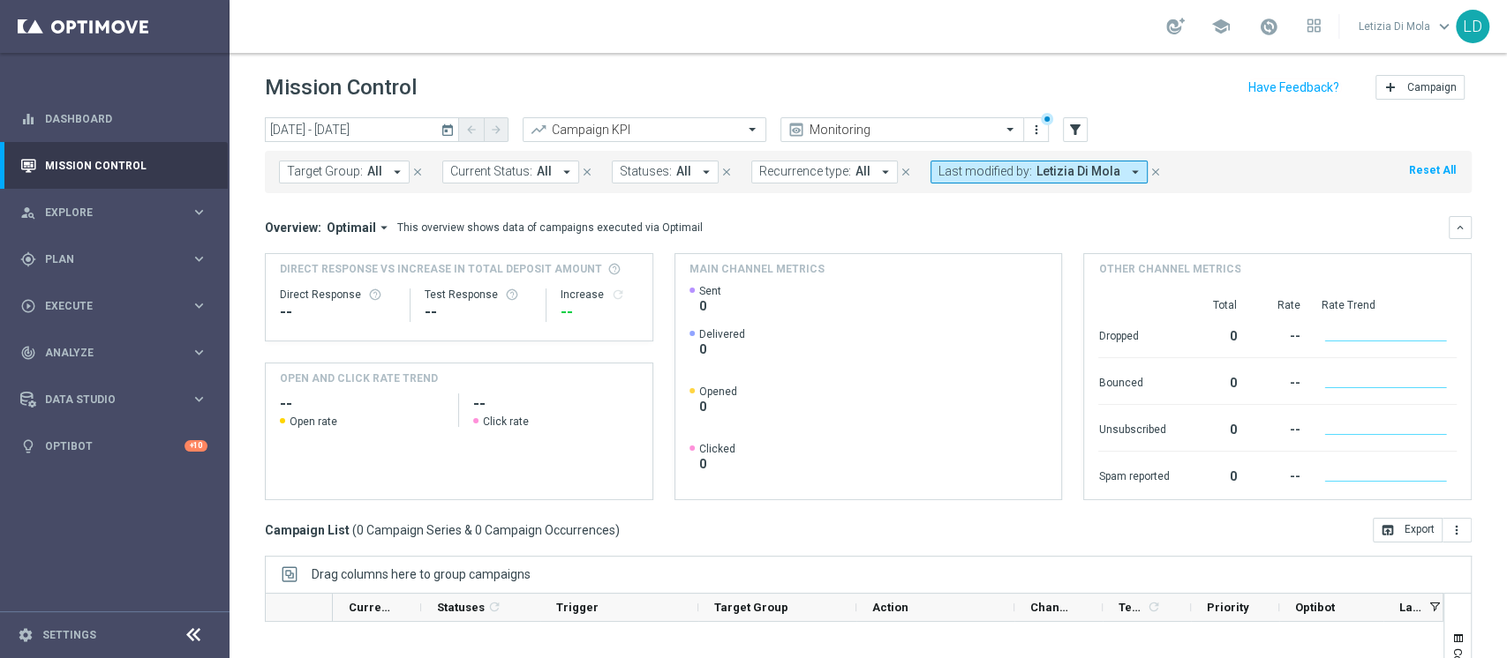
click at [446, 128] on icon "today" at bounding box center [448, 130] width 16 height 16
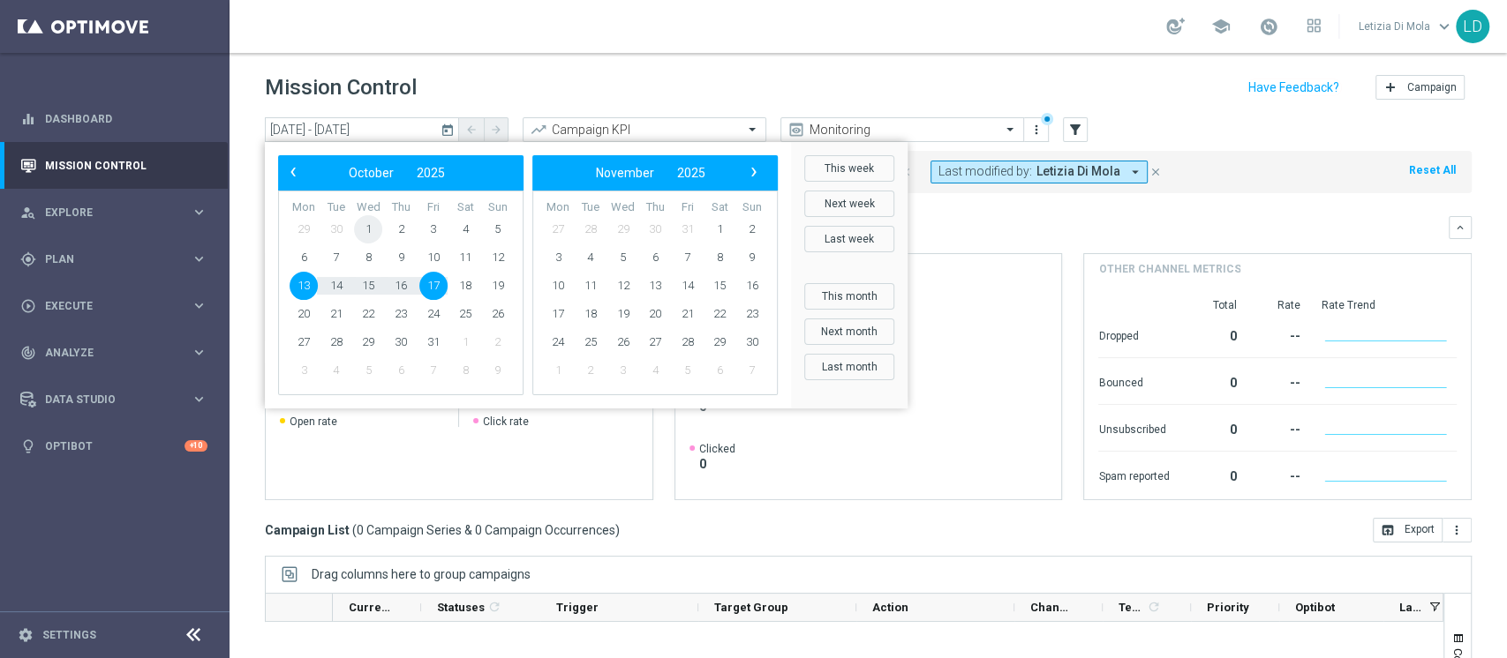
click at [364, 223] on span "1" at bounding box center [368, 229] width 28 height 28
click at [425, 231] on span "3" at bounding box center [433, 229] width 28 height 28
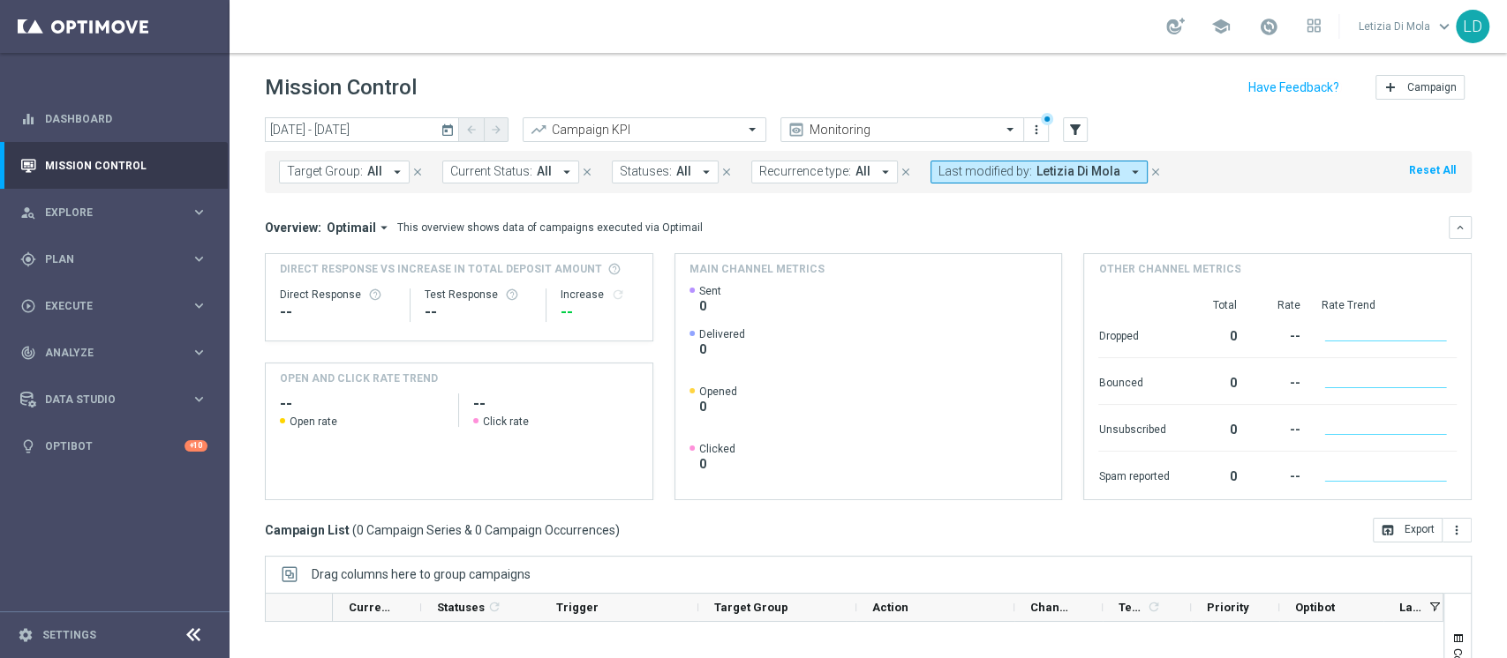
click at [448, 131] on icon "today" at bounding box center [448, 130] width 16 height 16
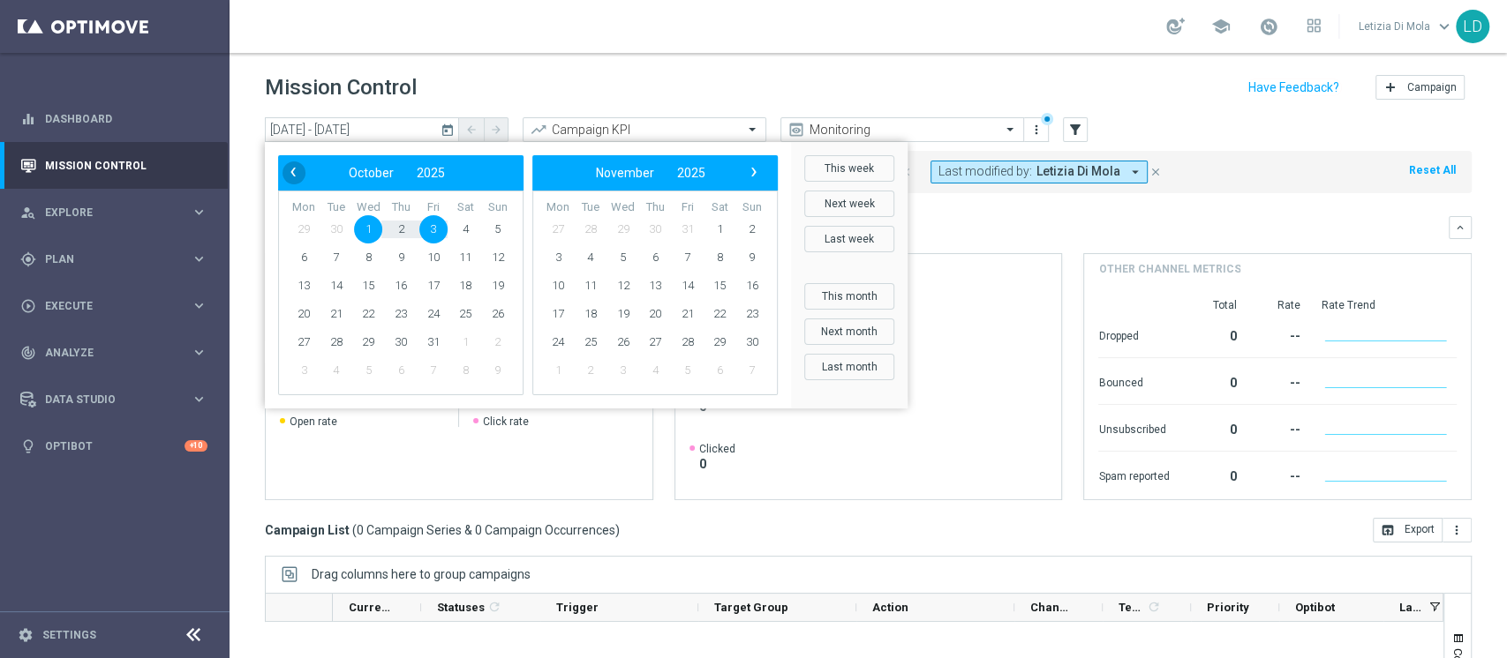
click at [293, 171] on span "‹" at bounding box center [293, 172] width 23 height 23
click at [304, 226] on span "1" at bounding box center [303, 229] width 28 height 28
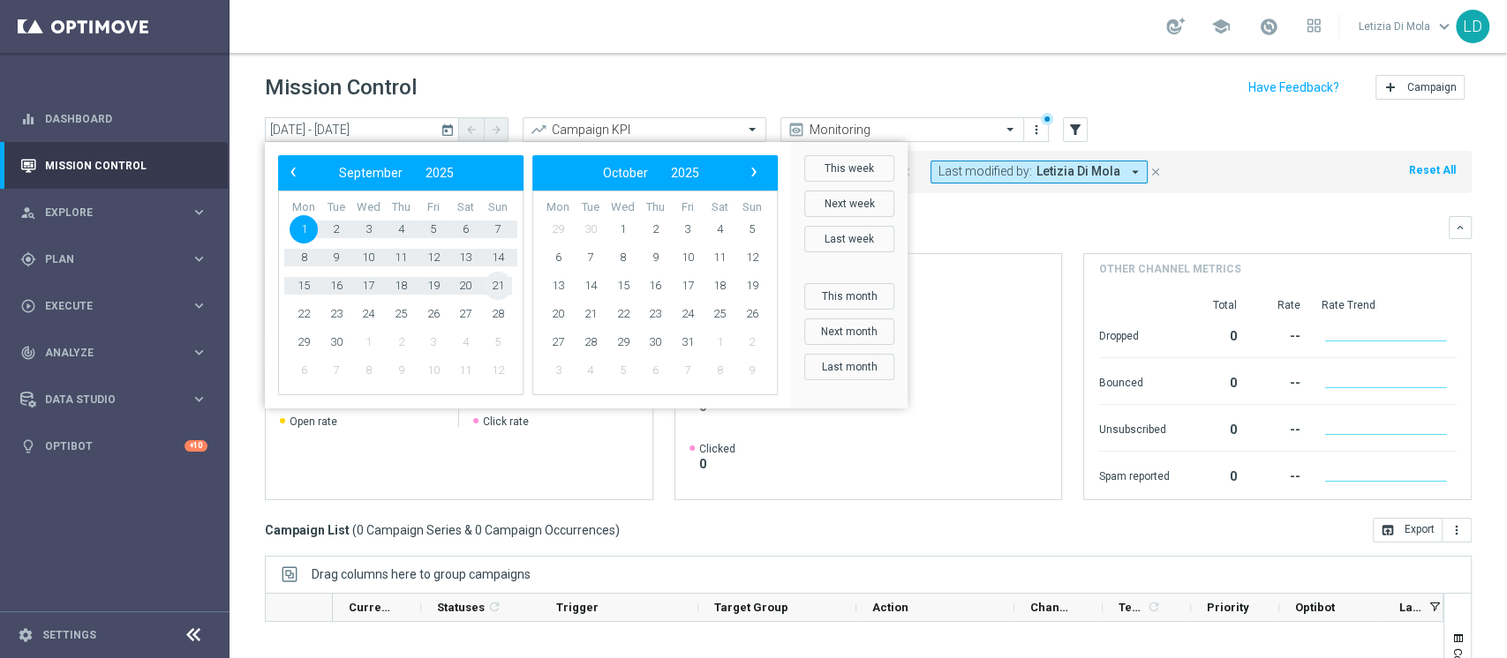
click at [490, 293] on span "21" at bounding box center [498, 286] width 28 height 28
type input "01 Sep 2025 - 21 Sep 2025"
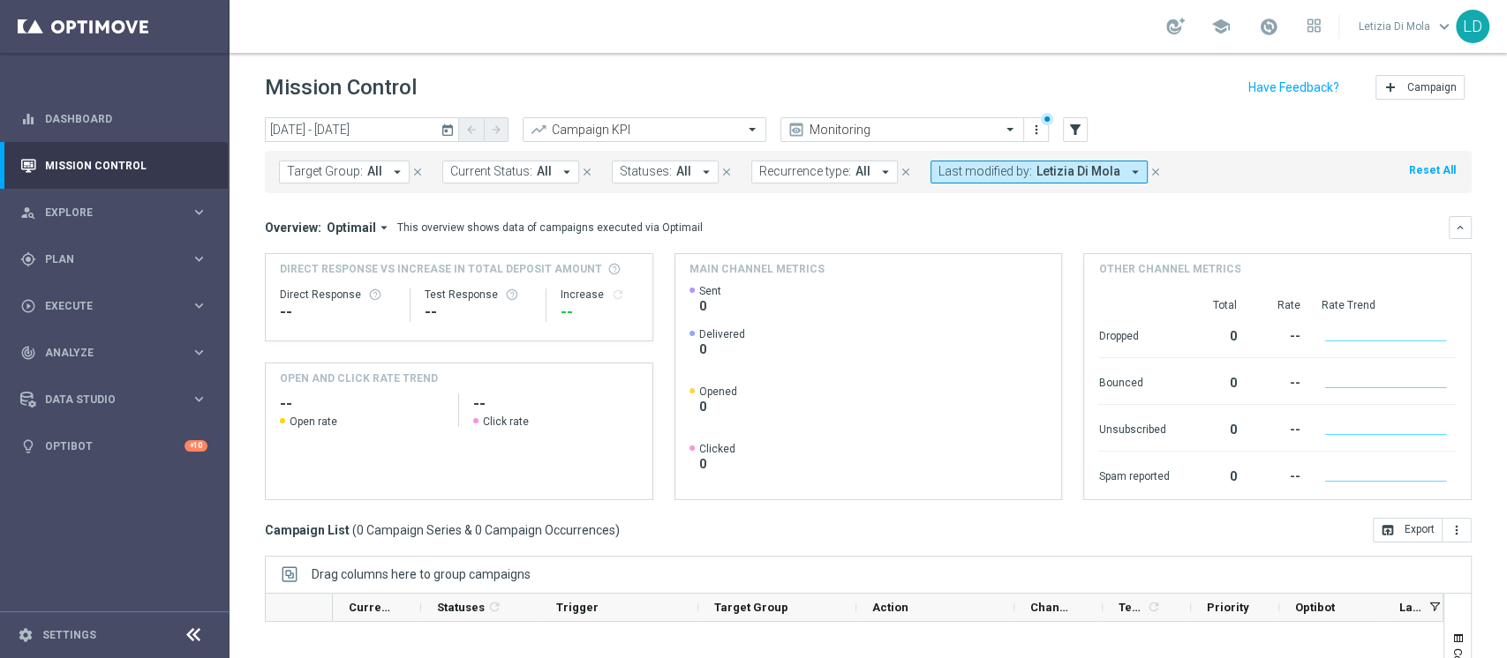
click at [1423, 169] on button "Reset All" at bounding box center [1432, 170] width 50 height 19
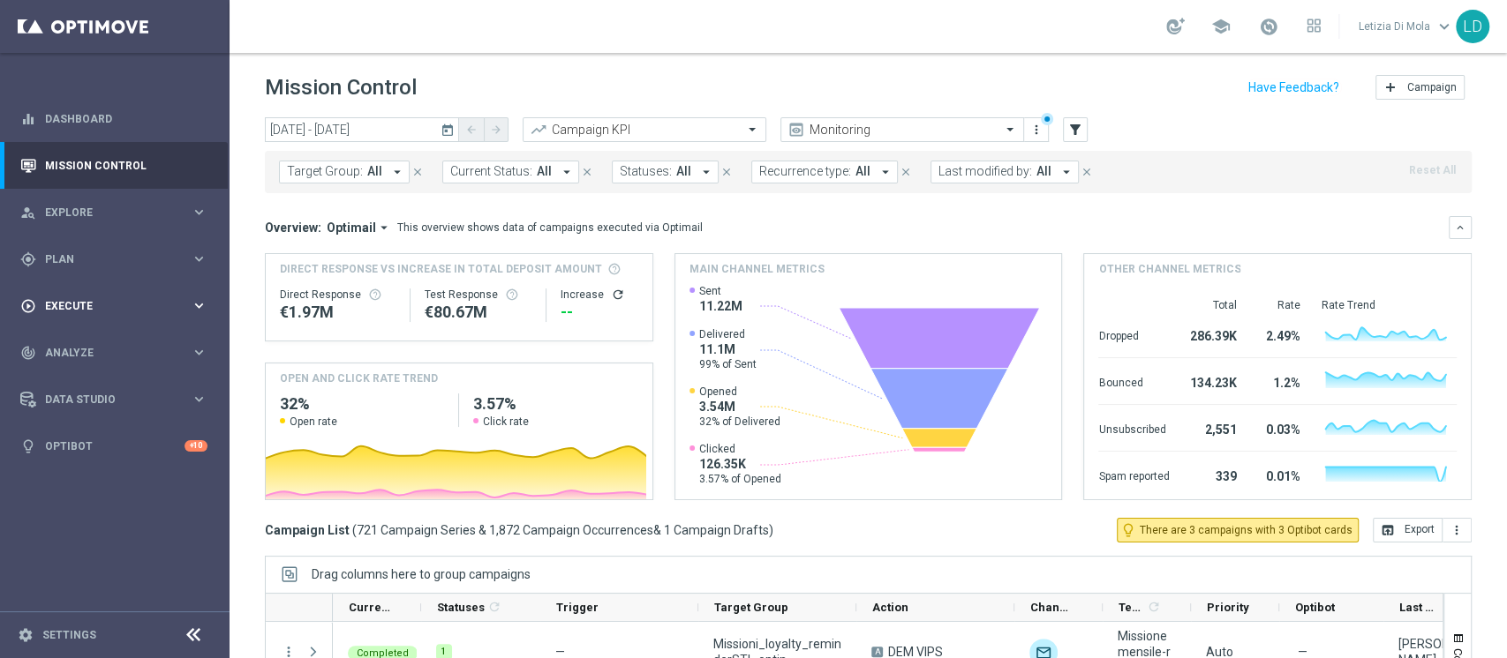
click at [186, 308] on span "Execute" at bounding box center [118, 306] width 146 height 11
click at [83, 343] on link "Campaign Builder" at bounding box center [115, 342] width 138 height 14
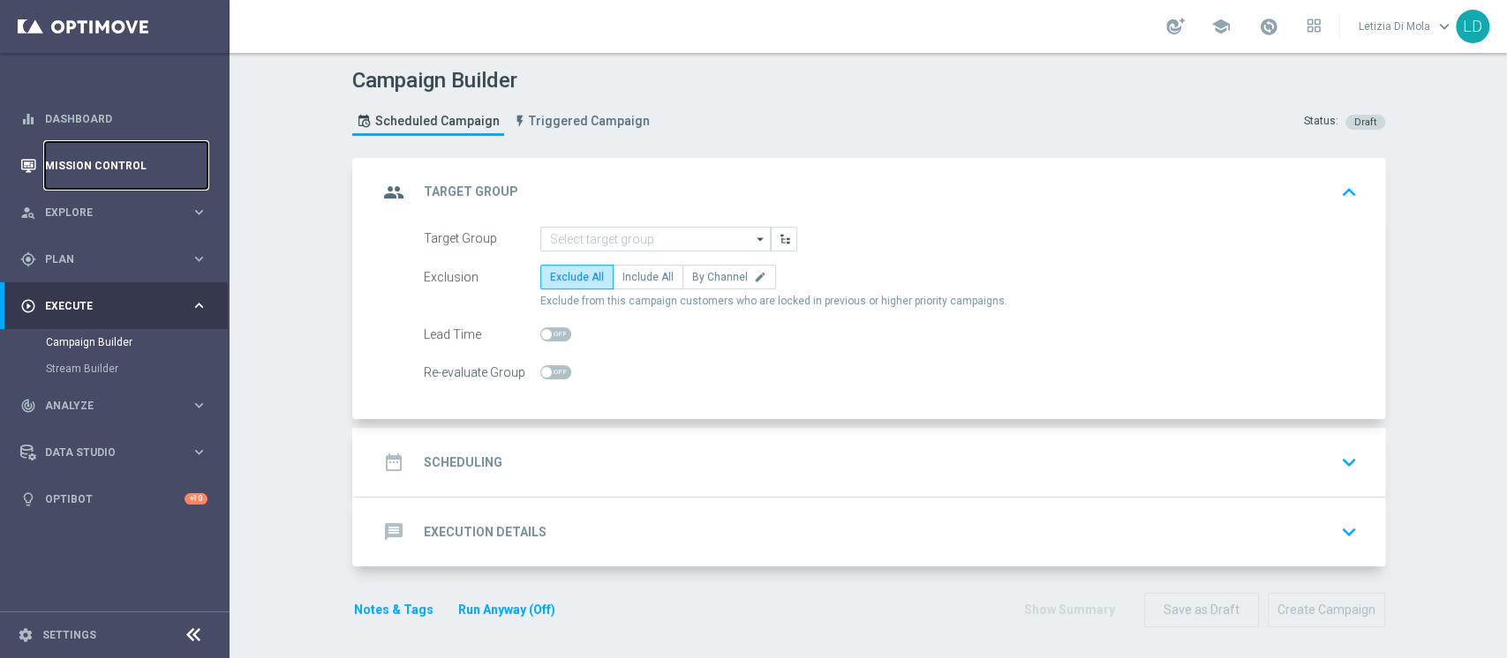
click at [86, 169] on link "Mission Control" at bounding box center [126, 165] width 162 height 47
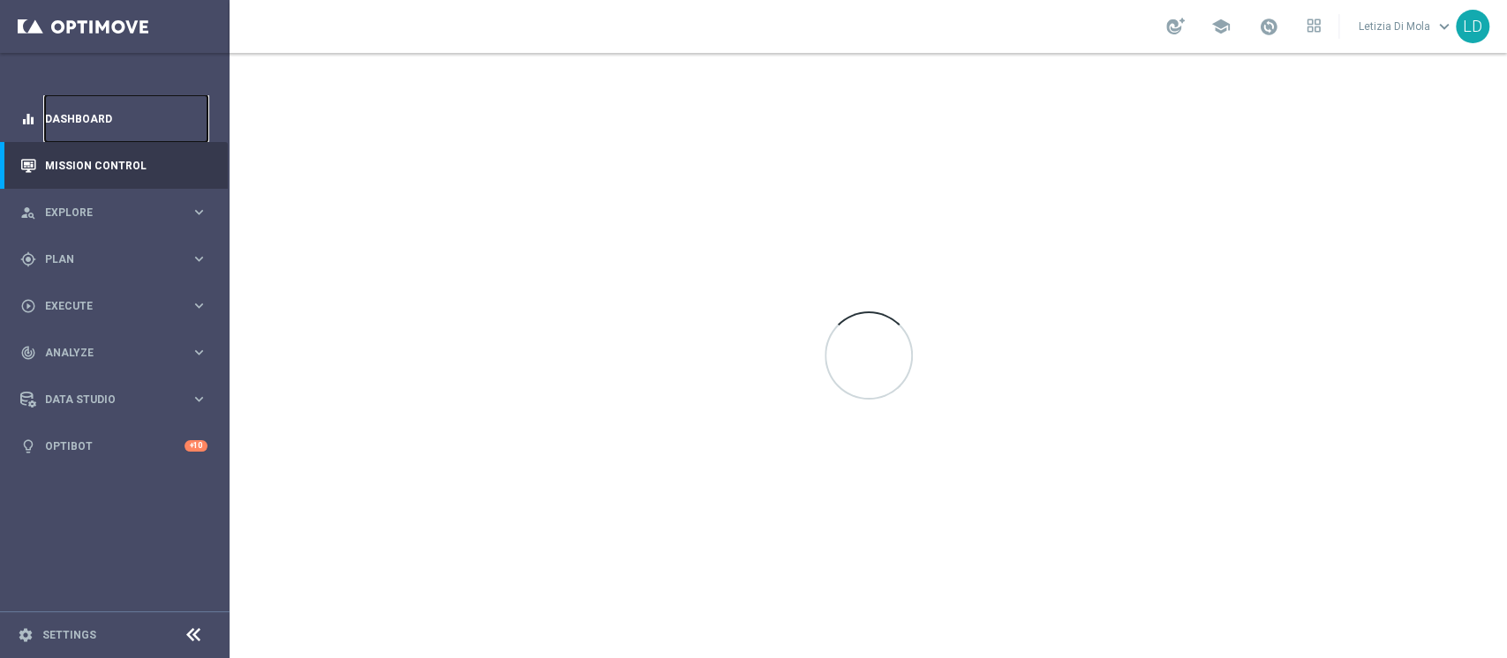
click at [79, 120] on link "Dashboard" at bounding box center [126, 118] width 162 height 47
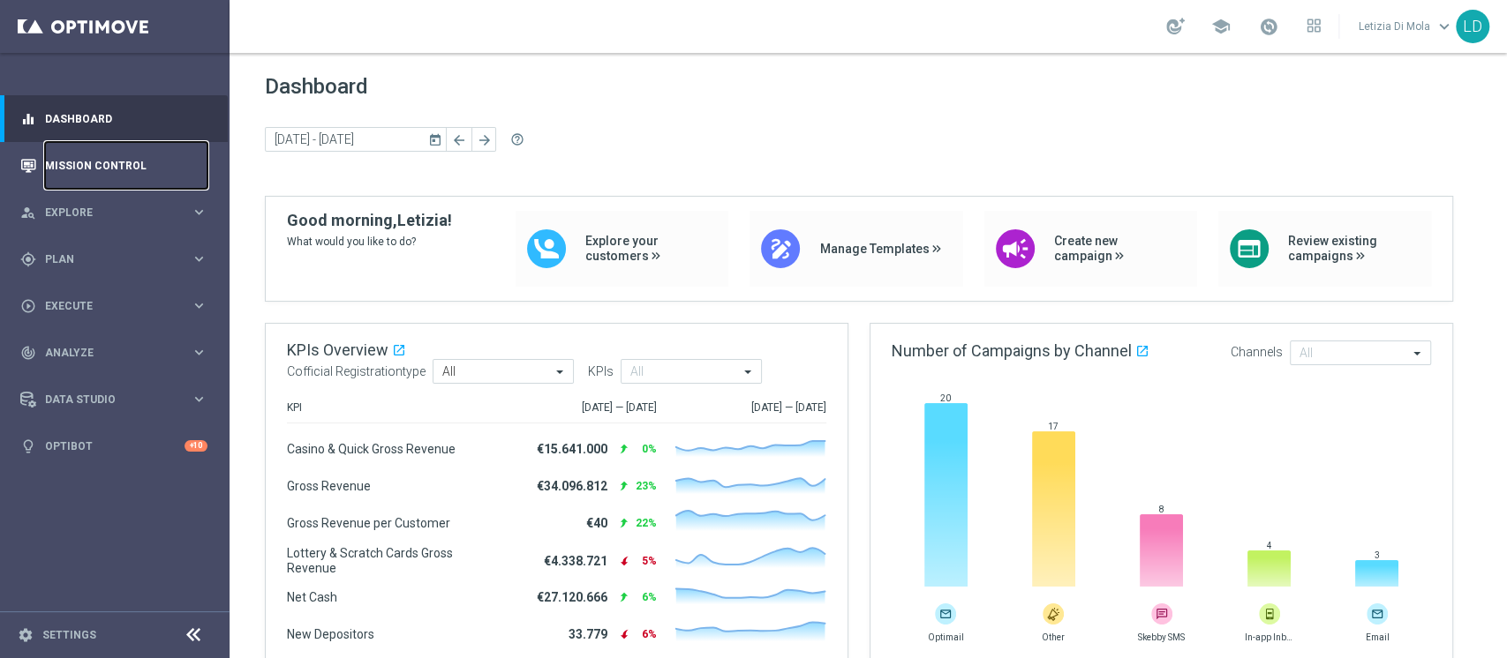
click at [71, 159] on link "Mission Control" at bounding box center [126, 165] width 162 height 47
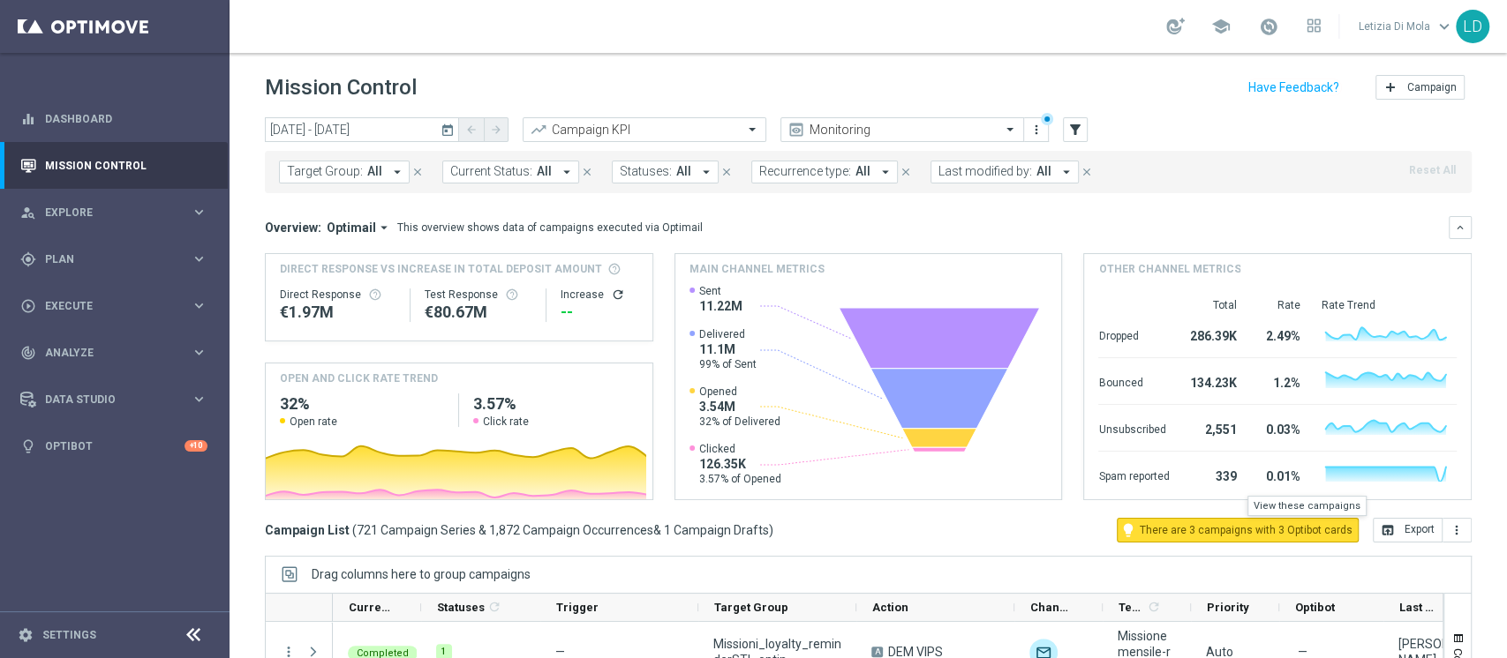
click at [1283, 534] on span "There are 3 campaigns with 3 Optibot cards" at bounding box center [1245, 530] width 213 height 16
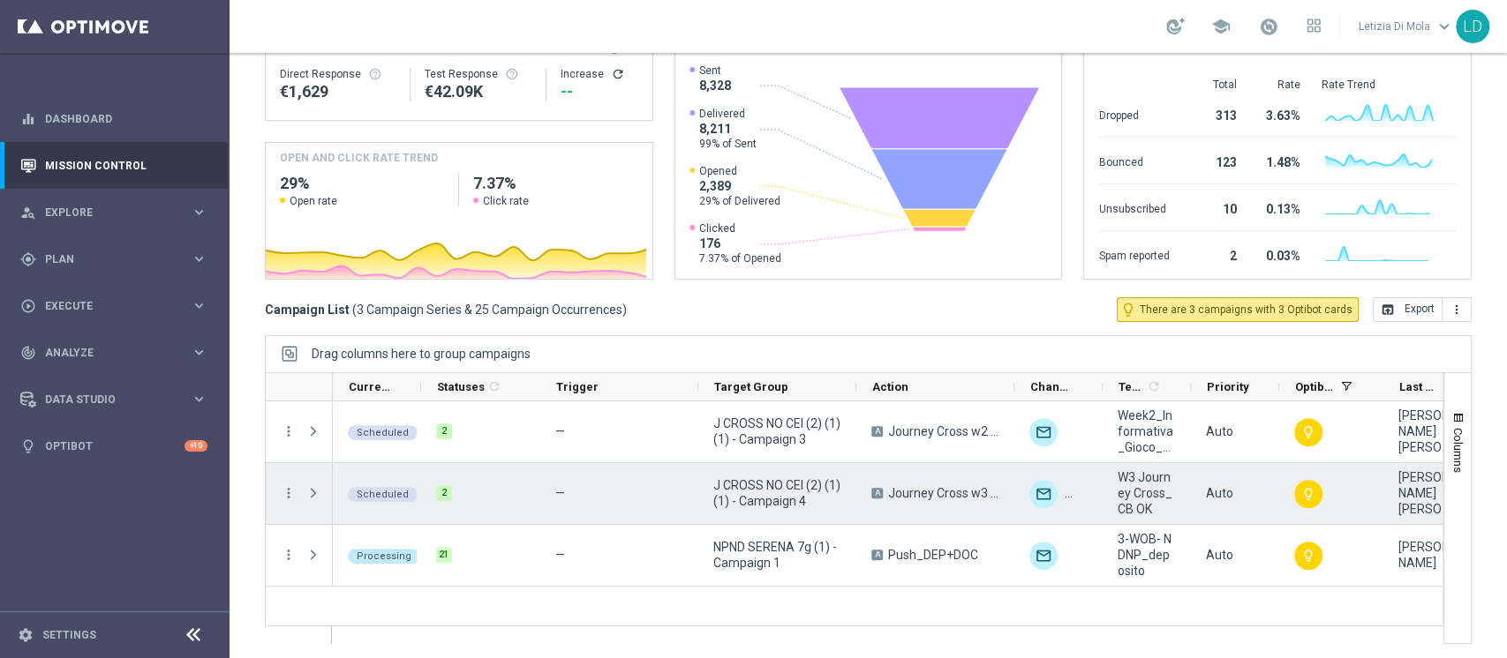
scroll to position [223, 0]
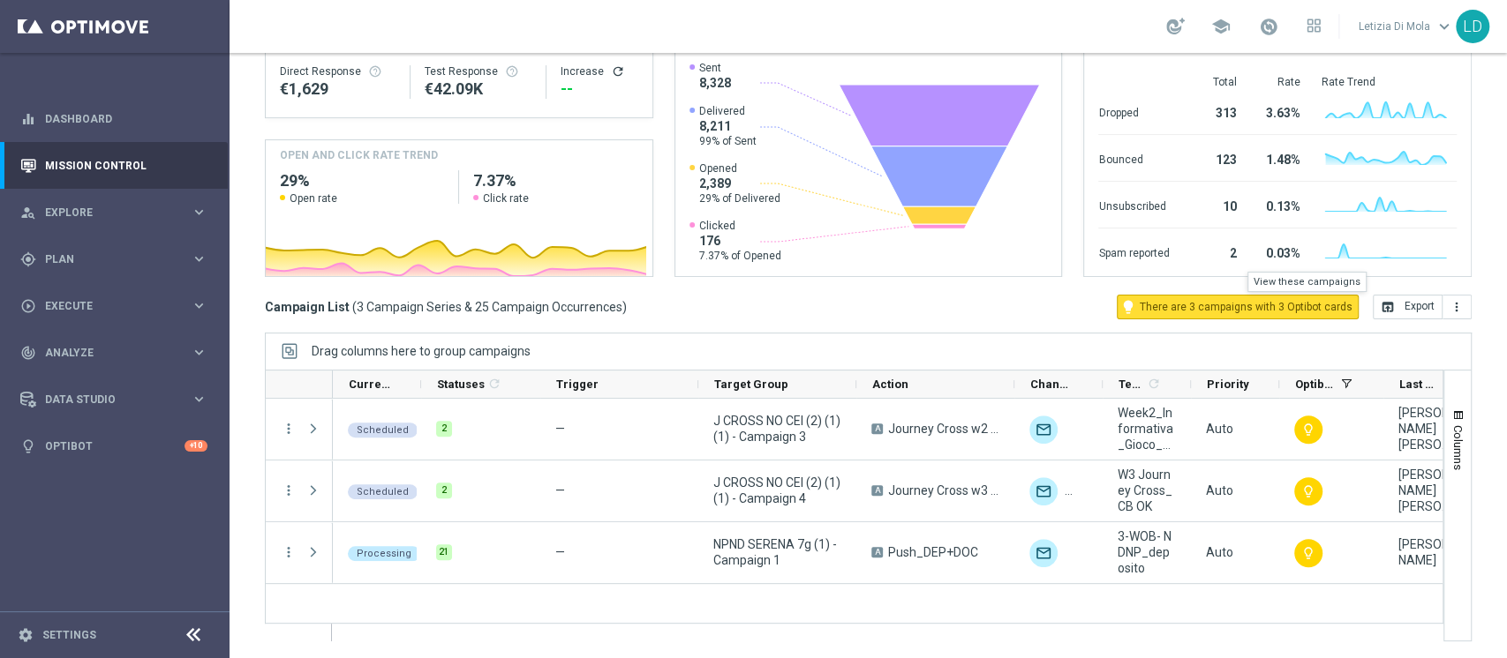
click at [1123, 307] on icon "lightbulb" at bounding box center [1128, 307] width 16 height 16
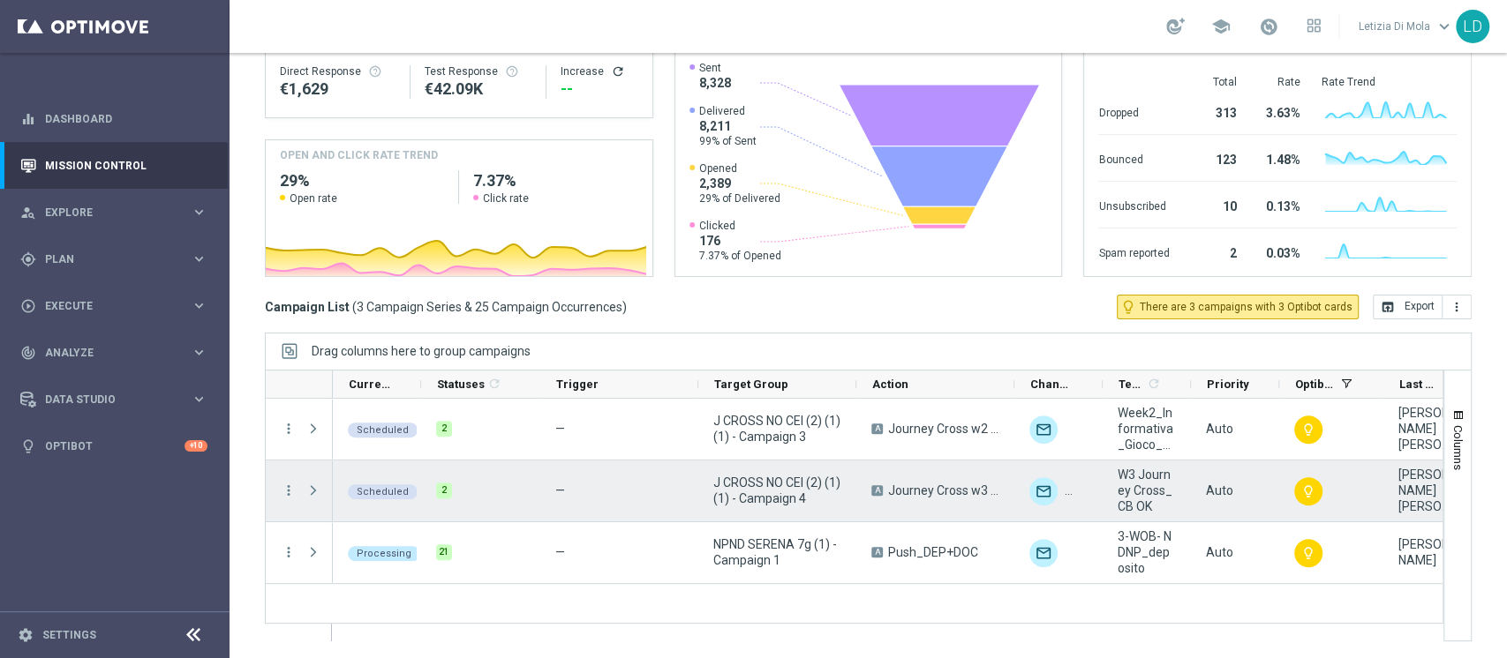
scroll to position [0, 0]
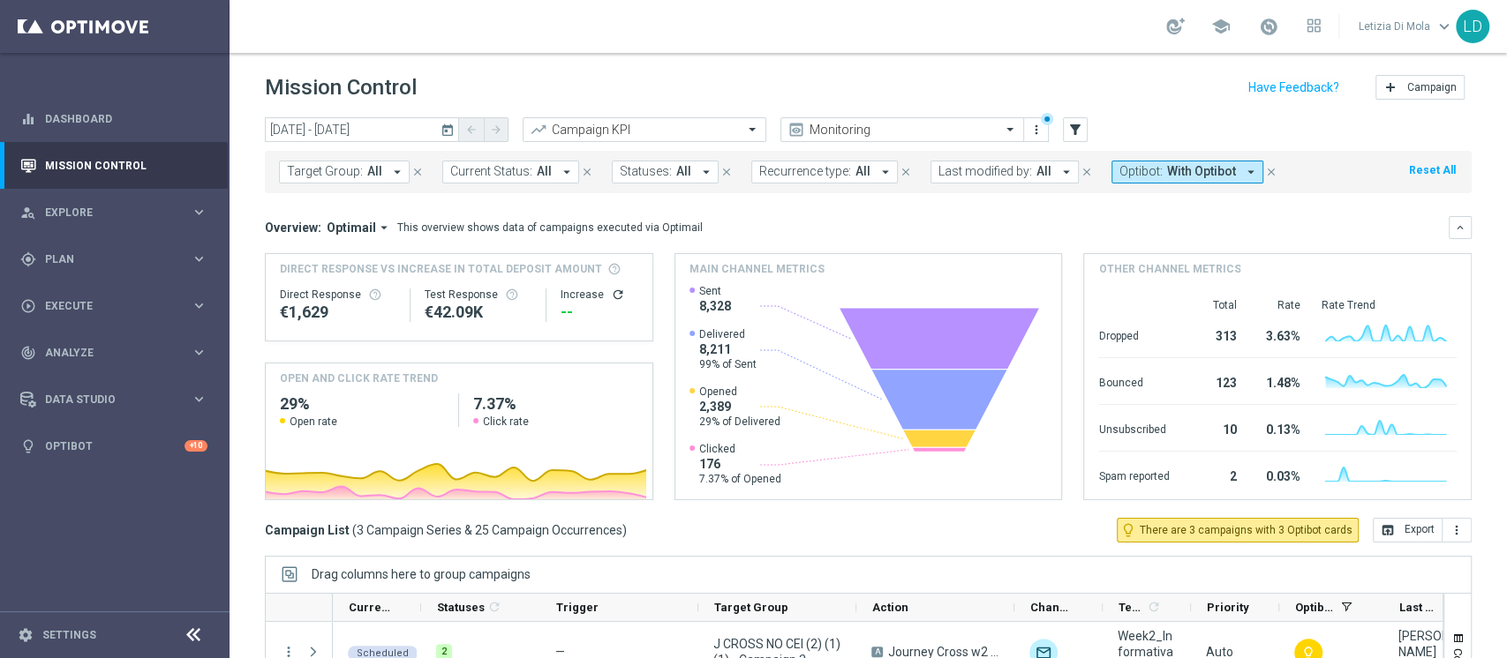
click at [445, 128] on icon "today" at bounding box center [448, 130] width 16 height 16
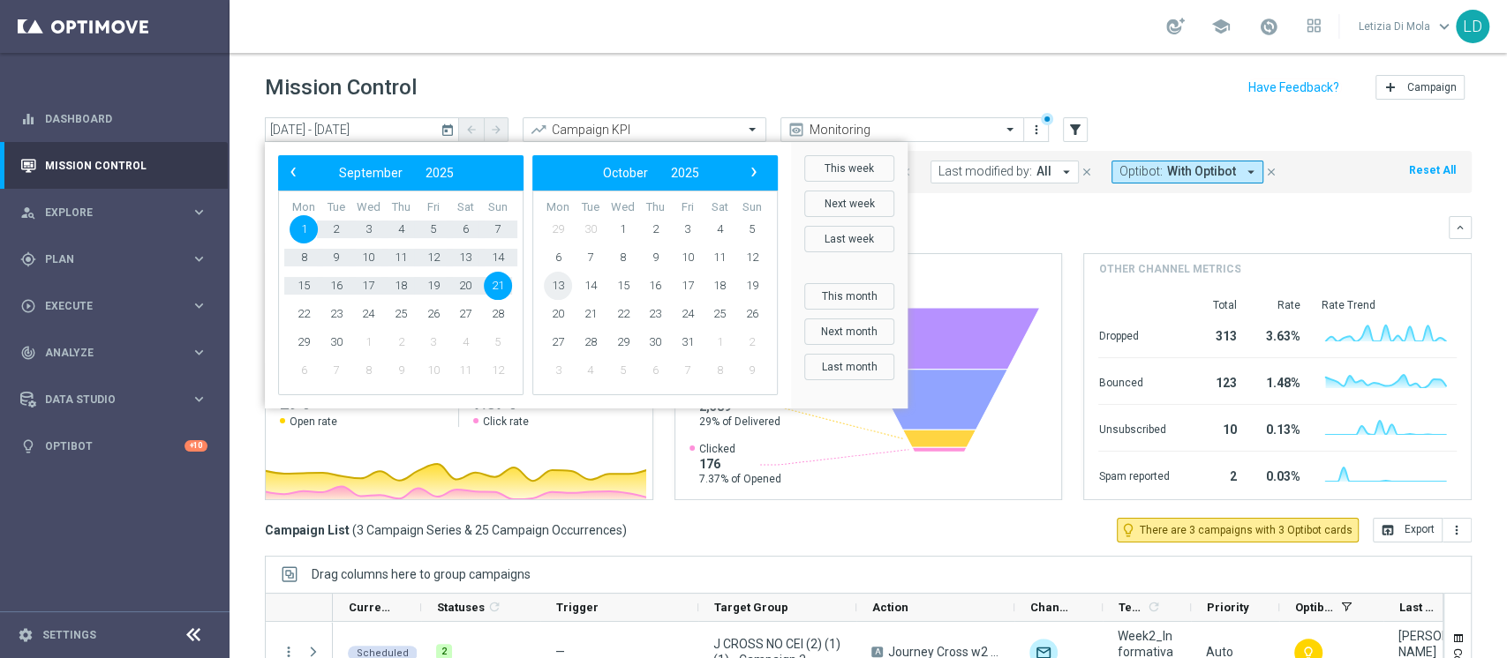
click at [558, 285] on span "13" at bounding box center [558, 286] width 28 height 28
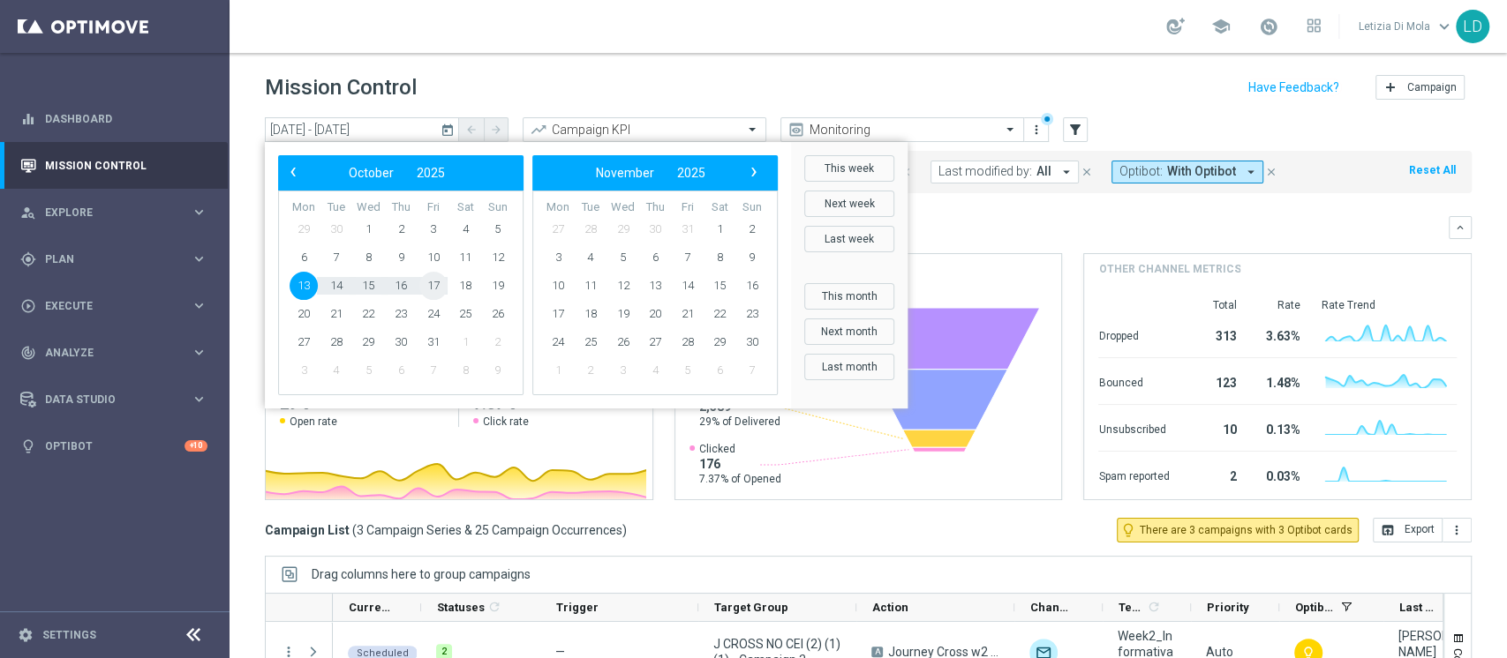
click at [438, 287] on span "17" at bounding box center [433, 286] width 28 height 28
type input "13 Oct 2025 - 17 Oct 2025"
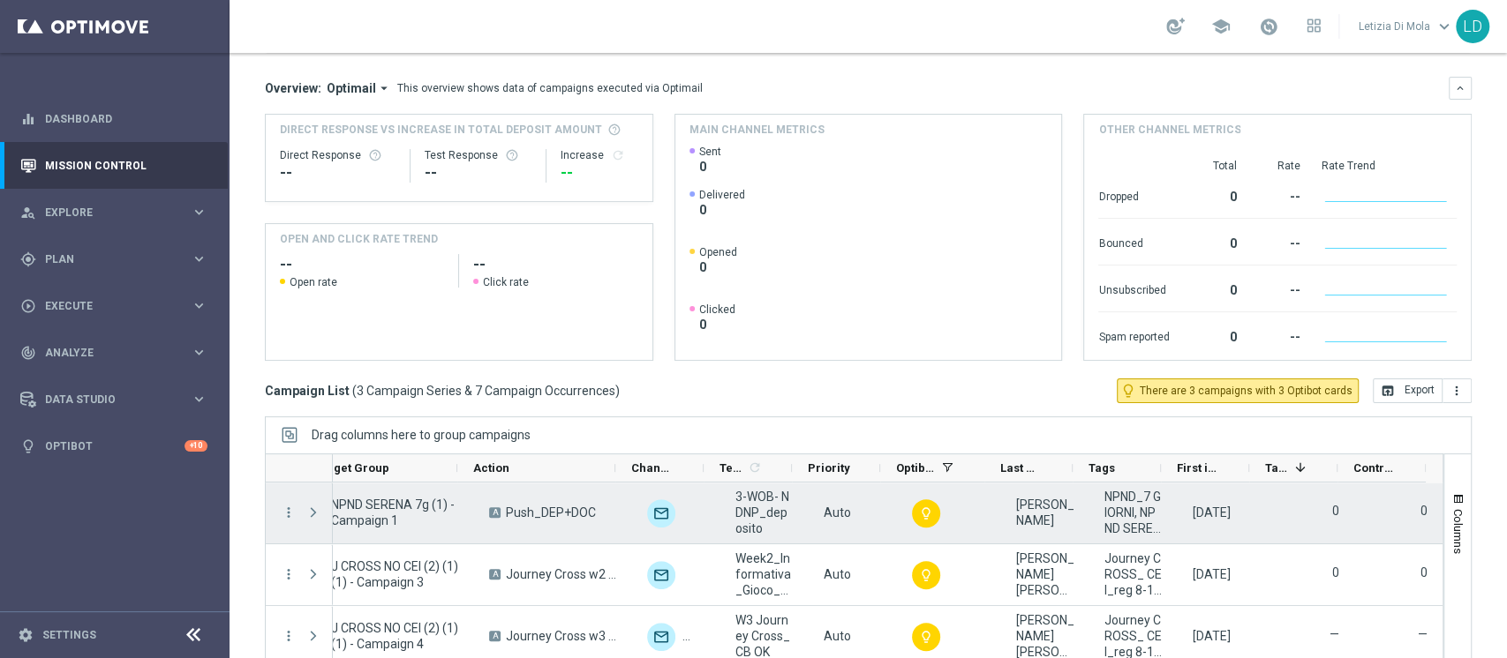
scroll to position [223, 0]
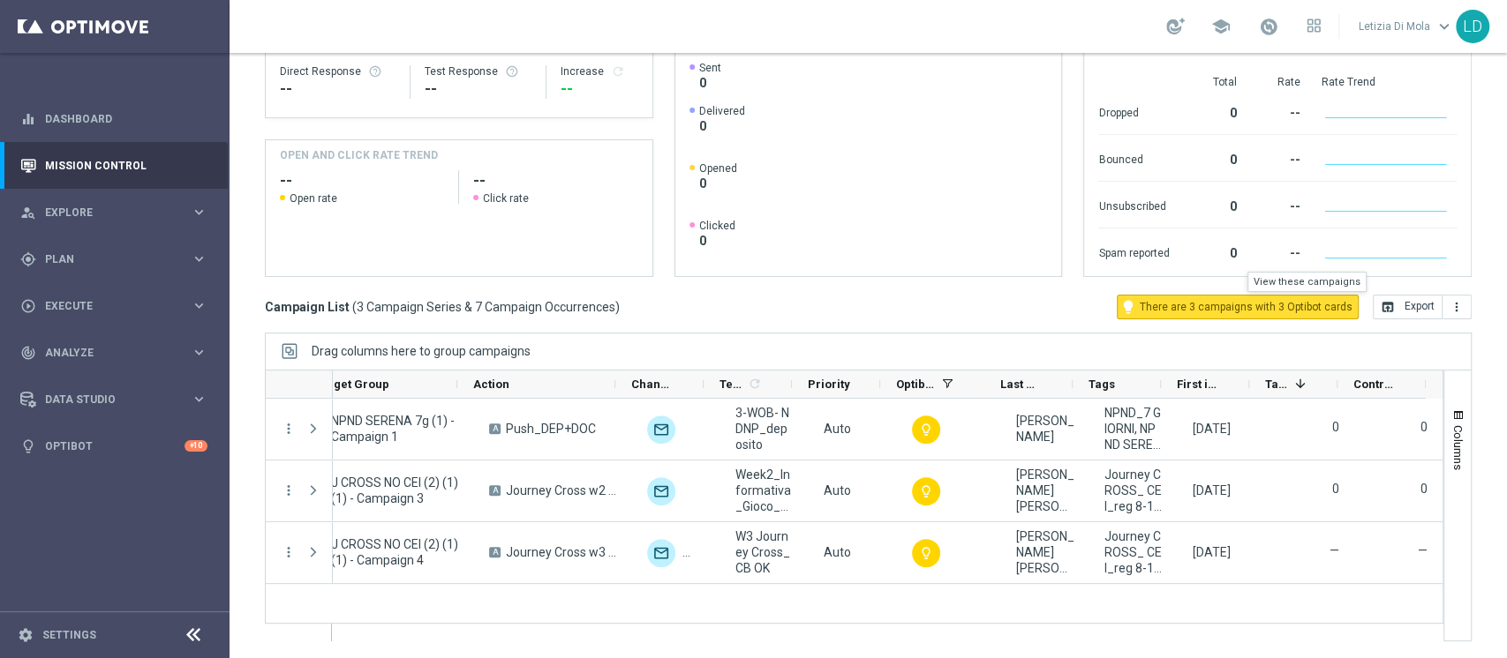
click at [1328, 303] on span "There are 3 campaigns with 3 Optibot cards" at bounding box center [1245, 307] width 213 height 16
click at [1277, 302] on span "There are 3 campaigns with 3 Optibot cards" at bounding box center [1245, 307] width 213 height 16
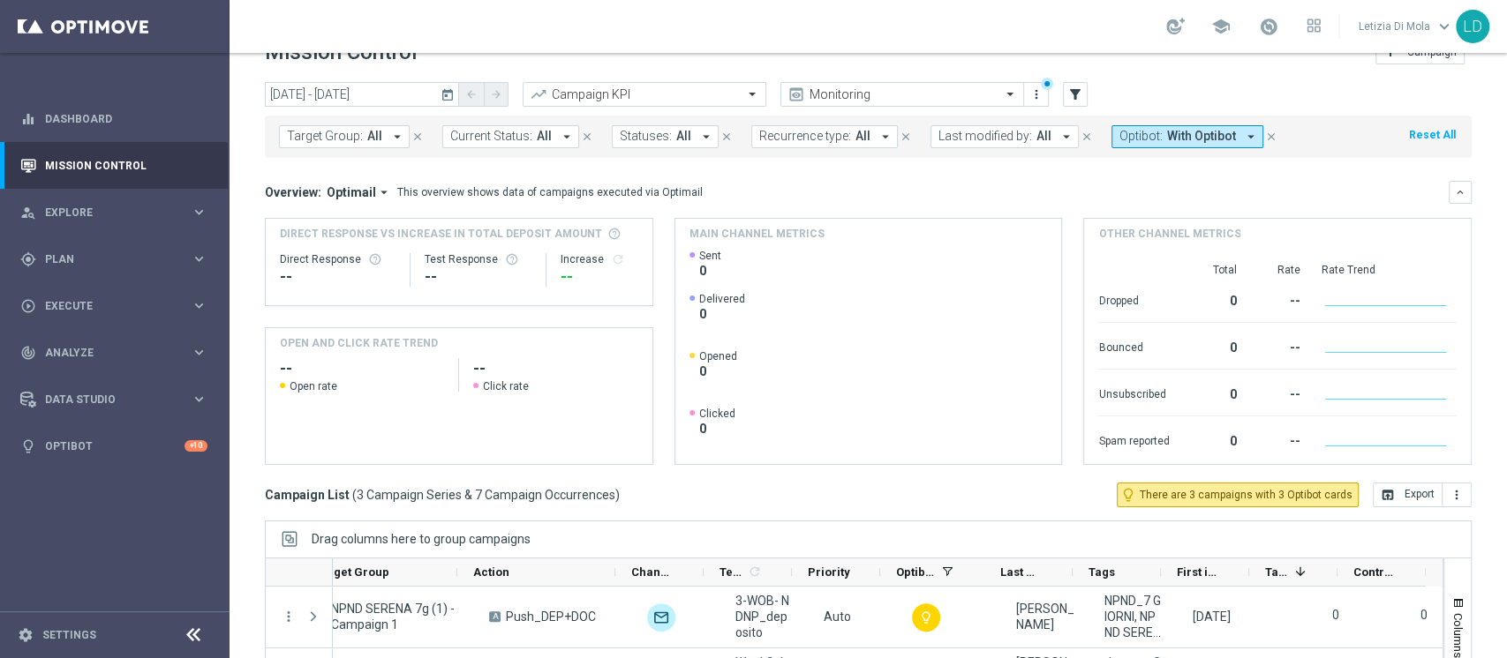
scroll to position [0, 0]
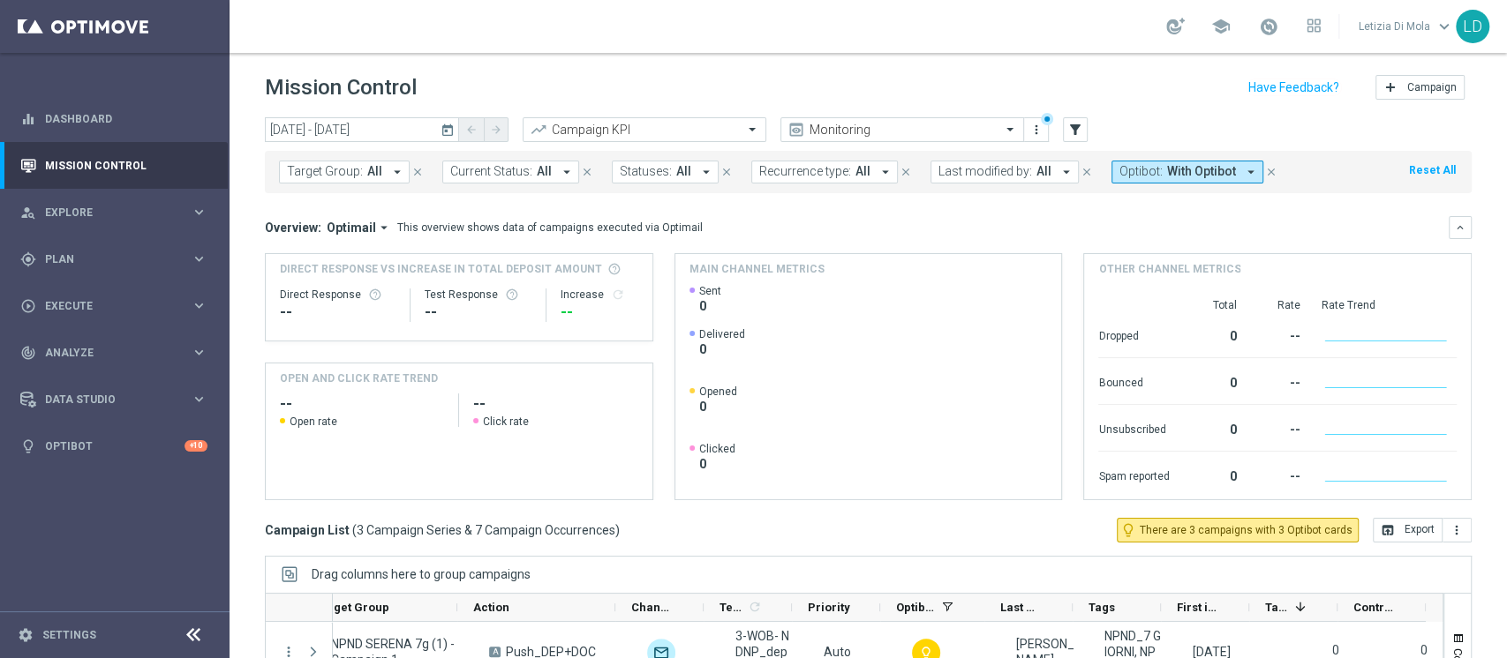
click at [1243, 172] on icon "arrow_drop_down" at bounding box center [1251, 172] width 16 height 16
click at [1120, 243] on div "(All)" at bounding box center [1183, 240] width 126 height 15
click at [1323, 216] on div "Overview: Optimail arrow_drop_down This overview shows data of campaigns execut…" at bounding box center [868, 227] width 1206 height 23
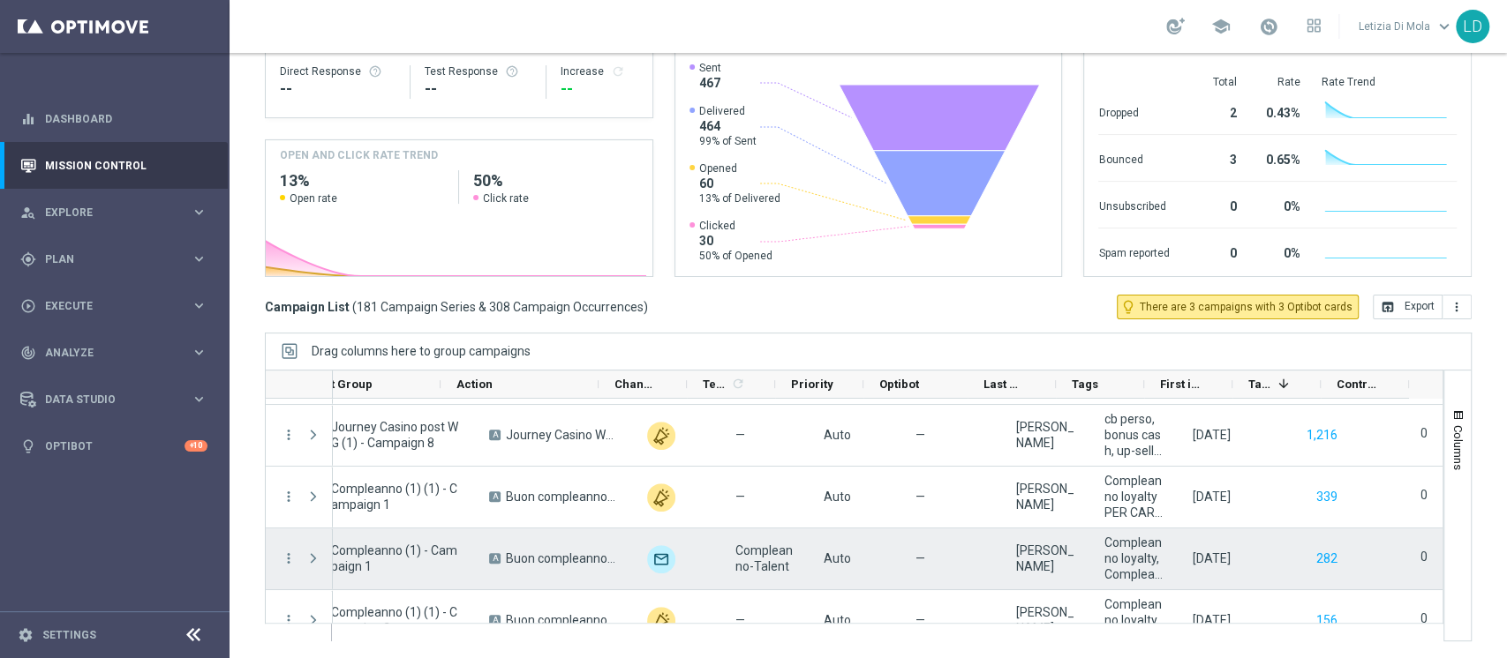
scroll to position [235, 0]
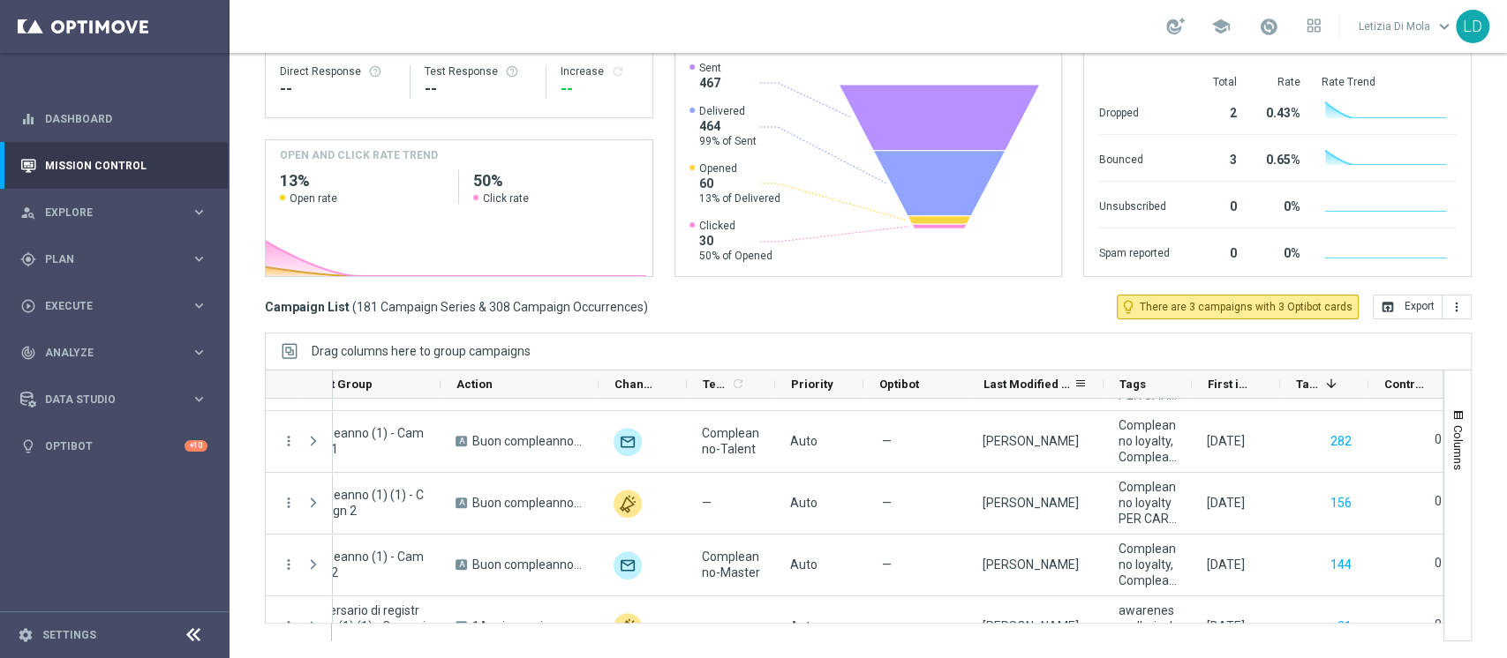
drag, startPoint x: 1053, startPoint y: 384, endPoint x: 1101, endPoint y: 384, distance: 47.7
click at [1101, 384] on div at bounding box center [1103, 384] width 7 height 27
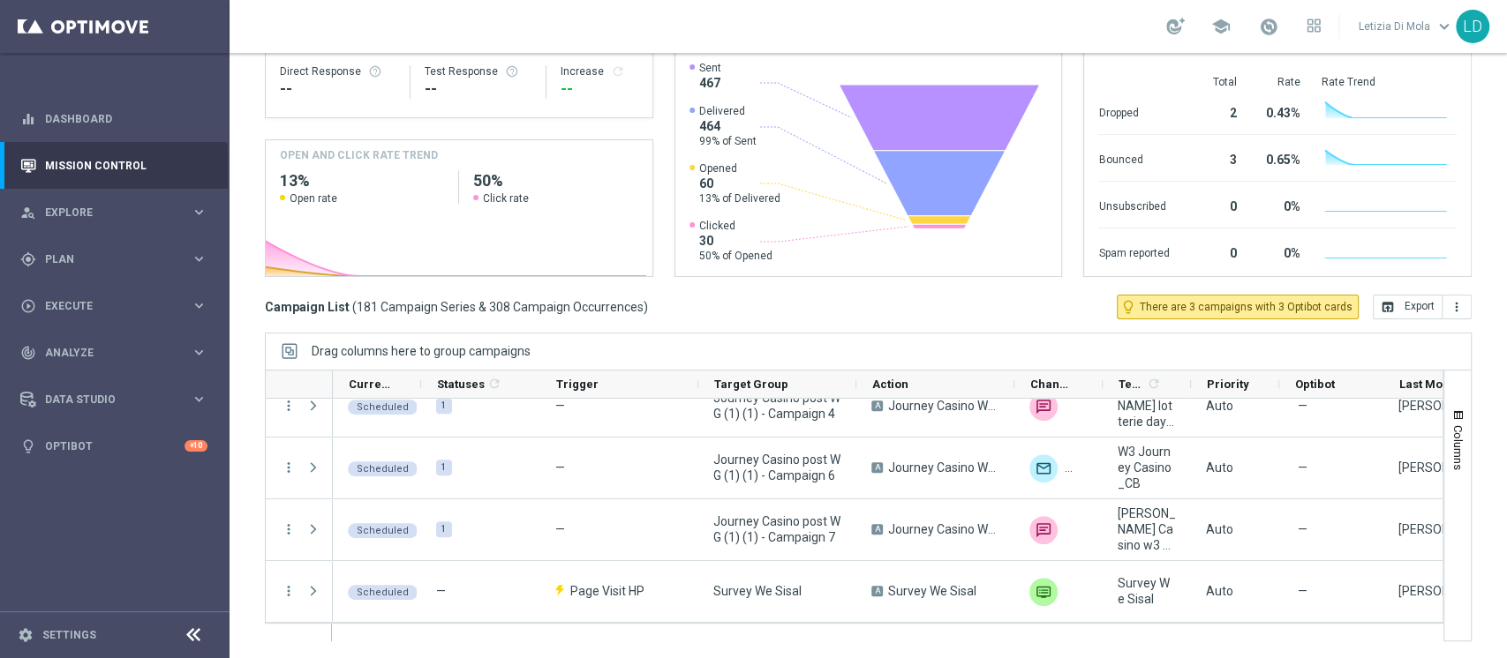
scroll to position [0, 0]
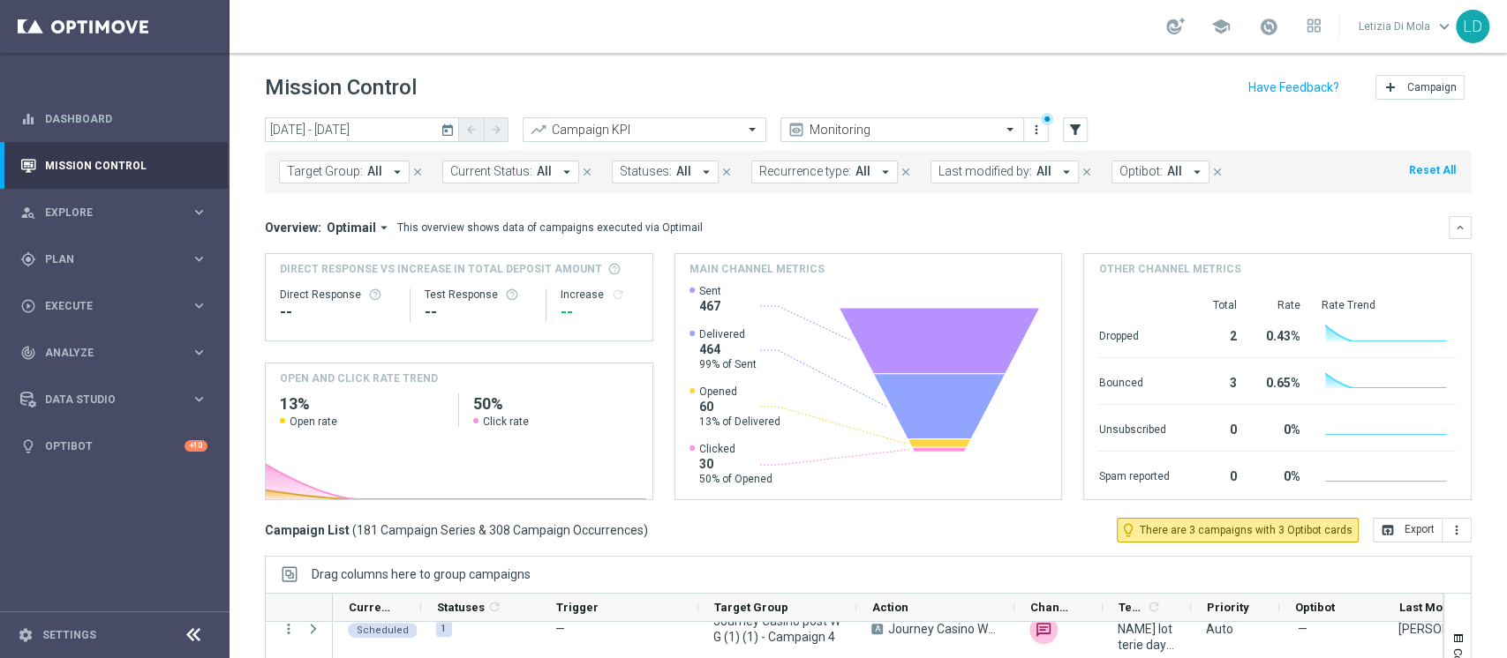
click at [701, 177] on icon "arrow_drop_down" at bounding box center [706, 172] width 16 height 16
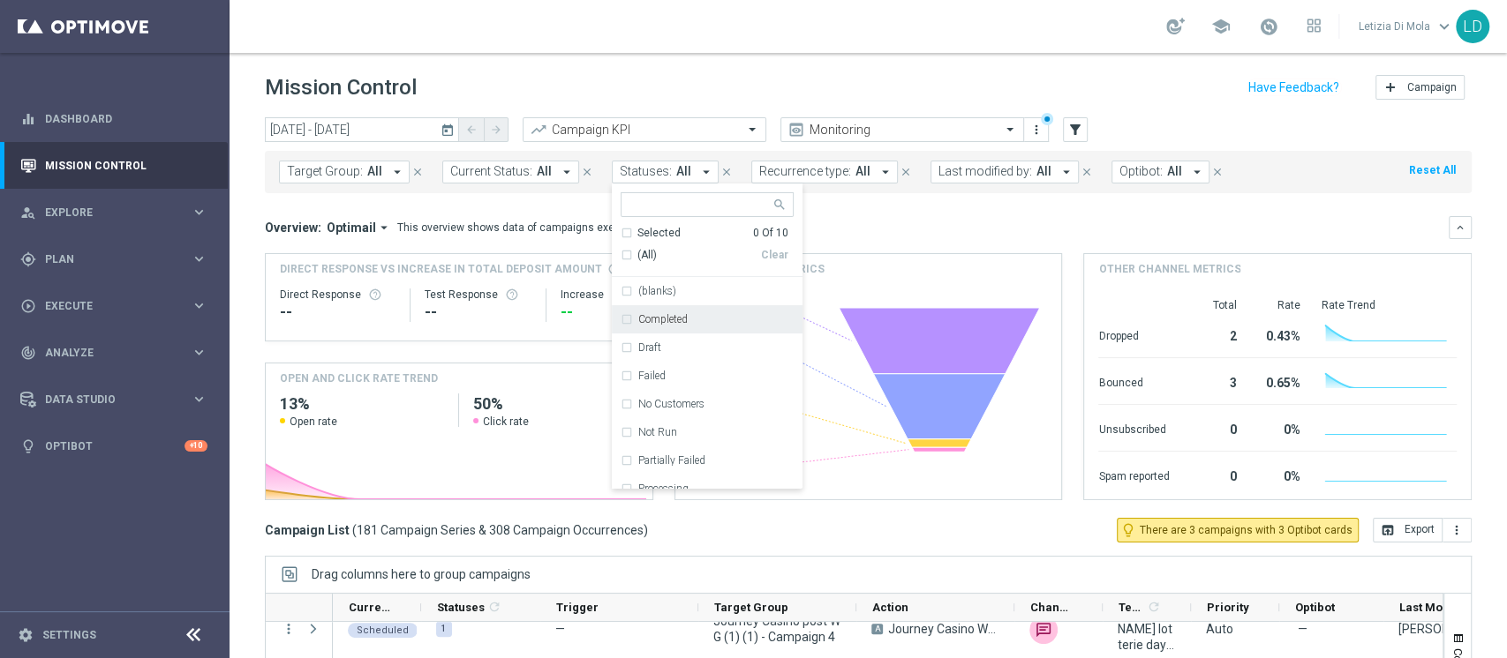
click at [560, 173] on icon "arrow_drop_down" at bounding box center [567, 172] width 16 height 16
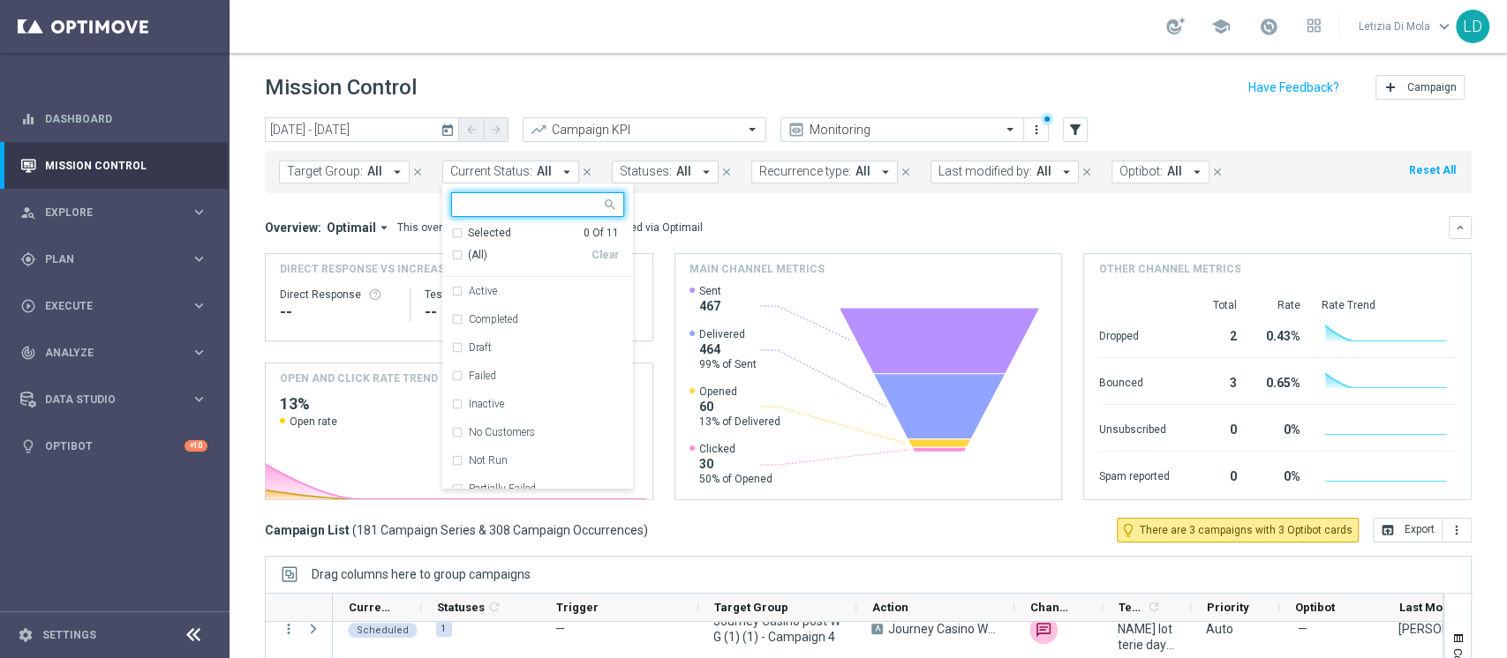
click at [560, 173] on icon "arrow_drop_down" at bounding box center [567, 172] width 16 height 16
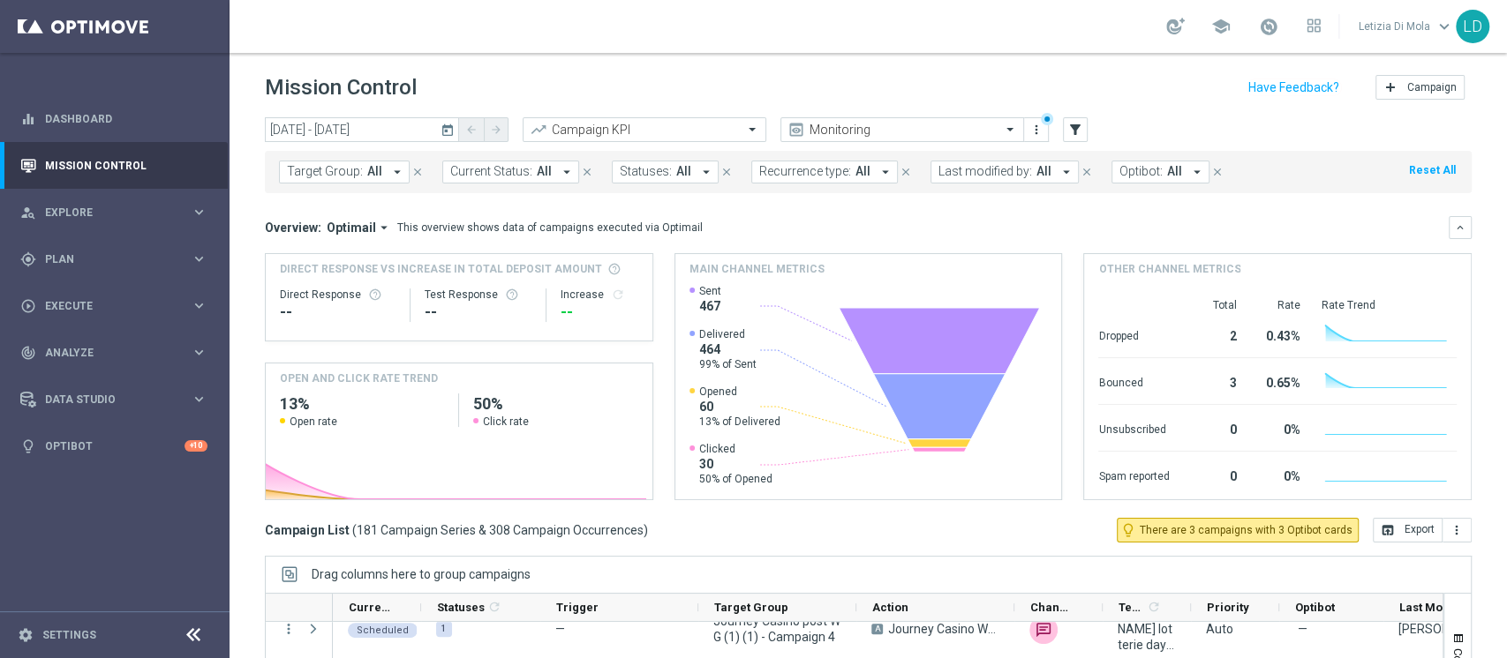
click at [1059, 177] on icon "arrow_drop_down" at bounding box center [1066, 172] width 16 height 16
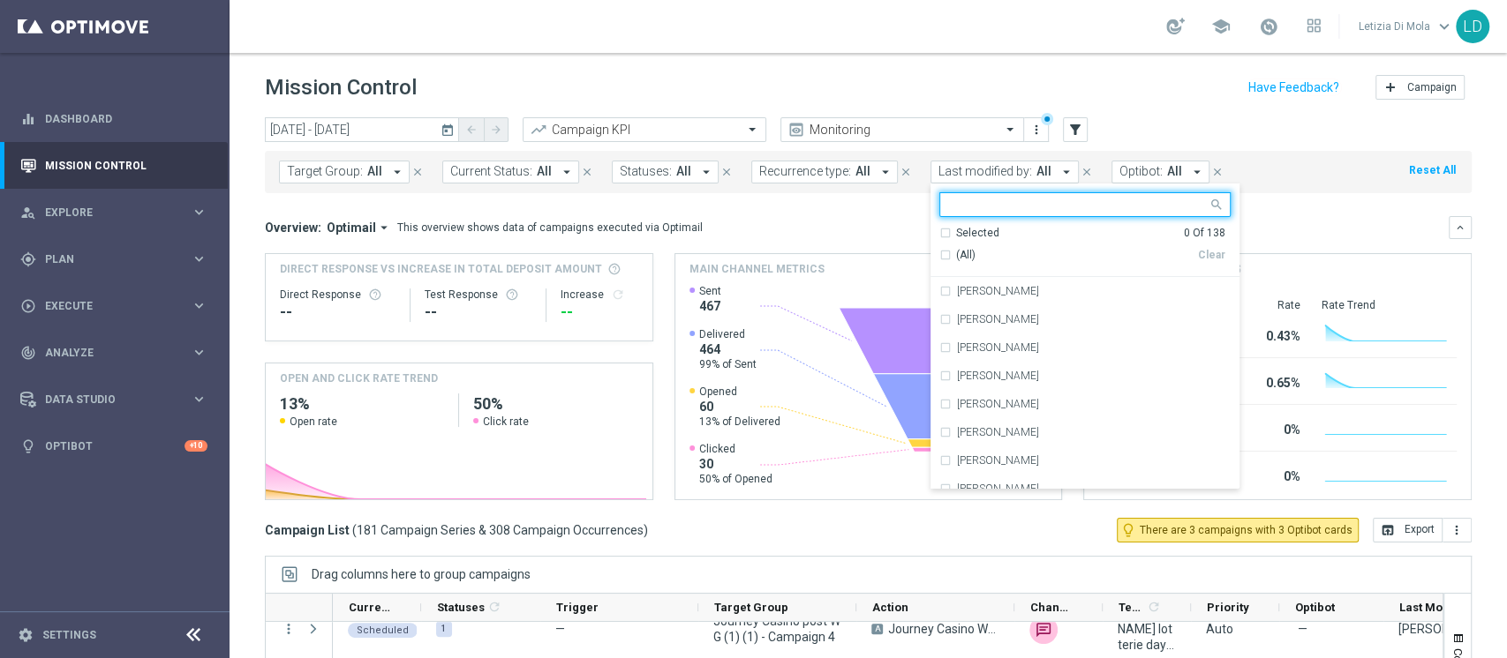
click at [1024, 206] on input "text" at bounding box center [1078, 205] width 259 height 15
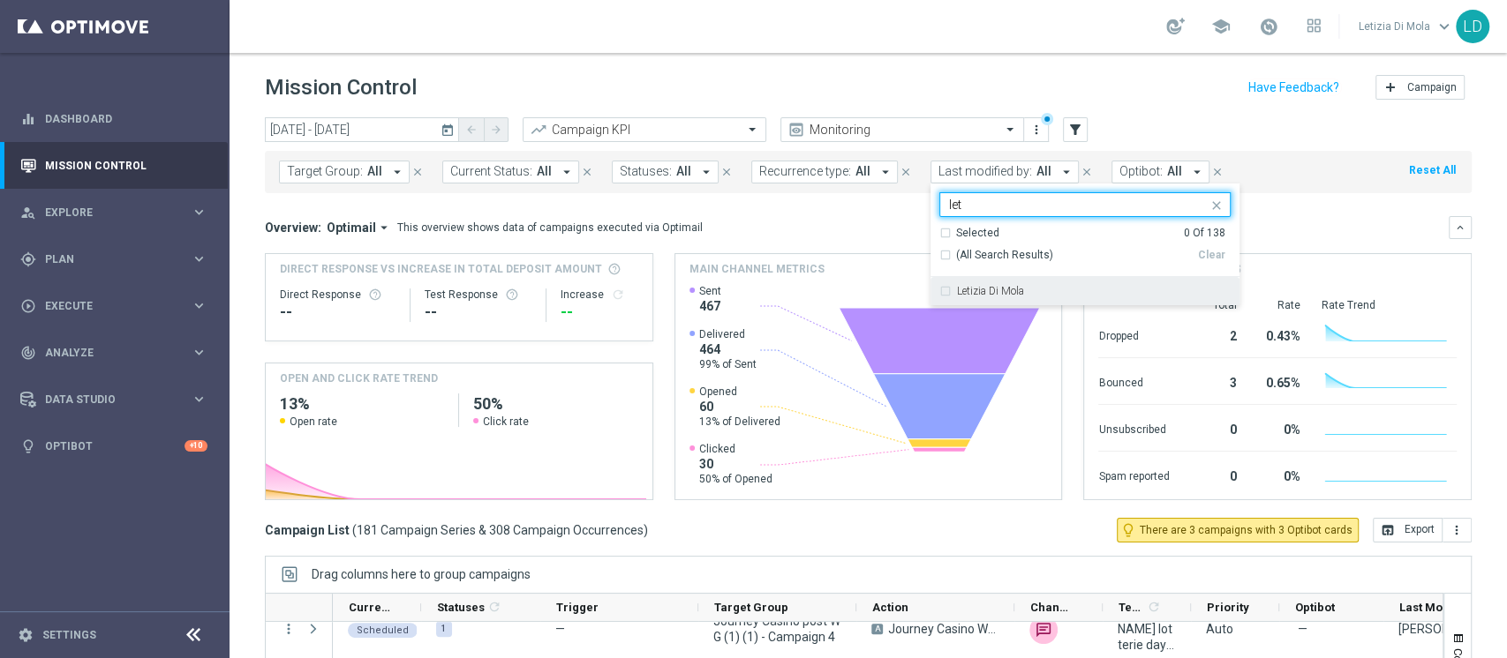
click at [975, 293] on label "Letizia Di Mola" at bounding box center [990, 291] width 67 height 11
type input "let"
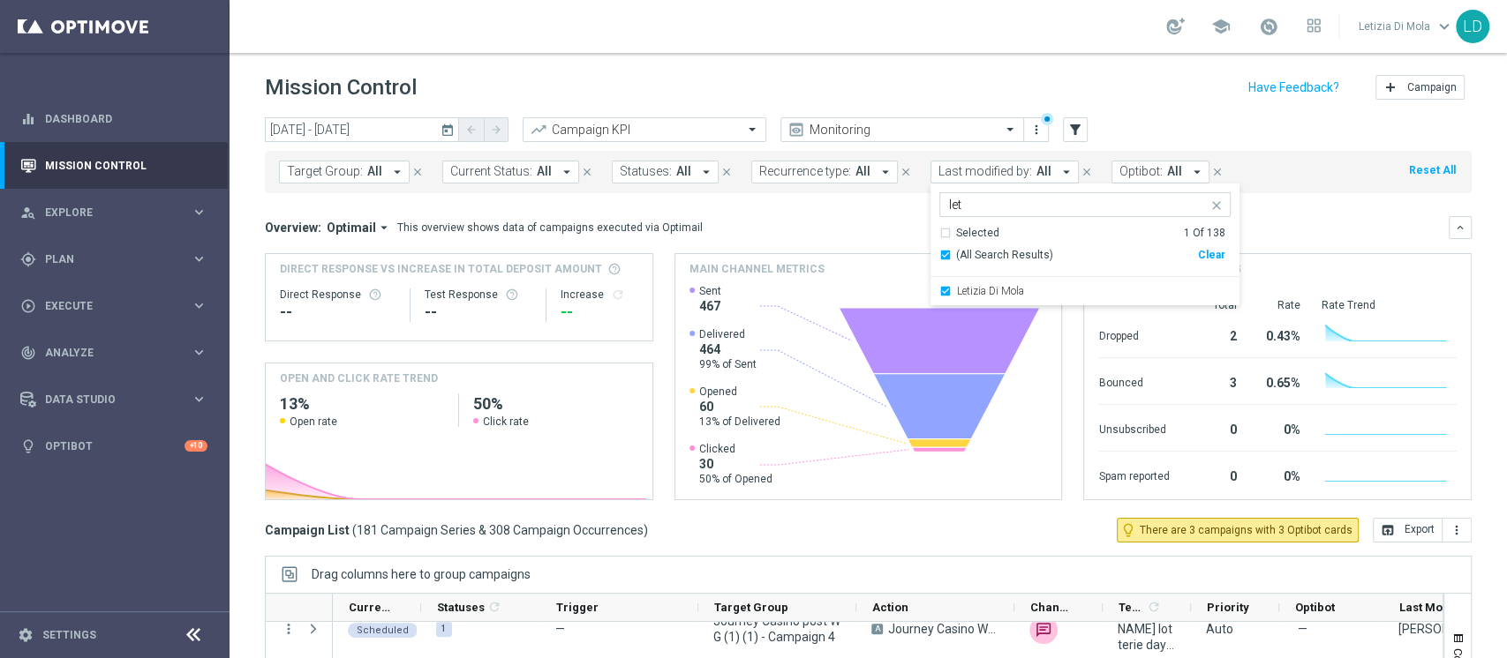
click at [1314, 226] on div "Overview: Optimail arrow_drop_down This overview shows data of campaigns execut…" at bounding box center [857, 228] width 1184 height 16
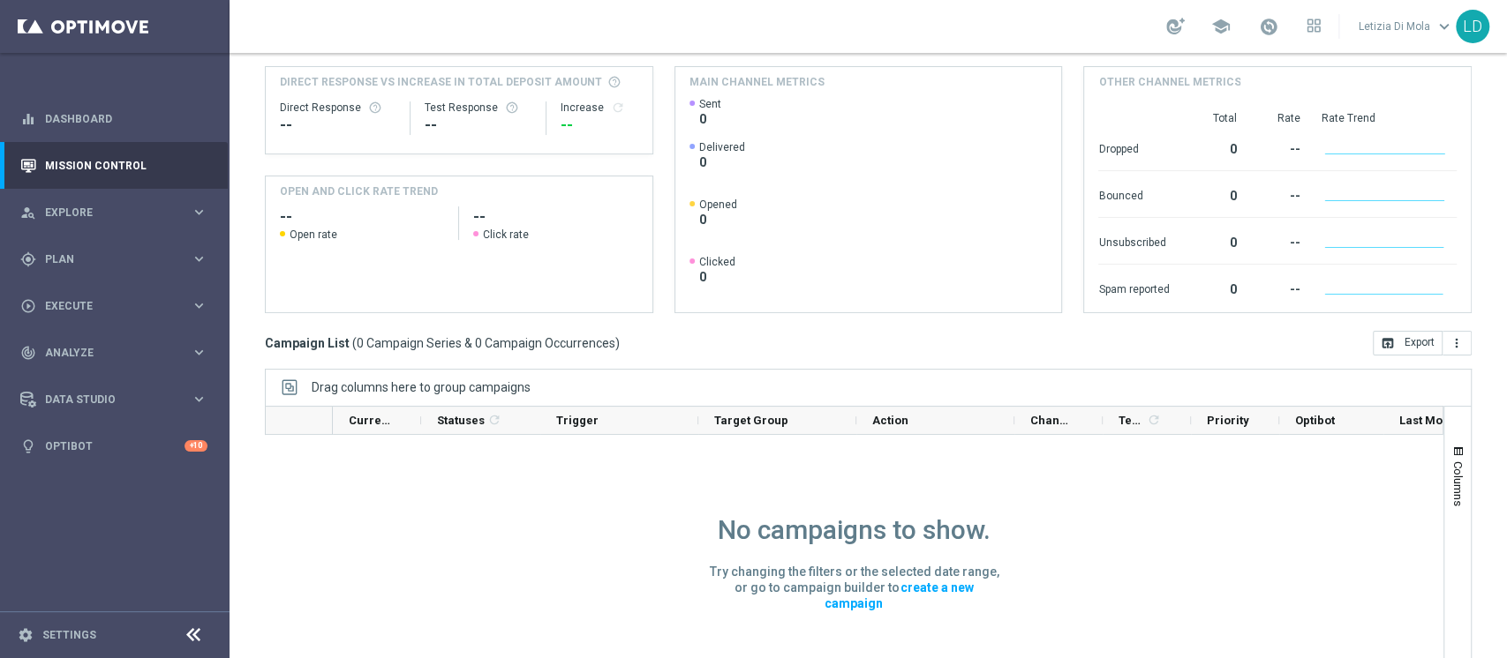
scroll to position [223, 0]
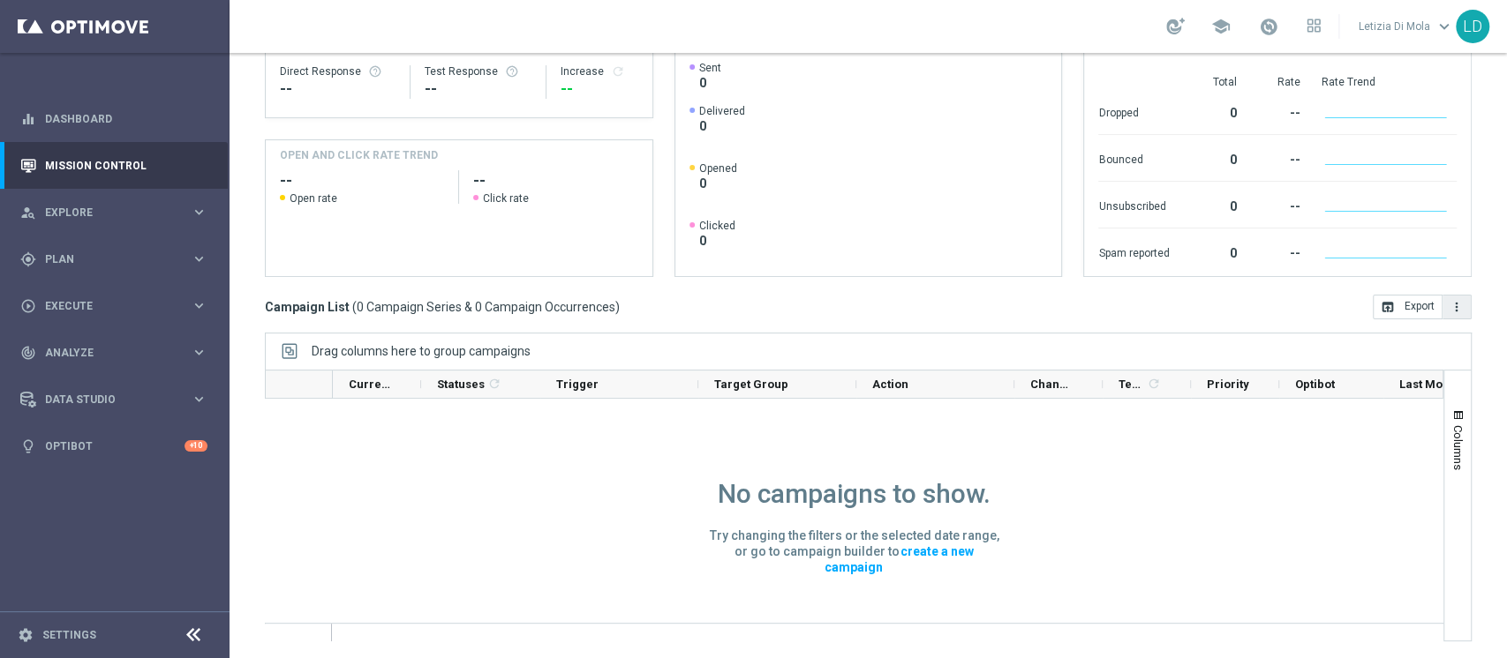
click at [1449, 307] on icon "more_vert" at bounding box center [1456, 307] width 14 height 14
click at [1447, 312] on button "more_vert" at bounding box center [1456, 307] width 29 height 25
click at [127, 389] on div "Data Studio keyboard_arrow_right" at bounding box center [114, 399] width 228 height 47
click at [89, 547] on link "Optibot" at bounding box center [114, 552] width 139 height 47
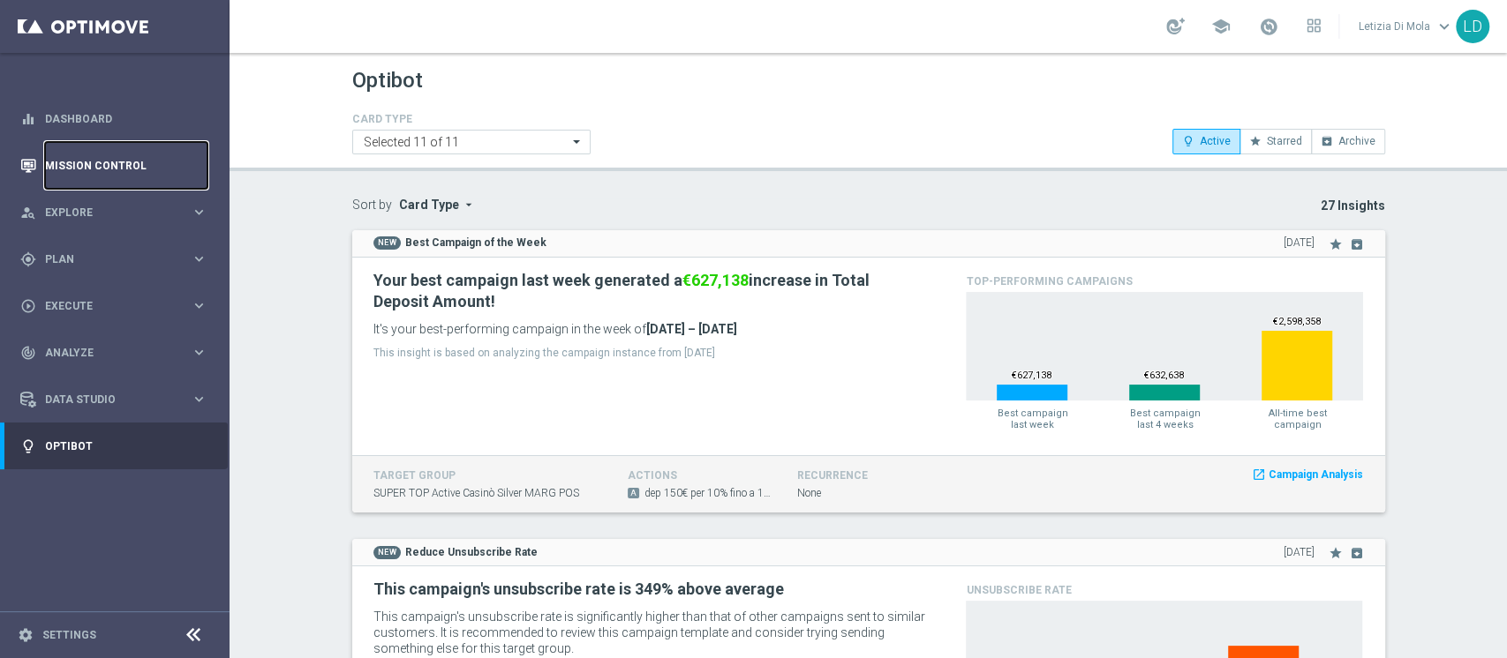
click at [82, 167] on link "Mission Control" at bounding box center [126, 165] width 162 height 47
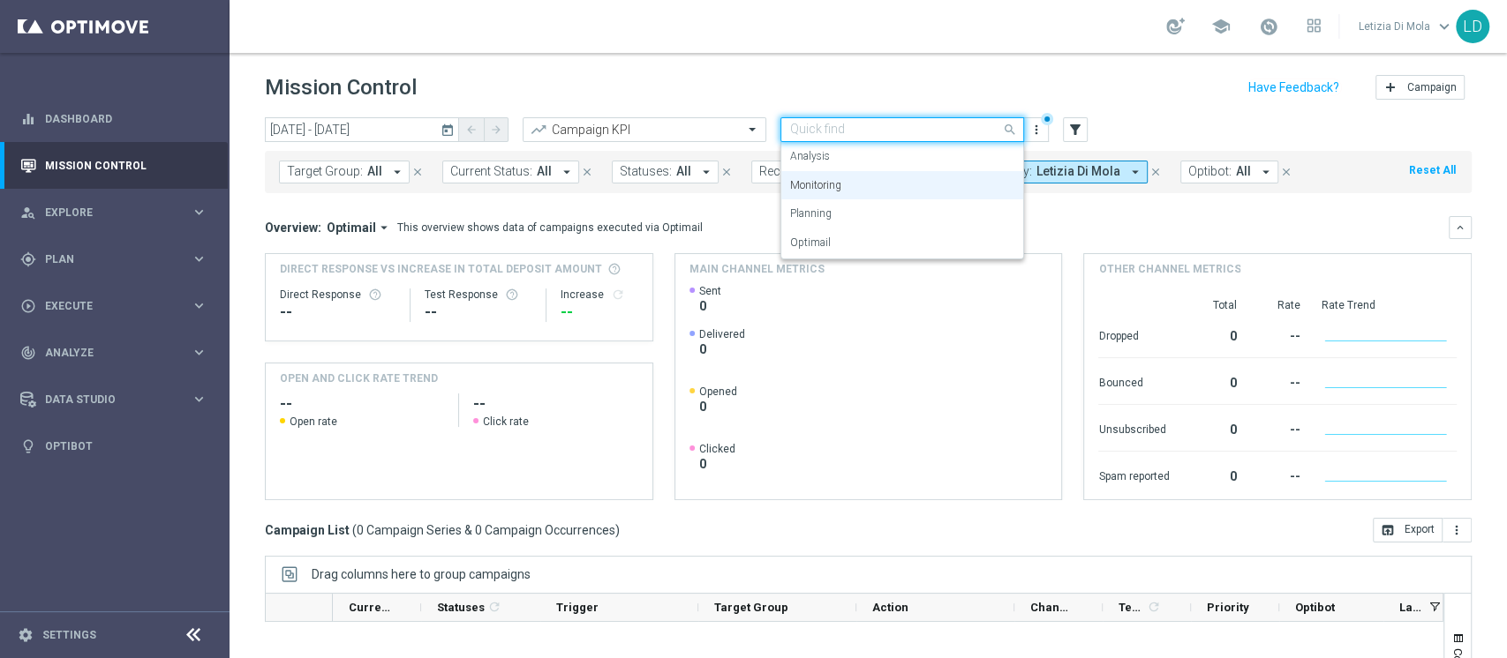
click at [858, 127] on input "text" at bounding box center [884, 130] width 189 height 15
click at [825, 215] on label "Planning" at bounding box center [810, 214] width 41 height 15
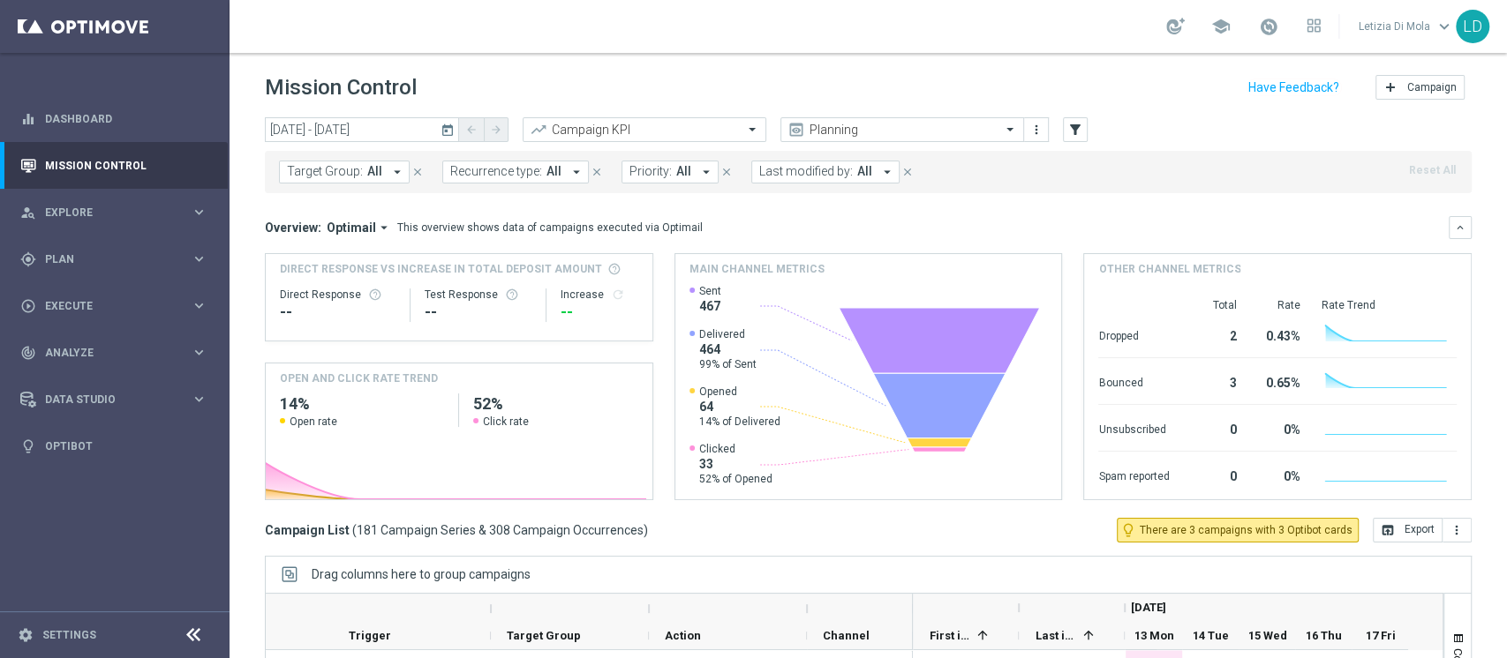
click at [881, 174] on icon "arrow_drop_down" at bounding box center [887, 172] width 16 height 16
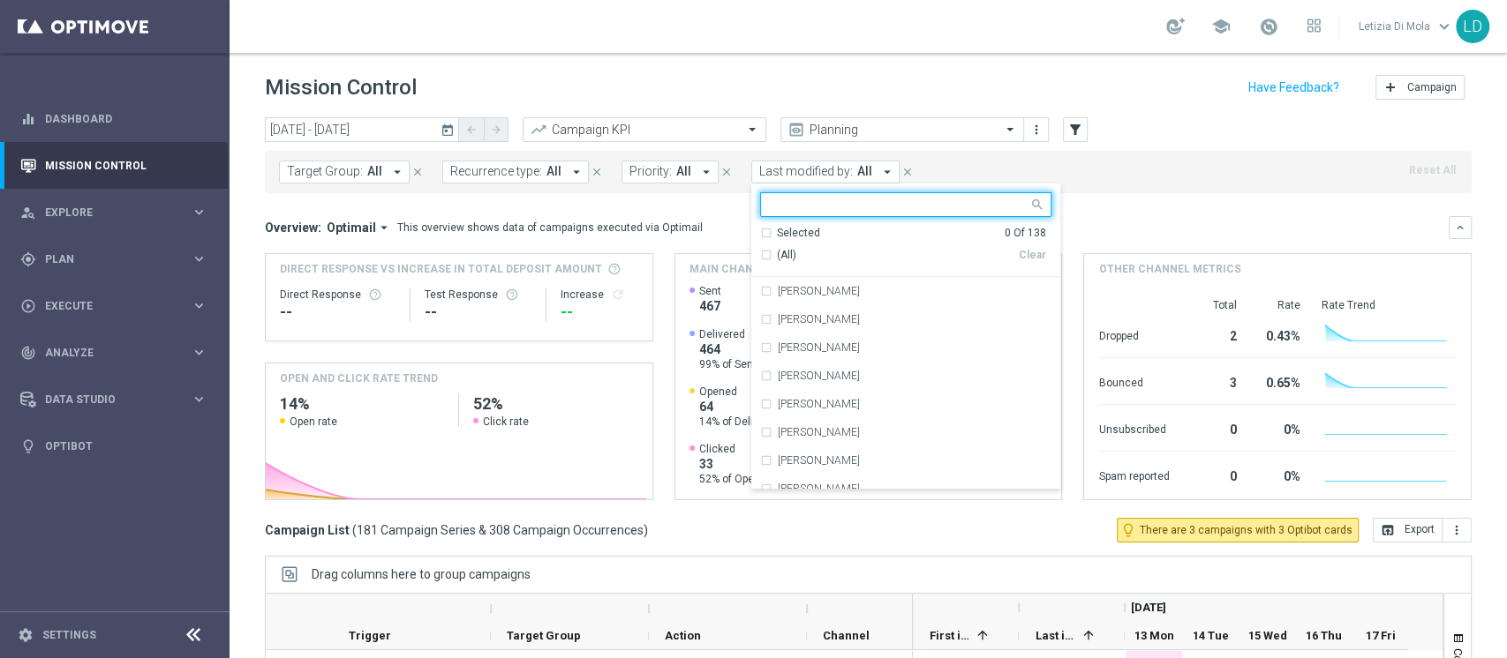
click at [867, 201] on input "text" at bounding box center [899, 205] width 259 height 15
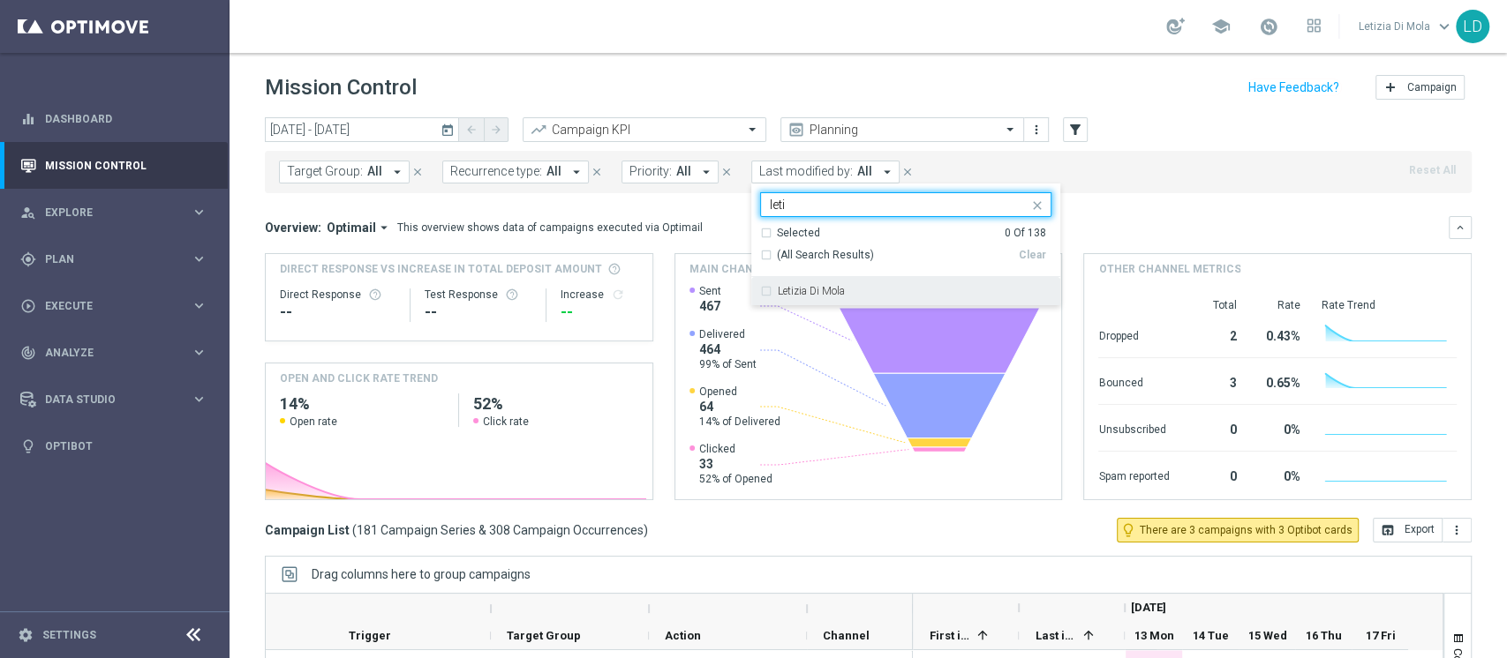
click at [846, 290] on div "Letizia Di Mola" at bounding box center [915, 291] width 274 height 11
type input "leti"
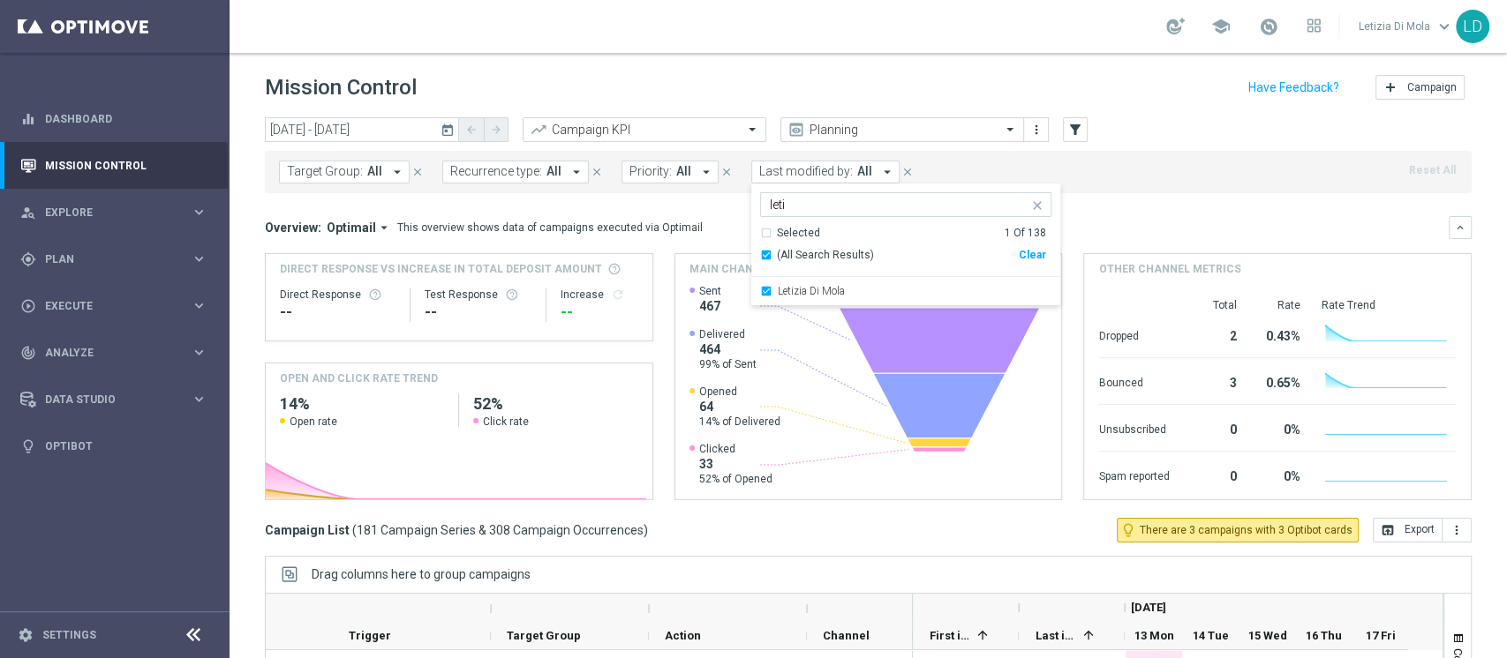
click at [1229, 203] on mini-dashboard "Overview: Optimail arrow_drop_down This overview shows data of campaigns execut…" at bounding box center [868, 355] width 1206 height 325
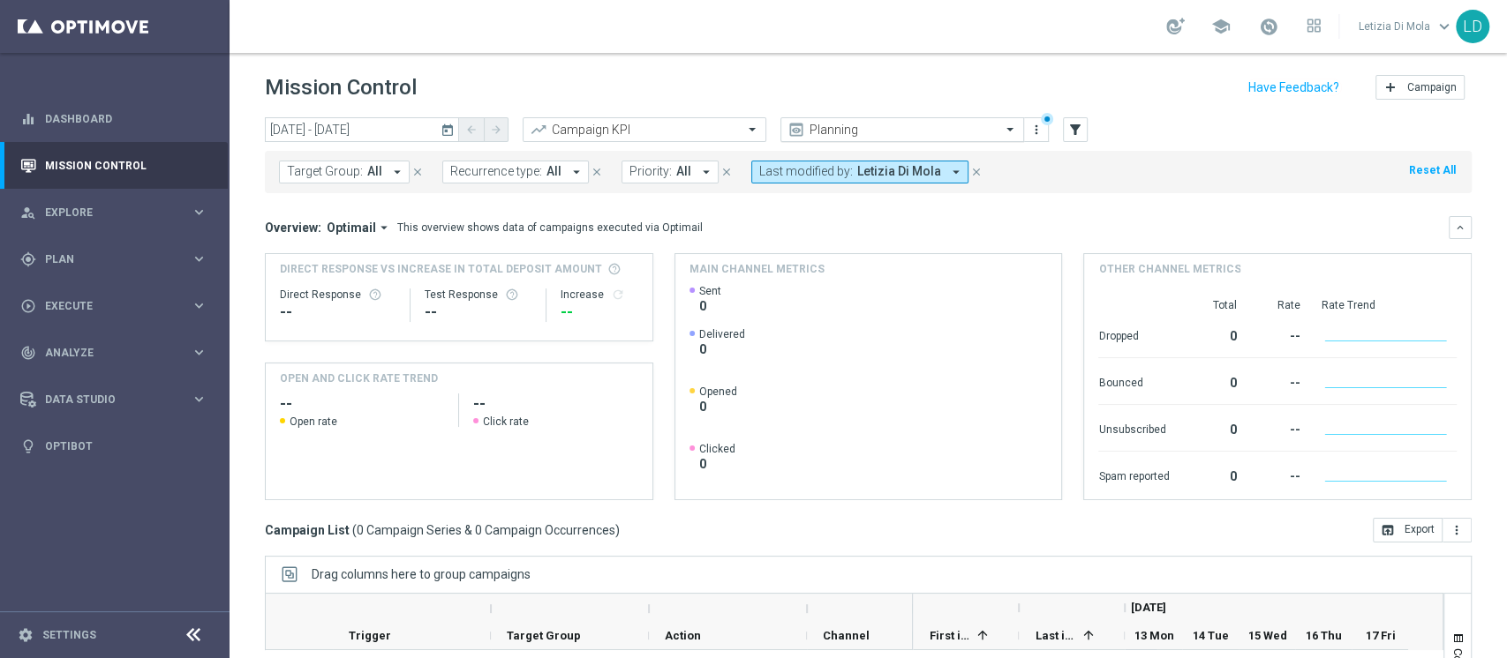
click at [1011, 124] on span at bounding box center [1012, 129] width 22 height 15
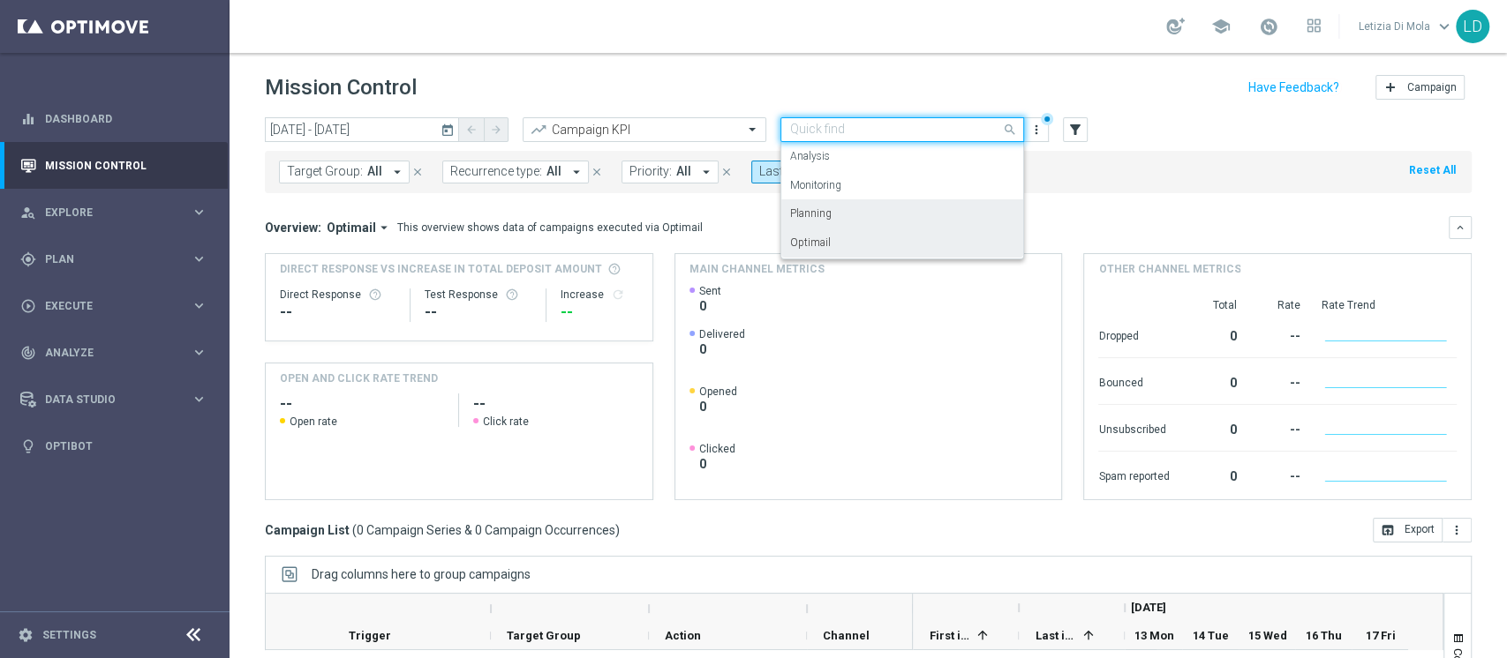
click at [834, 241] on div "Optimail" at bounding box center [902, 243] width 224 height 29
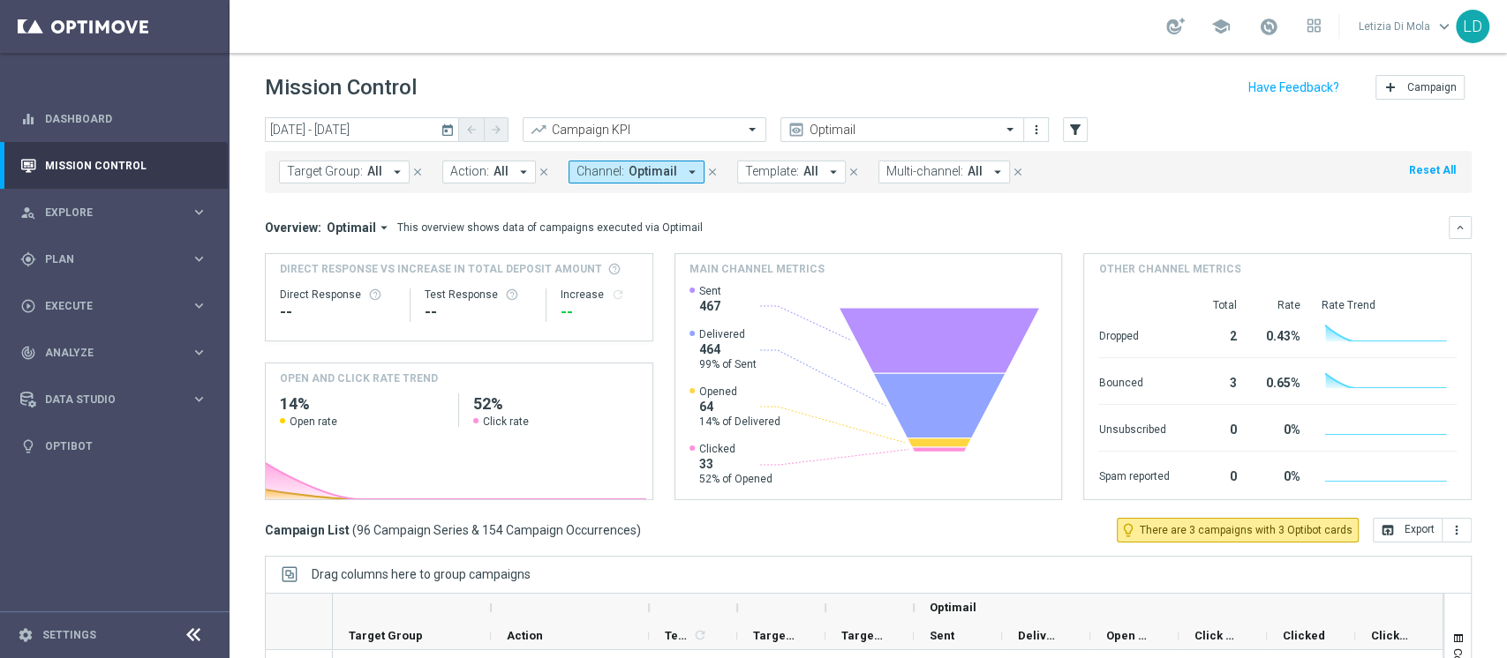
click at [989, 173] on icon "arrow_drop_down" at bounding box center [997, 172] width 16 height 16
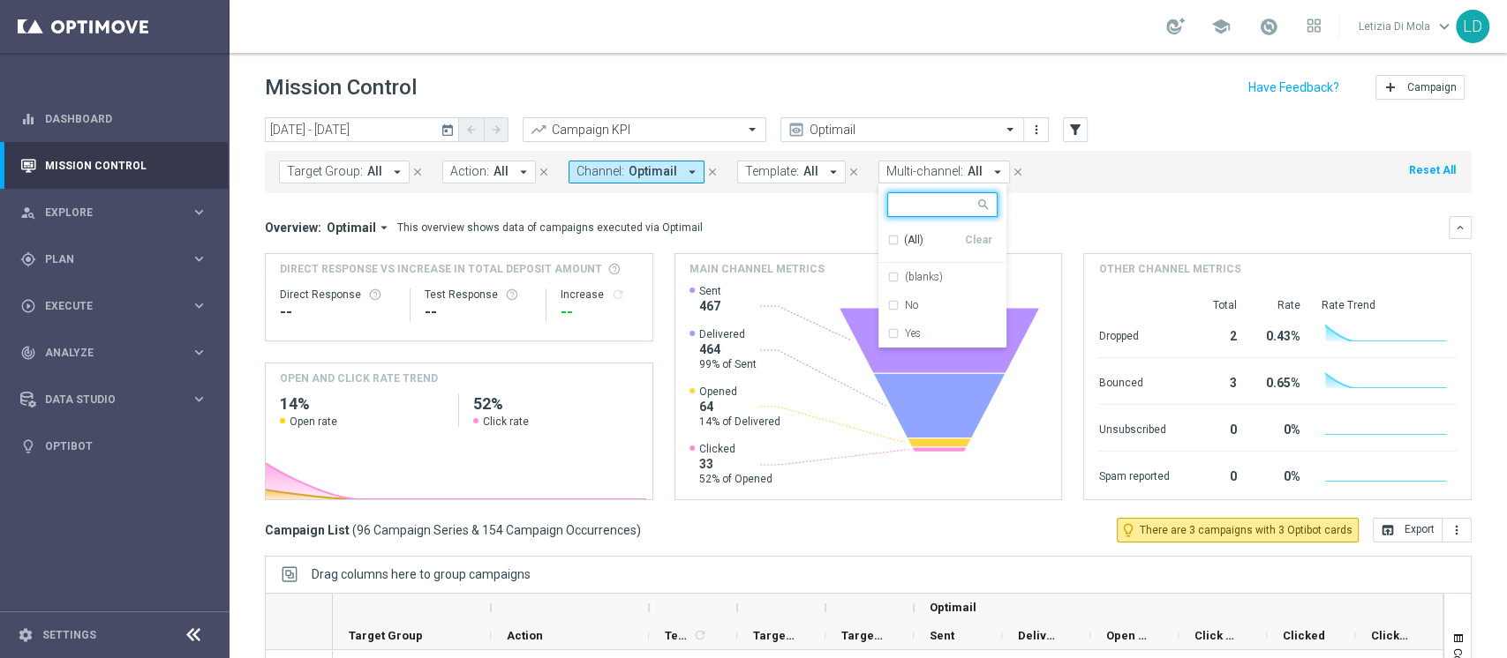
click at [989, 173] on icon "arrow_drop_down" at bounding box center [997, 172] width 16 height 16
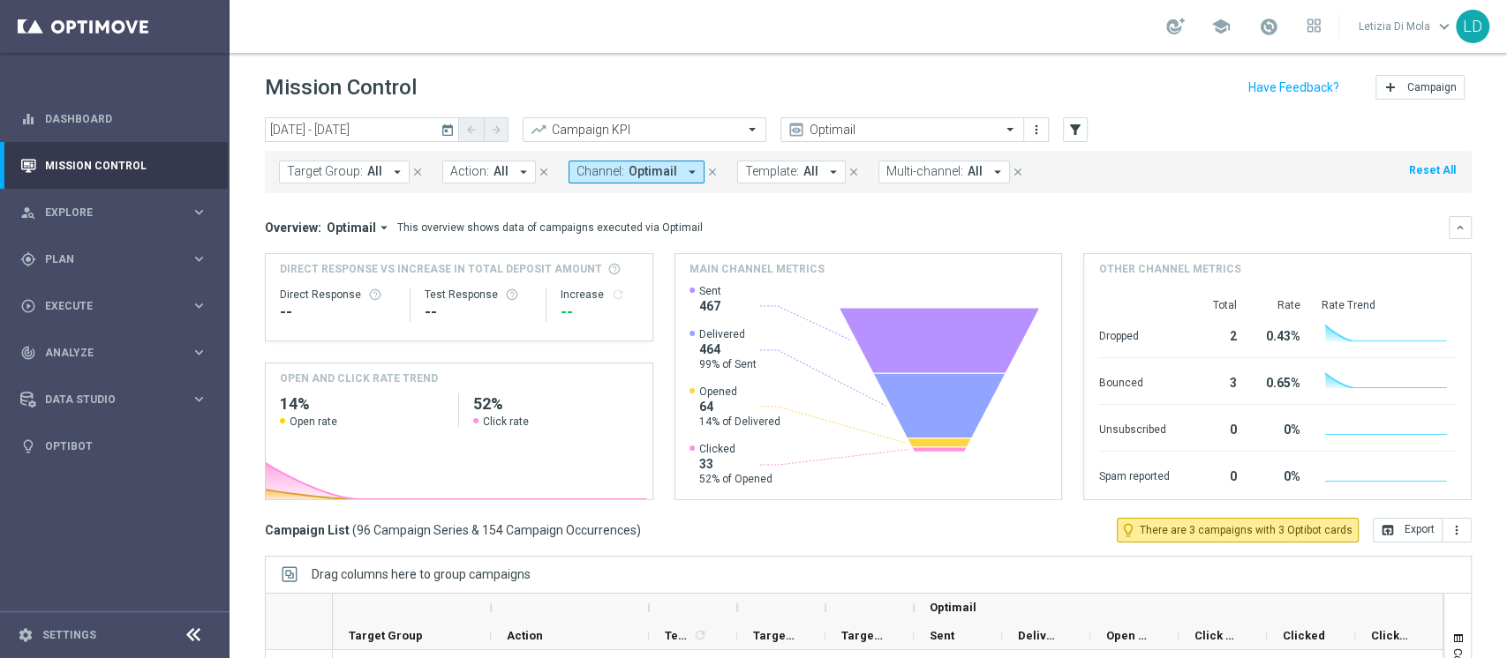
click at [446, 124] on icon "today" at bounding box center [448, 130] width 16 height 16
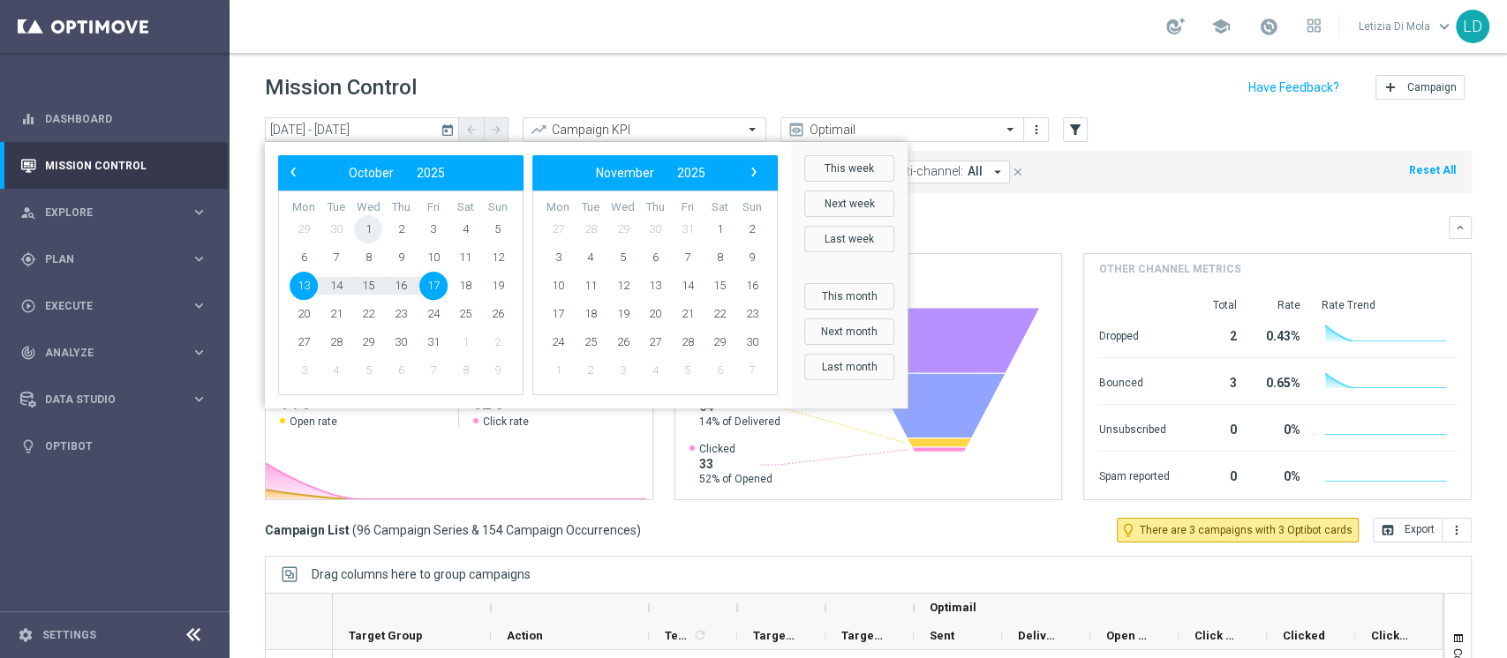
click at [367, 225] on span "1" at bounding box center [368, 229] width 28 height 28
drag, startPoint x: 462, startPoint y: 287, endPoint x: 732, endPoint y: 239, distance: 273.4
click at [462, 286] on span "18" at bounding box center [465, 286] width 28 height 28
type input "01 Oct 2025 - 18 Oct 2025"
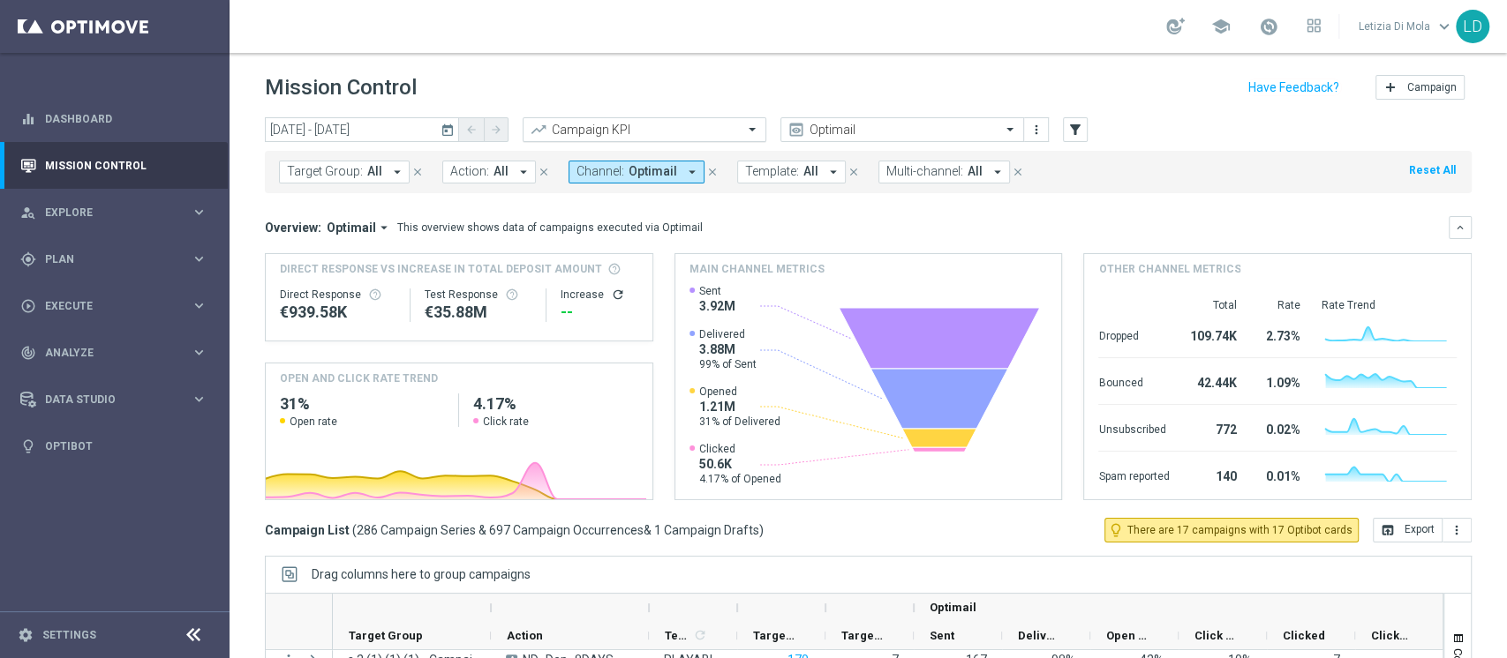
click at [755, 133] on span at bounding box center [754, 129] width 22 height 15
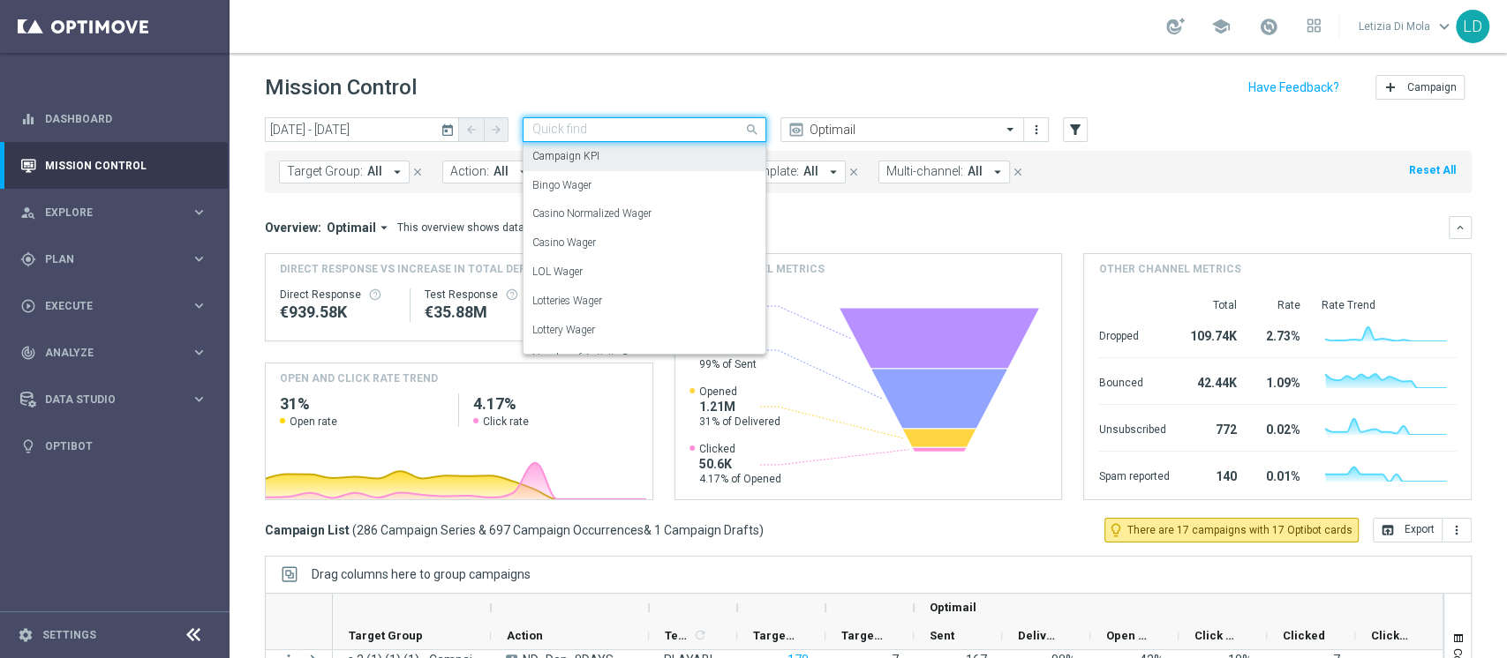
click at [627, 162] on div "Campaign KPI" at bounding box center [644, 156] width 224 height 29
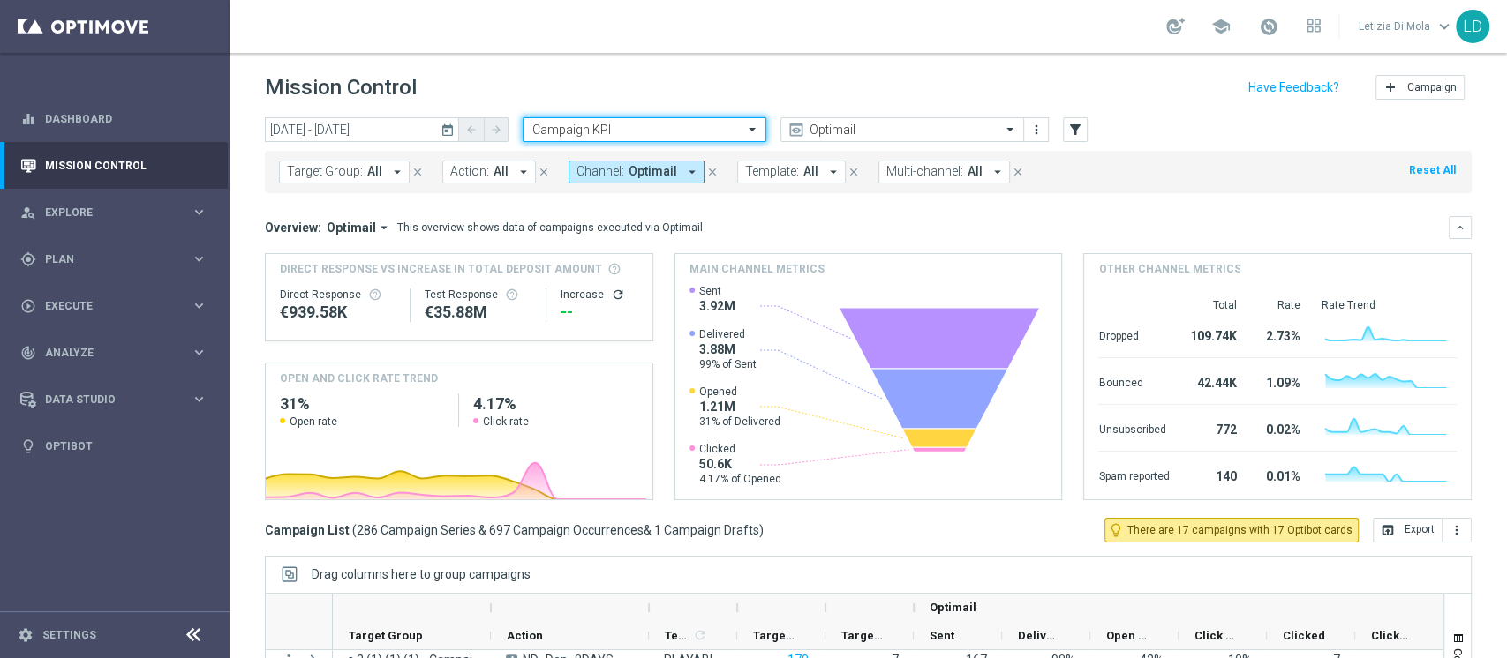
click at [396, 169] on icon "arrow_drop_down" at bounding box center [397, 172] width 16 height 16
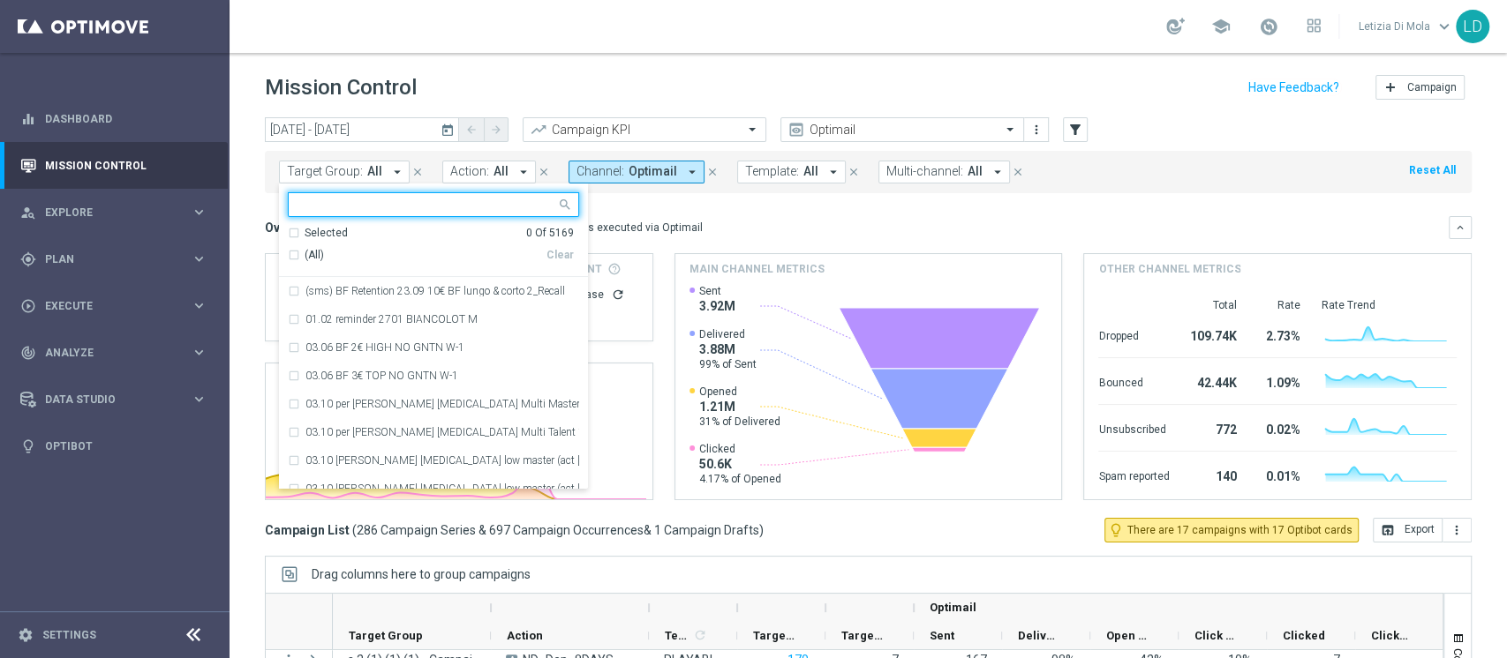
click at [367, 203] on input "text" at bounding box center [426, 205] width 259 height 15
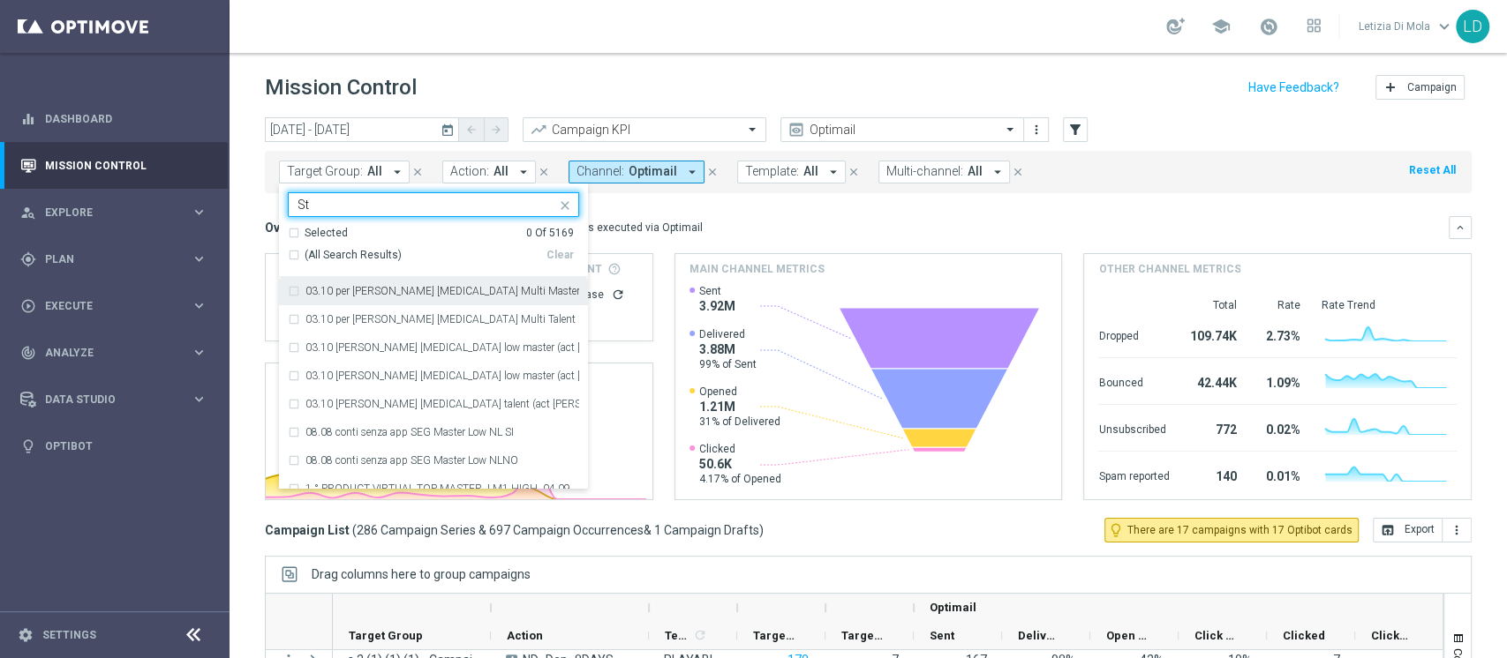
type input "S"
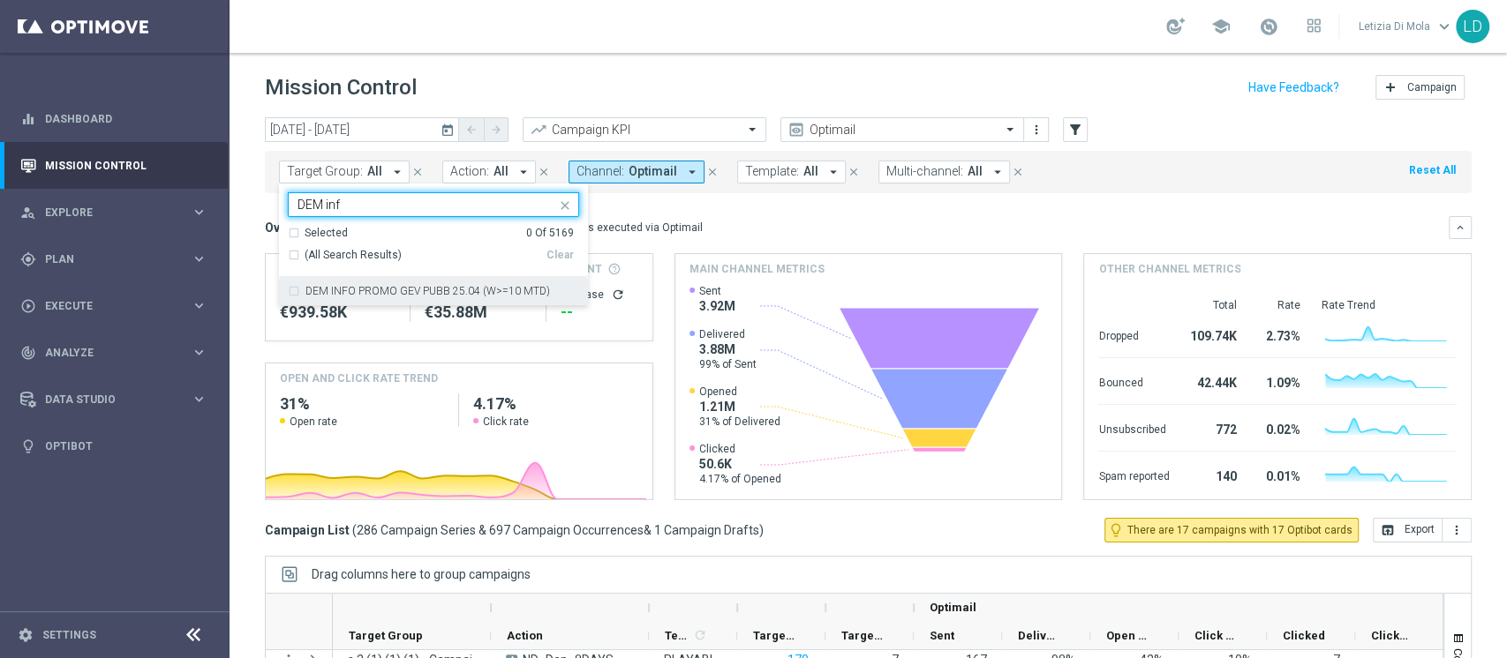
type input "DEM inf"
click at [893, 226] on div "Overview: Optimail arrow_drop_down This overview shows data of campaigns execut…" at bounding box center [857, 228] width 1184 height 16
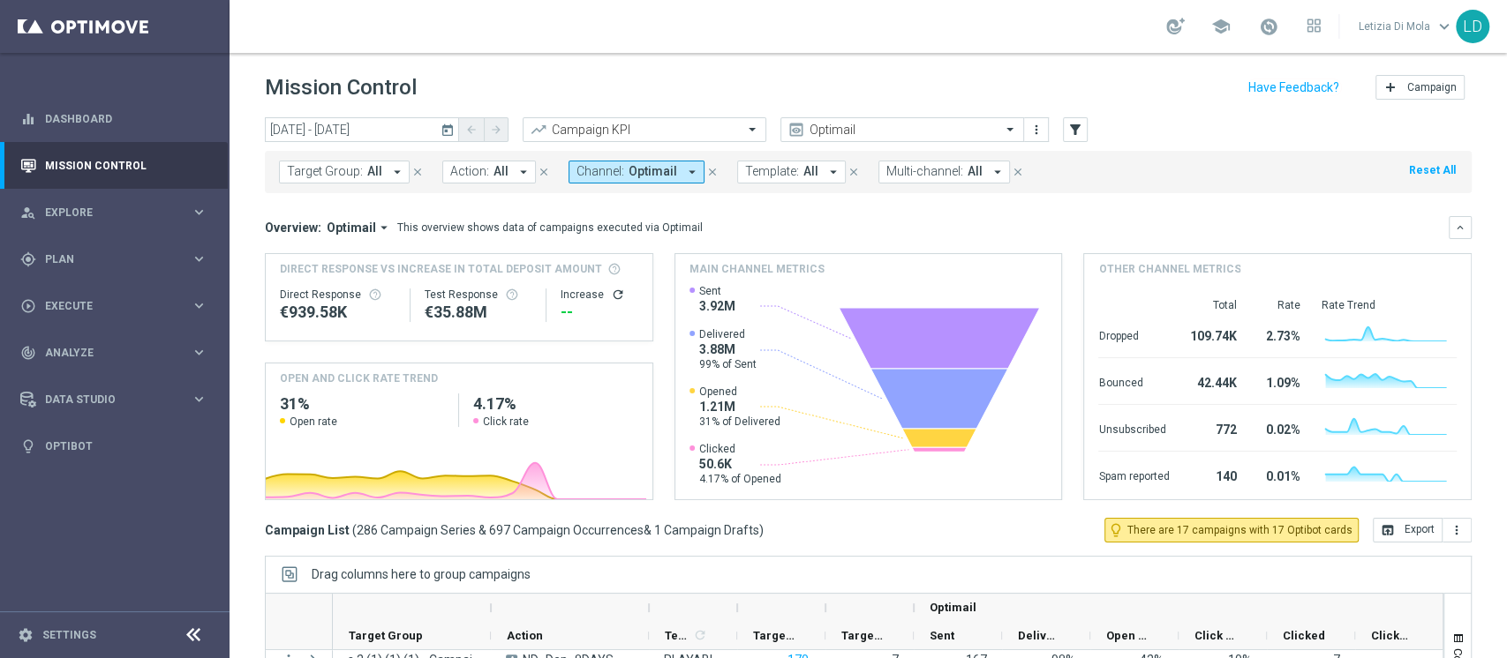
click at [394, 169] on icon "arrow_drop_down" at bounding box center [397, 172] width 16 height 16
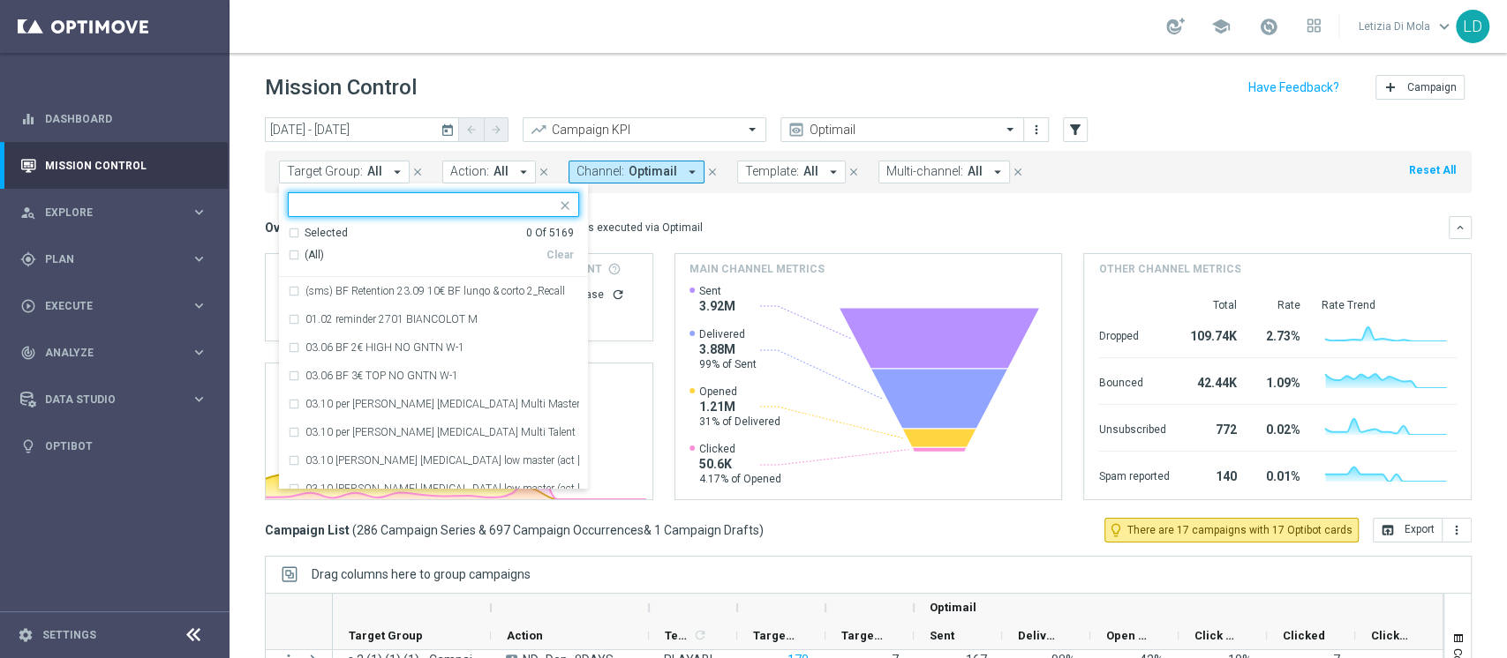
click at [447, 123] on icon "today" at bounding box center [448, 130] width 16 height 16
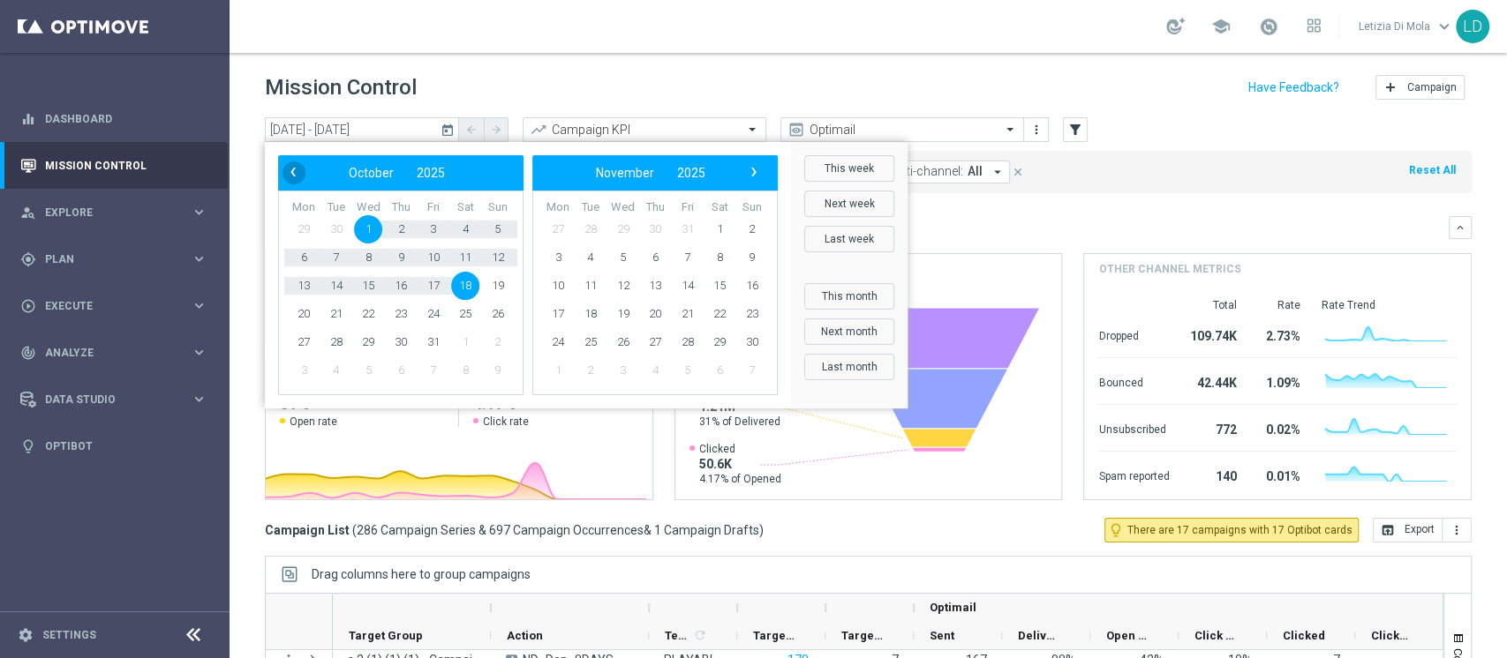
click at [282, 167] on span "‹" at bounding box center [293, 172] width 23 height 23
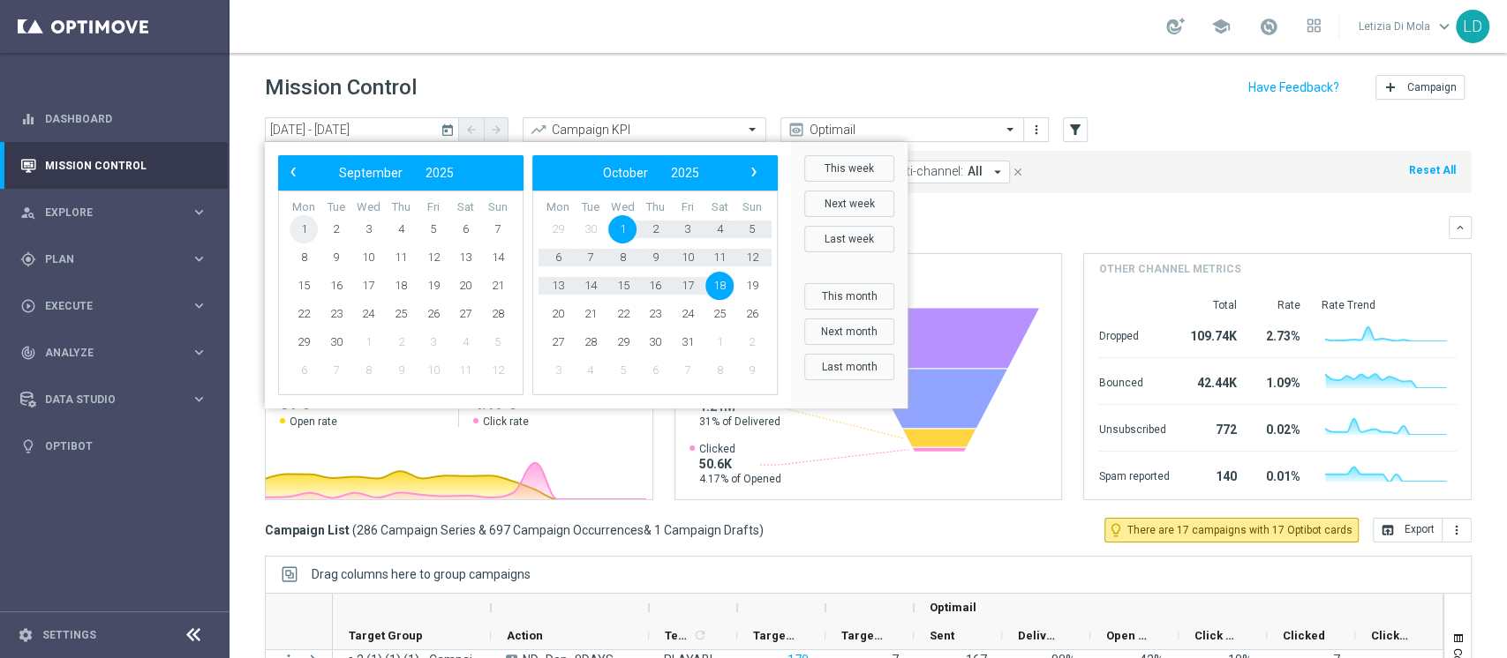
click at [300, 222] on span "1" at bounding box center [303, 229] width 28 height 28
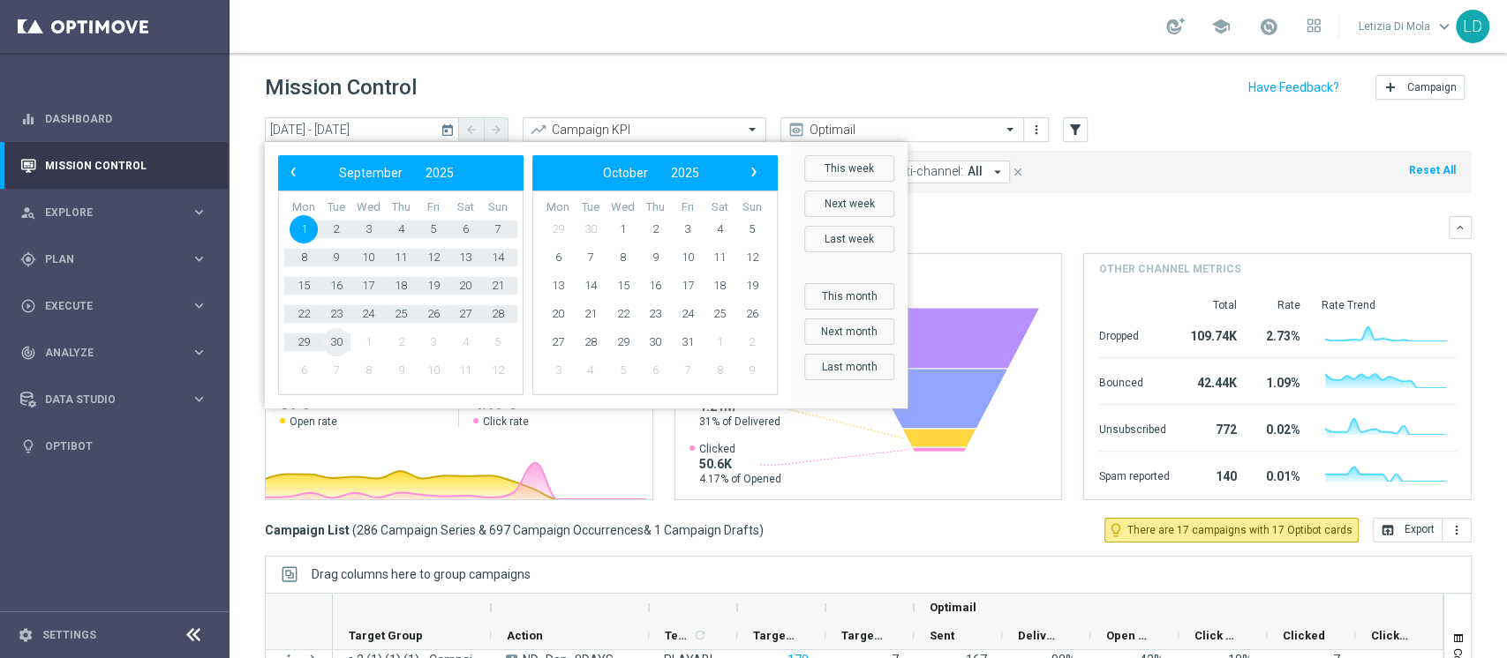
click at [334, 339] on span "30" at bounding box center [336, 342] width 28 height 28
type input "01 Sep 2025 - 30 Sep 2025"
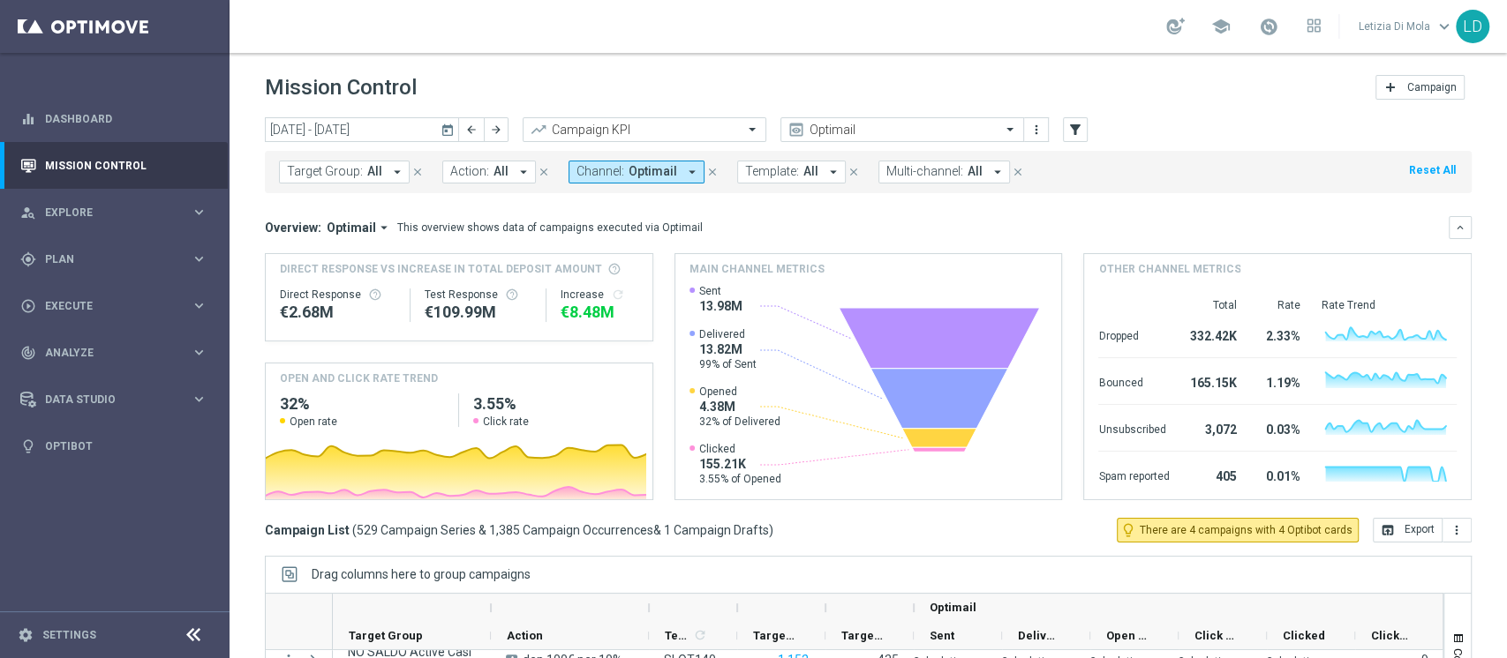
scroll to position [223, 0]
click at [395, 169] on icon "arrow_drop_down" at bounding box center [397, 172] width 16 height 16
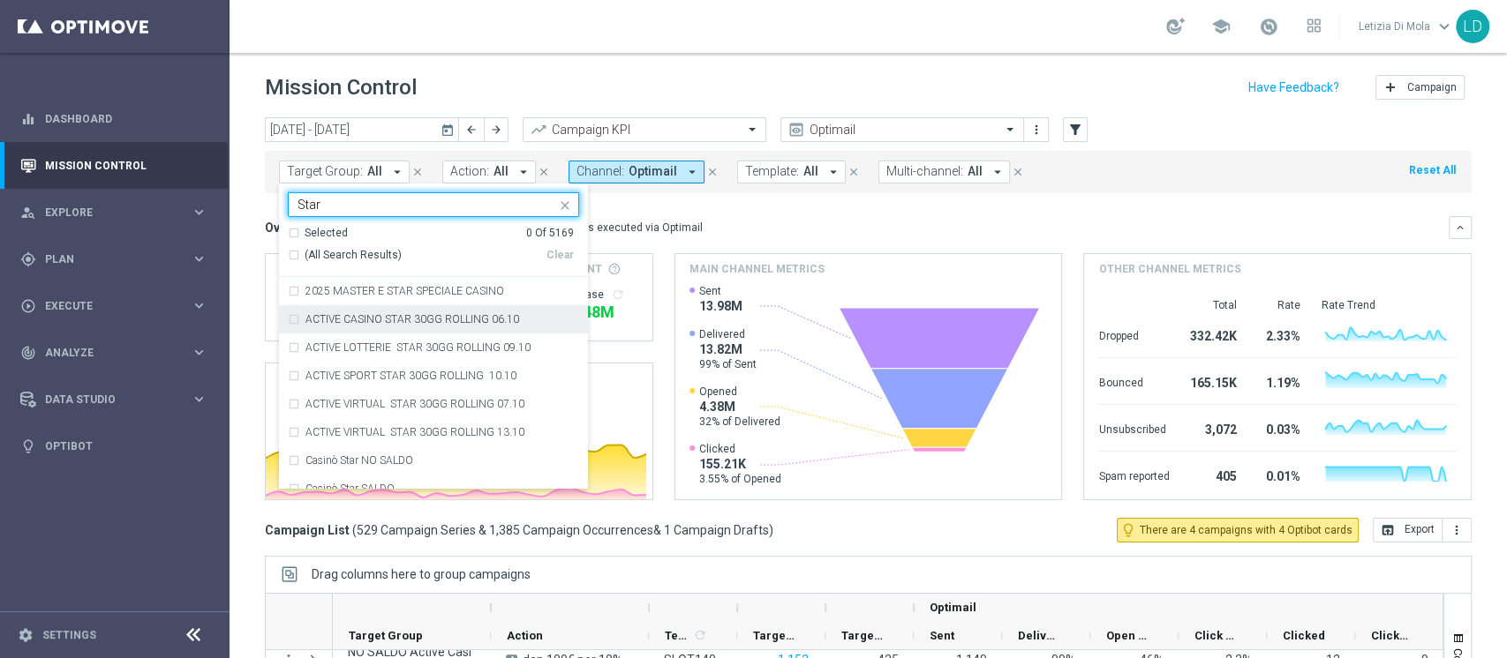
scroll to position [480, 0]
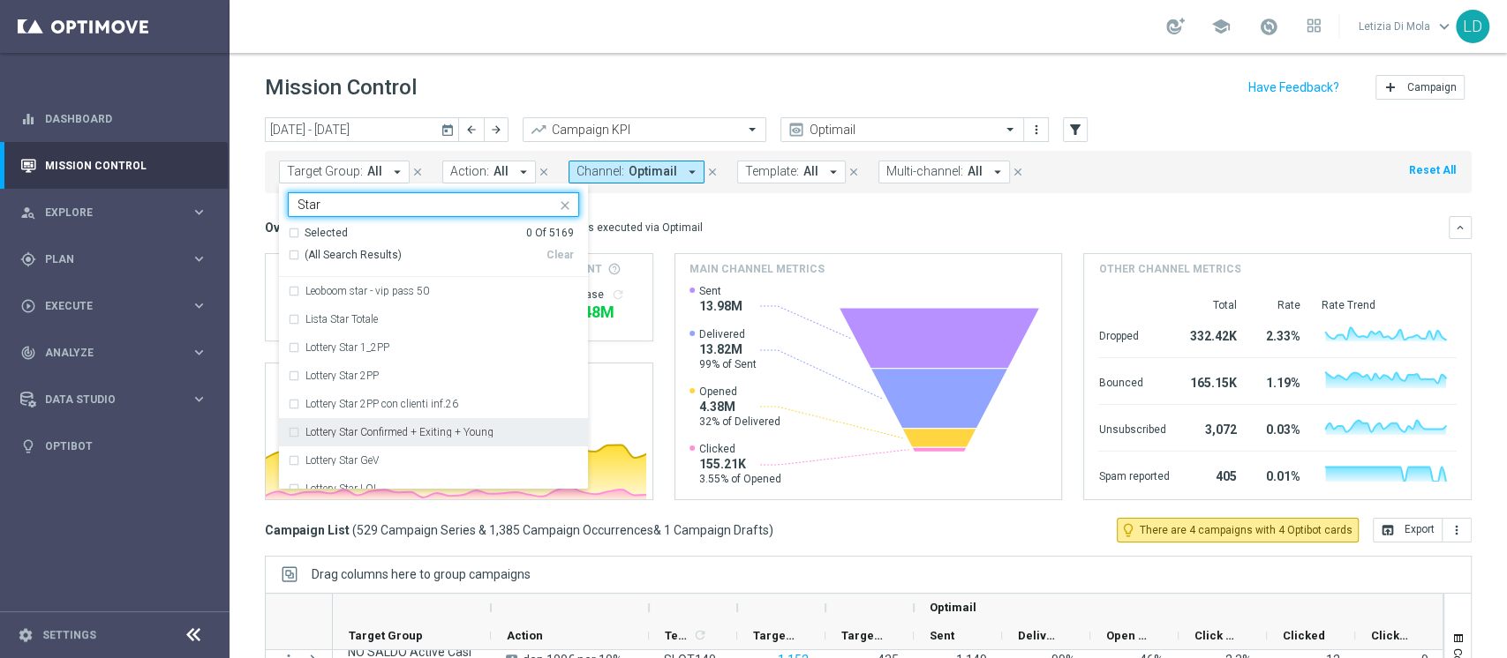
click at [431, 434] on label "Lottery Star Confirmed + Exiting + Young" at bounding box center [399, 432] width 188 height 11
type input "Star"
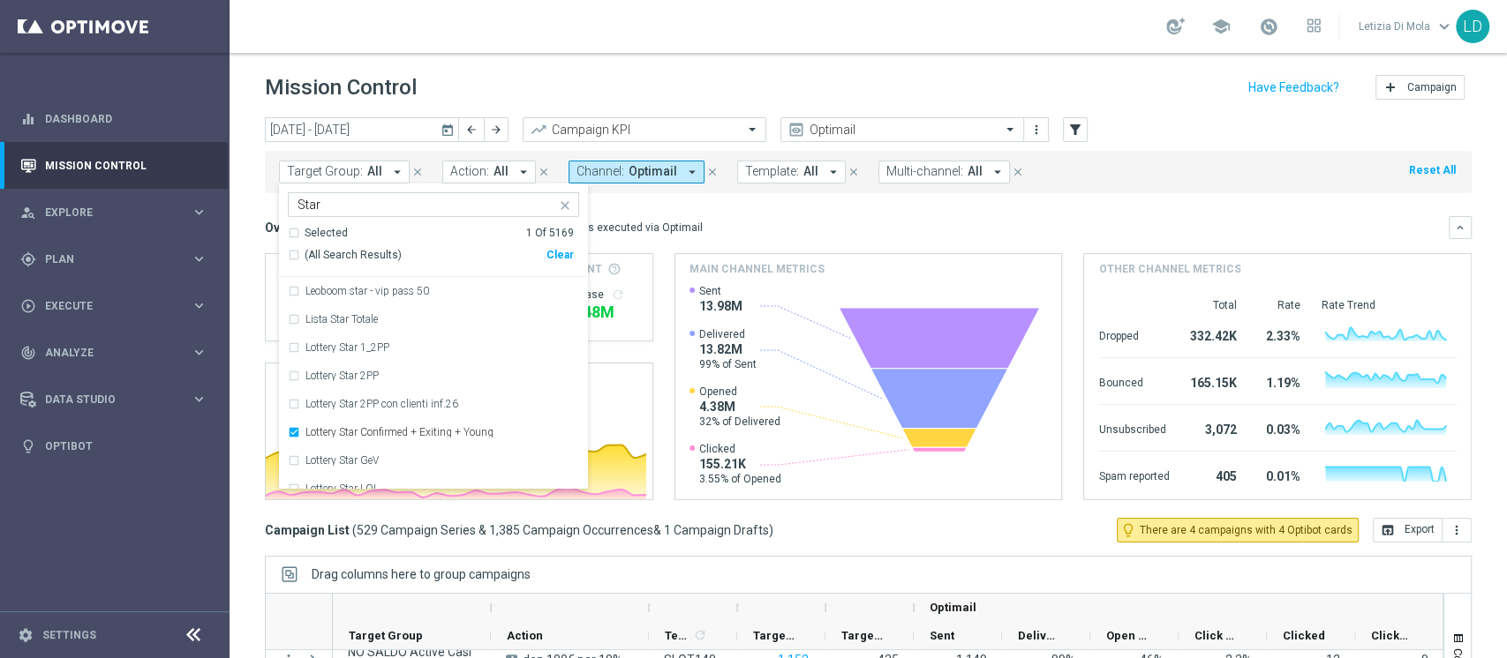
click at [988, 209] on mini-dashboard "Overview: Optimail arrow_drop_down This overview shows data of campaigns execut…" at bounding box center [868, 355] width 1206 height 325
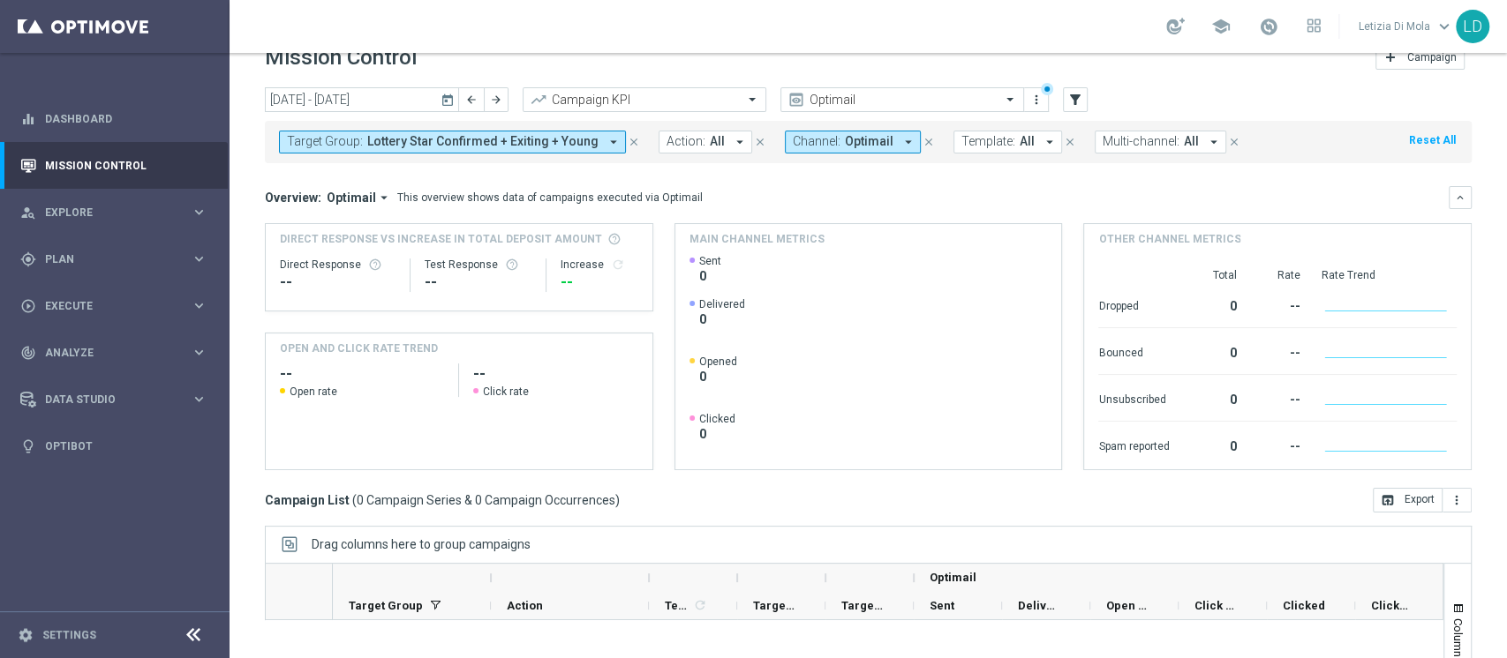
scroll to position [0, 0]
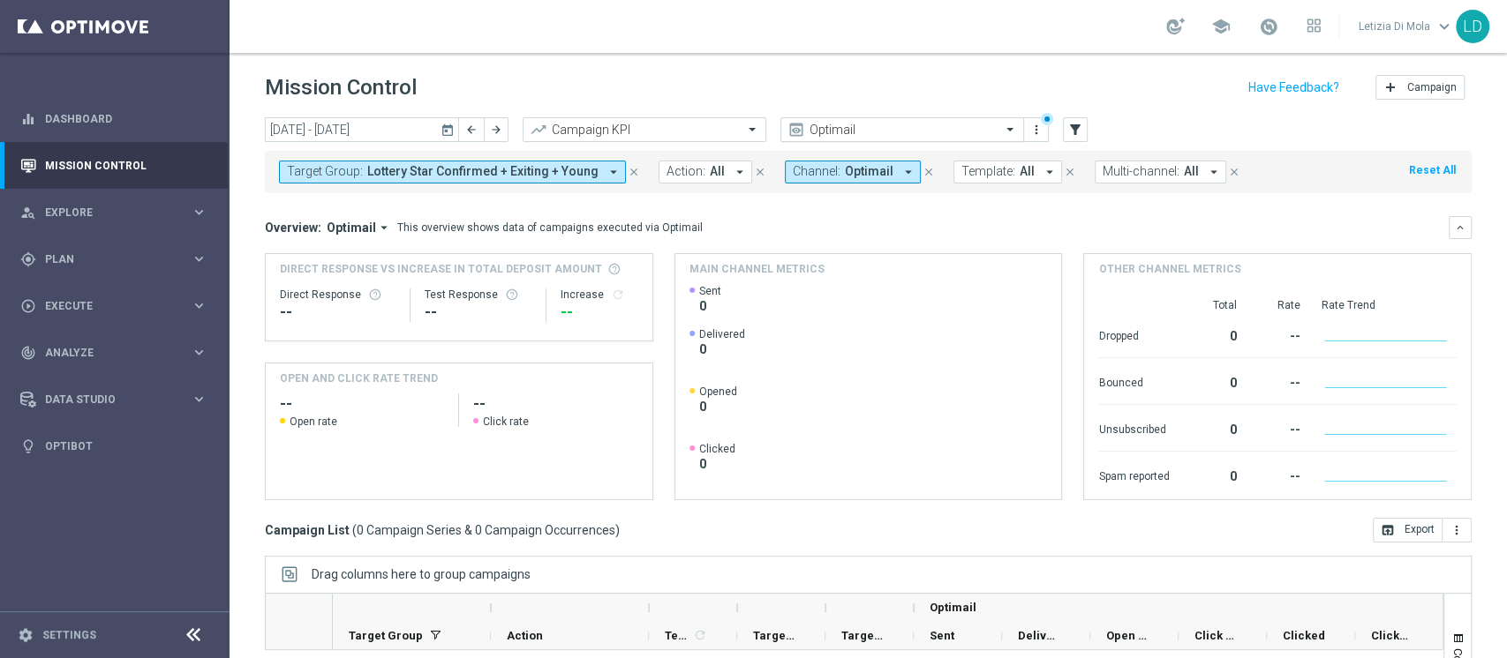
click at [1011, 133] on span at bounding box center [1012, 129] width 22 height 15
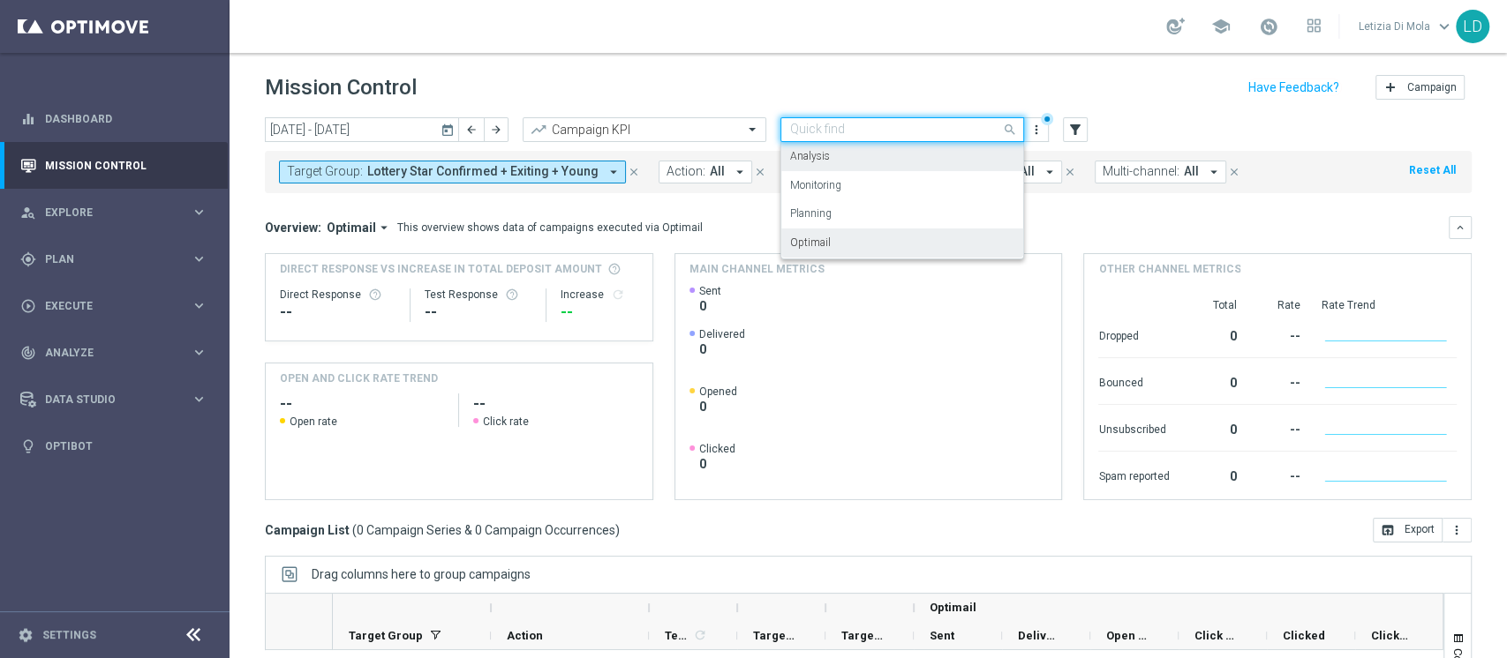
click at [898, 162] on div "Analysis" at bounding box center [902, 156] width 224 height 29
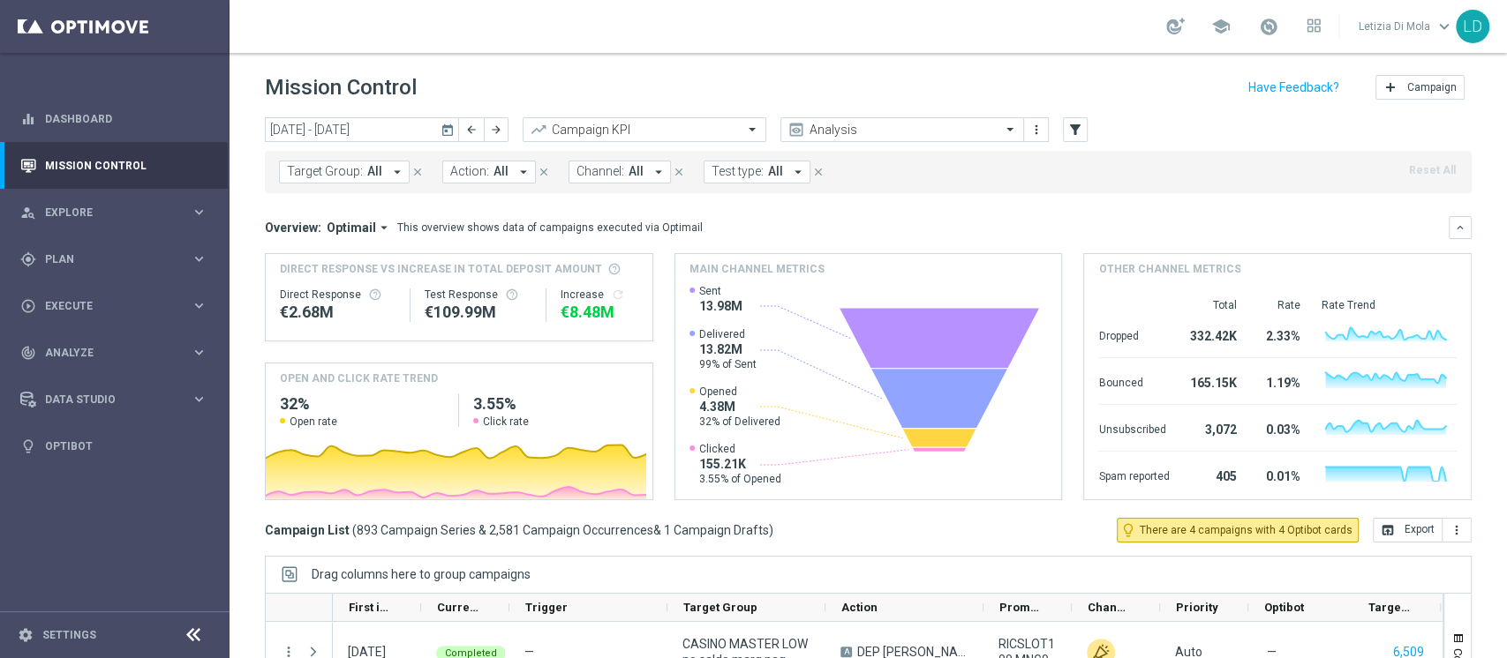
click at [395, 173] on icon "arrow_drop_down" at bounding box center [397, 172] width 16 height 16
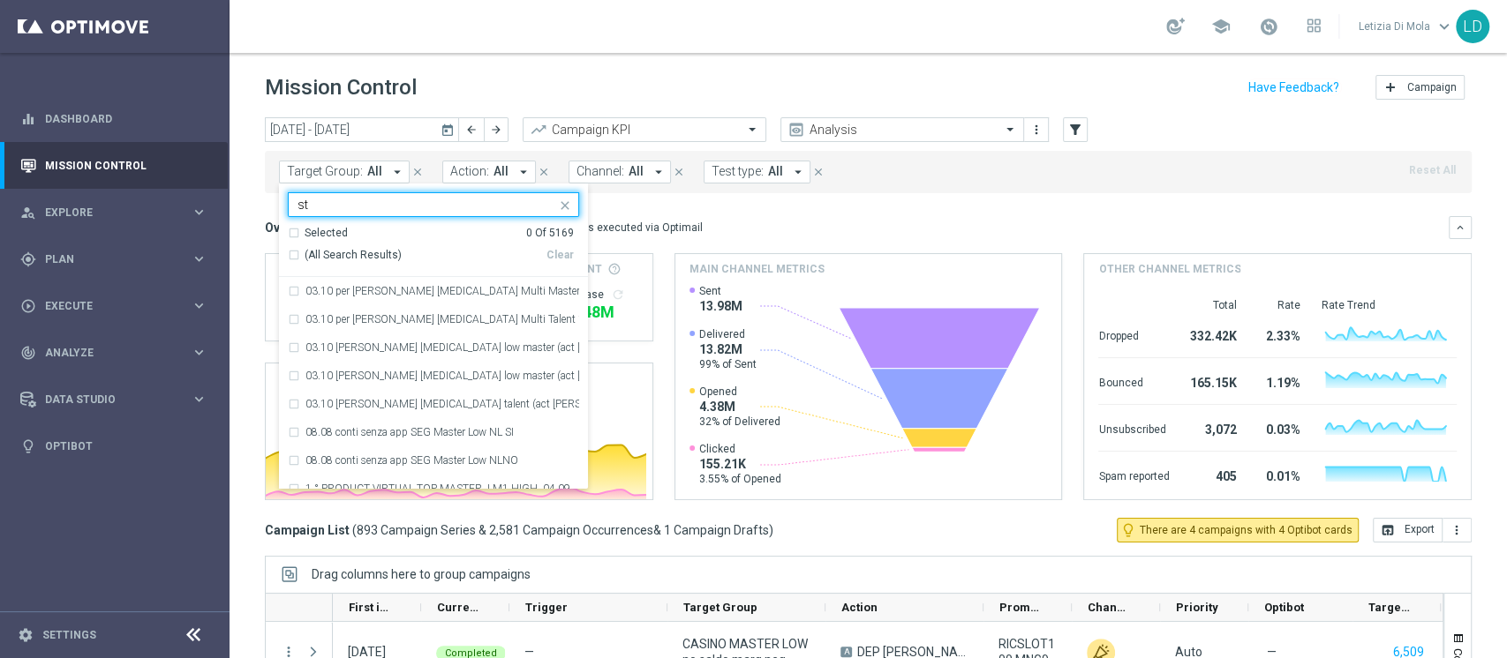
type input "s"
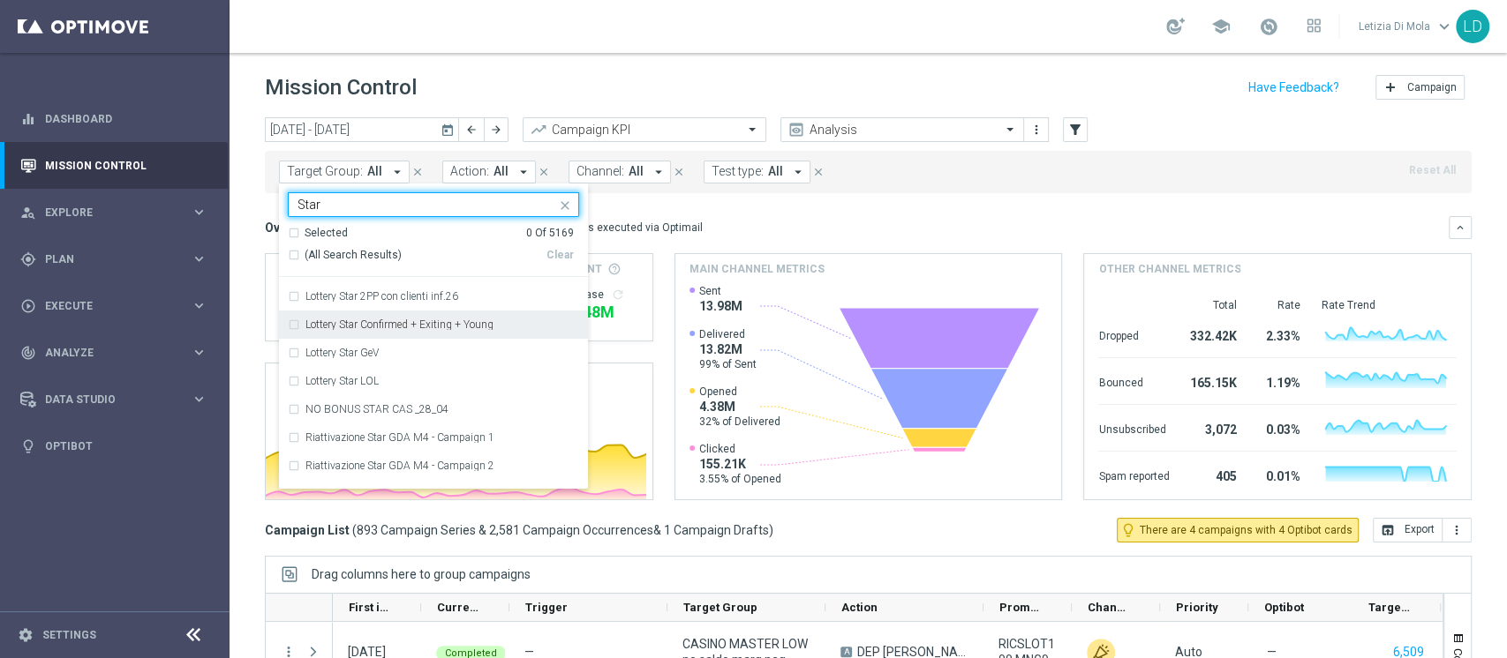
click at [293, 321] on div "Lottery Star Confirmed + Exiting + Young" at bounding box center [433, 325] width 291 height 28
type input "Star"
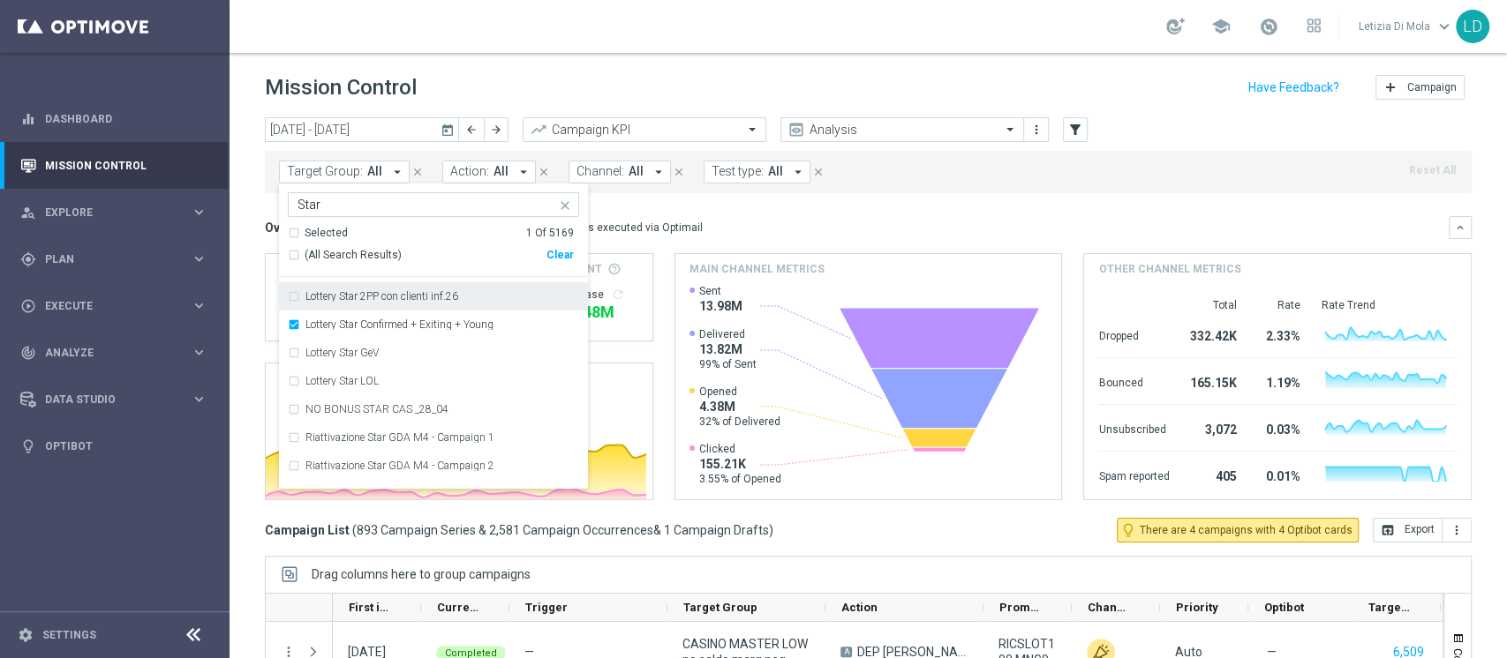
click at [864, 195] on mini-dashboard "Overview: Optimail arrow_drop_down This overview shows data of campaigns execut…" at bounding box center [868, 355] width 1206 height 325
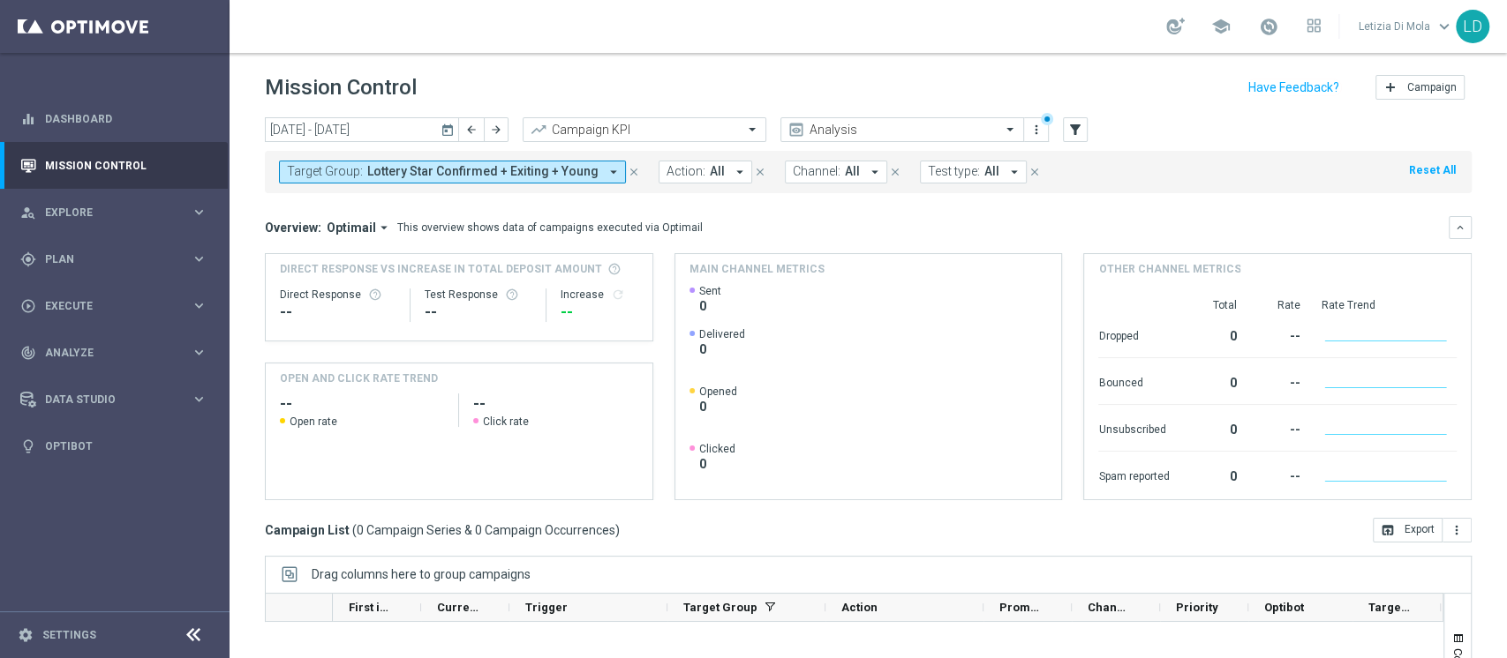
click at [447, 128] on icon "today" at bounding box center [448, 130] width 16 height 16
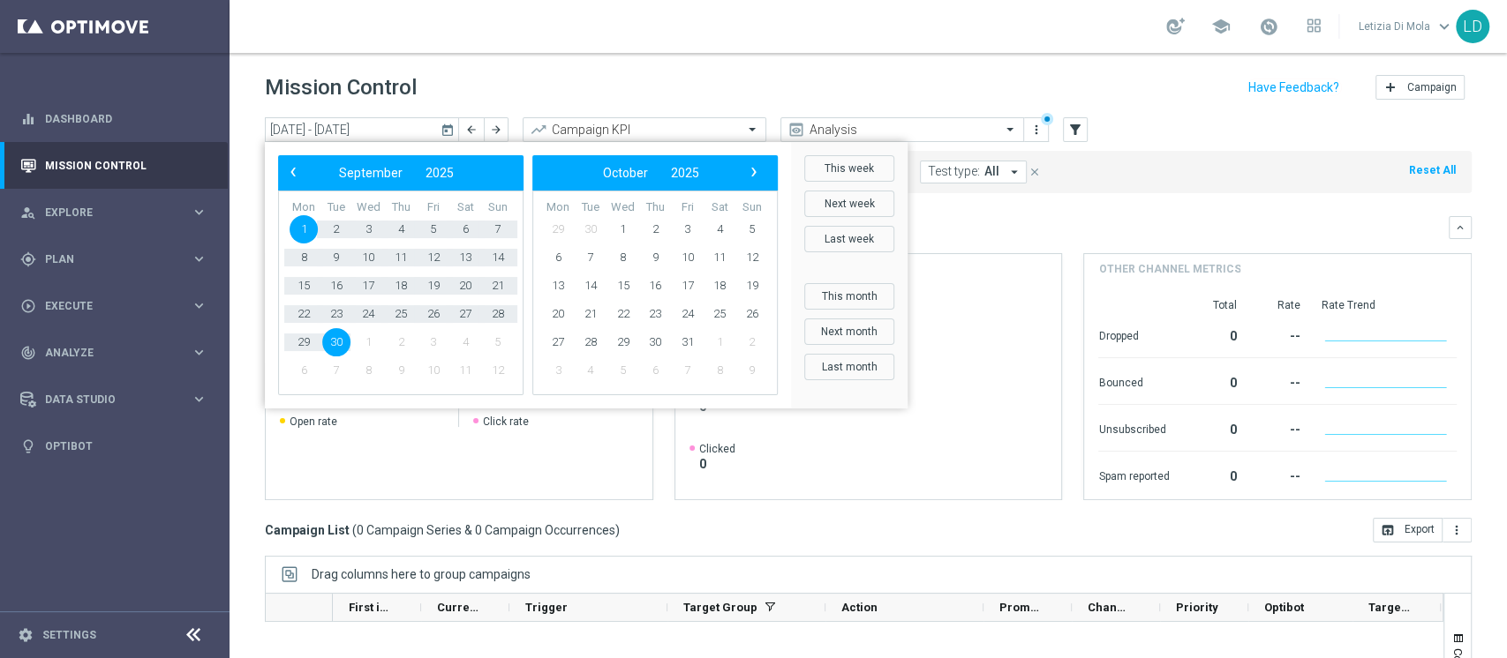
click at [303, 218] on span "1" at bounding box center [303, 229] width 28 height 28
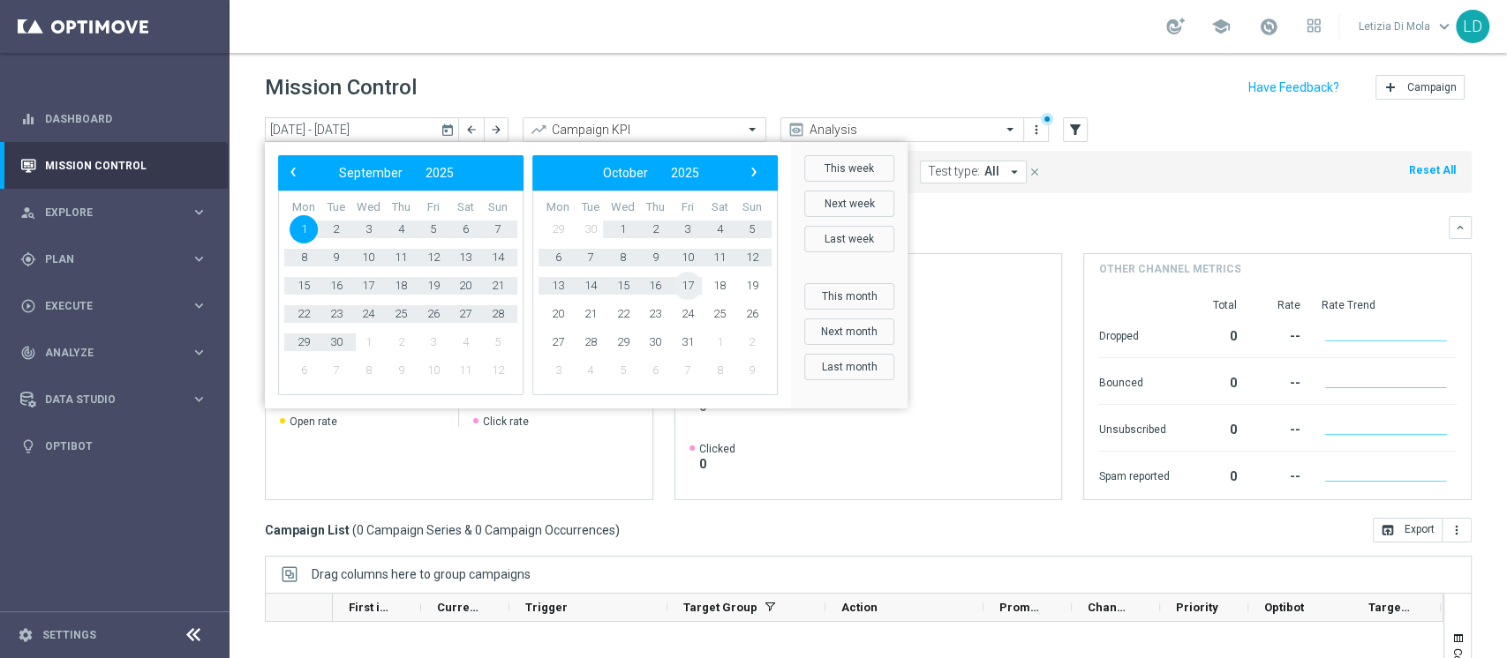
click at [683, 286] on span "17" at bounding box center [687, 286] width 28 height 28
type input "01 Sep 2025 - 17 Oct 2025"
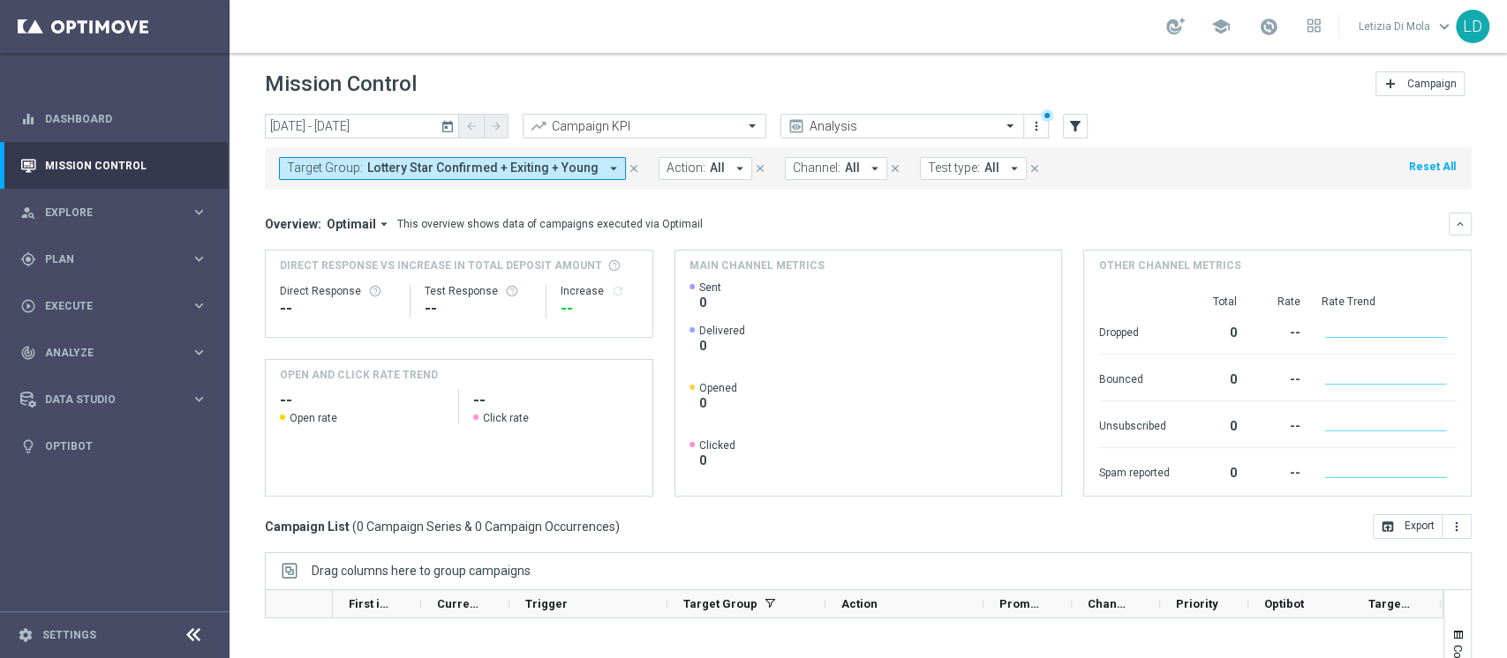
scroll to position [0, 0]
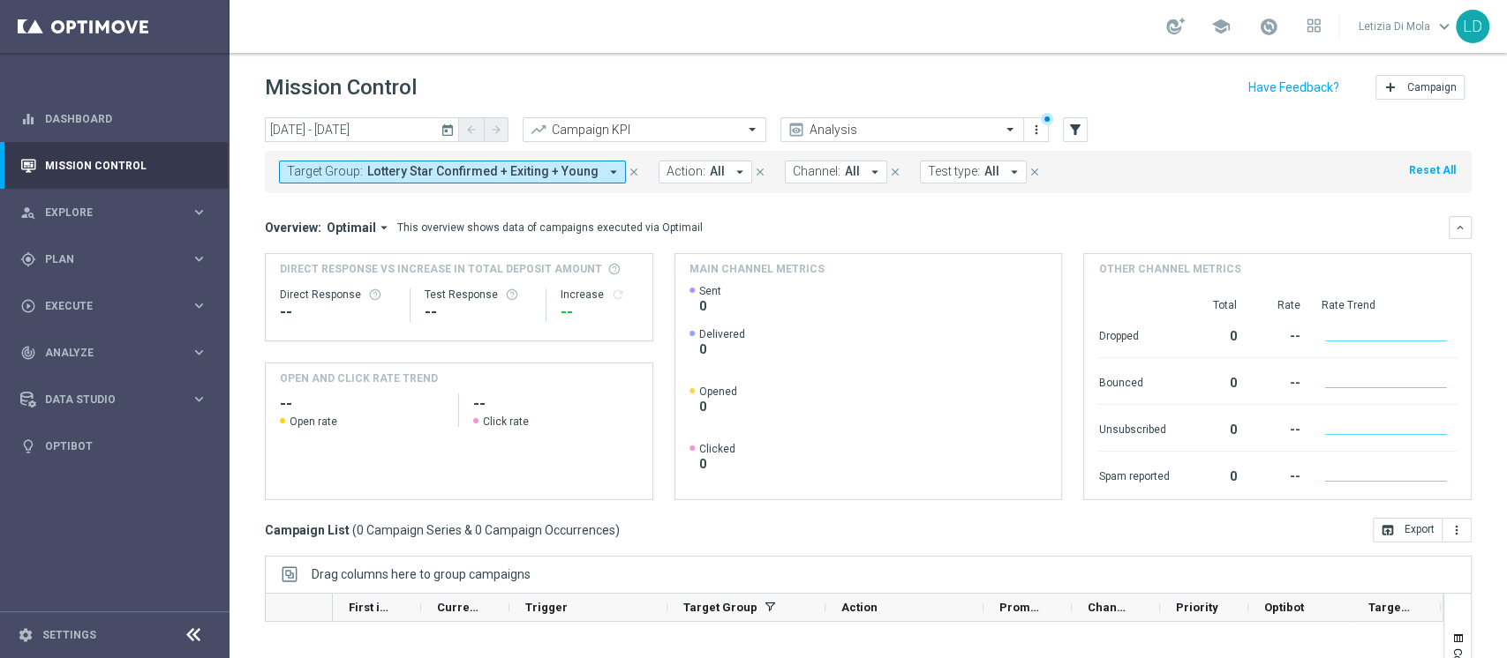
click at [605, 170] on icon "arrow_drop_down" at bounding box center [613, 172] width 16 height 16
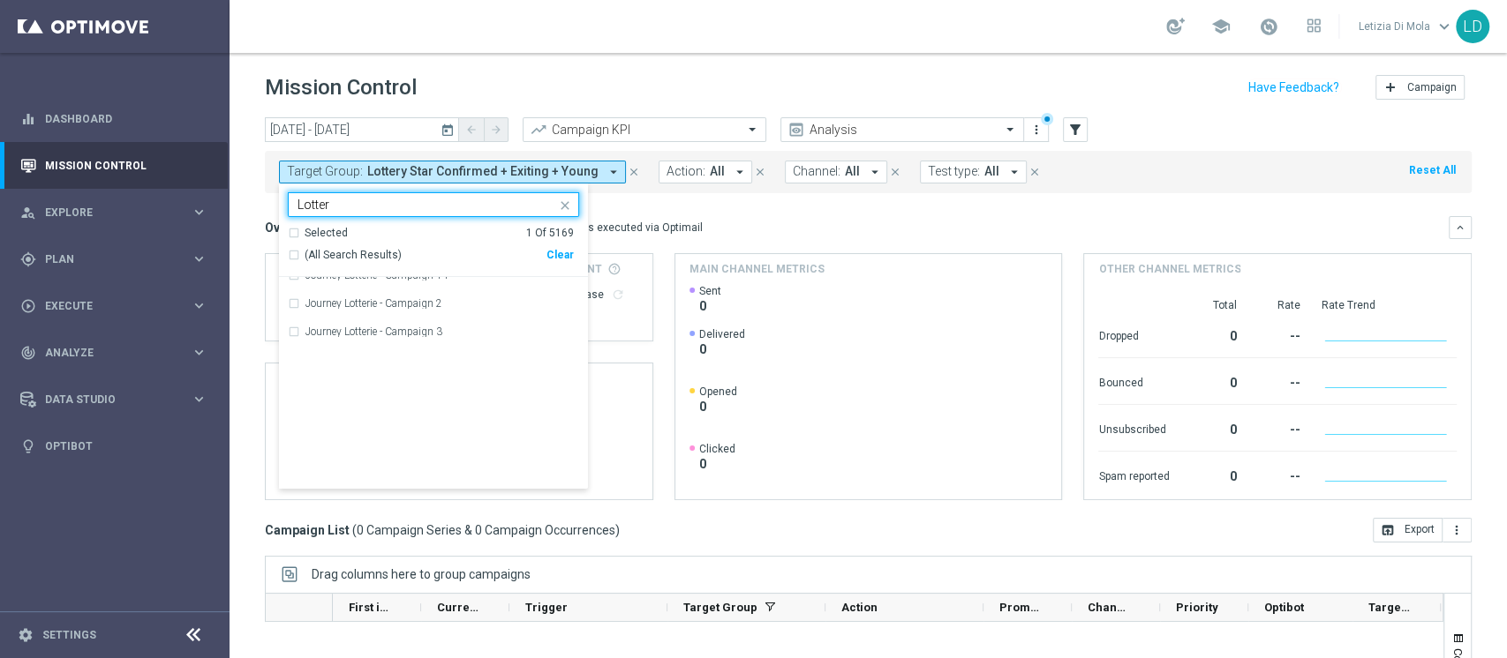
scroll to position [3681, 0]
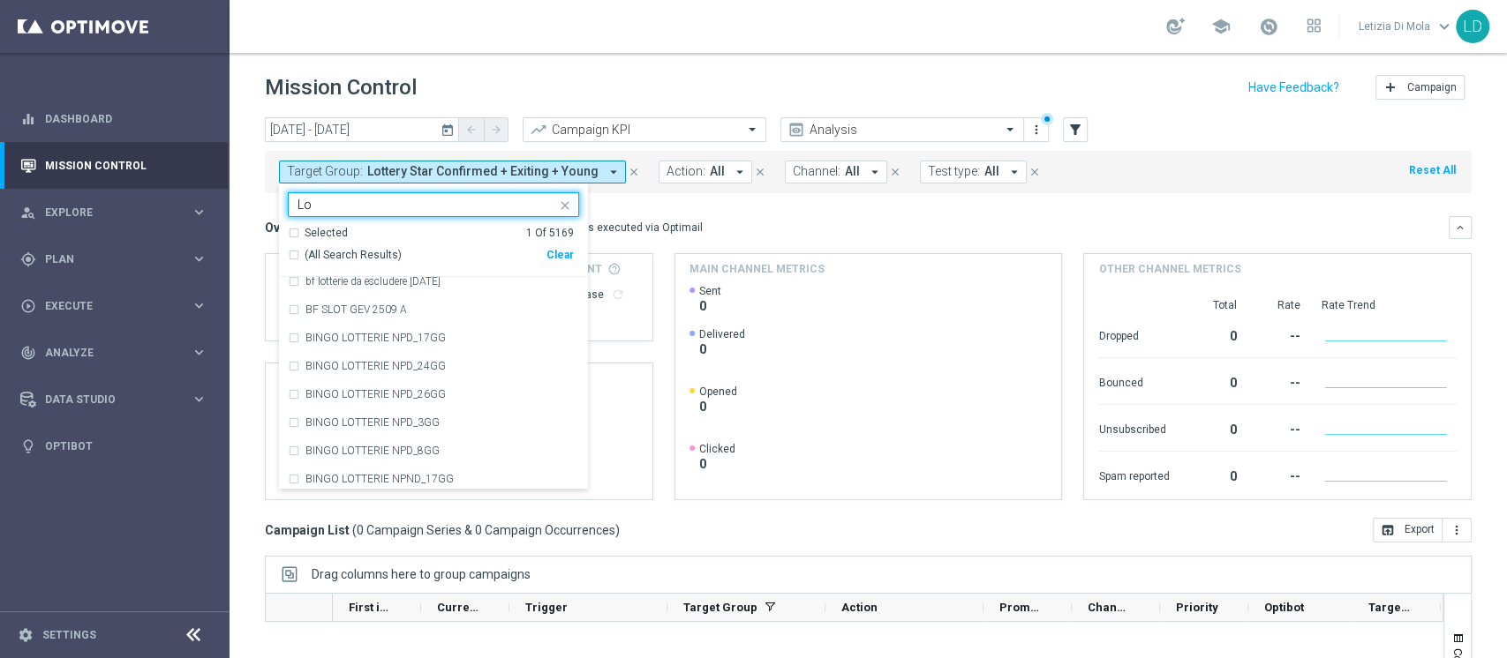
type input "L"
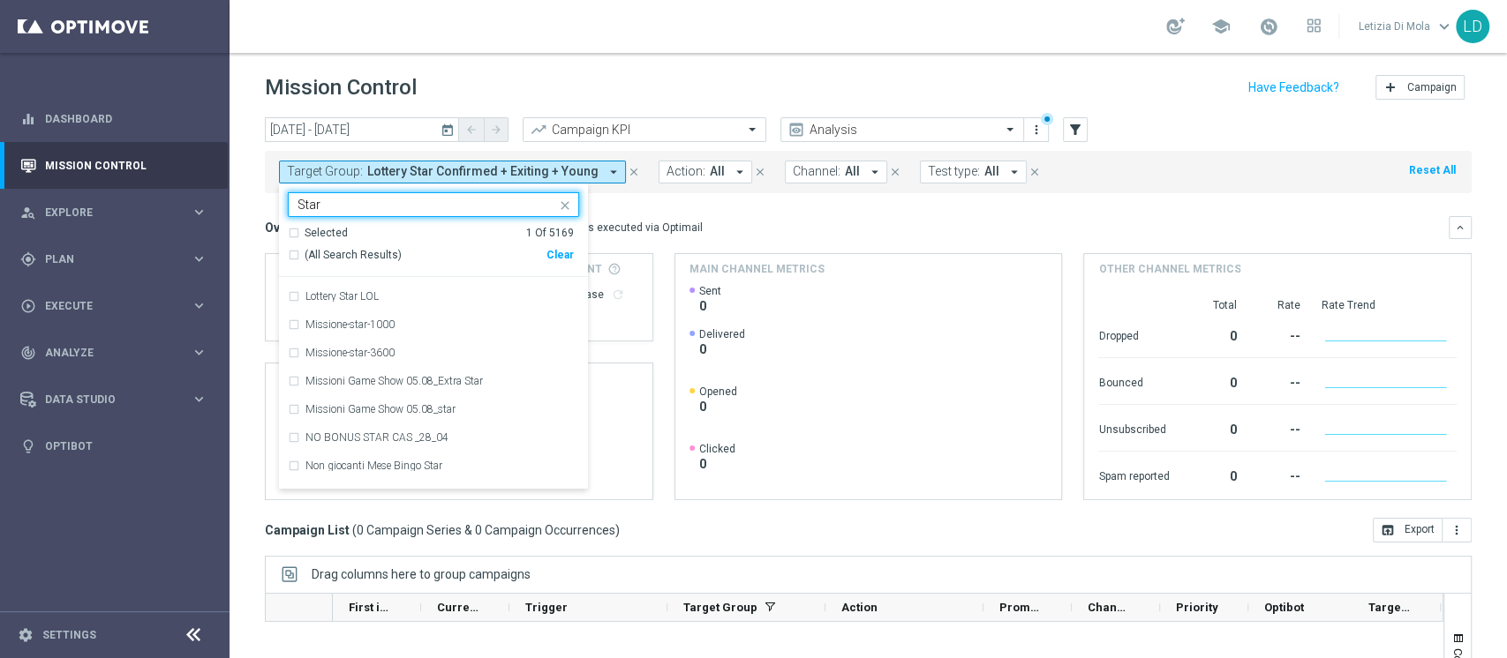
scroll to position [740, 0]
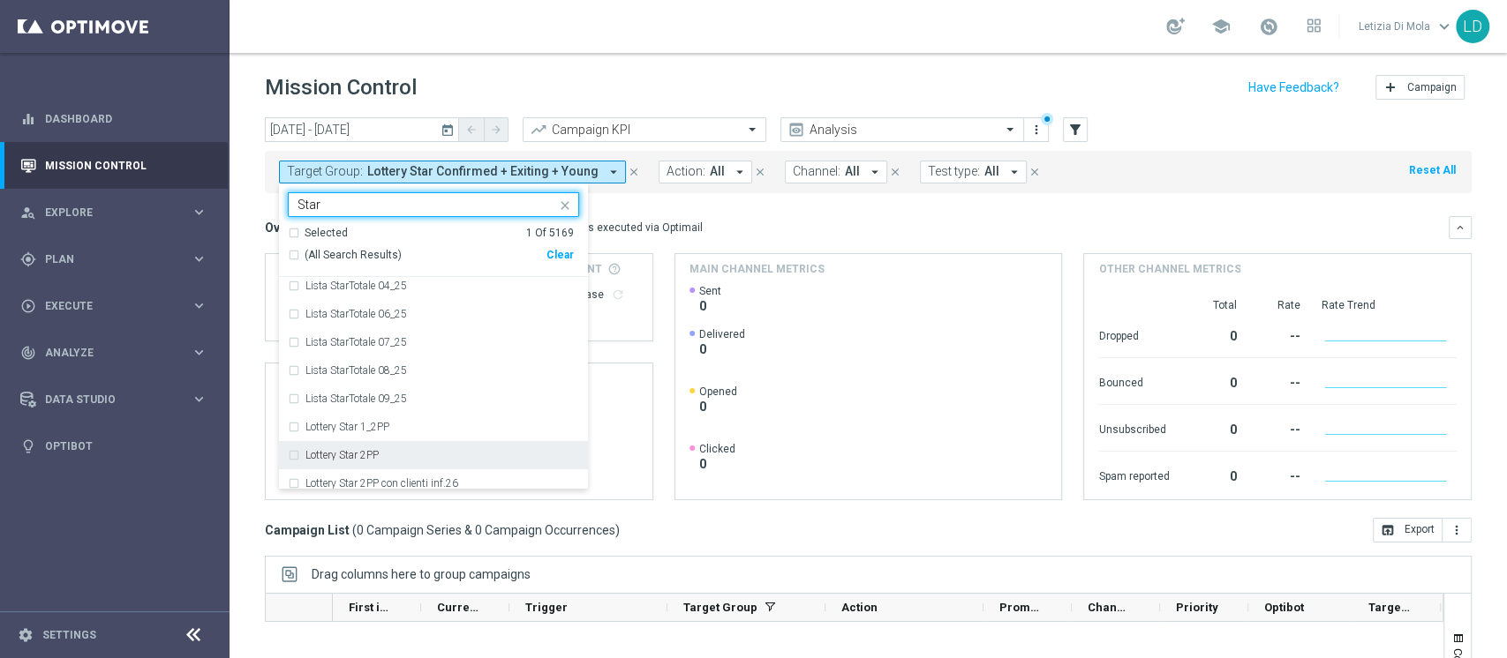
click at [400, 459] on div "Lottery Star 2PP" at bounding box center [442, 455] width 274 height 11
type input "Star"
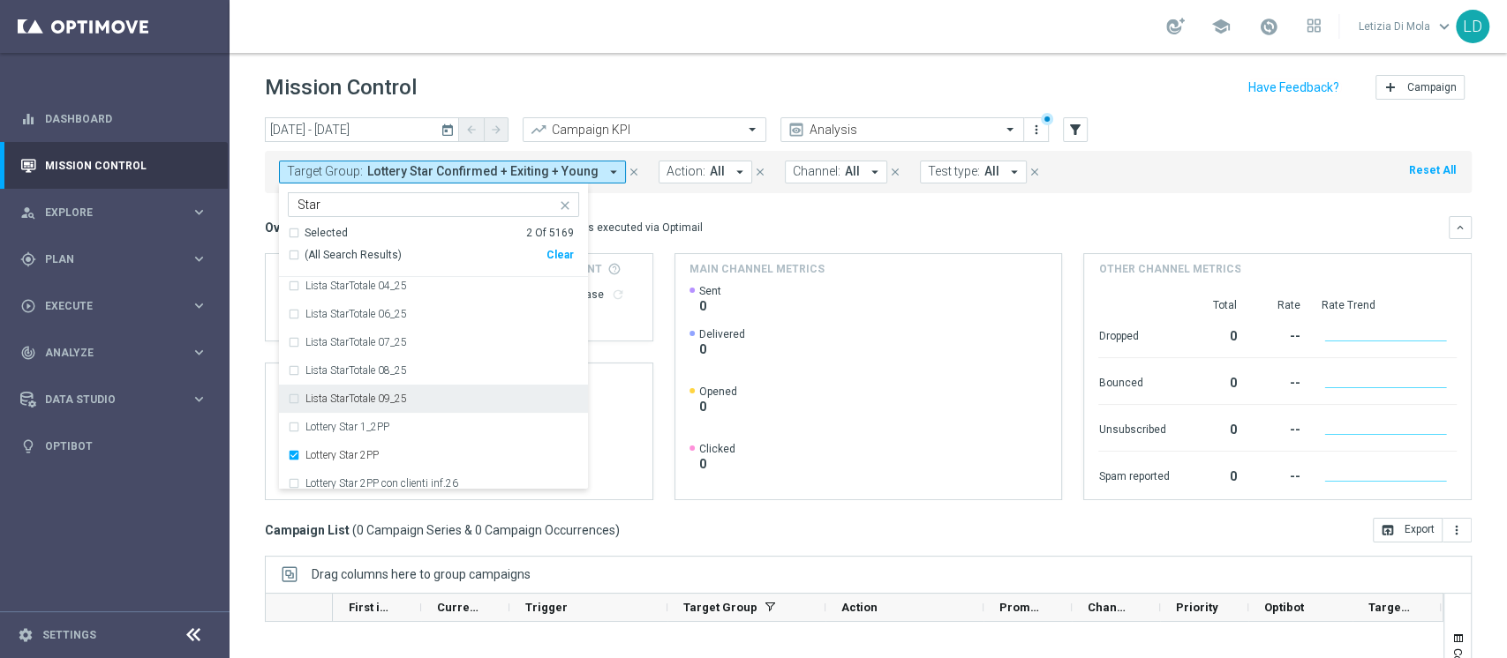
click at [1162, 198] on mini-dashboard "Overview: Optimail arrow_drop_down This overview shows data of campaigns execut…" at bounding box center [868, 355] width 1206 height 325
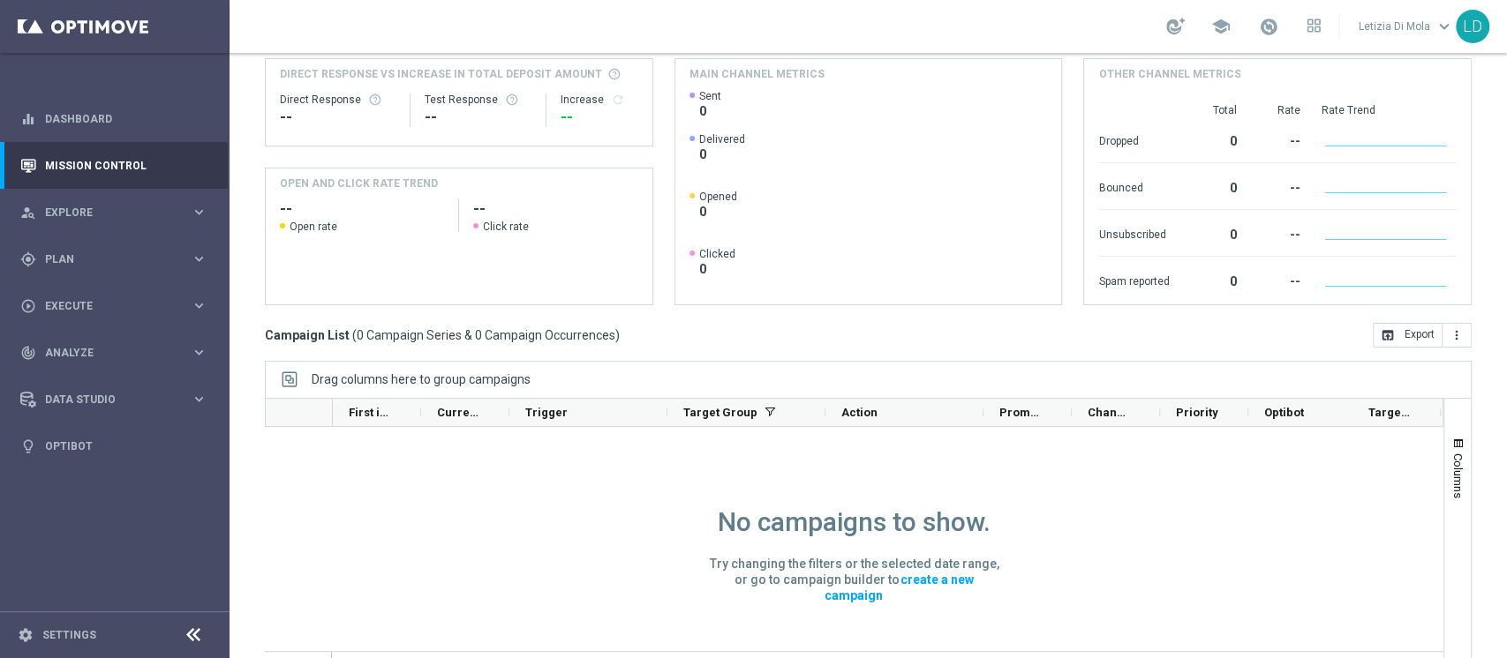
scroll to position [223, 0]
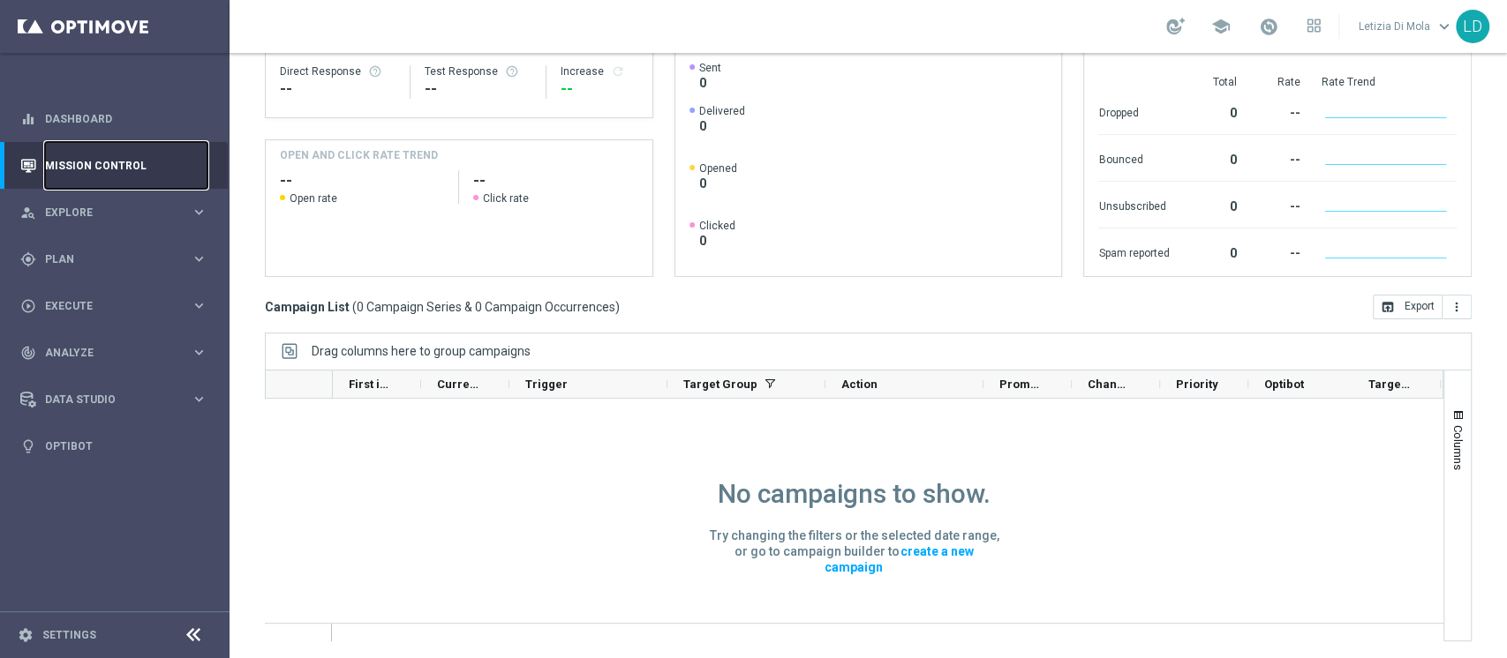
click at [163, 169] on link "Mission Control" at bounding box center [126, 165] width 162 height 47
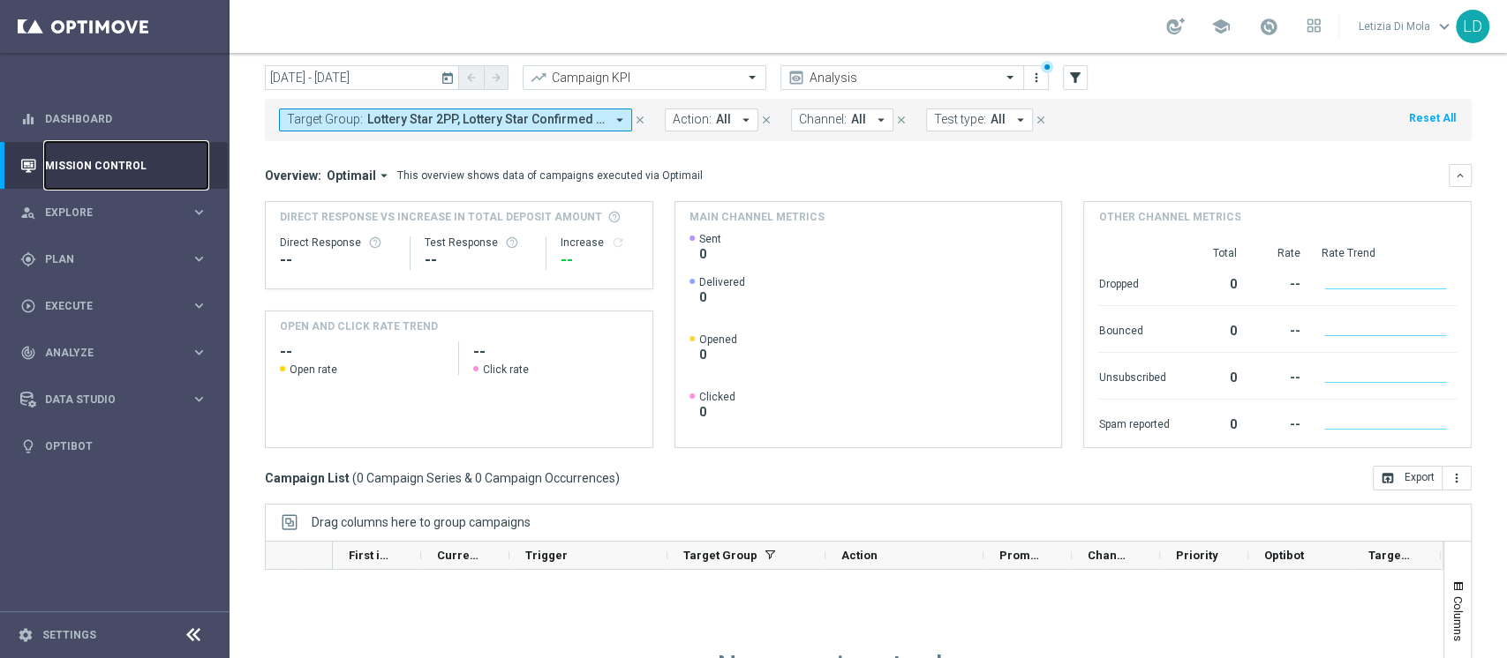
scroll to position [0, 0]
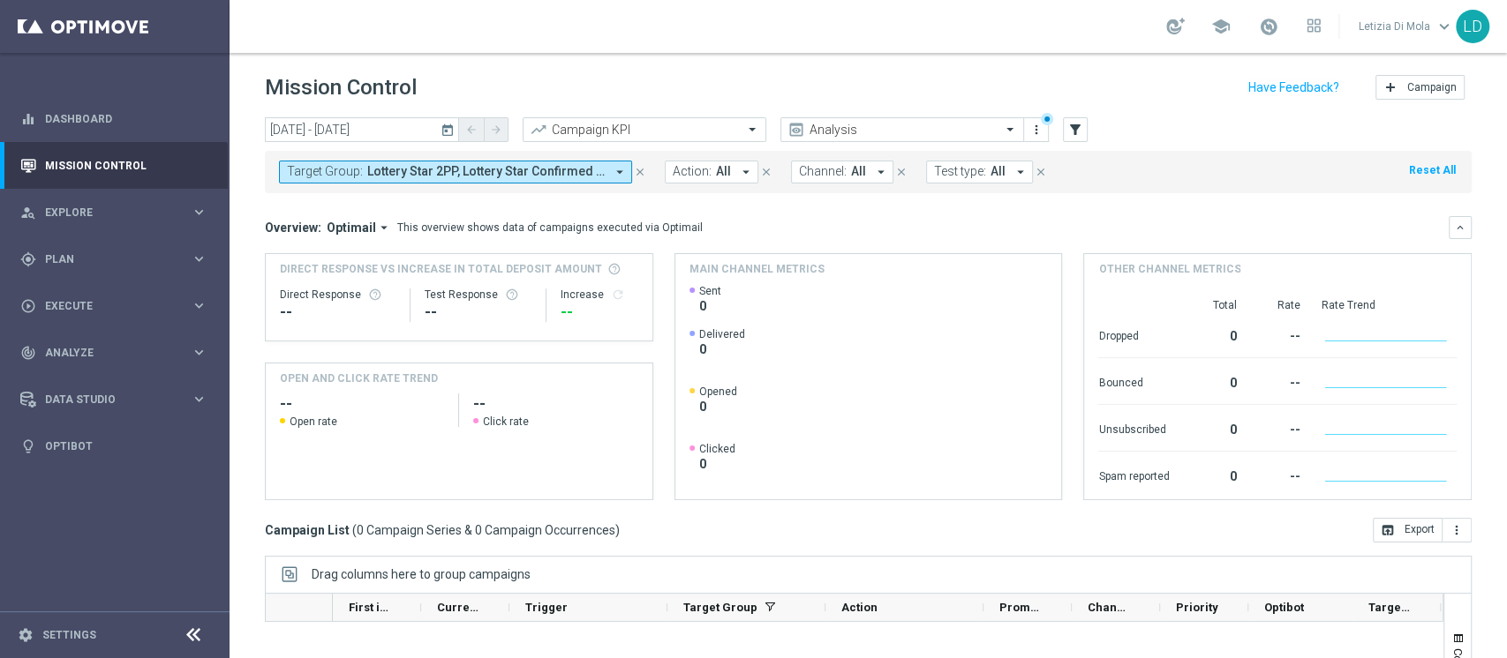
click at [447, 128] on icon "today" at bounding box center [448, 130] width 16 height 16
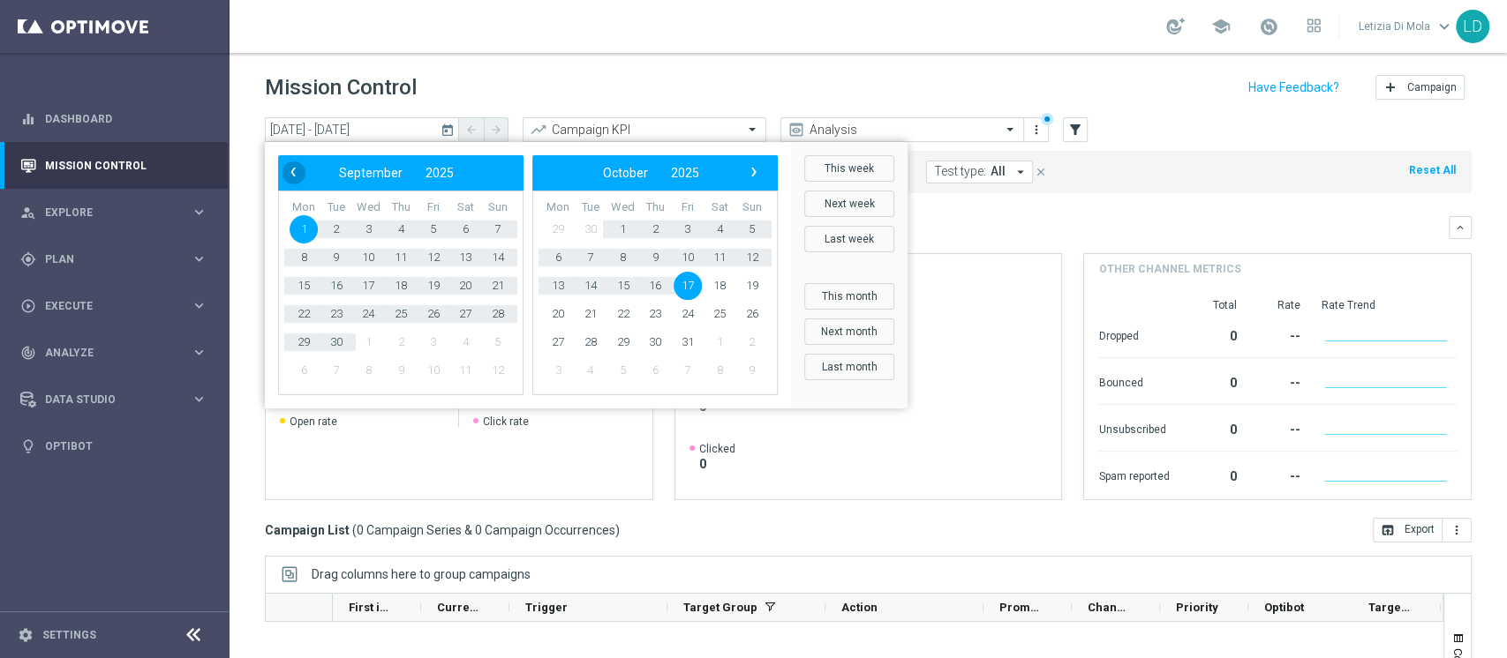
click at [288, 173] on span "‹" at bounding box center [293, 172] width 23 height 23
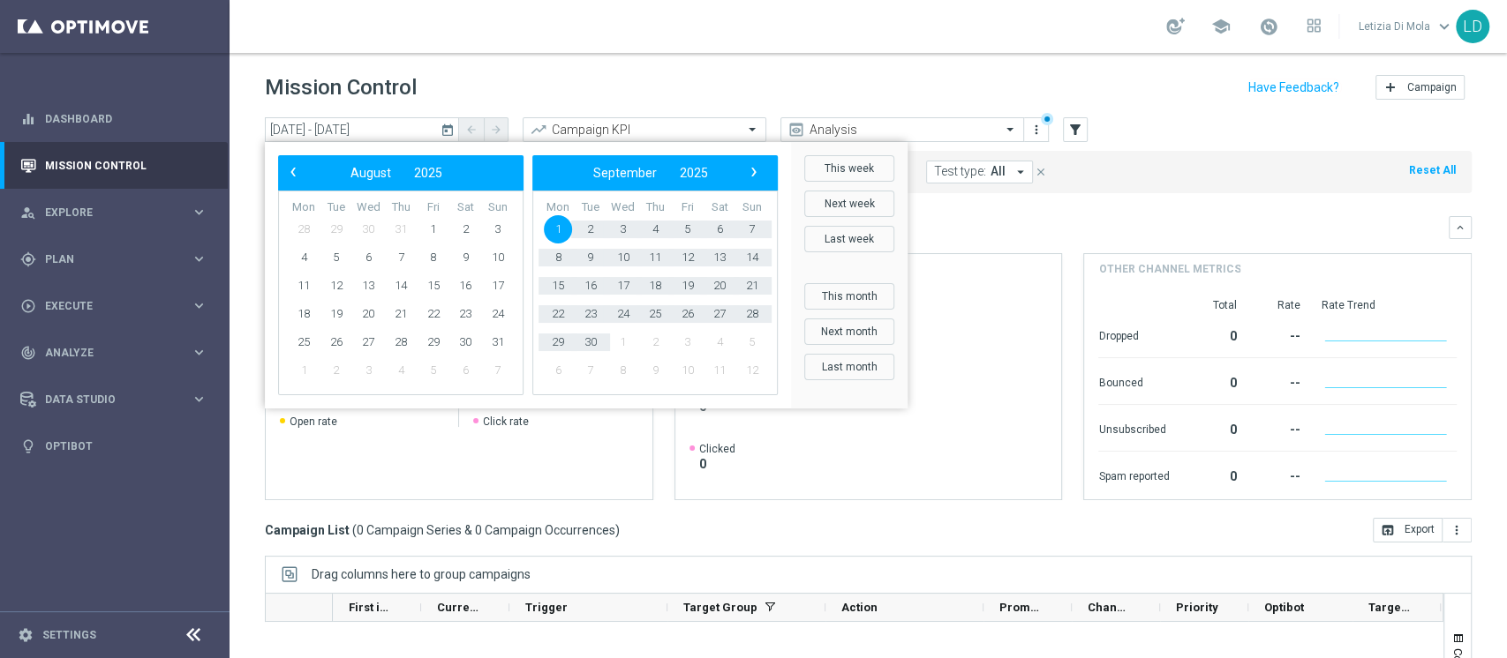
click at [288, 173] on span "‹" at bounding box center [293, 172] width 23 height 23
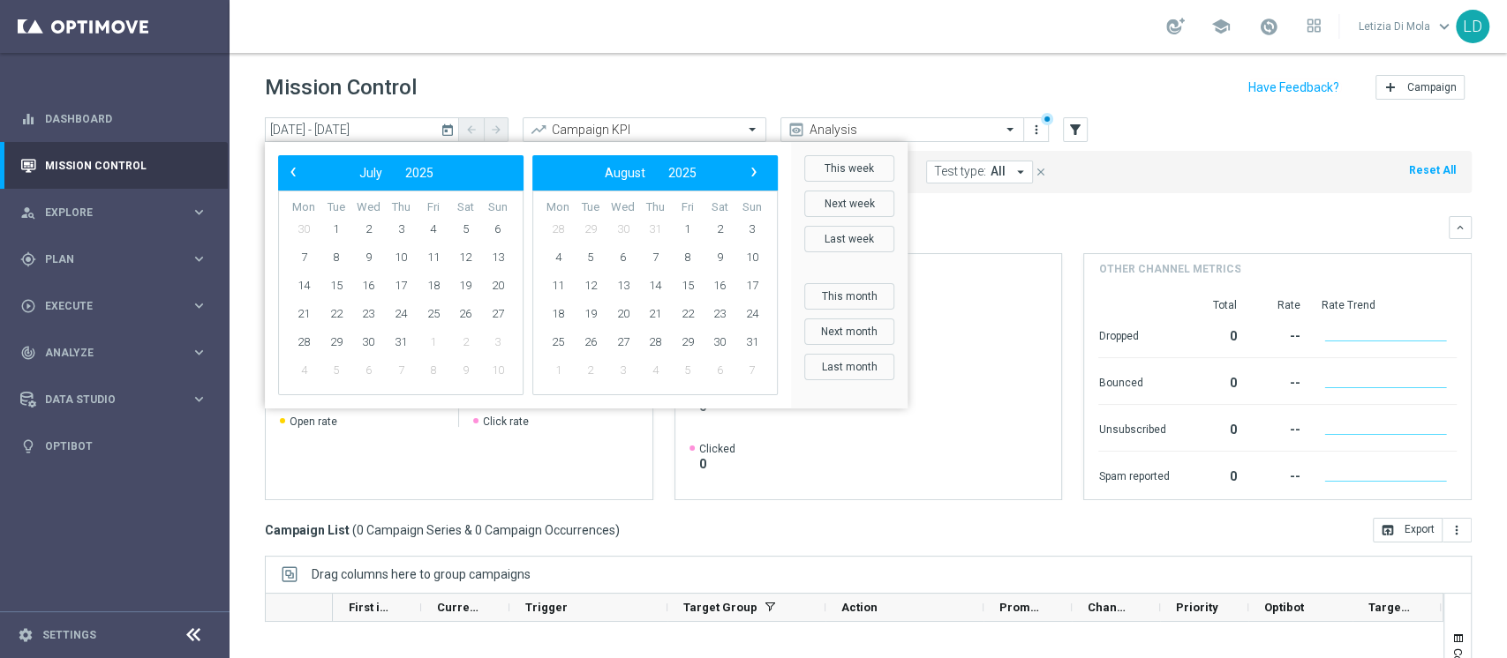
click at [288, 173] on span "‹" at bounding box center [293, 172] width 23 height 23
click at [306, 229] on span "28" at bounding box center [303, 229] width 28 height 28
click at [395, 224] on span "1" at bounding box center [401, 229] width 28 height 28
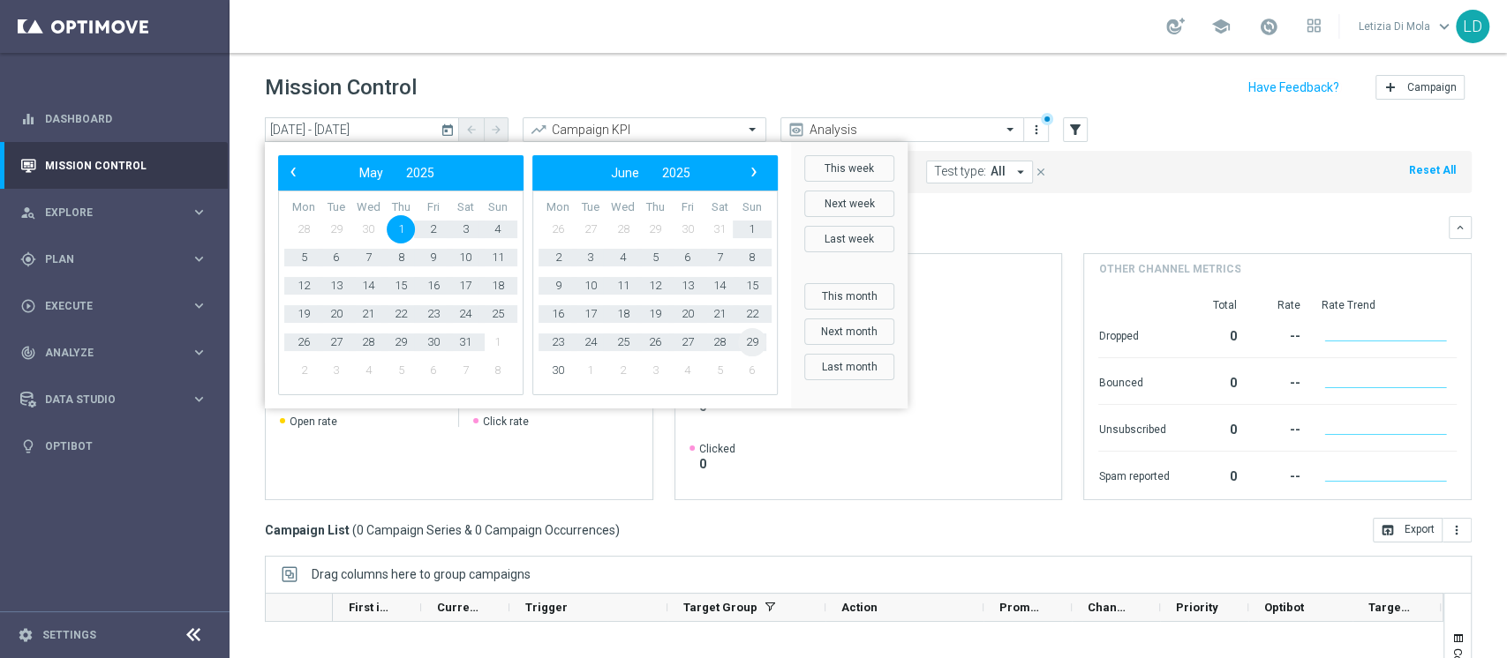
click at [751, 345] on span "29" at bounding box center [752, 342] width 28 height 28
type input "01 May 2025 - 29 Jun 2025"
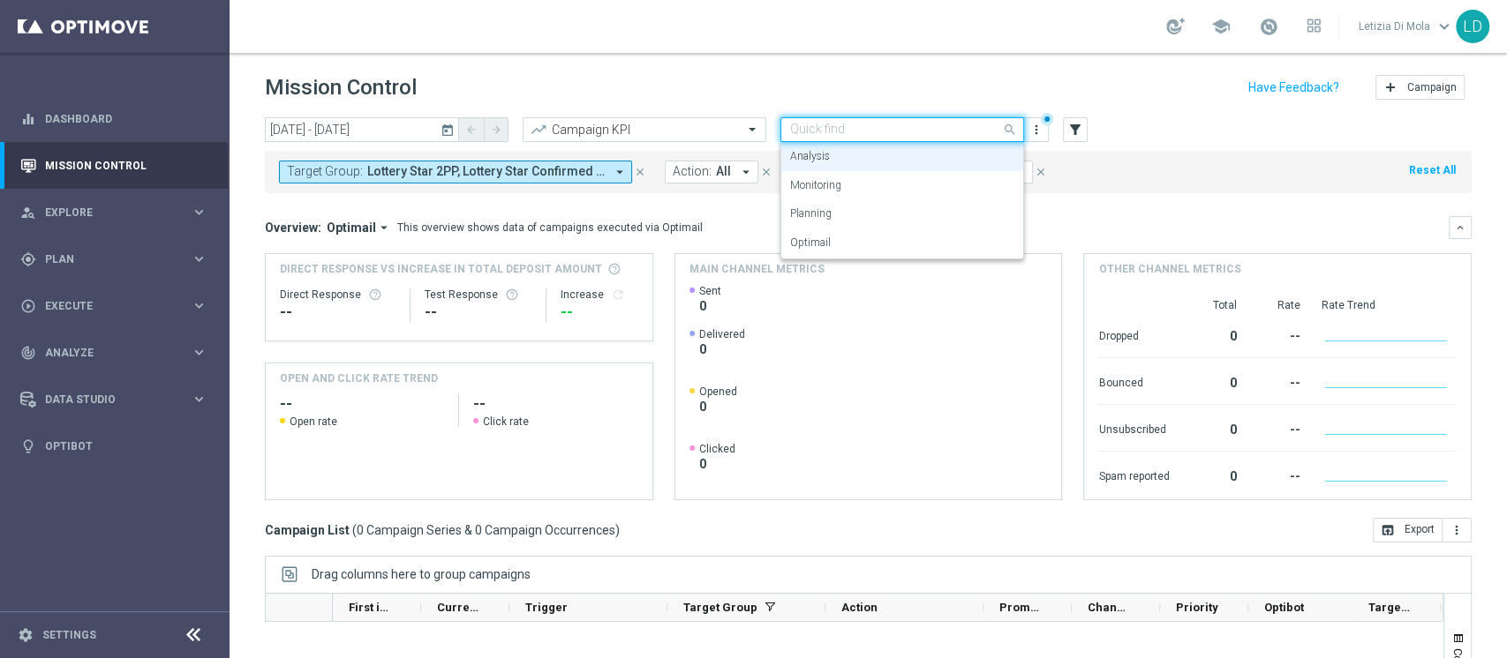
click at [1009, 131] on span at bounding box center [1012, 129] width 22 height 22
click at [868, 184] on div "Monitoring" at bounding box center [902, 185] width 224 height 29
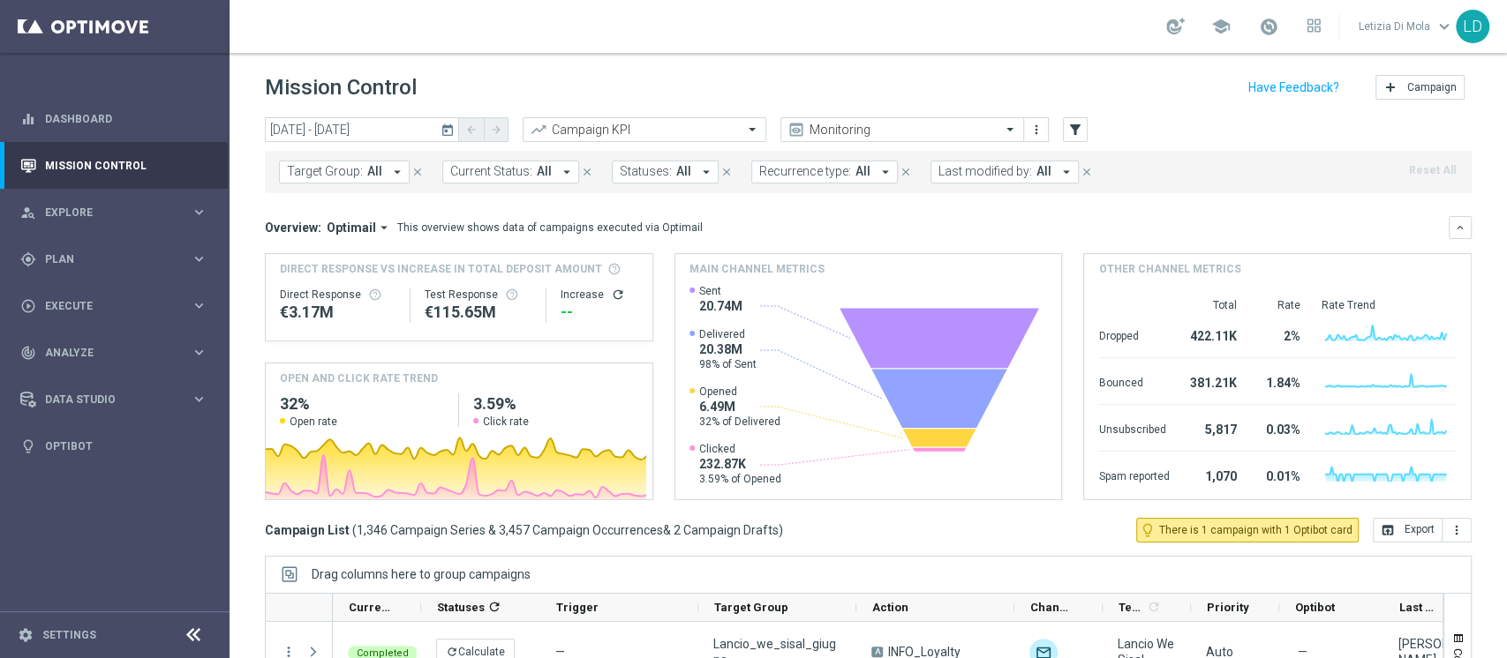
click at [1058, 173] on icon "arrow_drop_down" at bounding box center [1066, 172] width 16 height 16
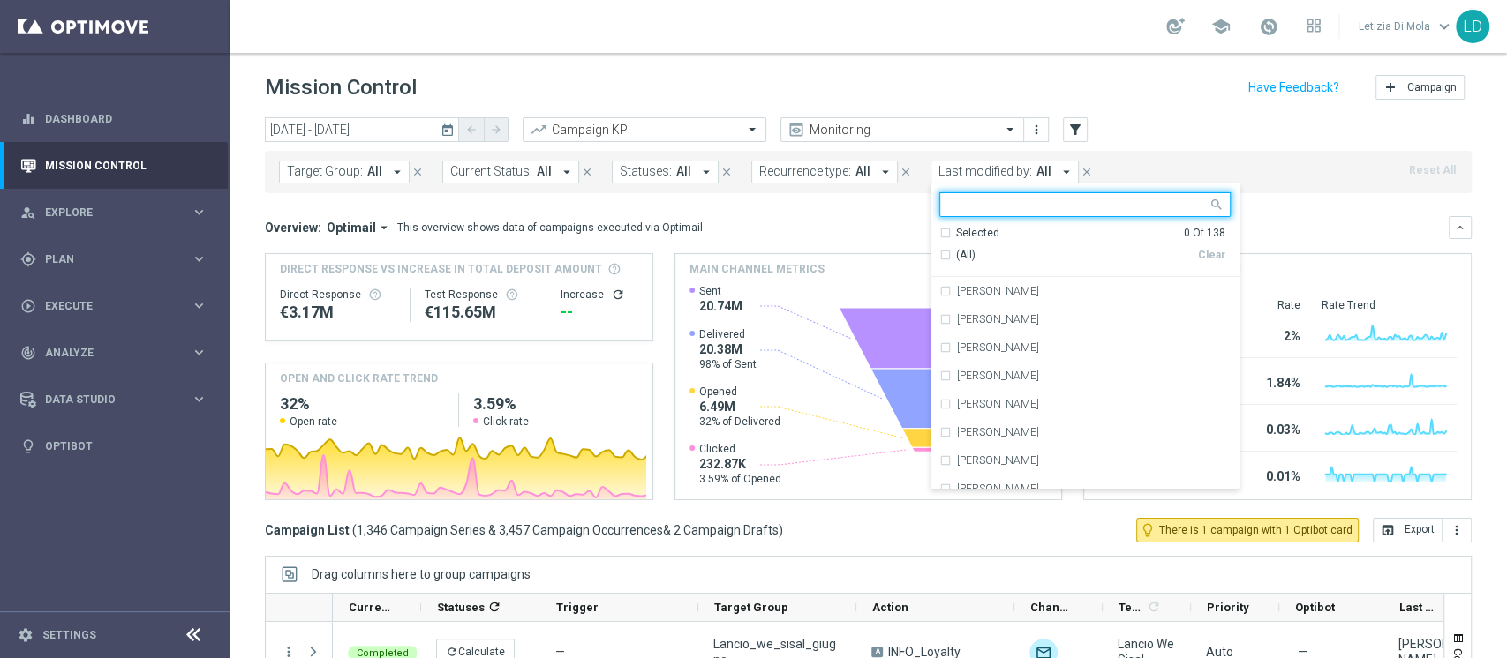
click at [1029, 204] on input "text" at bounding box center [1078, 205] width 259 height 15
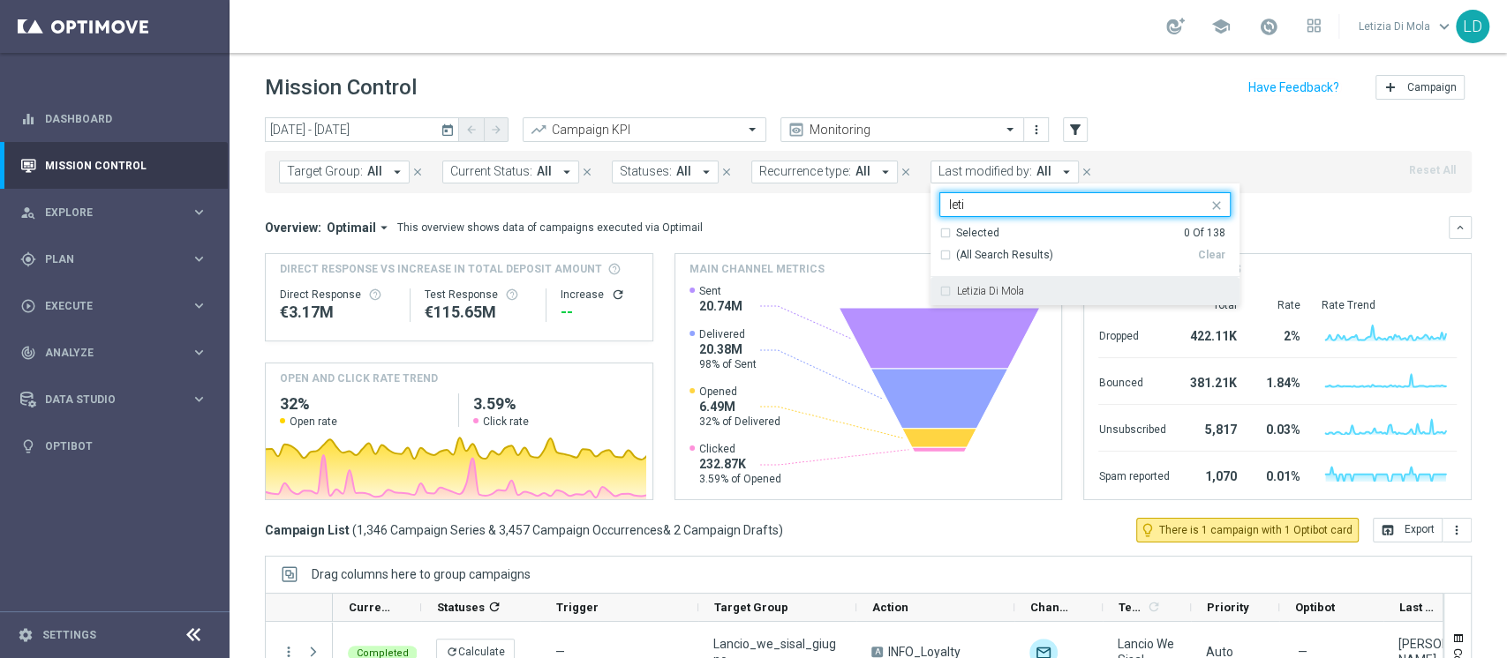
click at [1034, 286] on div "Letizia Di Mola" at bounding box center [1094, 291] width 274 height 11
type input "leti"
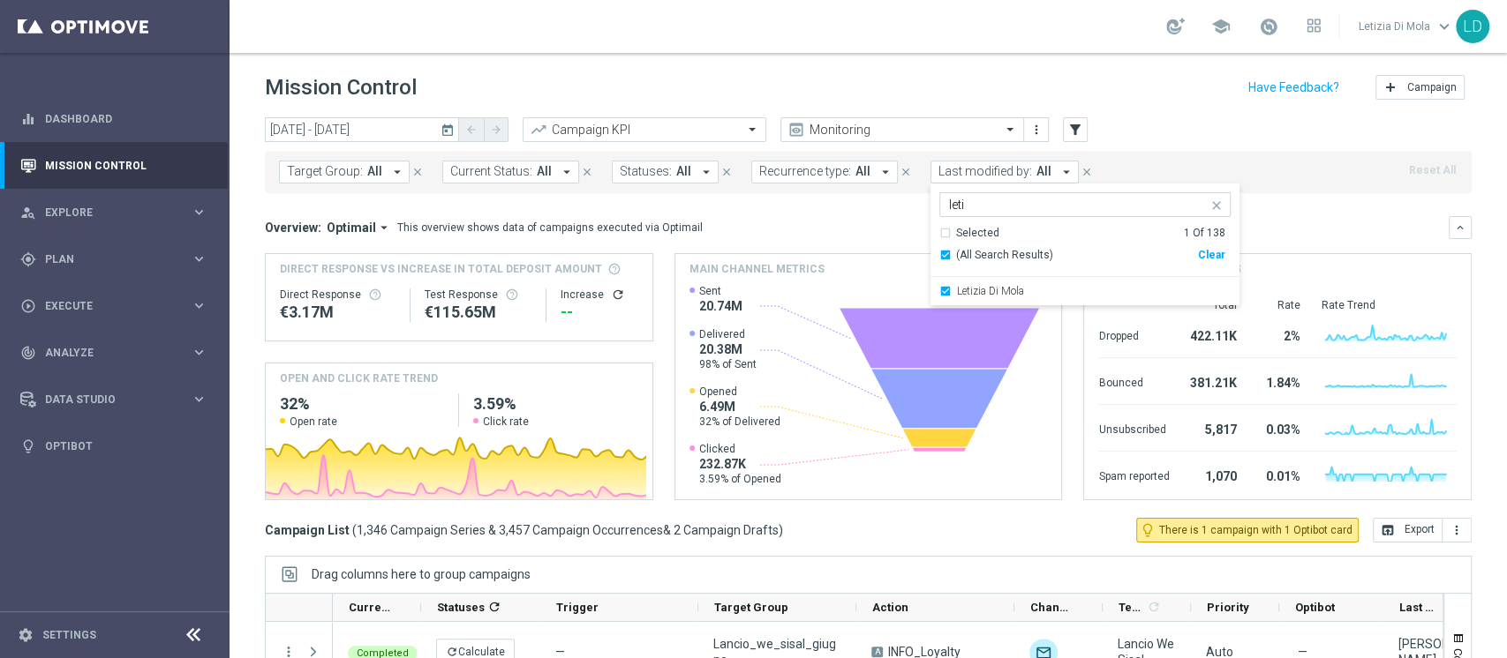
click at [1306, 231] on div "Overview: Optimail arrow_drop_down This overview shows data of campaigns execut…" at bounding box center [857, 228] width 1184 height 16
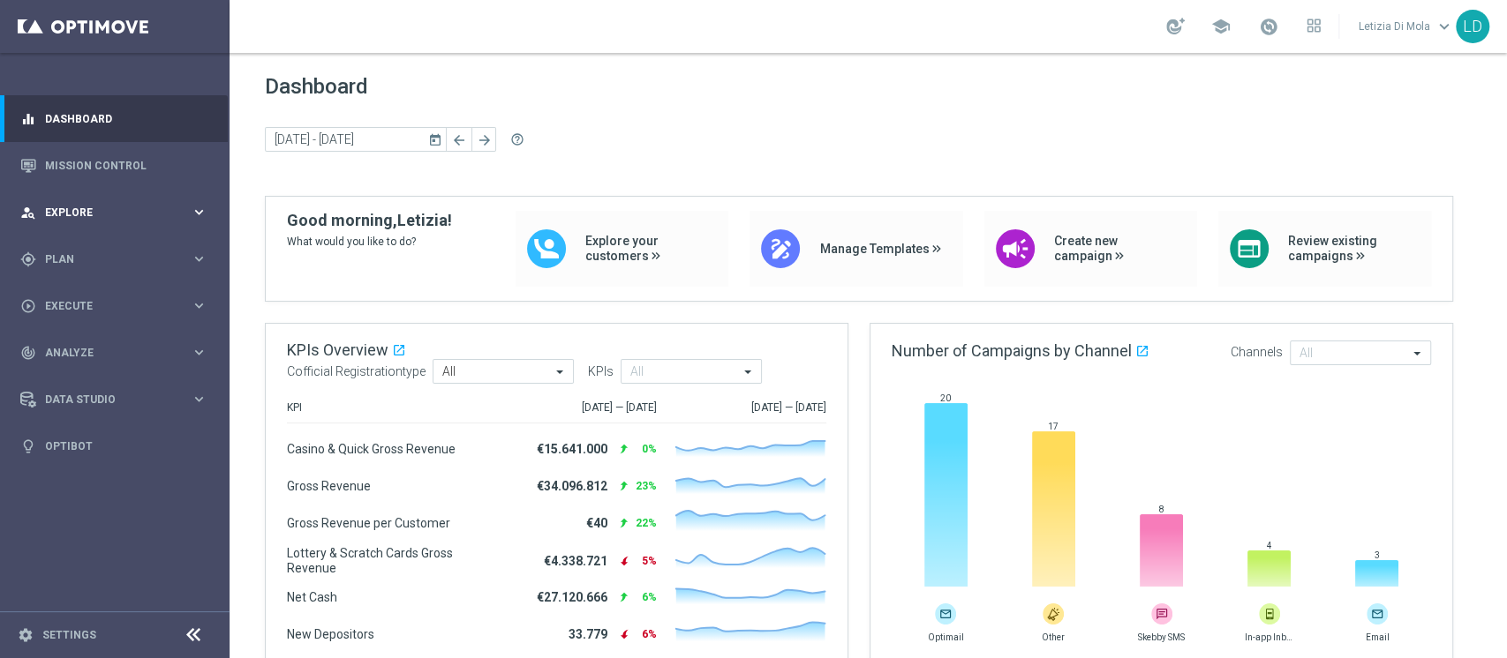
click at [202, 213] on icon "keyboard_arrow_right" at bounding box center [199, 212] width 17 height 17
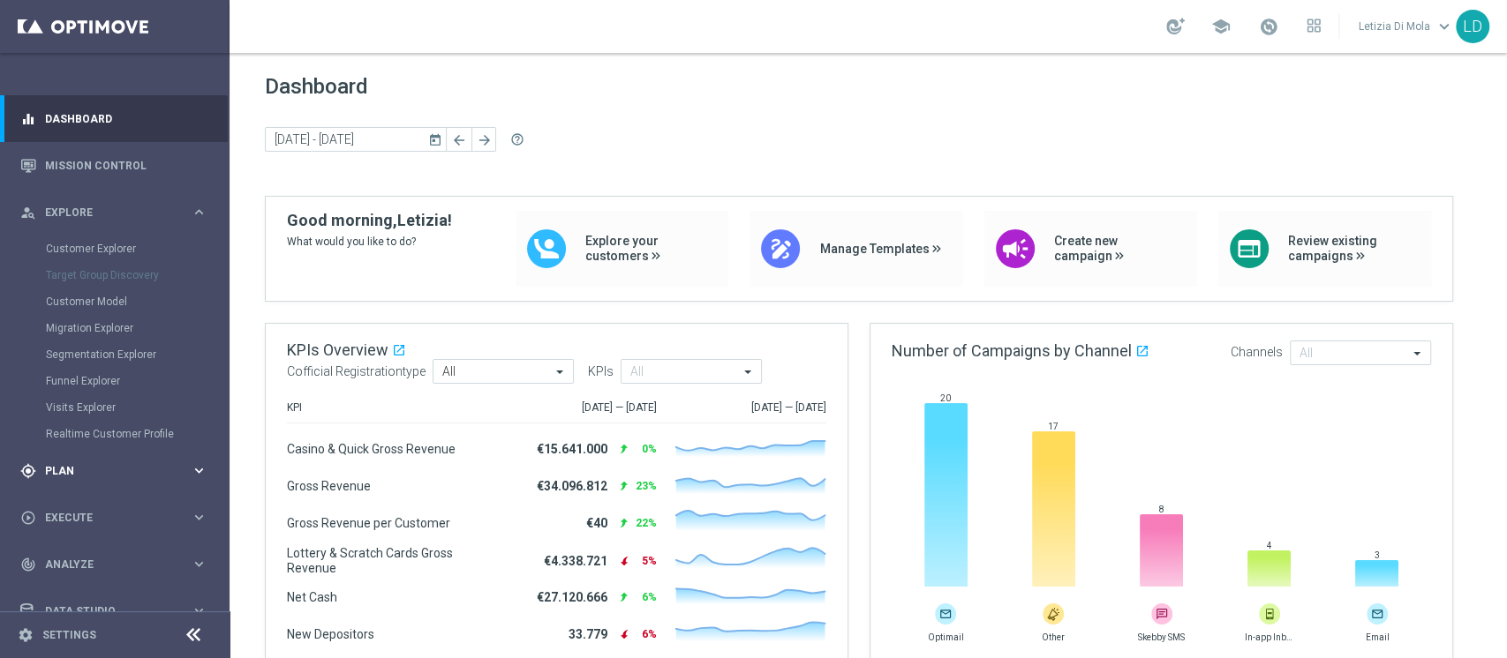
click at [63, 470] on span "Plan" at bounding box center [118, 471] width 146 height 11
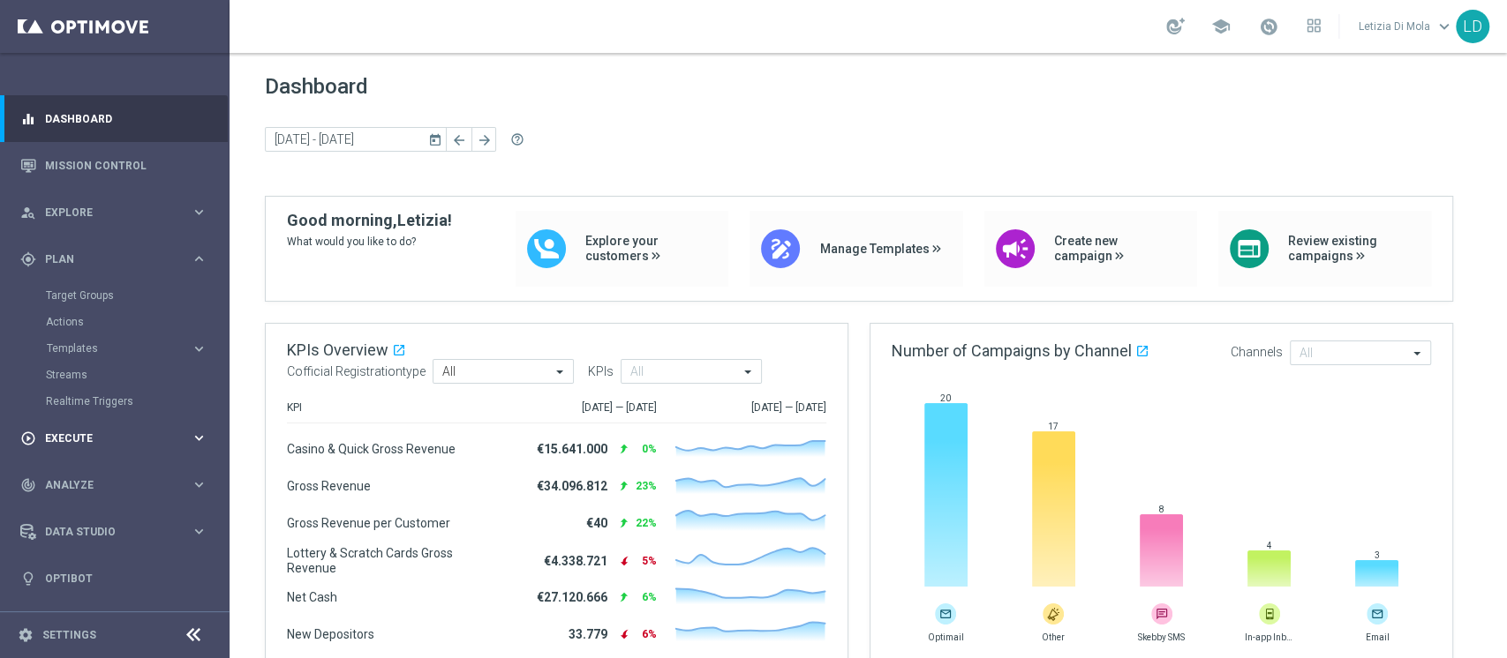
click at [74, 441] on span "Execute" at bounding box center [118, 438] width 146 height 11
click at [78, 336] on link "Campaign Builder" at bounding box center [115, 342] width 138 height 14
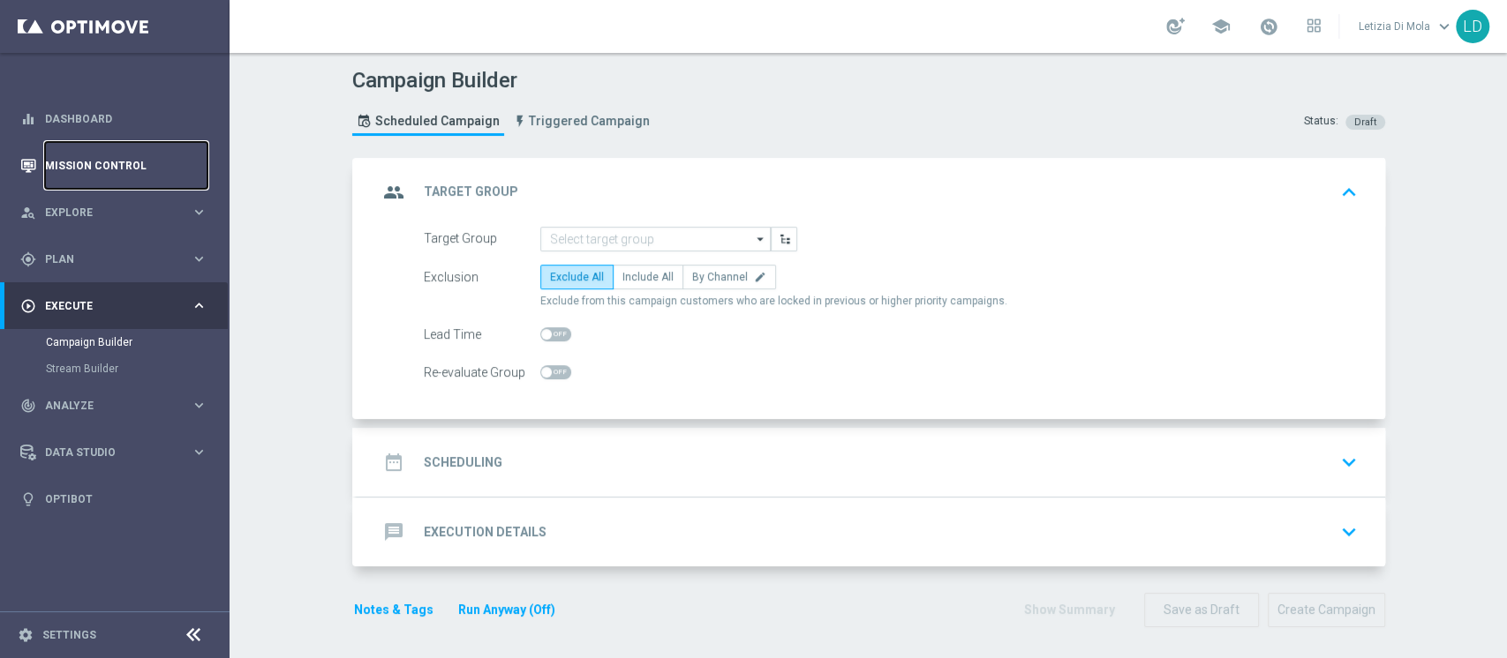
click at [67, 162] on link "Mission Control" at bounding box center [126, 165] width 162 height 47
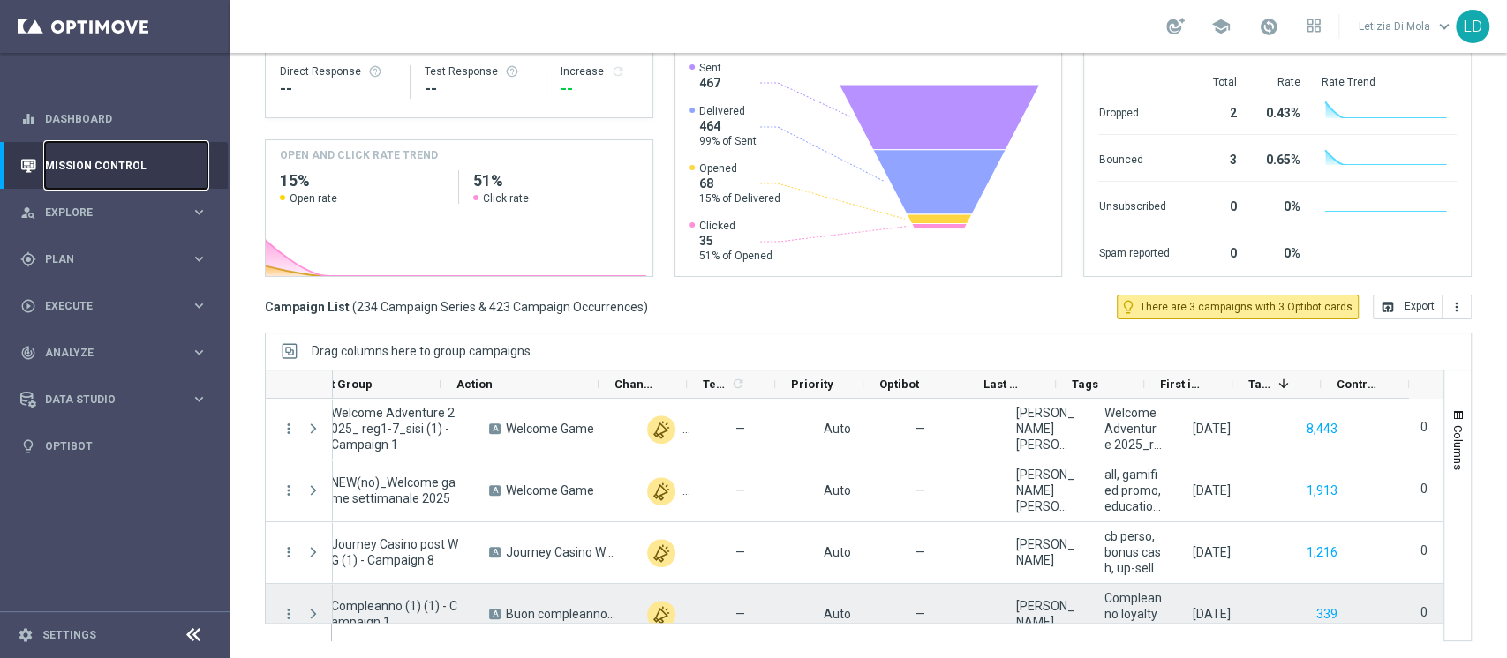
scroll to position [117, 0]
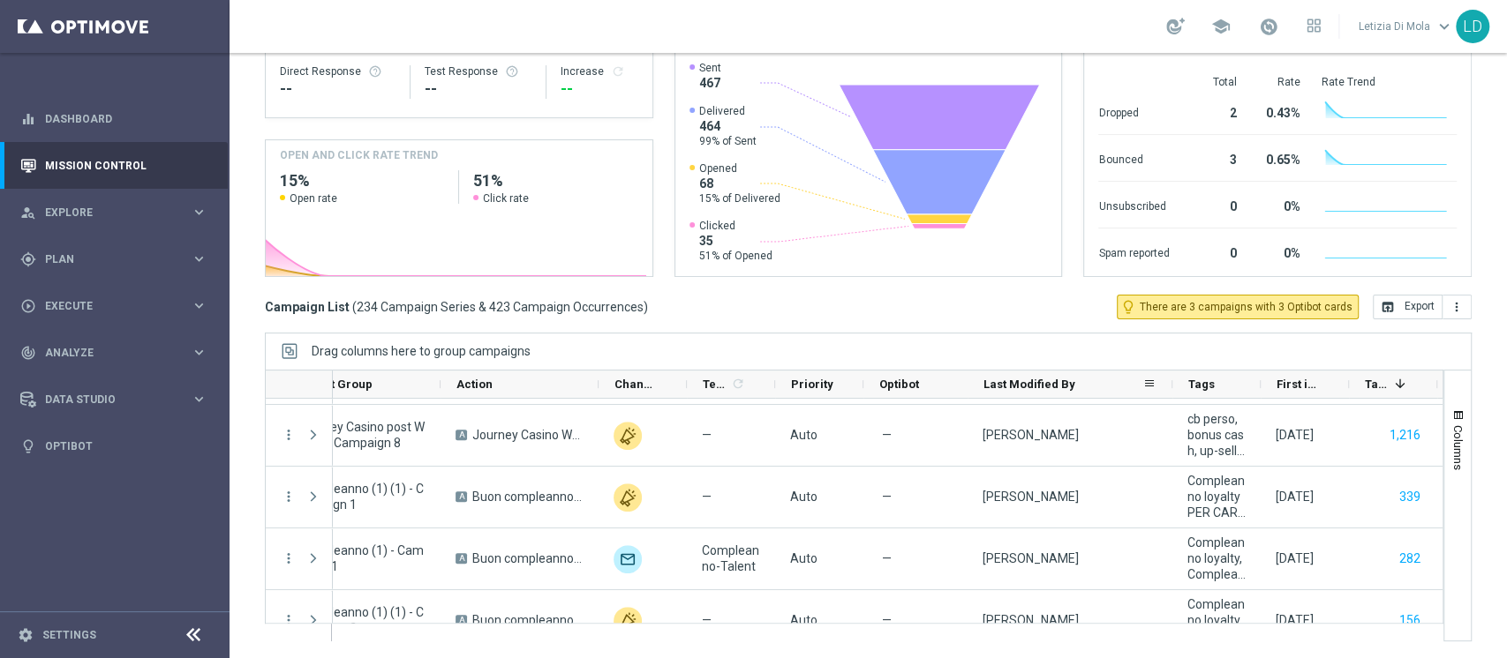
drag, startPoint x: 1055, startPoint y: 376, endPoint x: 1171, endPoint y: 379, distance: 116.5
click at [1171, 376] on div at bounding box center [1171, 384] width 7 height 27
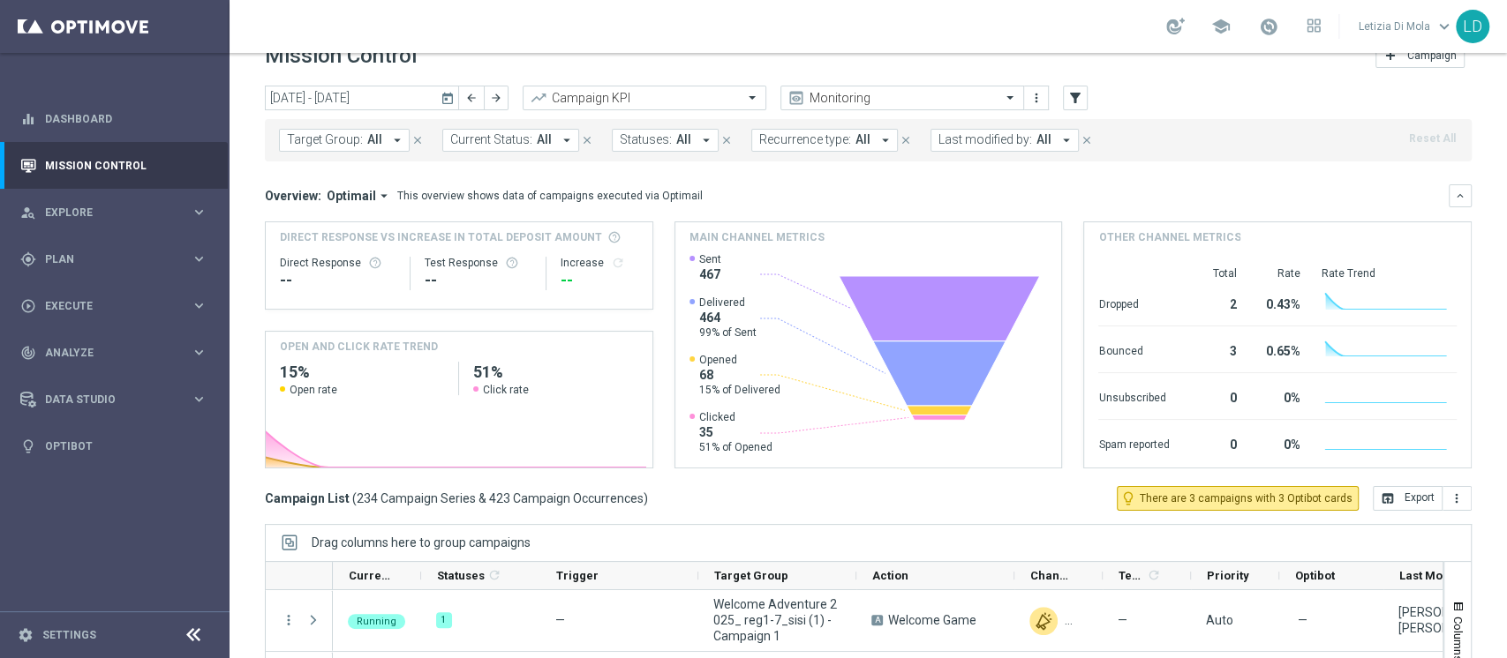
scroll to position [0, 0]
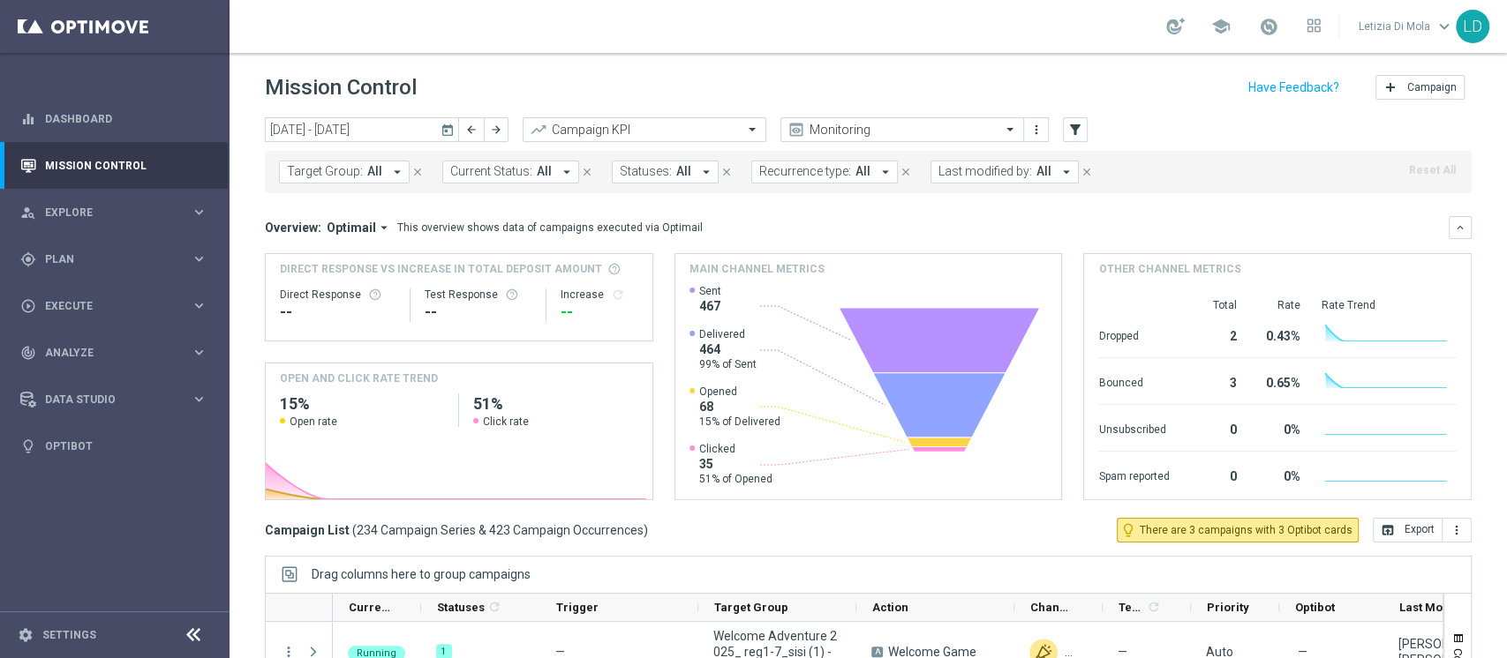
click at [1058, 173] on icon "arrow_drop_down" at bounding box center [1066, 172] width 16 height 16
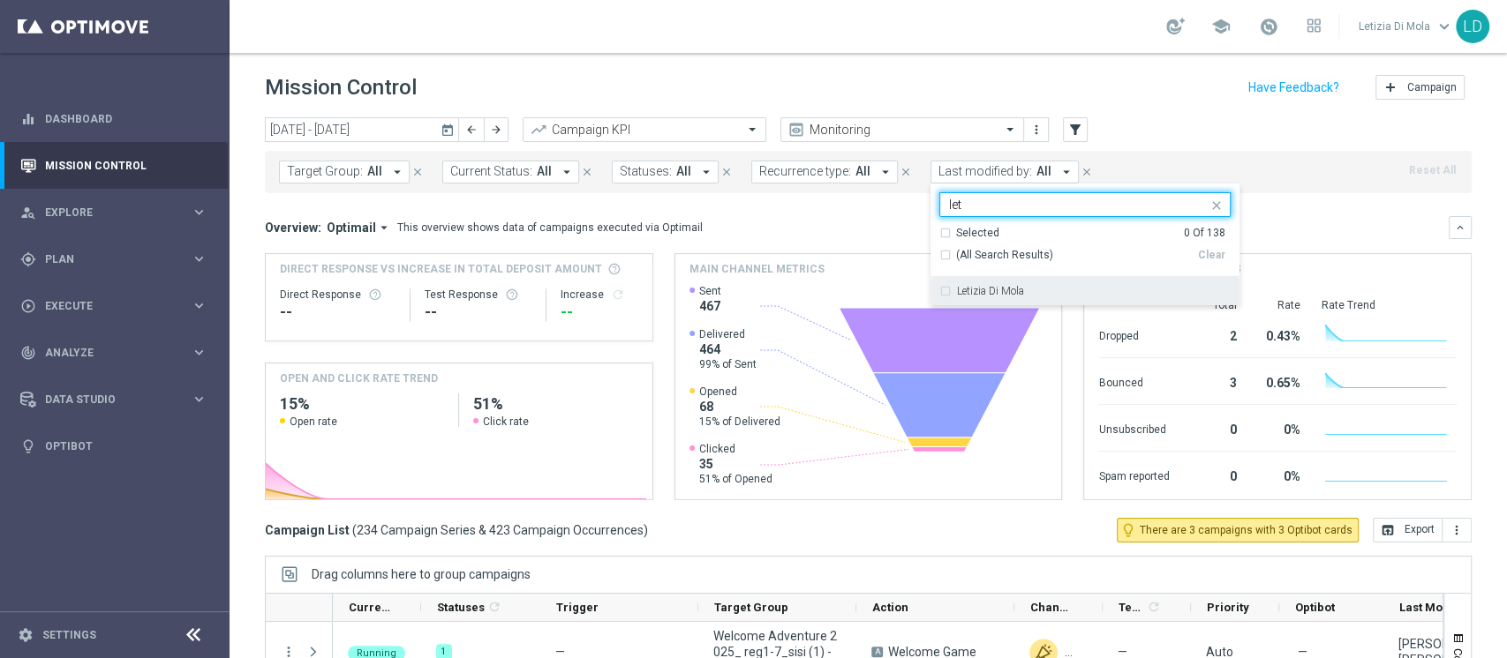
click at [978, 297] on div "Letizia Di Mola" at bounding box center [1084, 291] width 291 height 28
type input "let"
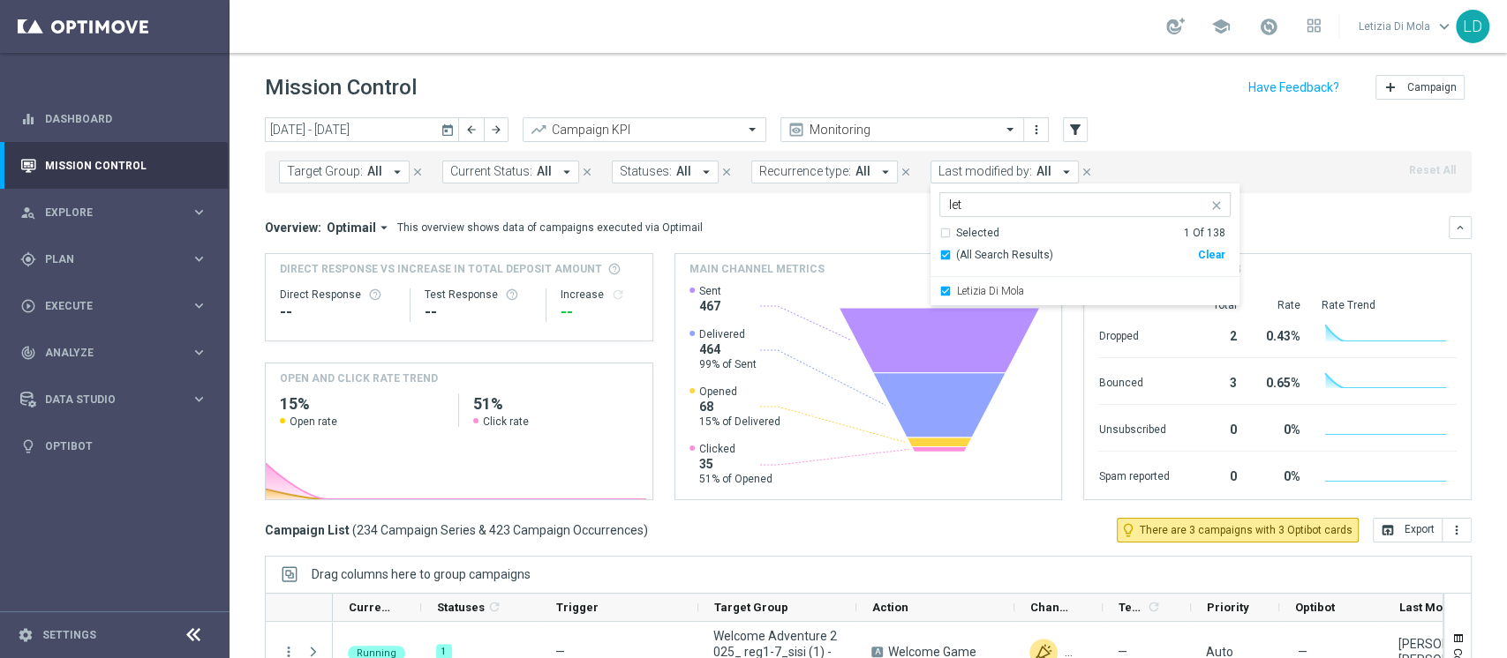
click at [1292, 217] on div "Overview: Optimail arrow_drop_down This overview shows data of campaigns execut…" at bounding box center [868, 227] width 1206 height 23
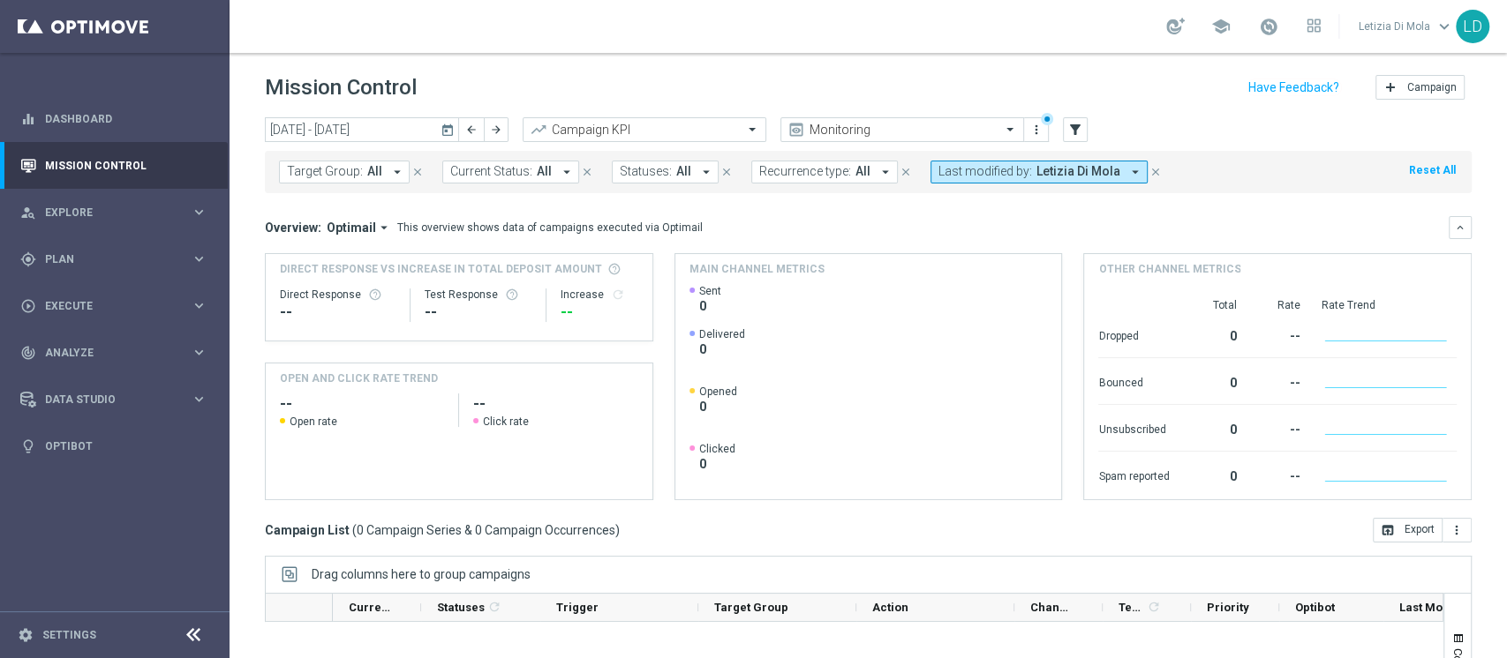
click at [1127, 164] on icon "arrow_drop_down" at bounding box center [1135, 172] width 16 height 16
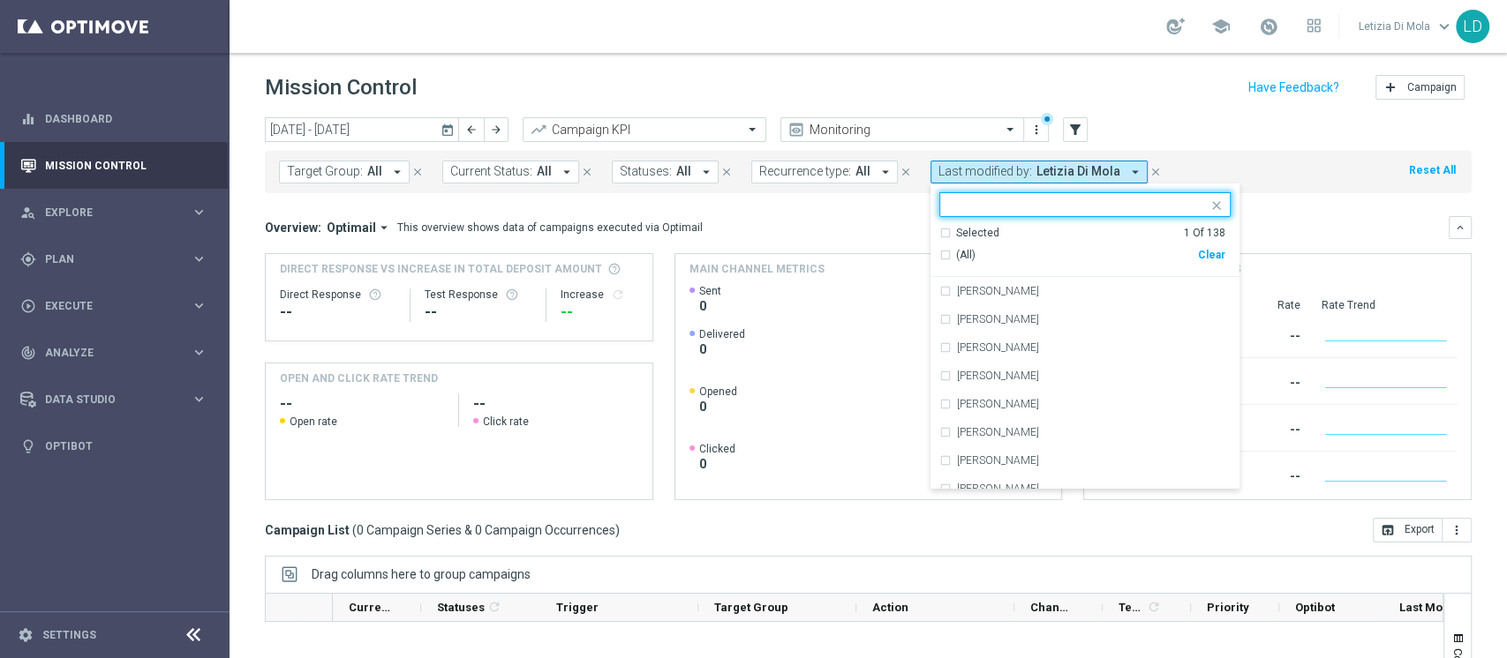
click at [939, 256] on div "(All)" at bounding box center [1068, 255] width 259 height 15
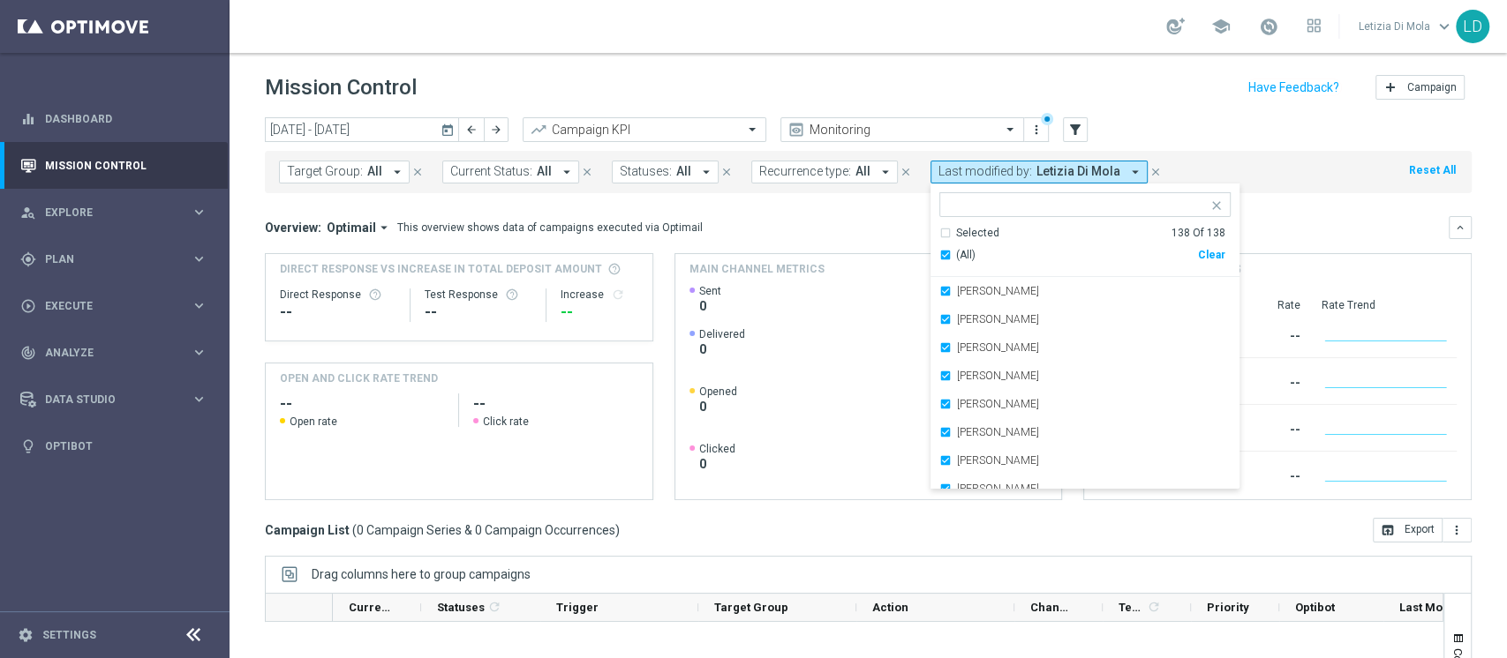
click at [1289, 209] on mini-dashboard "Overview: Optimail arrow_drop_down This overview shows data of campaigns execut…" at bounding box center [868, 355] width 1206 height 325
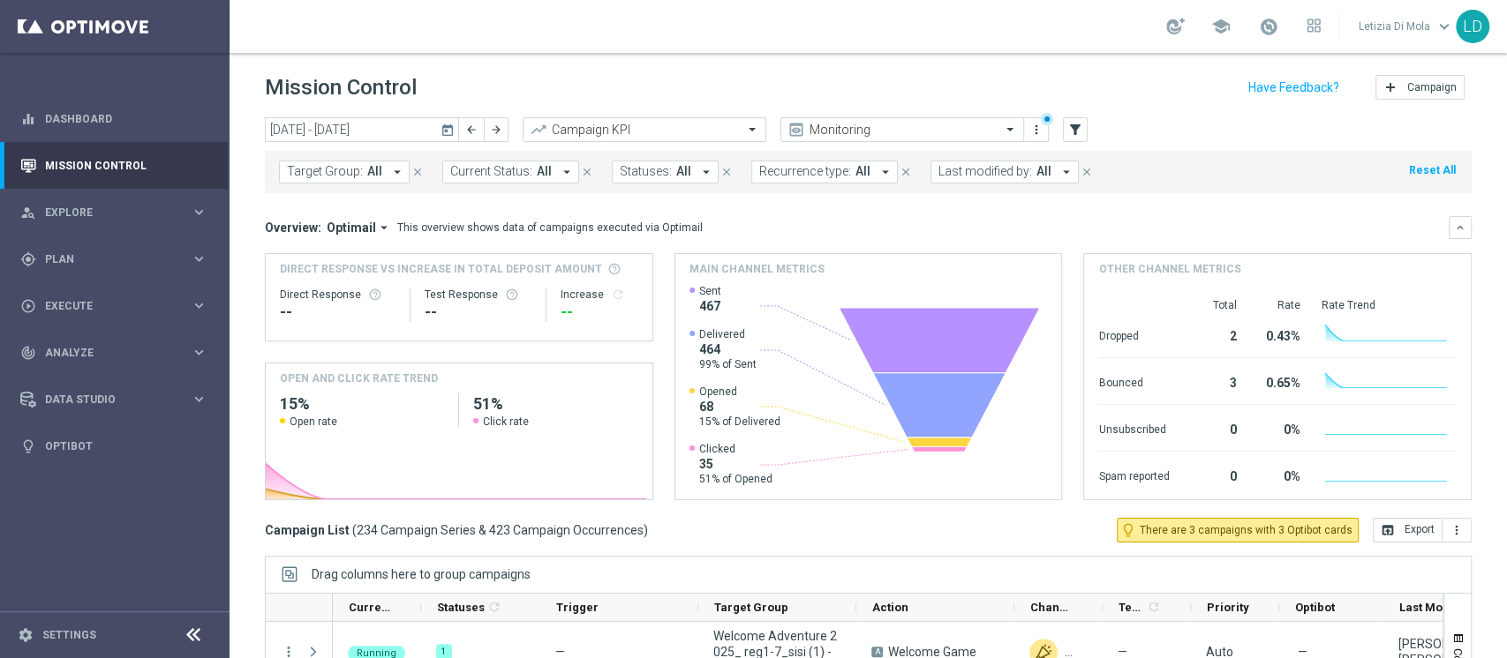
click at [380, 229] on icon "arrow_drop_down" at bounding box center [384, 228] width 16 height 16
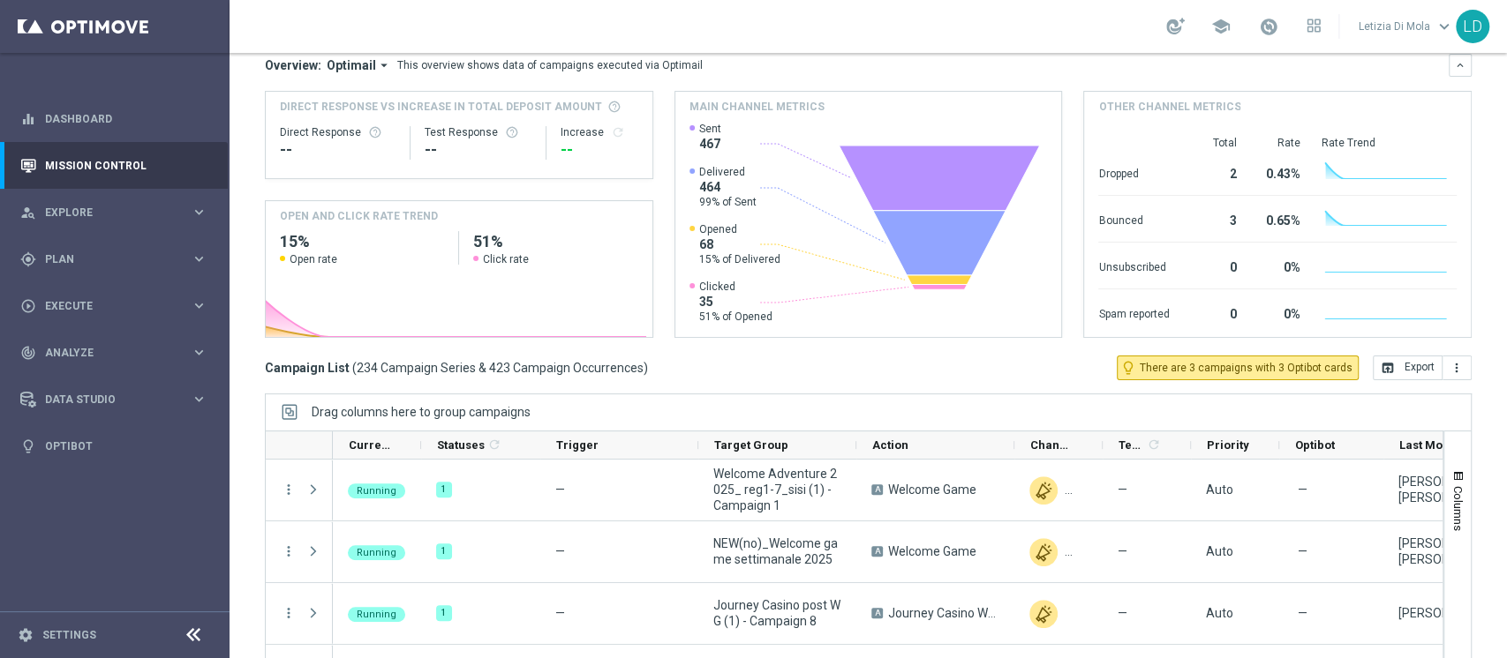
scroll to position [223, 0]
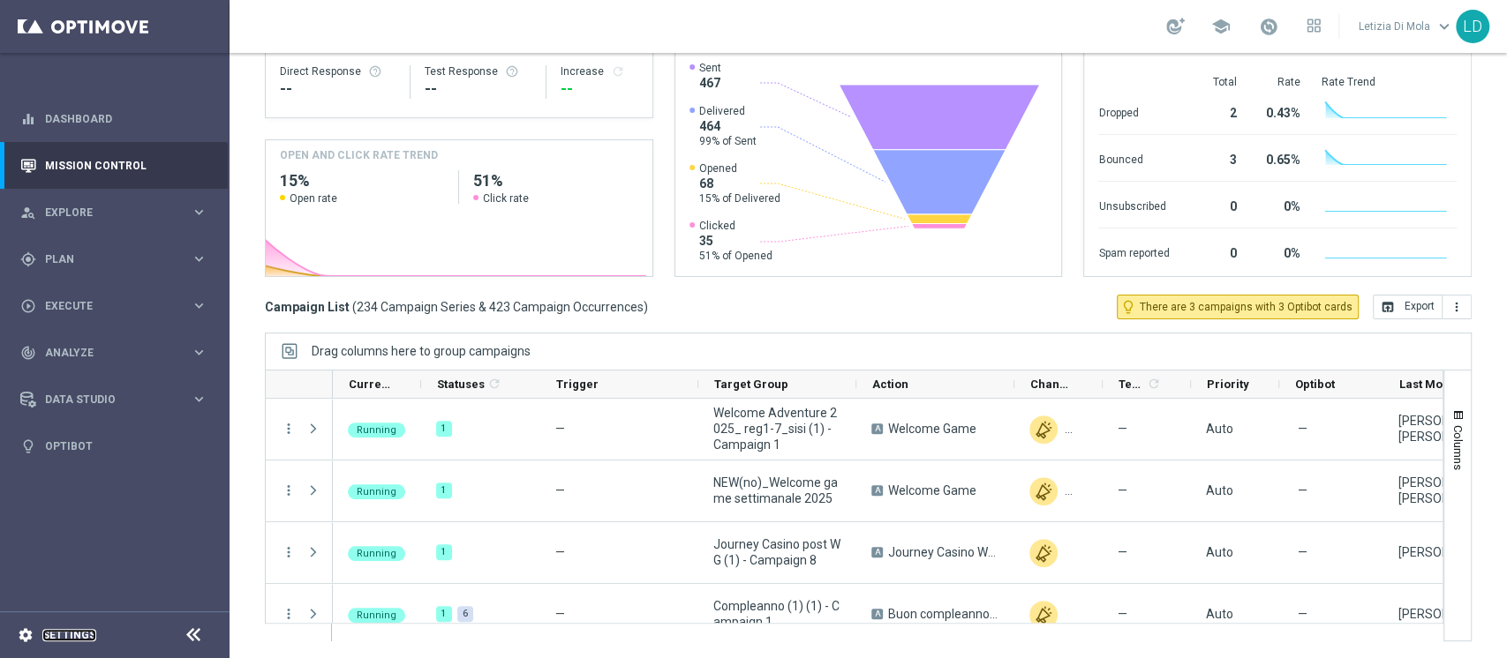
click at [78, 633] on link "Settings" at bounding box center [69, 635] width 54 height 11
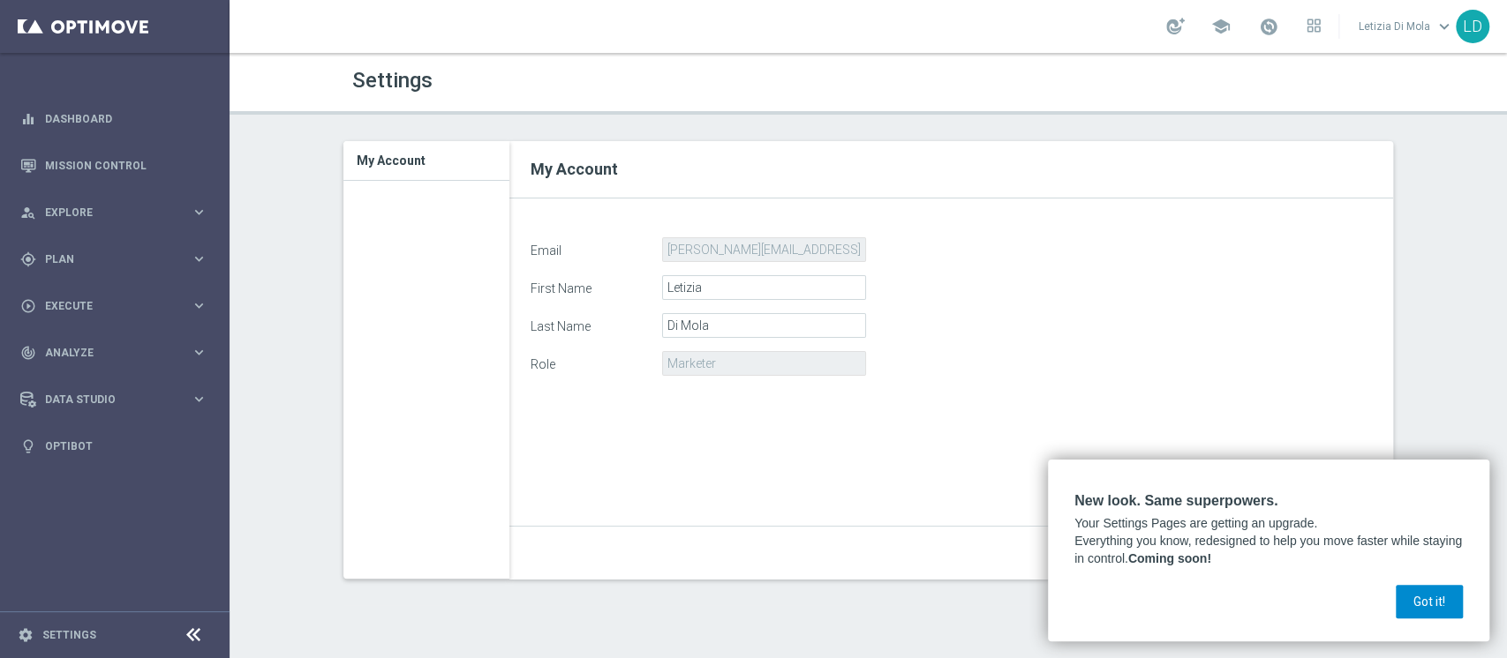
click at [1446, 597] on button "Got it!" at bounding box center [1428, 602] width 67 height 34
